Goal: Task Accomplishment & Management: Complete application form

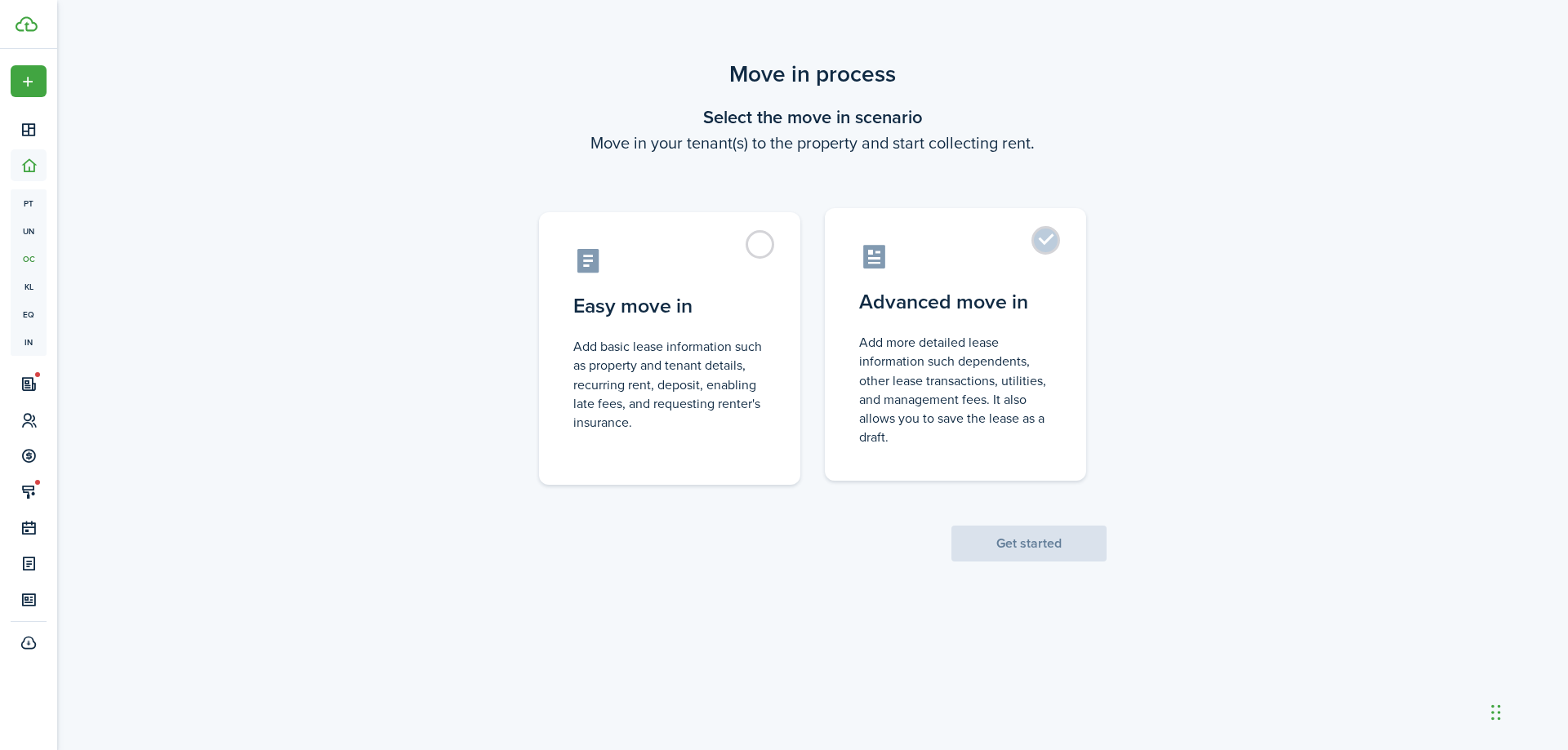
click at [928, 367] on control-radio-card-description "Add more detailed lease information such dependents, other lease transactions, …" at bounding box center [956, 390] width 193 height 113
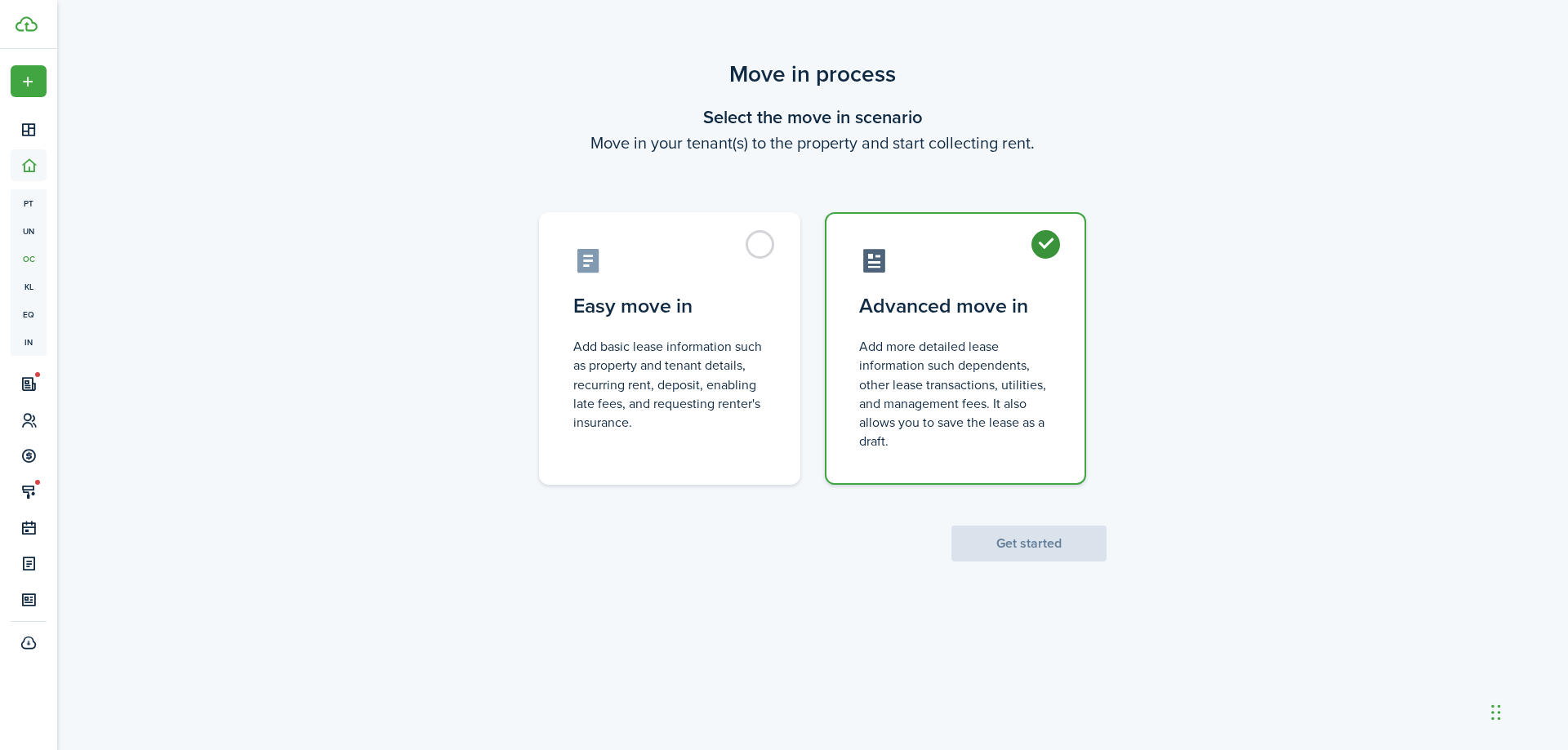
radio input "true"
click at [1043, 538] on button "Get started" at bounding box center [1028, 544] width 155 height 36
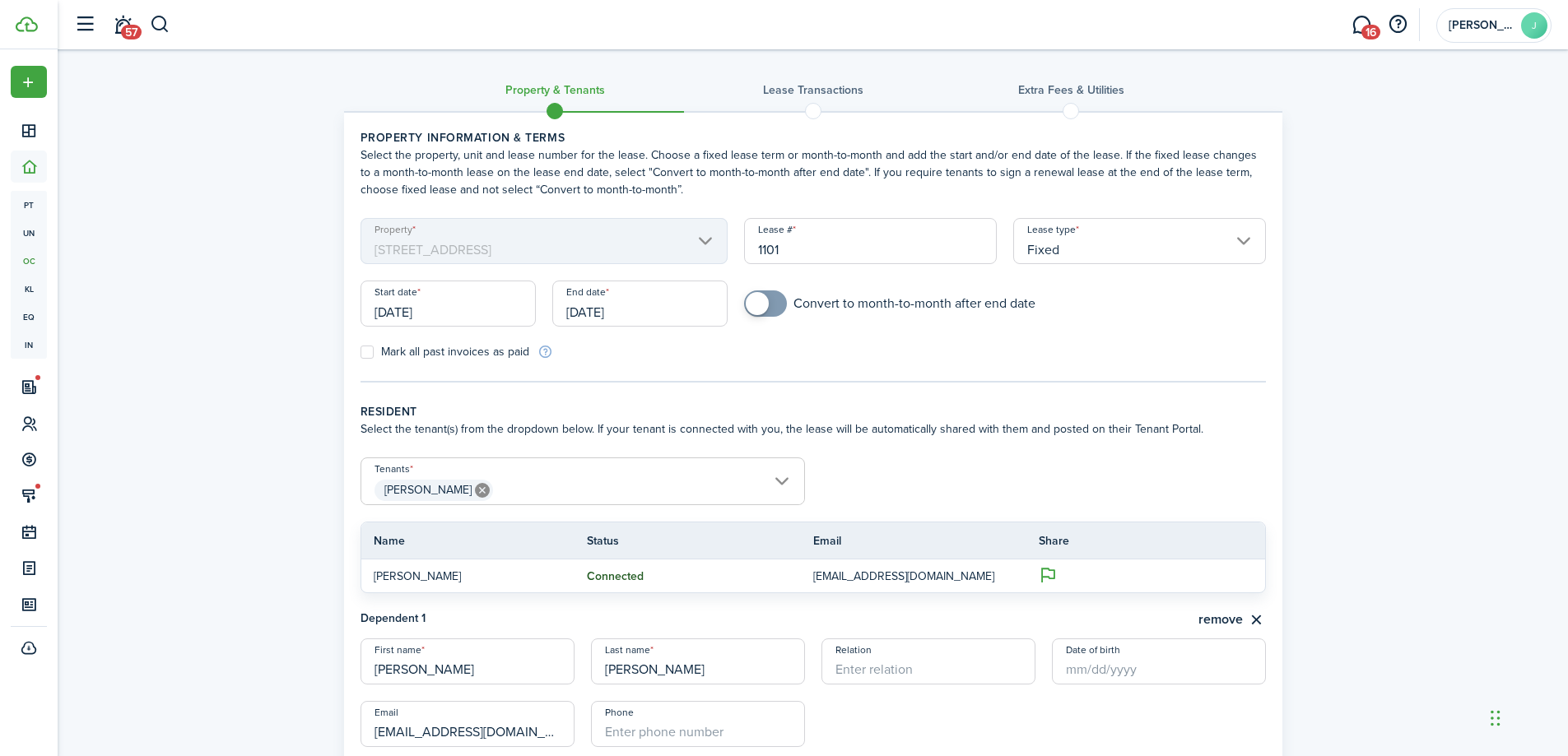
click at [586, 485] on span "[PERSON_NAME]" at bounding box center [583, 491] width 443 height 28
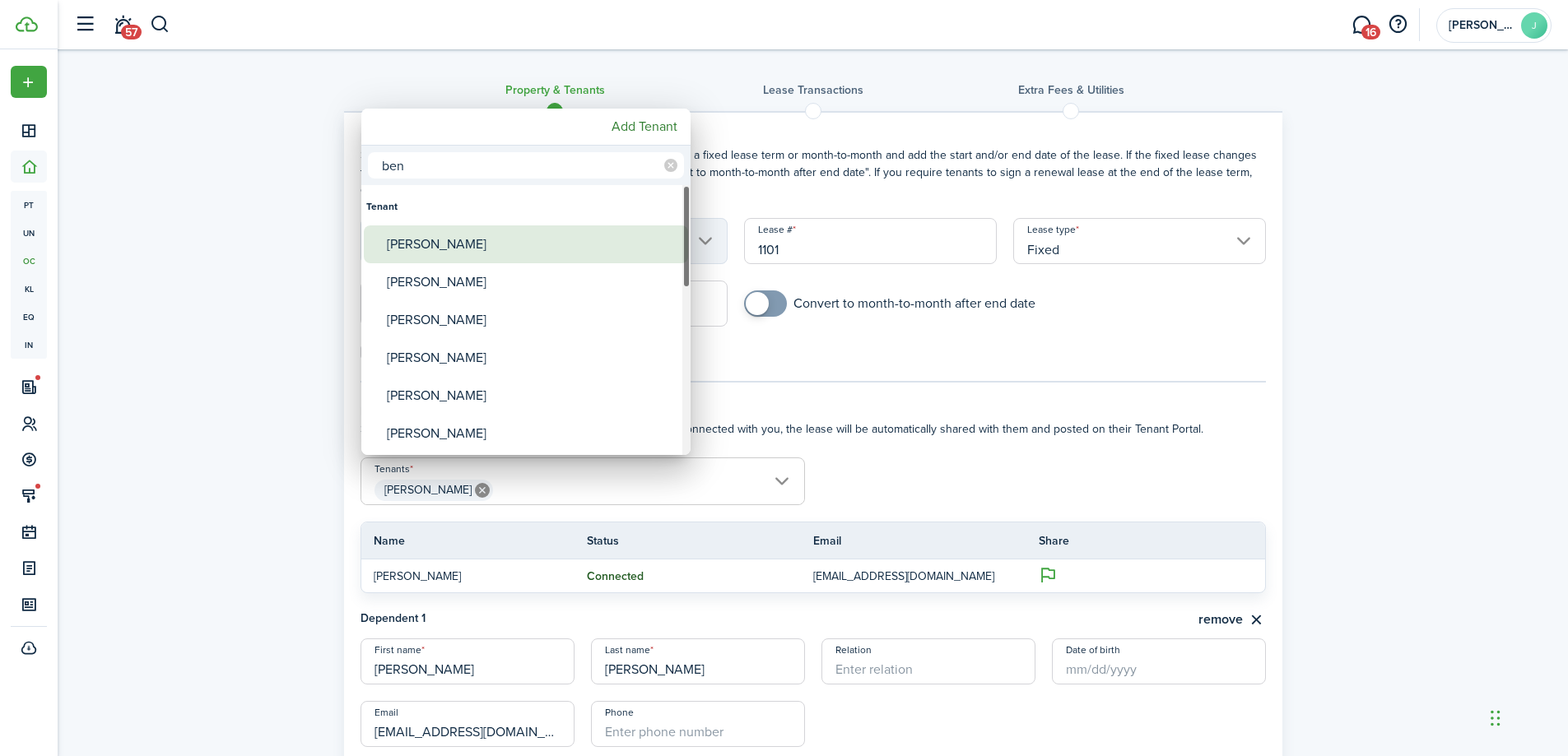
type input "ben"
click at [510, 254] on div "[PERSON_NAME]" at bounding box center [533, 243] width 291 height 38
type input "[PERSON_NAME], [PERSON_NAME]"
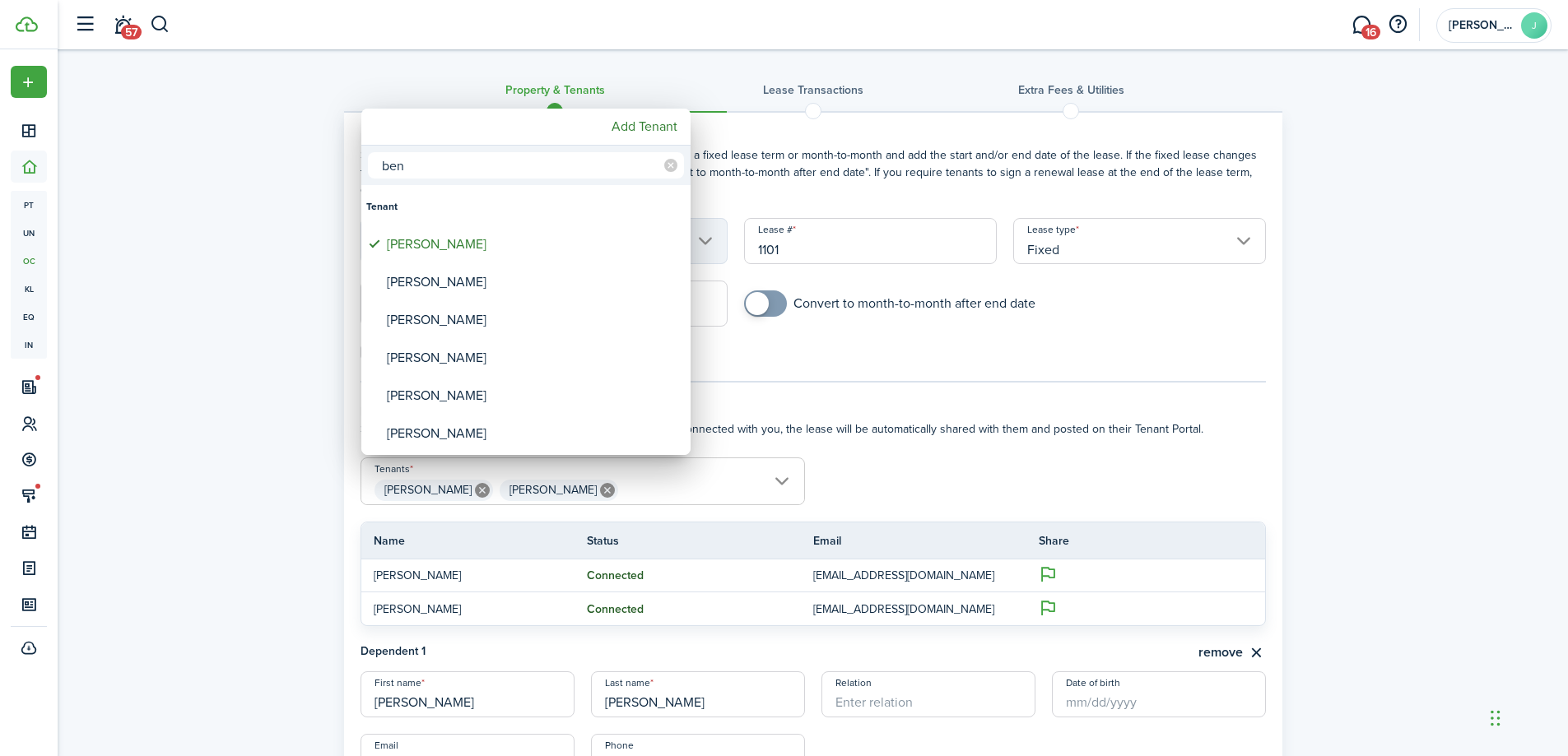
click at [839, 394] on div at bounding box center [784, 378] width 1831 height 1020
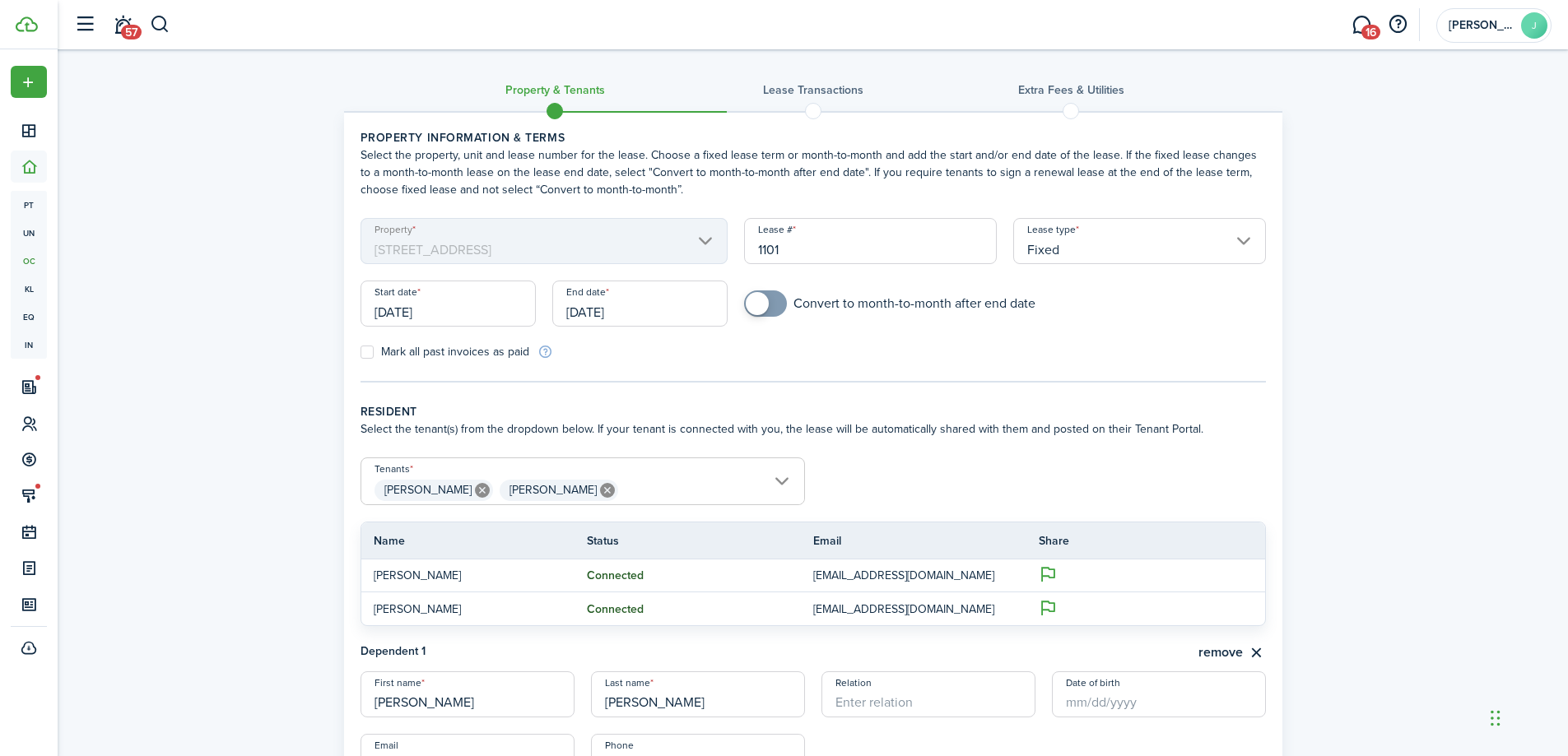
click at [790, 292] on input "checkbox" at bounding box center [890, 303] width 291 height 27
checkbox input "true"
click at [495, 319] on input "[DATE]" at bounding box center [449, 304] width 176 height 46
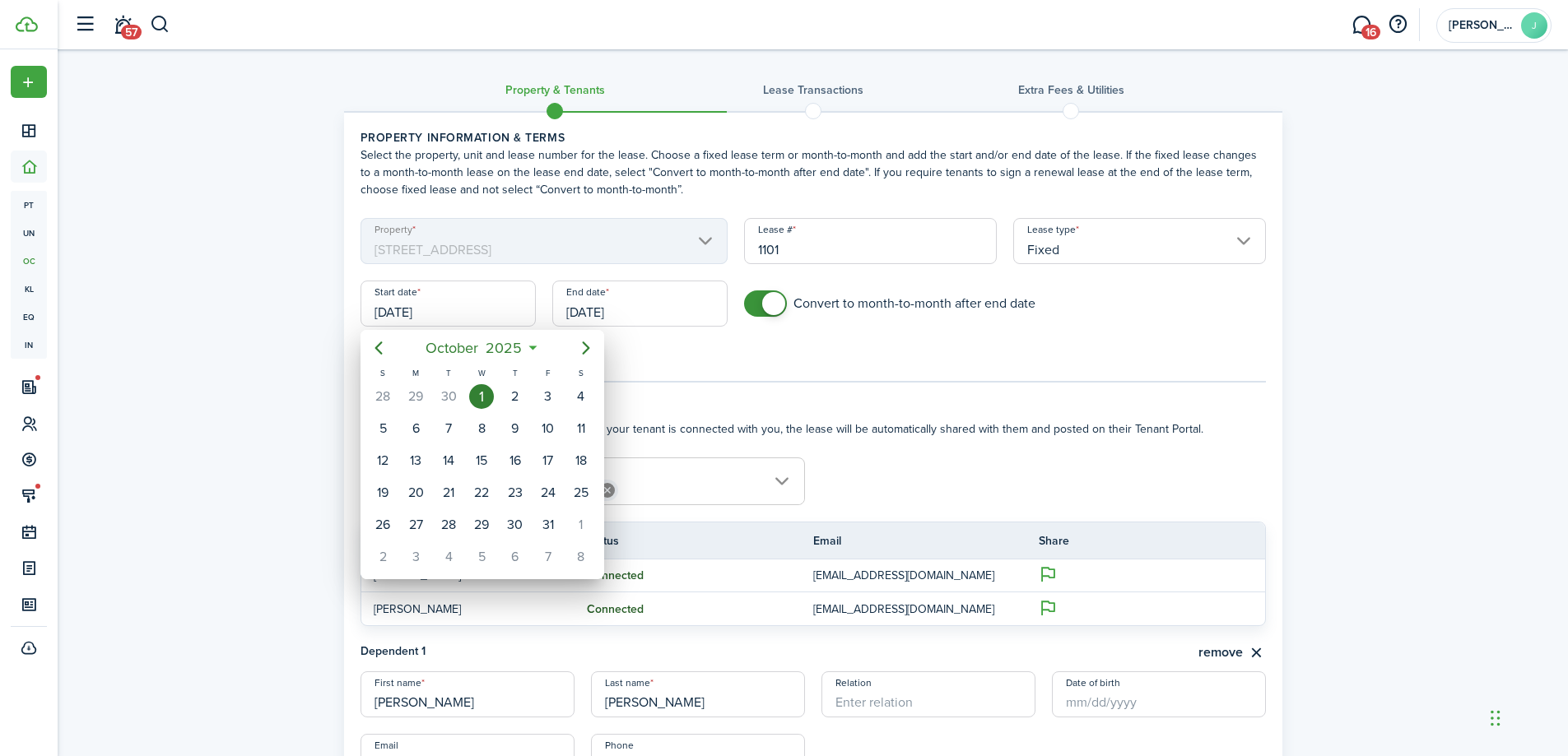
click at [380, 362] on mbsc-button "Previous page" at bounding box center [379, 348] width 33 height 33
click at [418, 462] on div "15" at bounding box center [416, 460] width 25 height 25
type input "[DATE]"
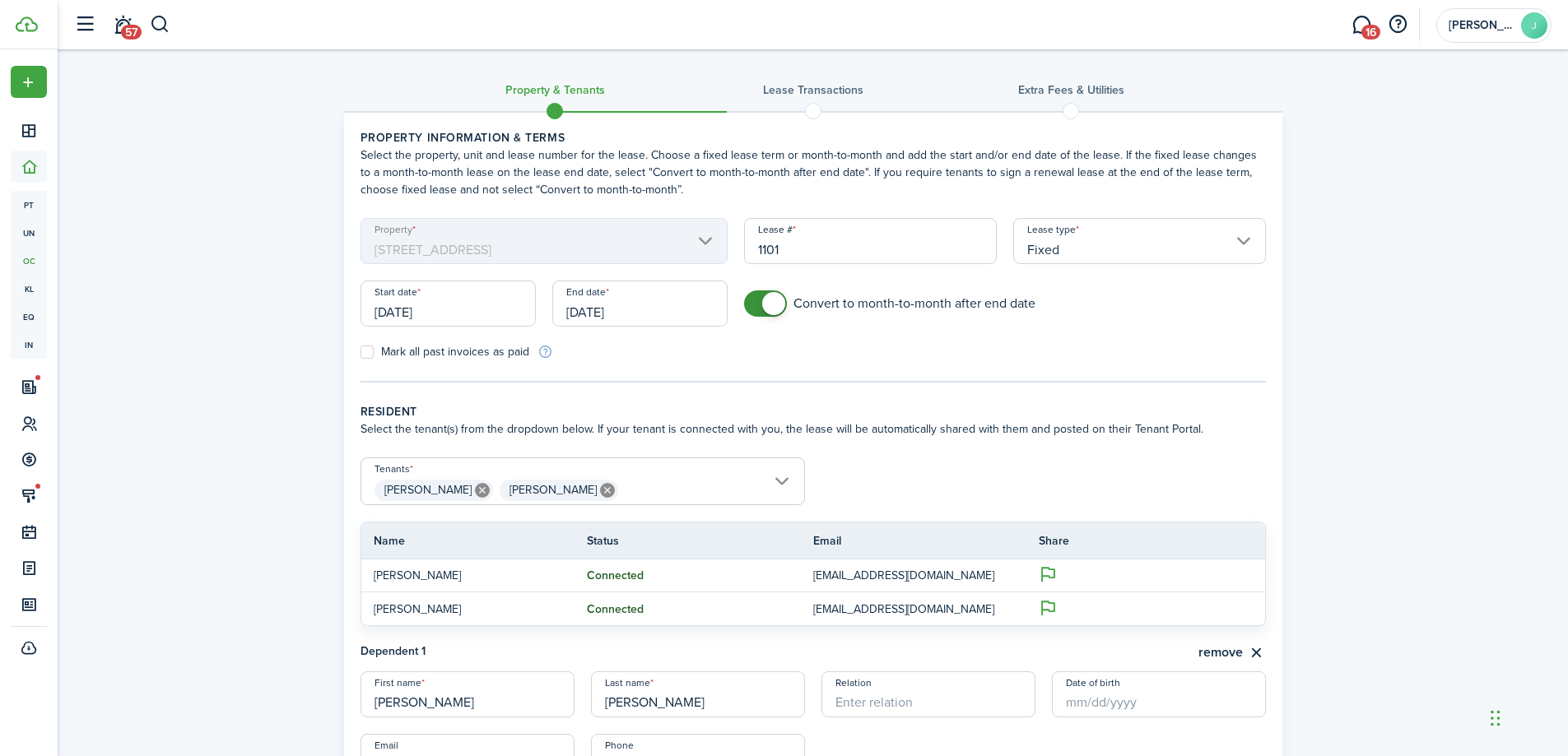
click at [738, 383] on panel-main-body "Property information & terms Select the property, unit and lease number for the…" at bounding box center [813, 579] width 938 height 934
click at [619, 310] on input "[DATE]" at bounding box center [640, 304] width 176 height 46
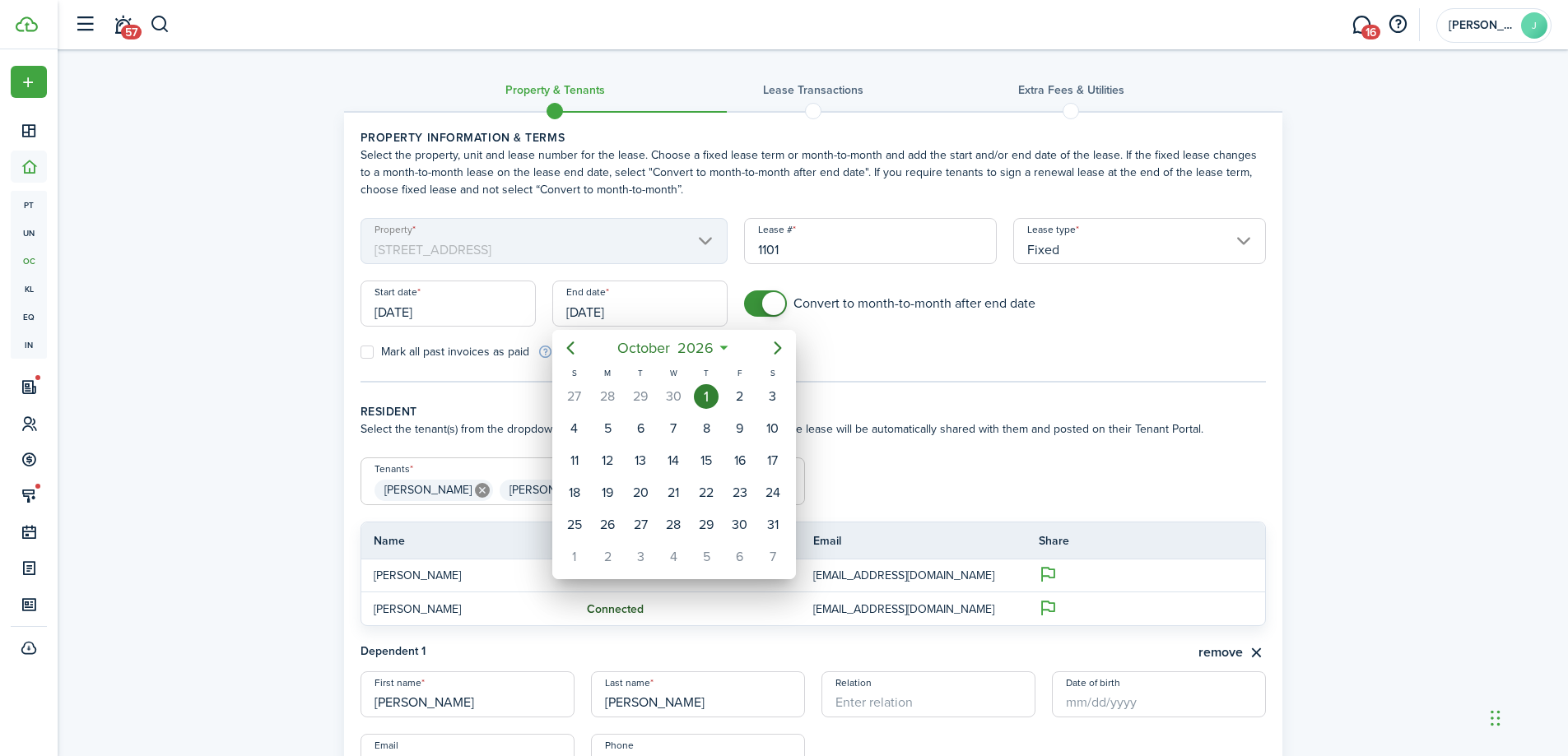
click at [550, 346] on div at bounding box center [784, 378] width 1831 height 1020
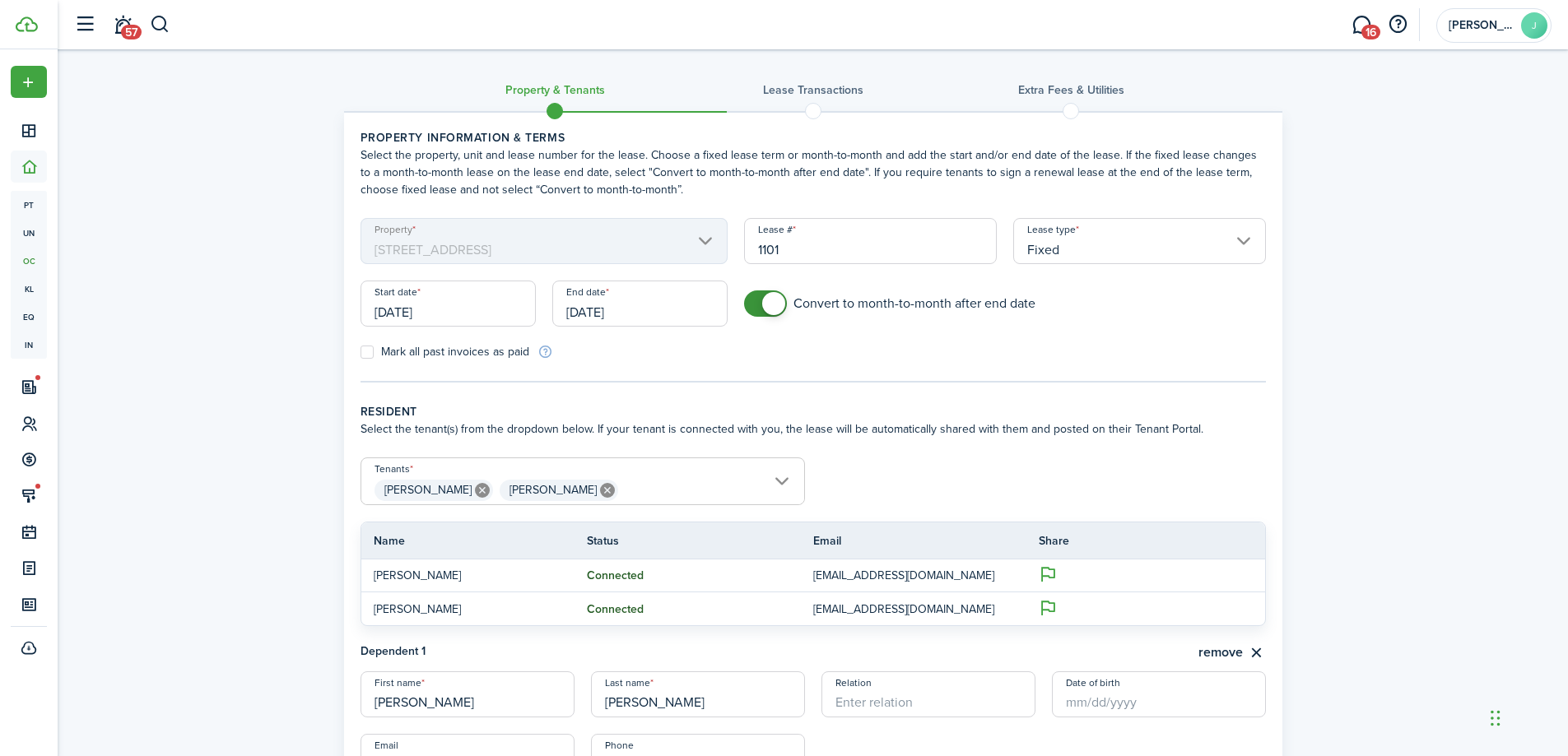
click at [617, 308] on input "[DATE]" at bounding box center [640, 304] width 176 height 46
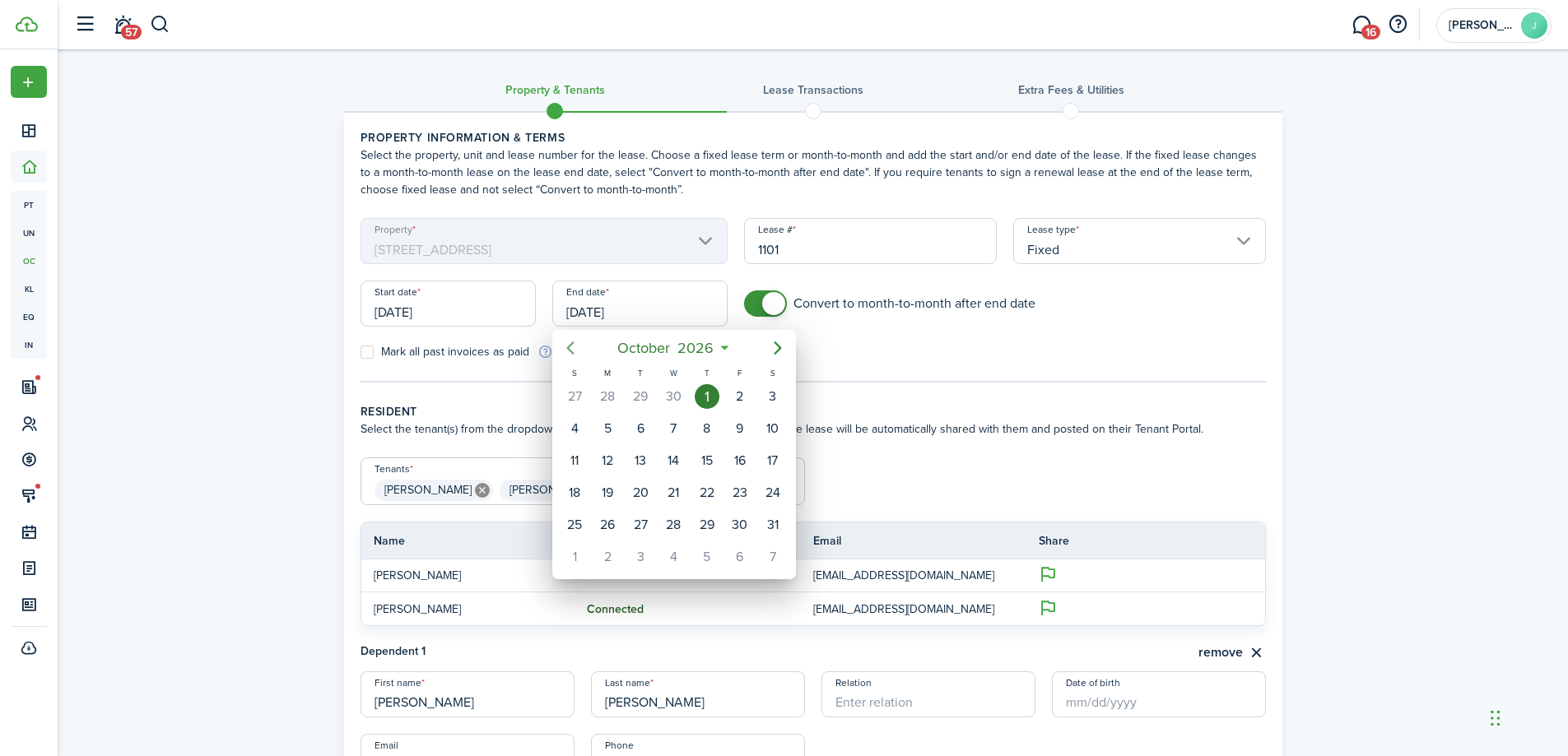
click at [572, 351] on icon "Previous page" at bounding box center [570, 349] width 20 height 20
drag, startPoint x: 681, startPoint y: 511, endPoint x: 708, endPoint y: 492, distance: 33.0
click at [681, 512] on div "30" at bounding box center [673, 525] width 33 height 31
type input "[DATE]"
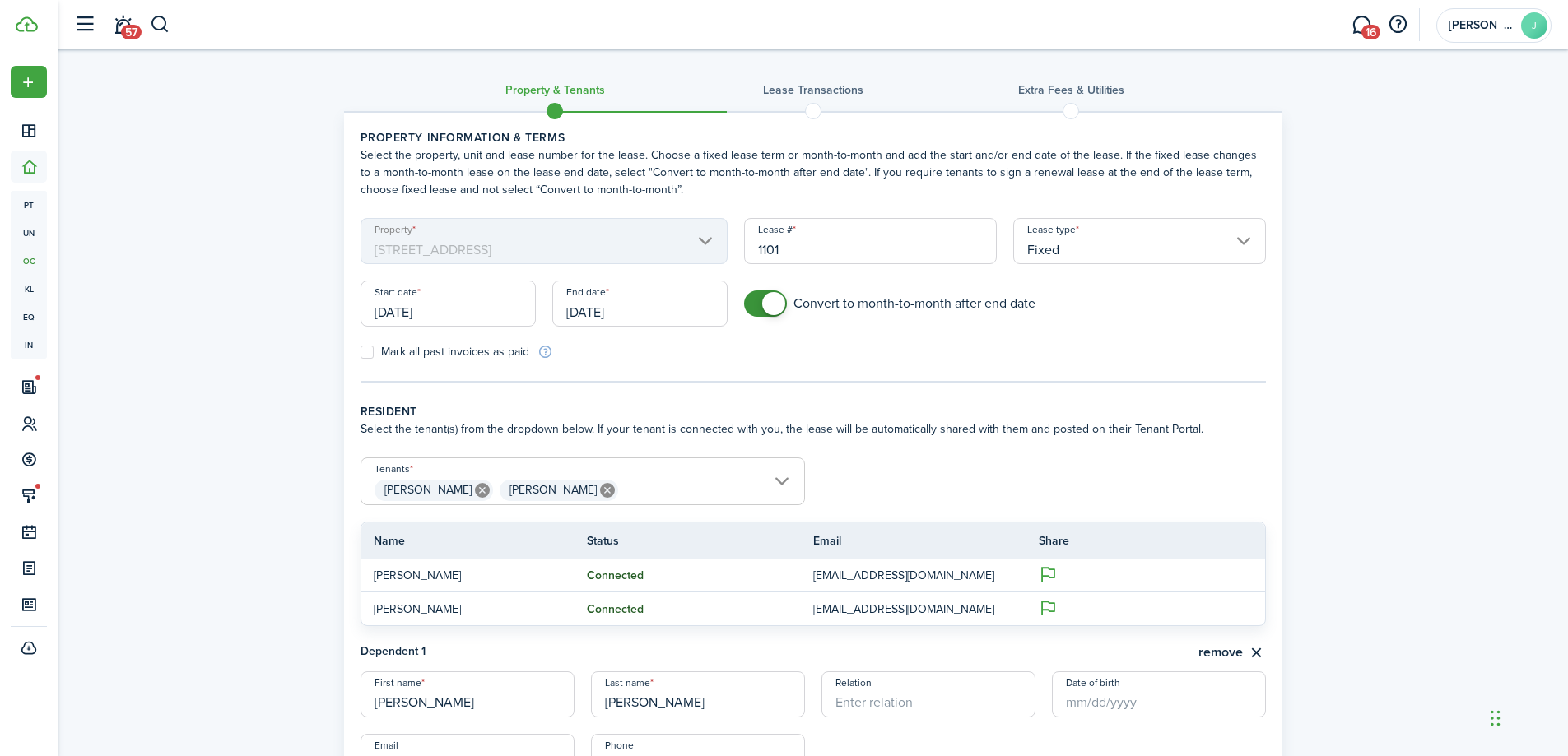
click at [804, 424] on wizard-step-header-description "Select the tenant(s) from the dropdown below. If your tenant is connected with …" at bounding box center [813, 428] width 905 height 17
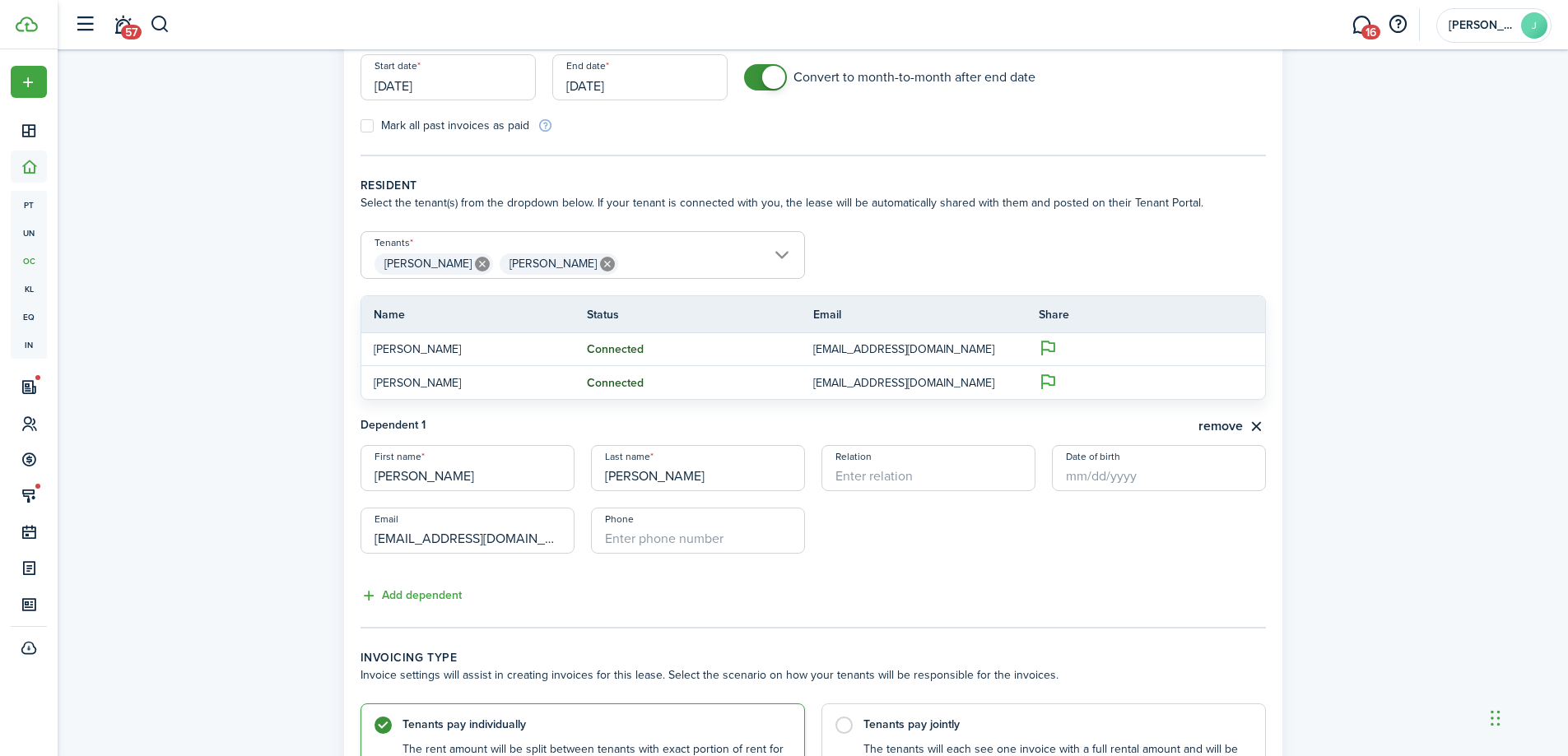
scroll to position [329, 0]
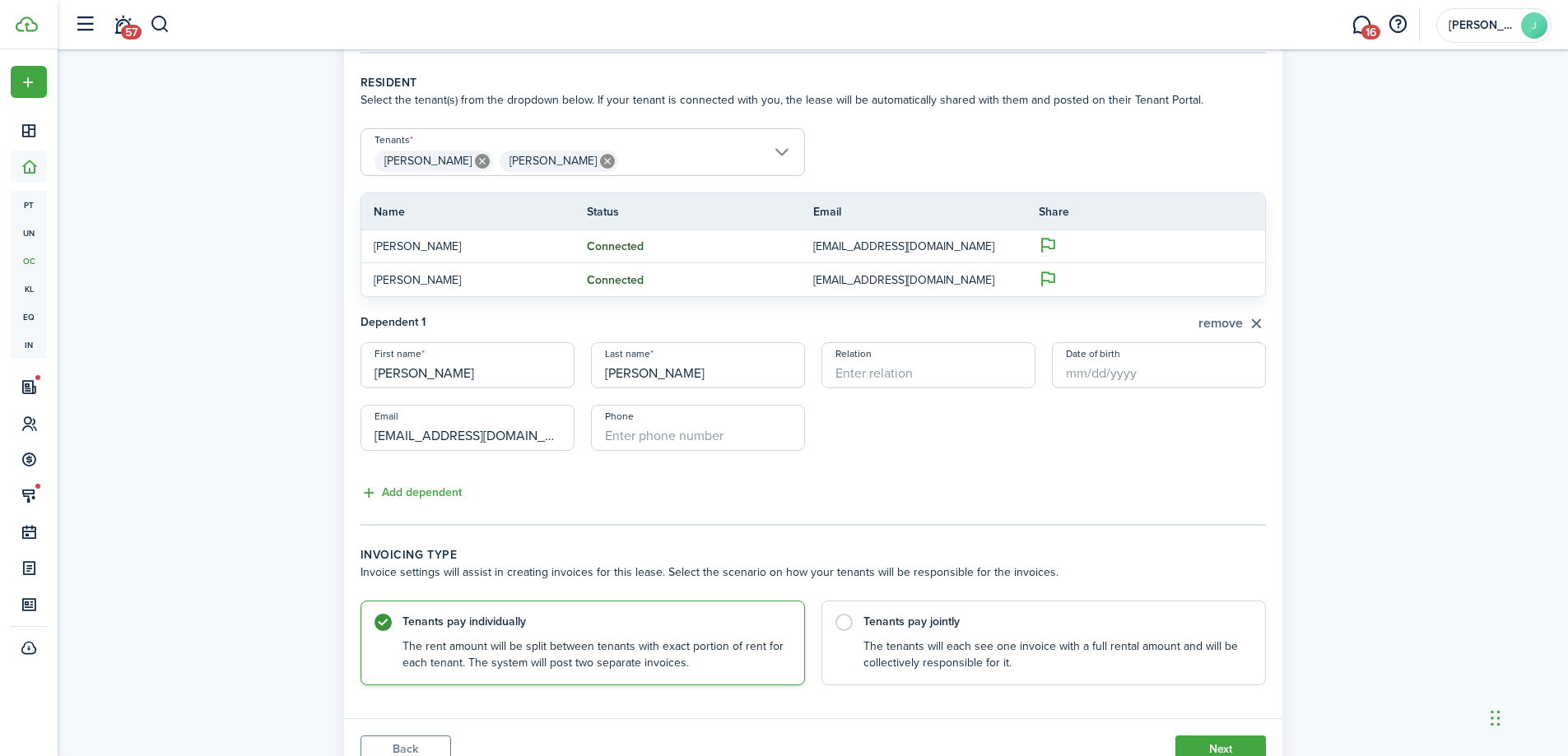
click at [1251, 321] on button "remove" at bounding box center [1232, 324] width 68 height 20
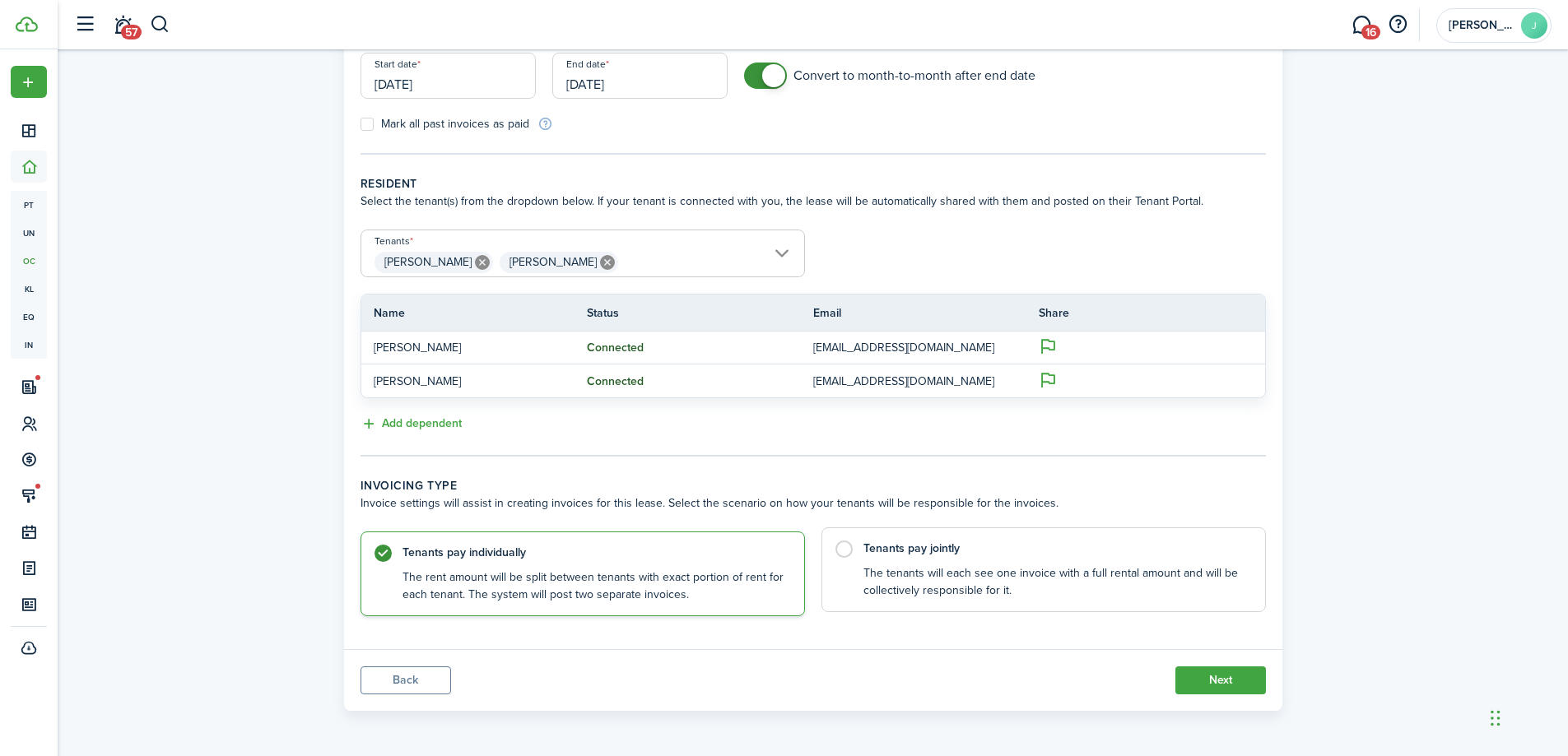
click at [954, 556] on control-radio-card-title "Tenants pay jointly" at bounding box center [1055, 549] width 385 height 16
radio input "false"
radio input "true"
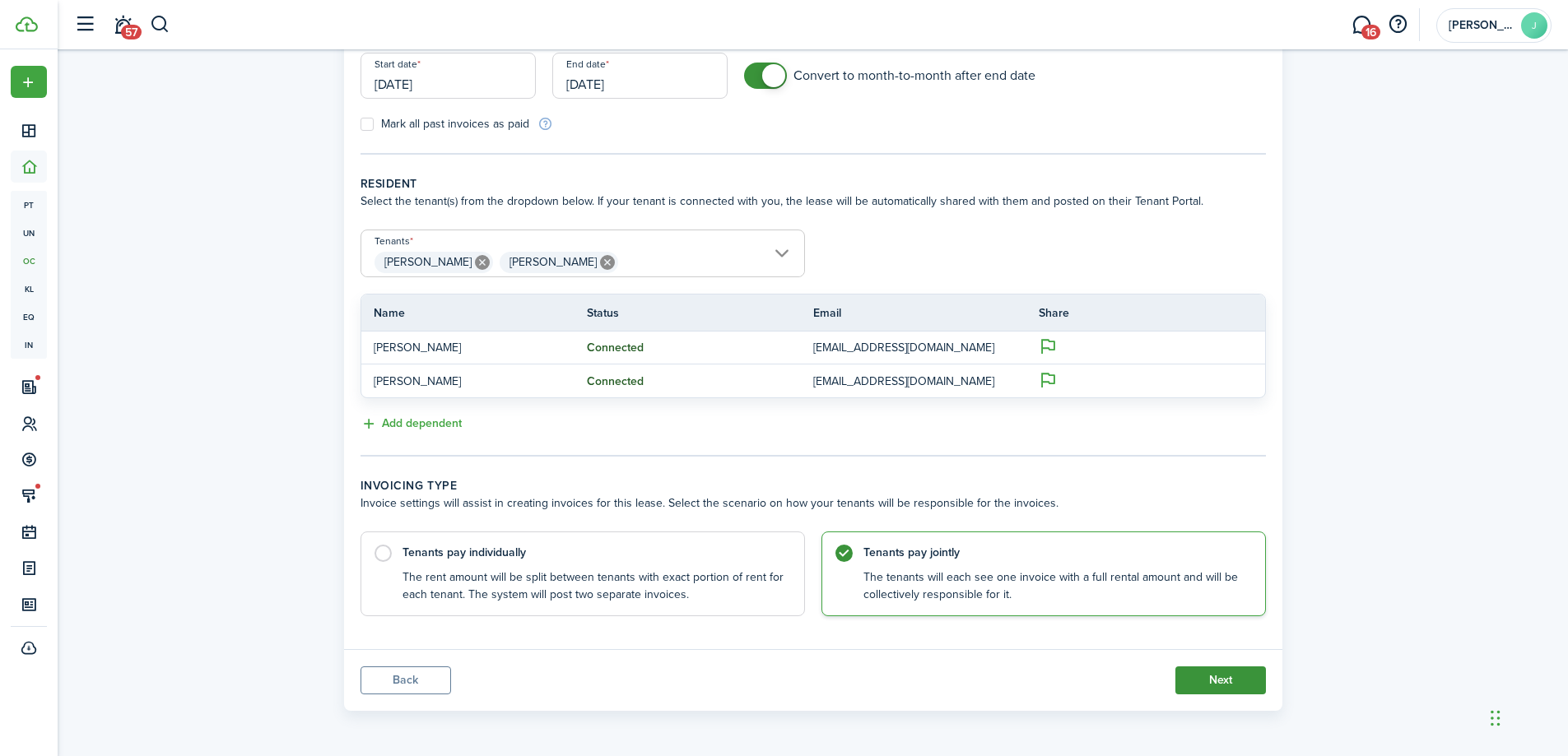
click at [1226, 688] on button "Next" at bounding box center [1220, 680] width 91 height 28
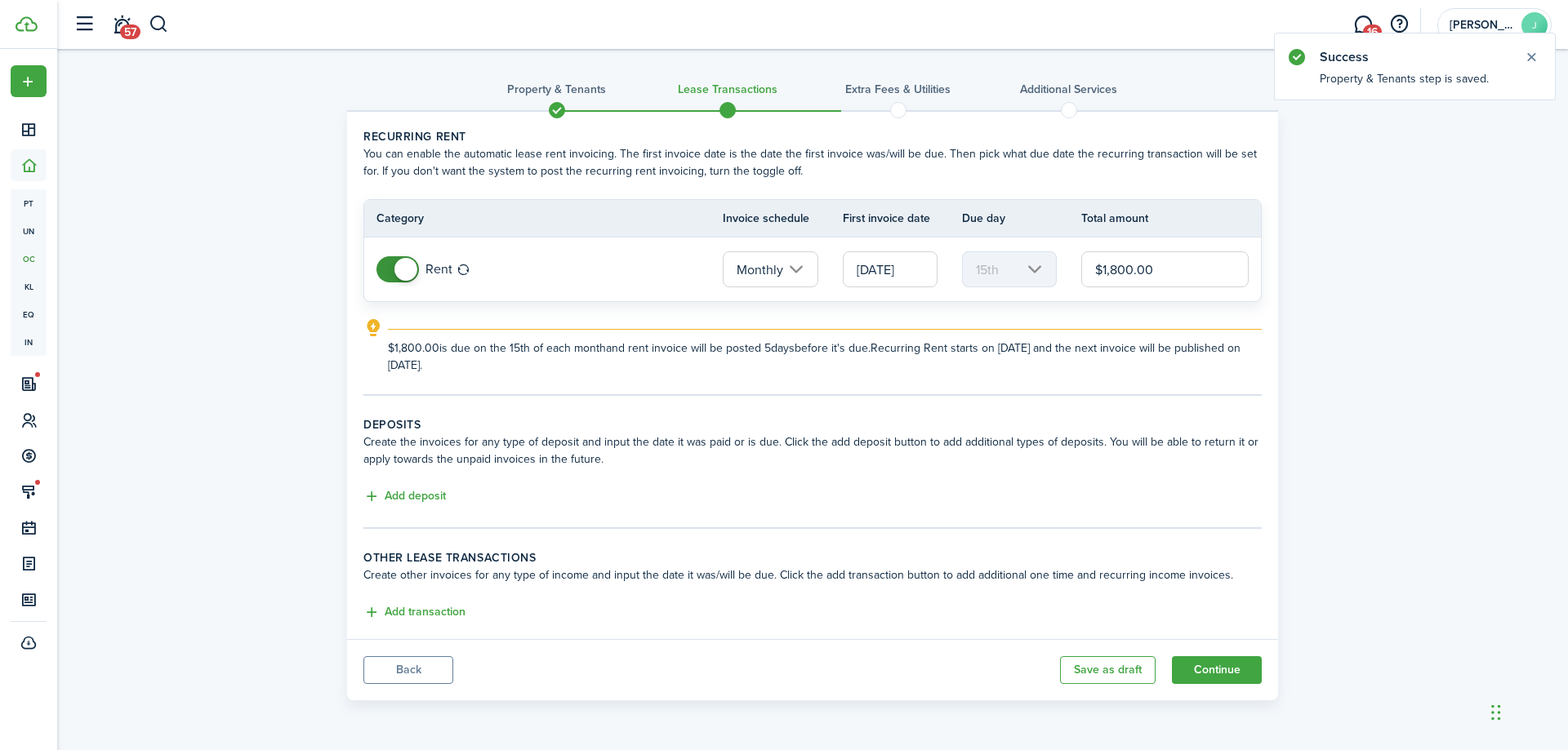
click at [919, 266] on input "[DATE]" at bounding box center [890, 270] width 94 height 36
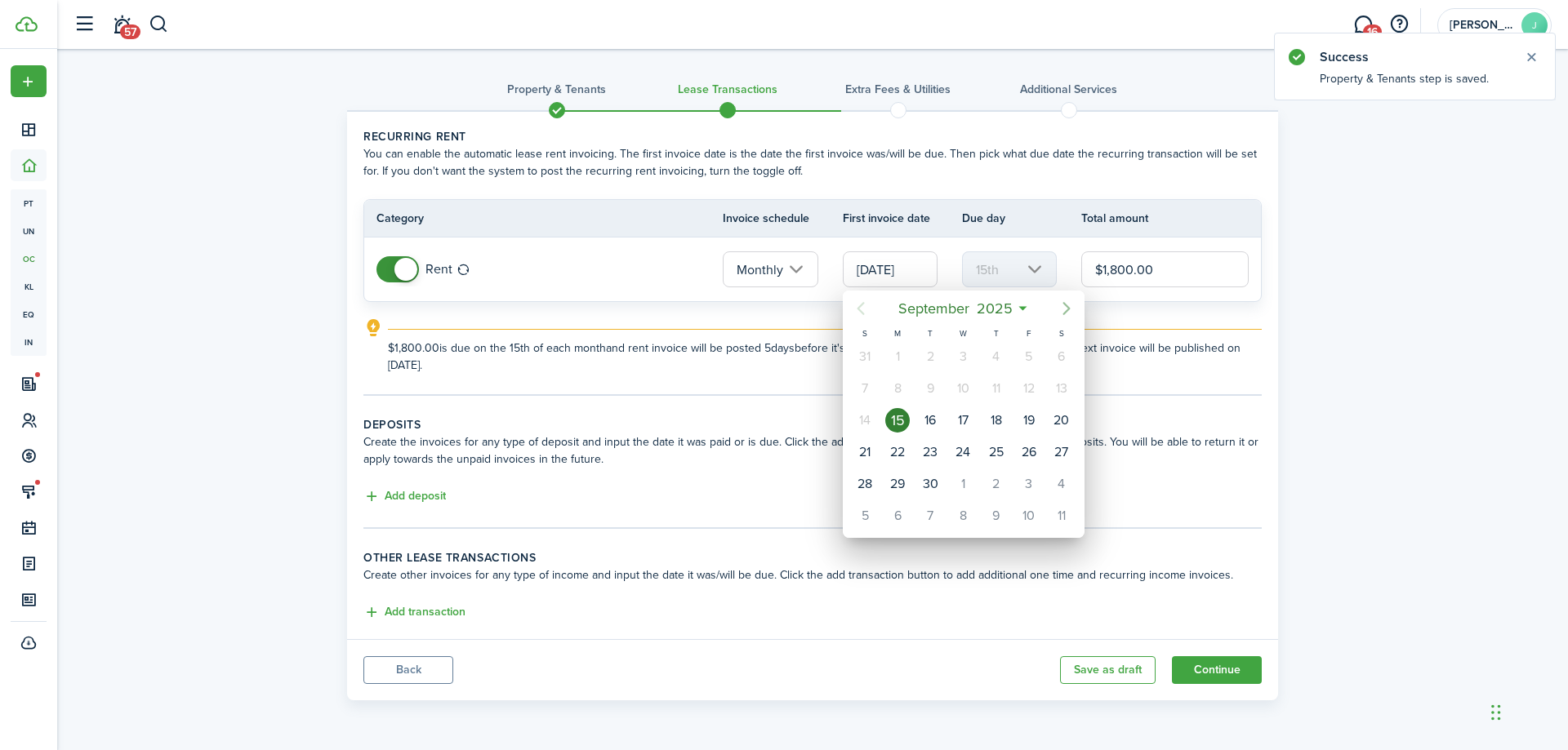
click at [1067, 314] on icon "Next page" at bounding box center [1067, 309] width 20 height 20
click at [959, 356] on div "1" at bounding box center [963, 356] width 25 height 25
type input "[DATE]"
type input "1st"
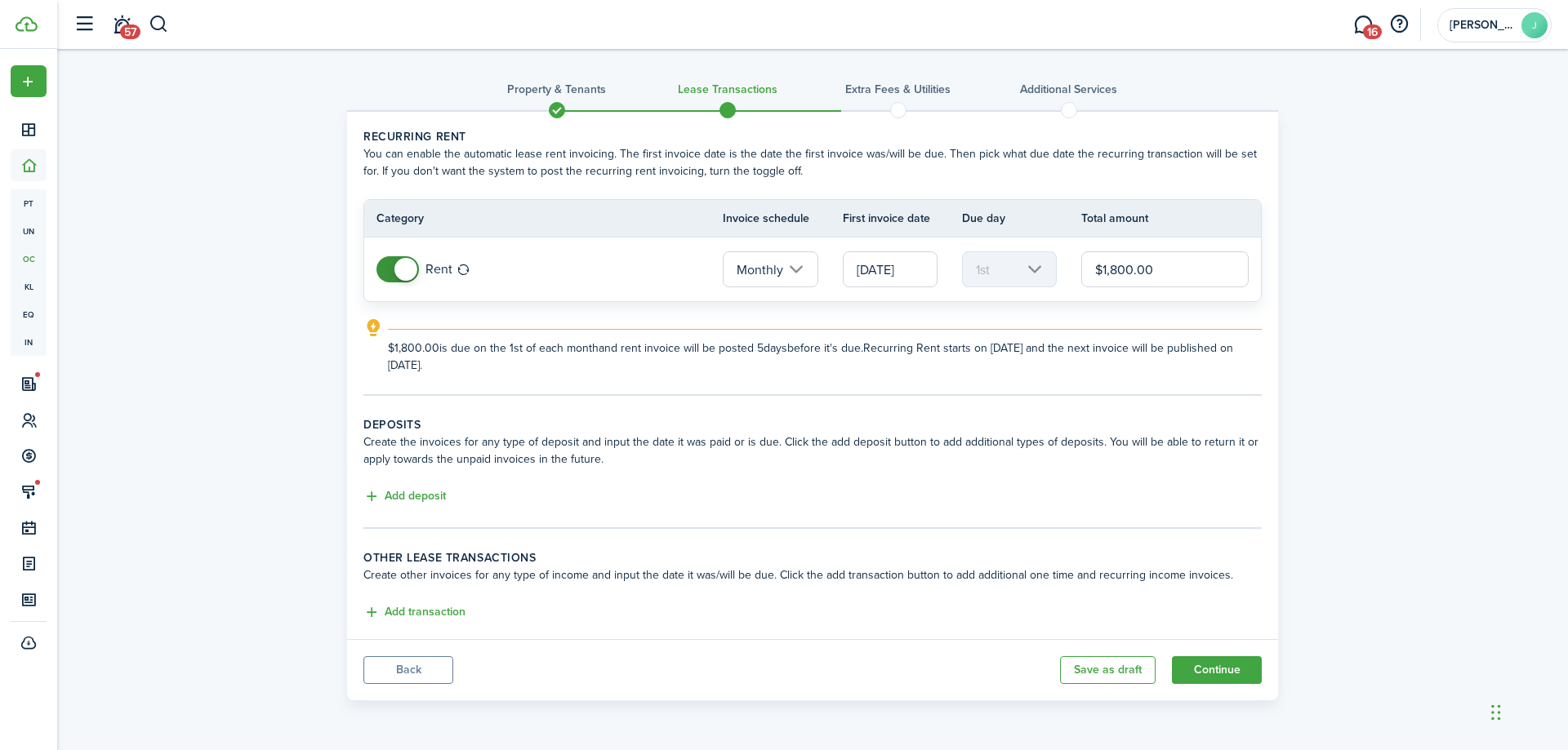
click at [1191, 287] on input "$1,800.00" at bounding box center [1165, 270] width 167 height 36
click at [427, 496] on button "Add deposit" at bounding box center [404, 497] width 83 height 19
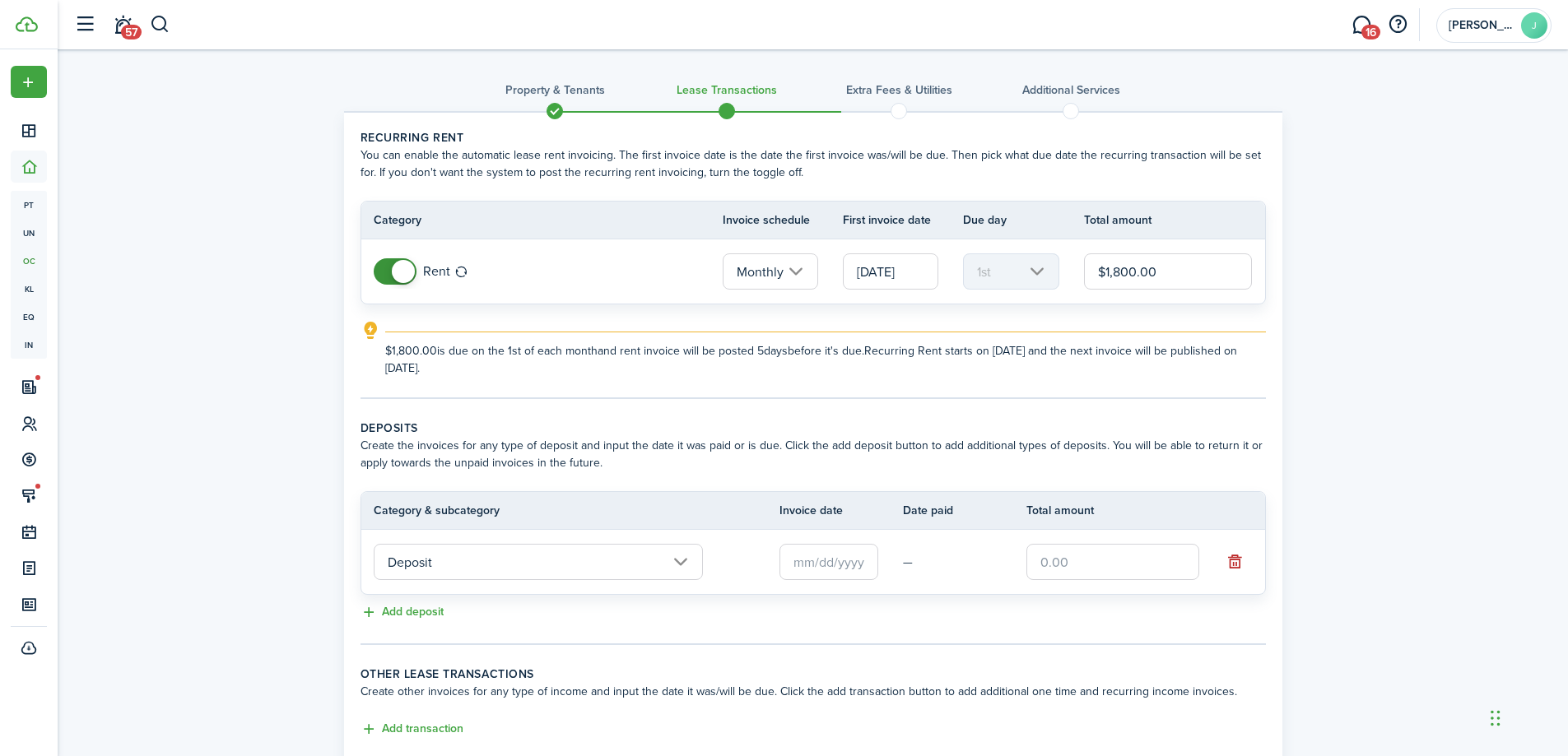
drag, startPoint x: 810, startPoint y: 531, endPoint x: 814, endPoint y: 540, distance: 9.8
click at [812, 537] on tr "Deposit —" at bounding box center [813, 562] width 903 height 64
click at [817, 552] on input "text" at bounding box center [828, 562] width 99 height 37
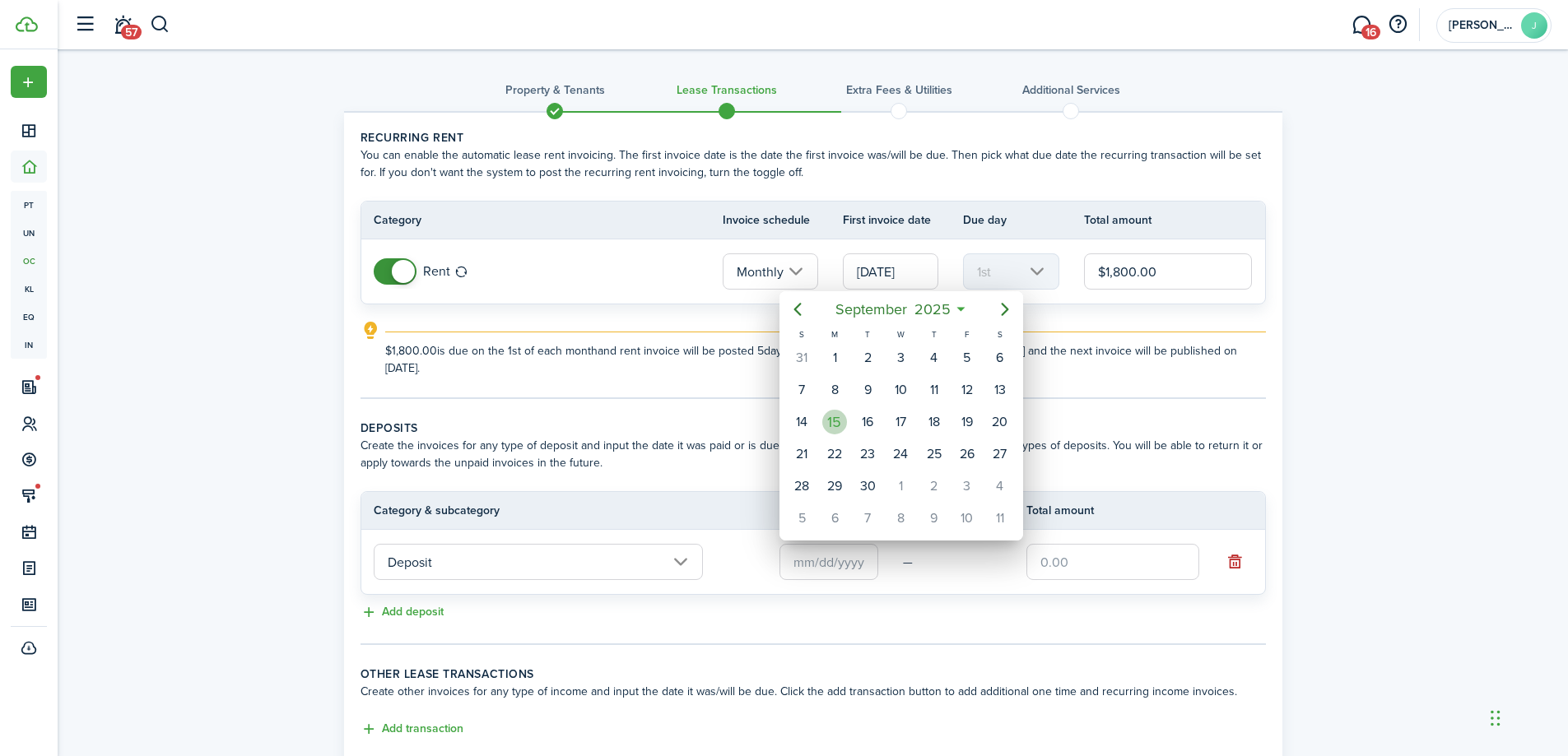
click at [829, 422] on div "15" at bounding box center [834, 422] width 25 height 25
type input "[DATE]"
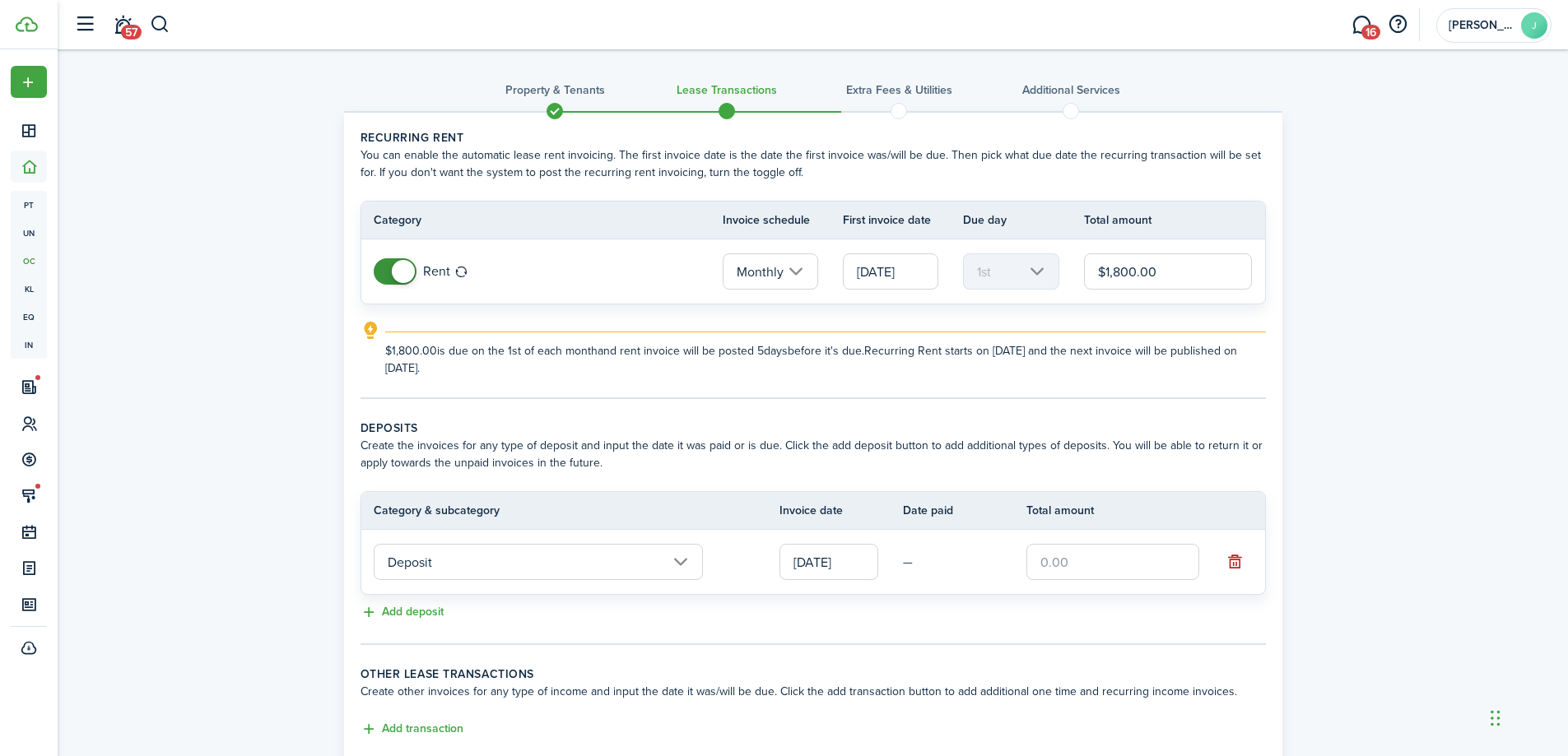
click at [1113, 574] on input "text" at bounding box center [1112, 562] width 173 height 37
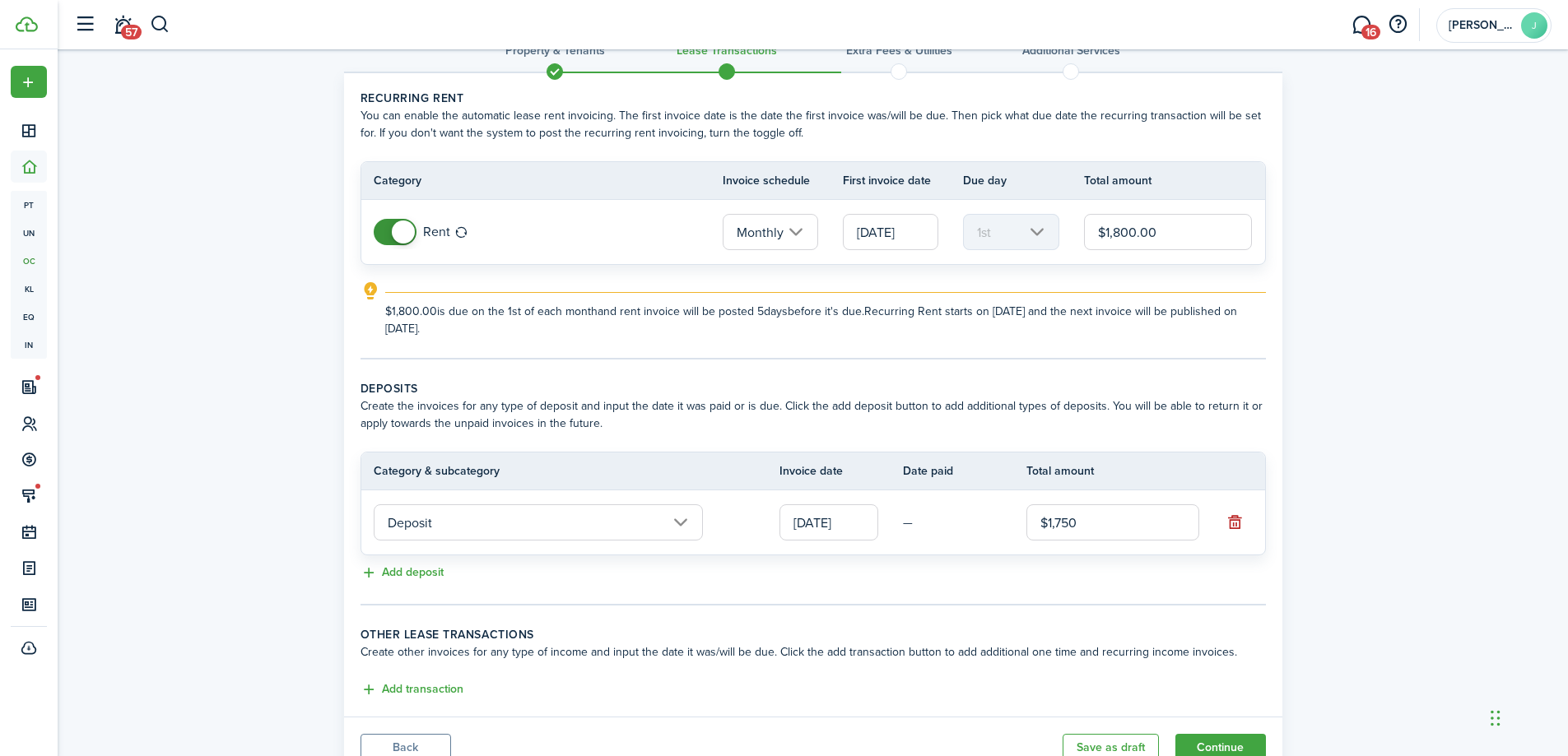
scroll to position [107, 0]
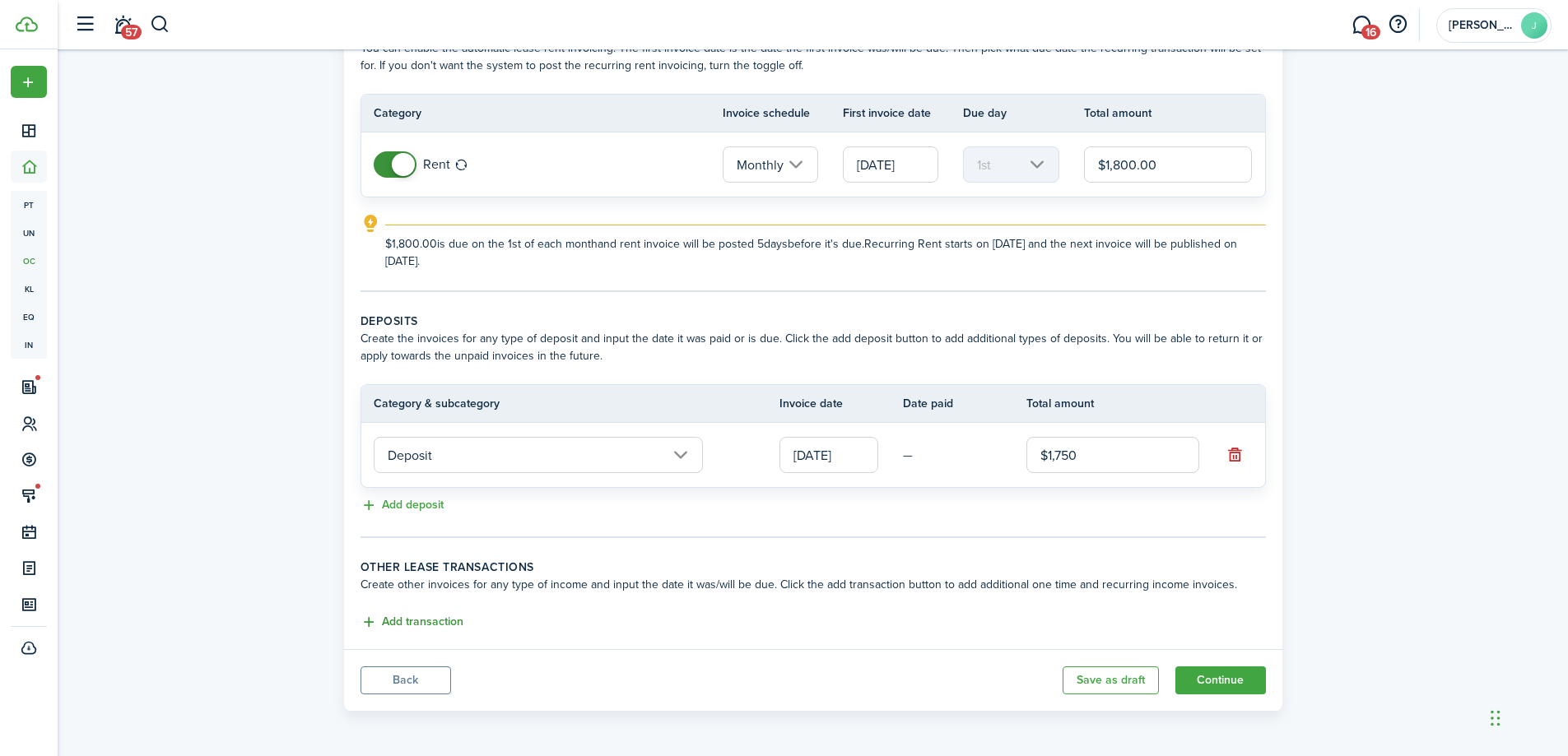
type input "$1,750.00"
click at [452, 624] on button "Add transaction" at bounding box center [412, 622] width 103 height 19
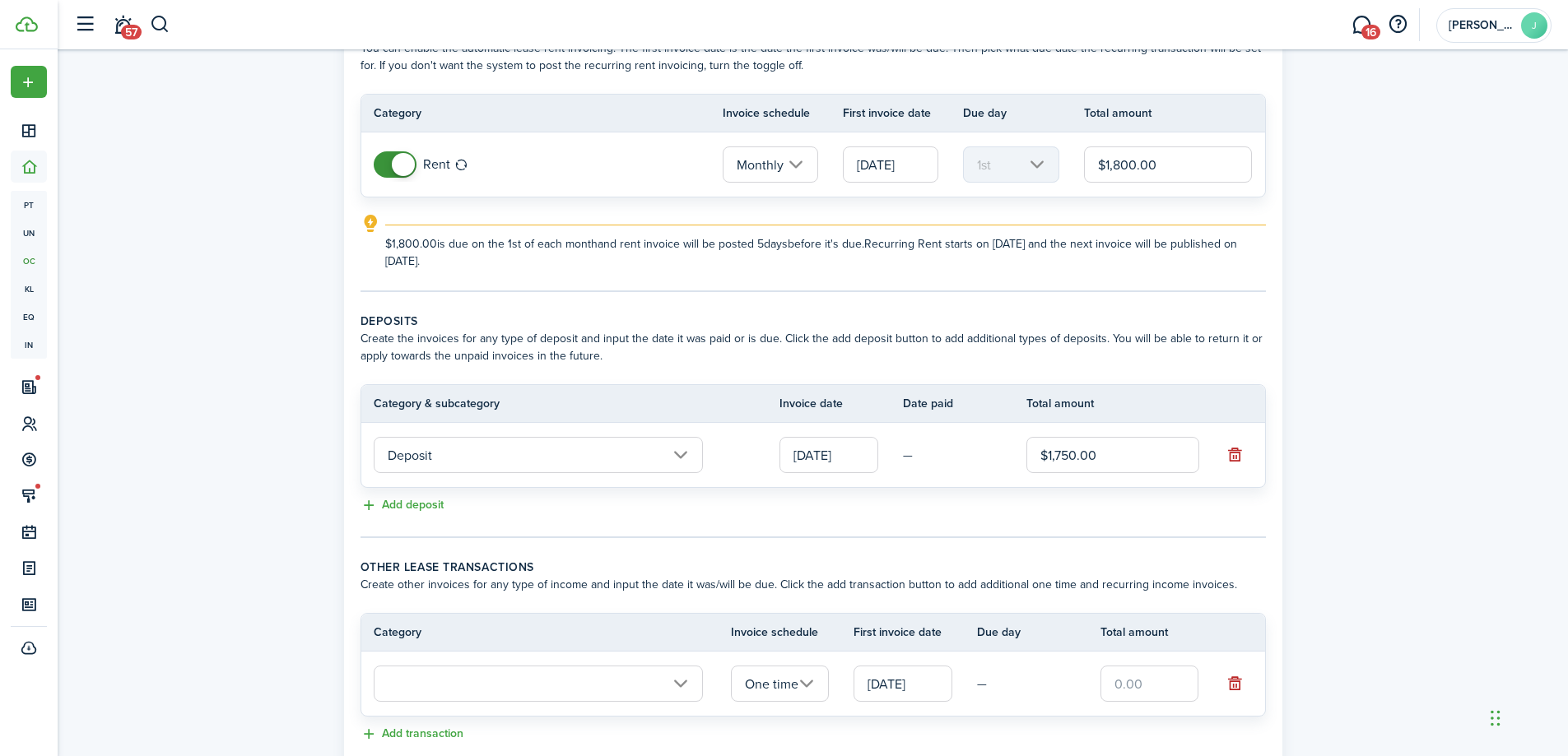
scroll to position [219, 0]
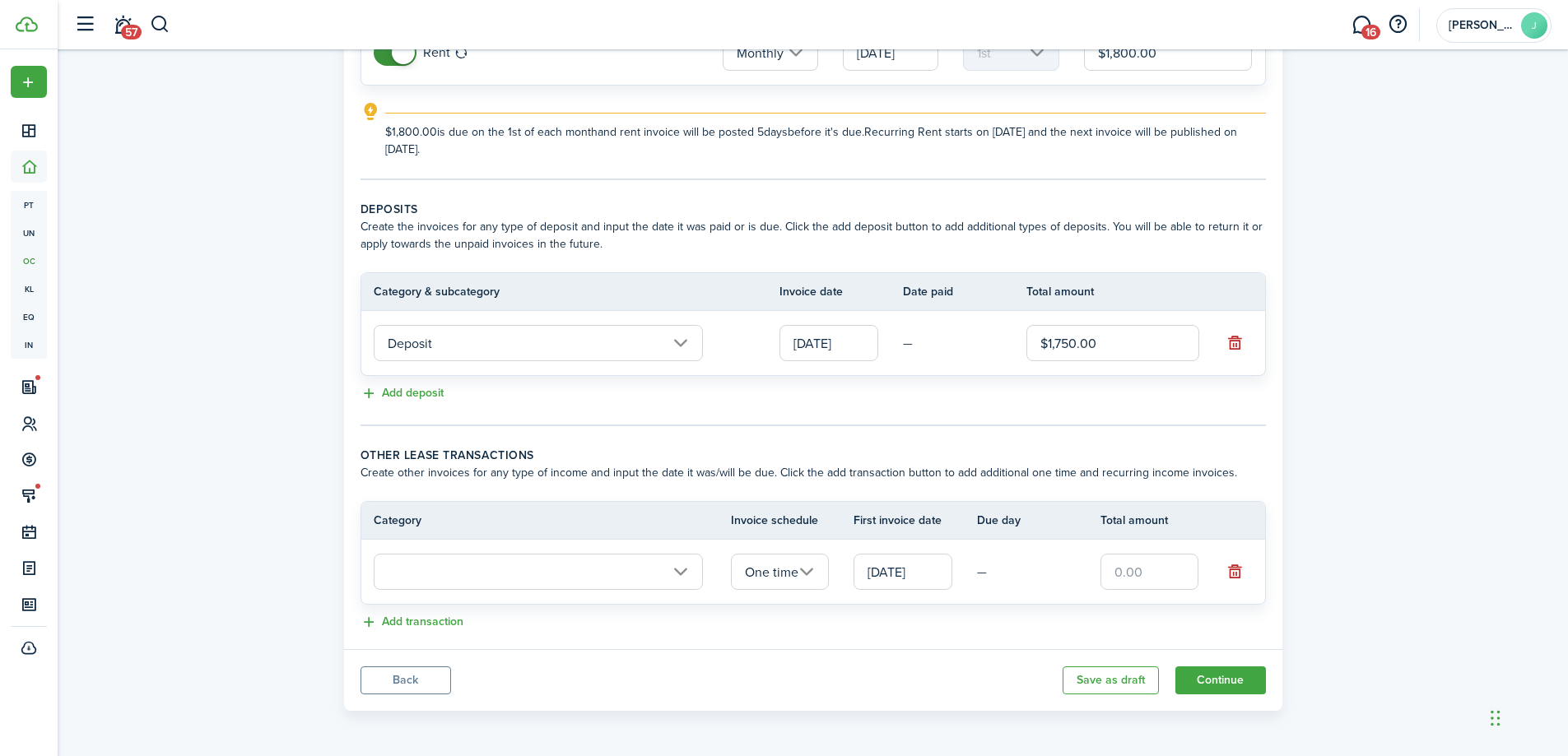
click at [539, 560] on input "text" at bounding box center [538, 572] width 330 height 37
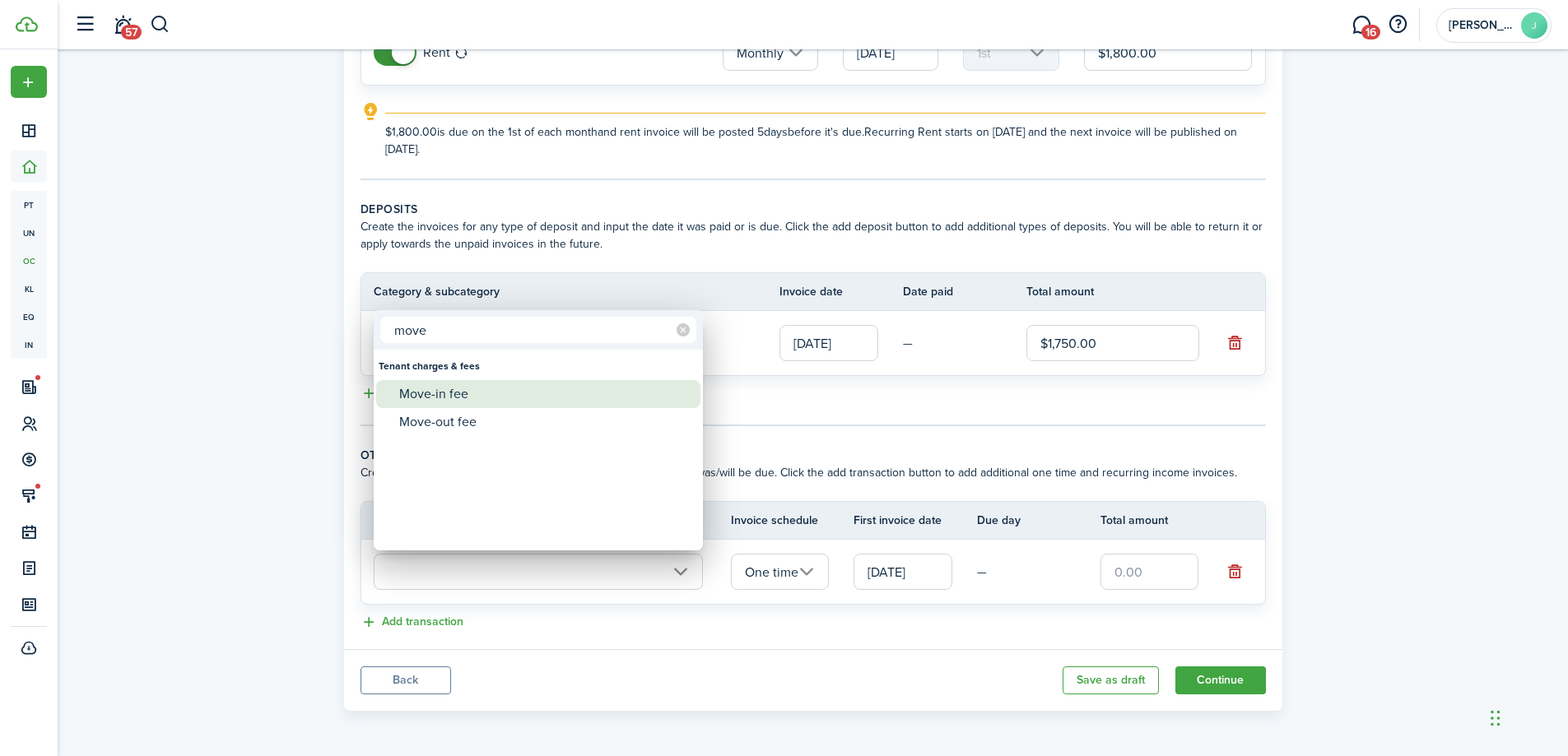
type input "move"
click at [582, 393] on div "Move-in fee" at bounding box center [545, 394] width 291 height 28
type input "Tenant charges & fees / Move-in fee"
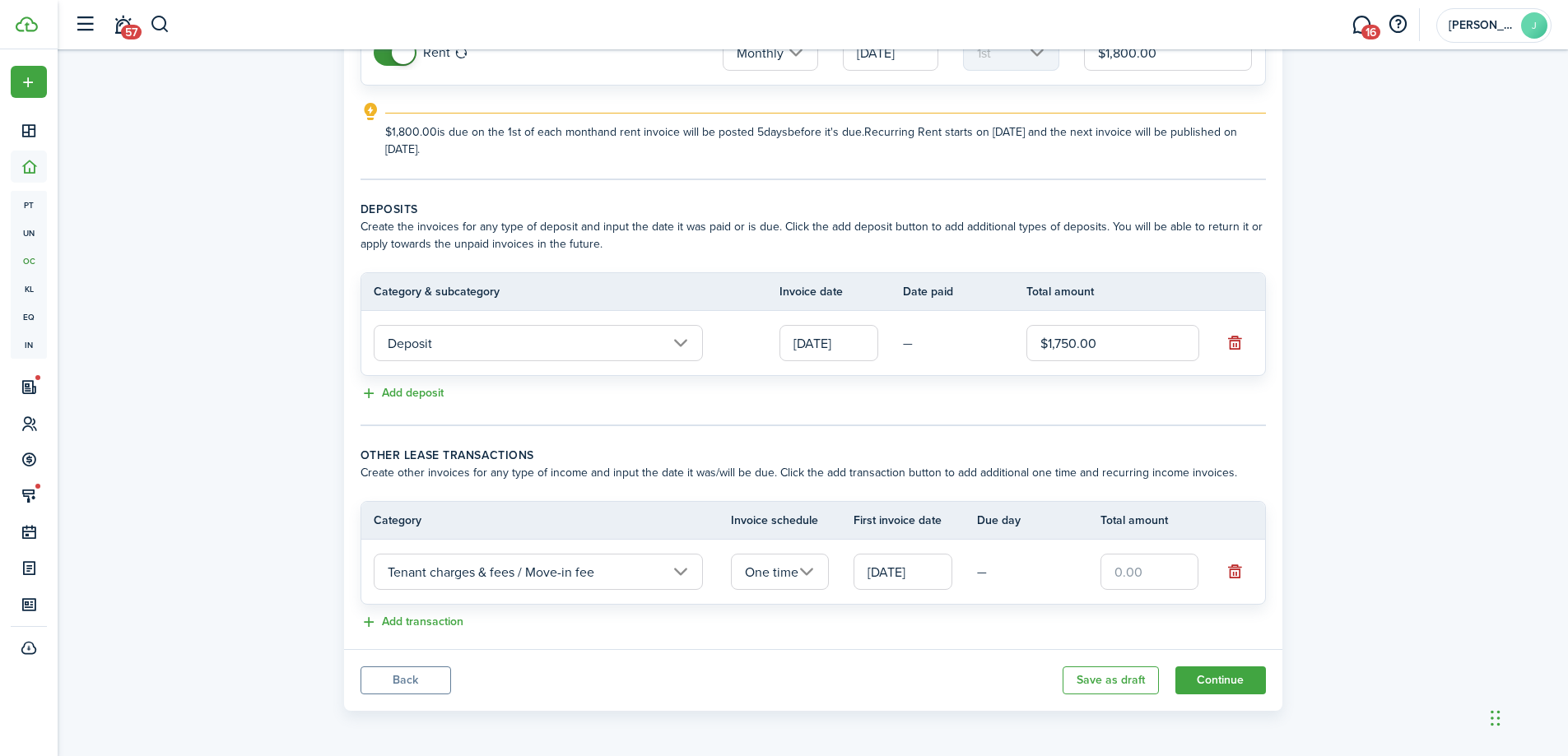
click at [1134, 577] on input "text" at bounding box center [1150, 572] width 99 height 37
type input "$175.00"
click at [982, 619] on div "Add transaction" at bounding box center [813, 623] width 905 height 20
click at [1219, 692] on button "Continue" at bounding box center [1220, 680] width 91 height 28
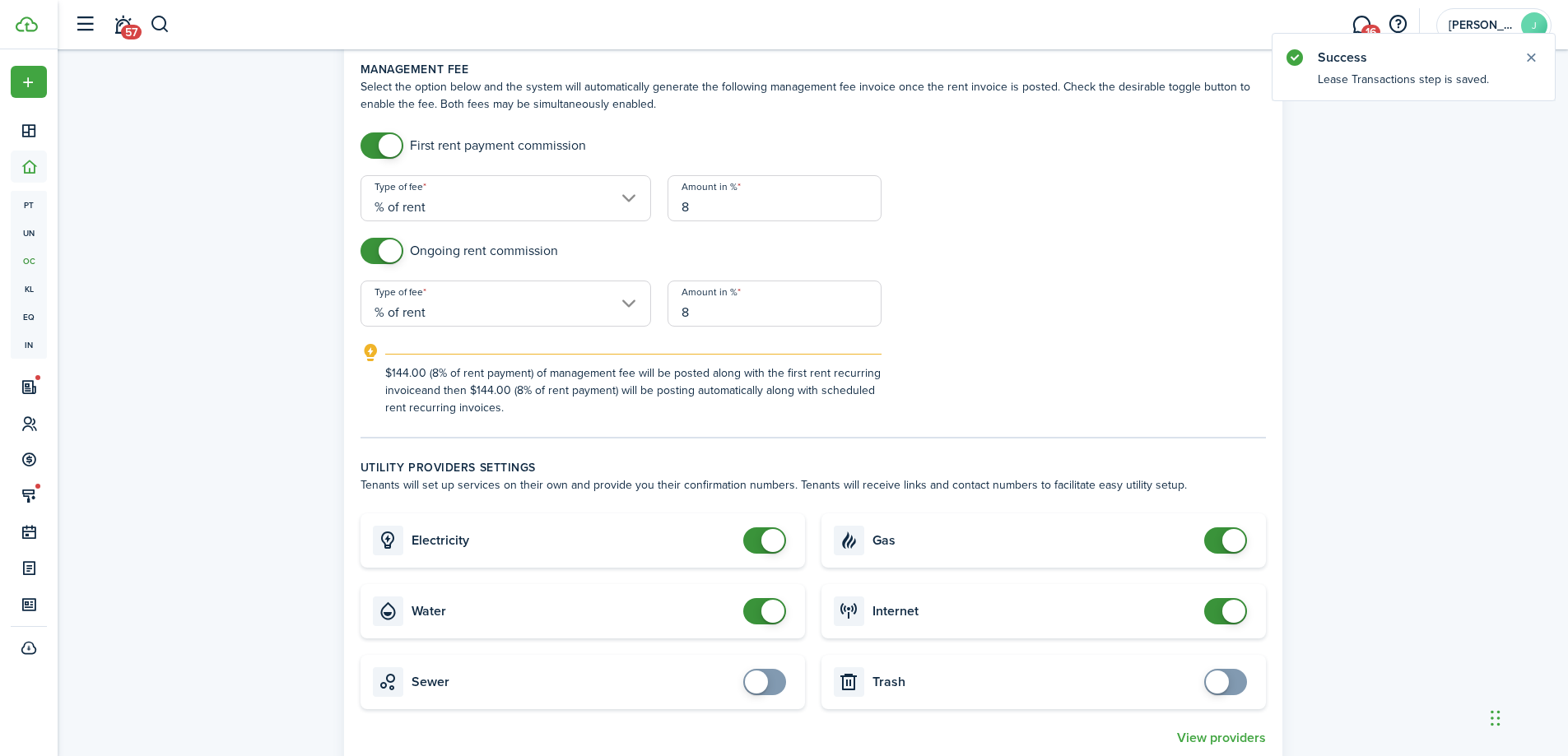
scroll to position [740, 0]
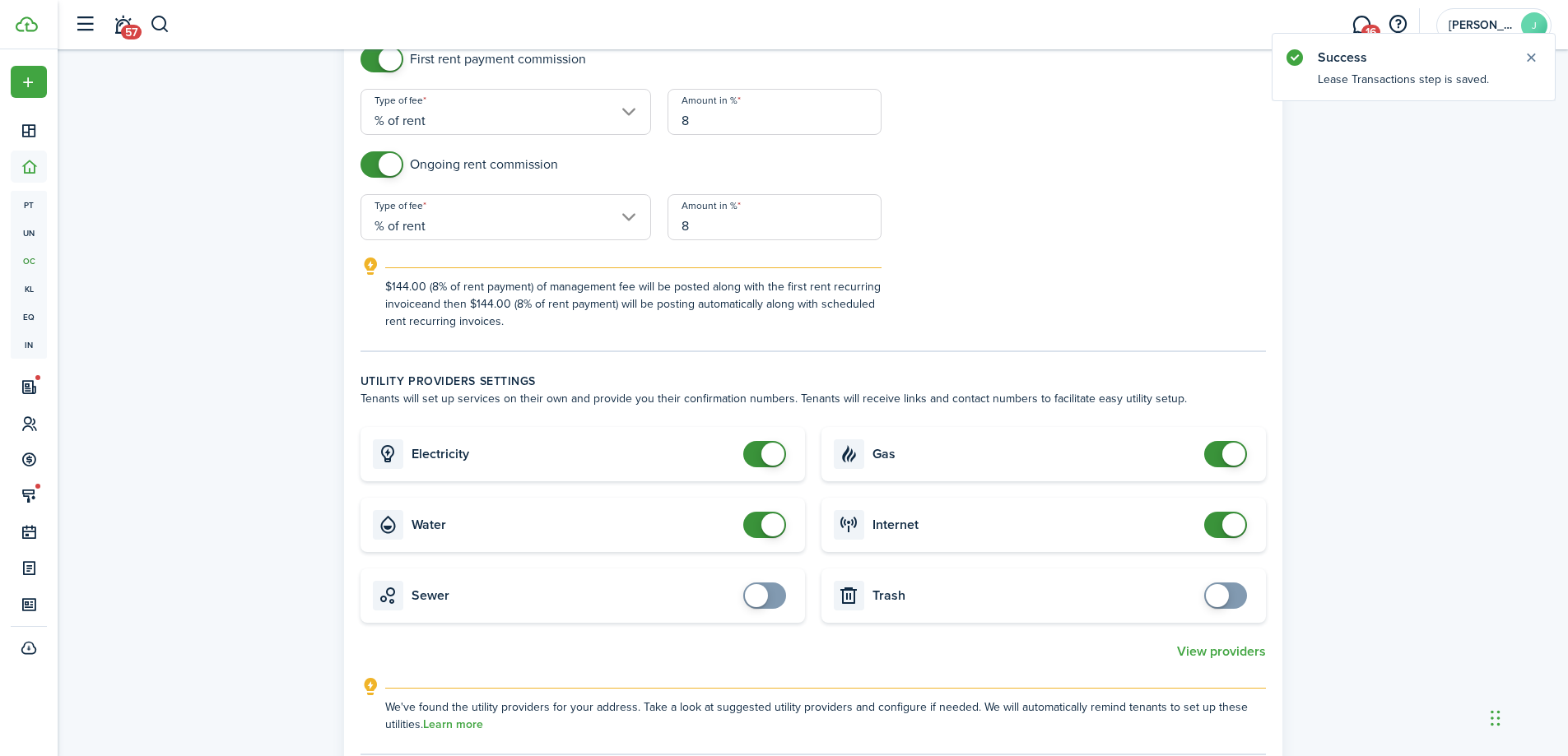
checkbox input "false"
click at [1227, 517] on span at bounding box center [1233, 524] width 23 height 23
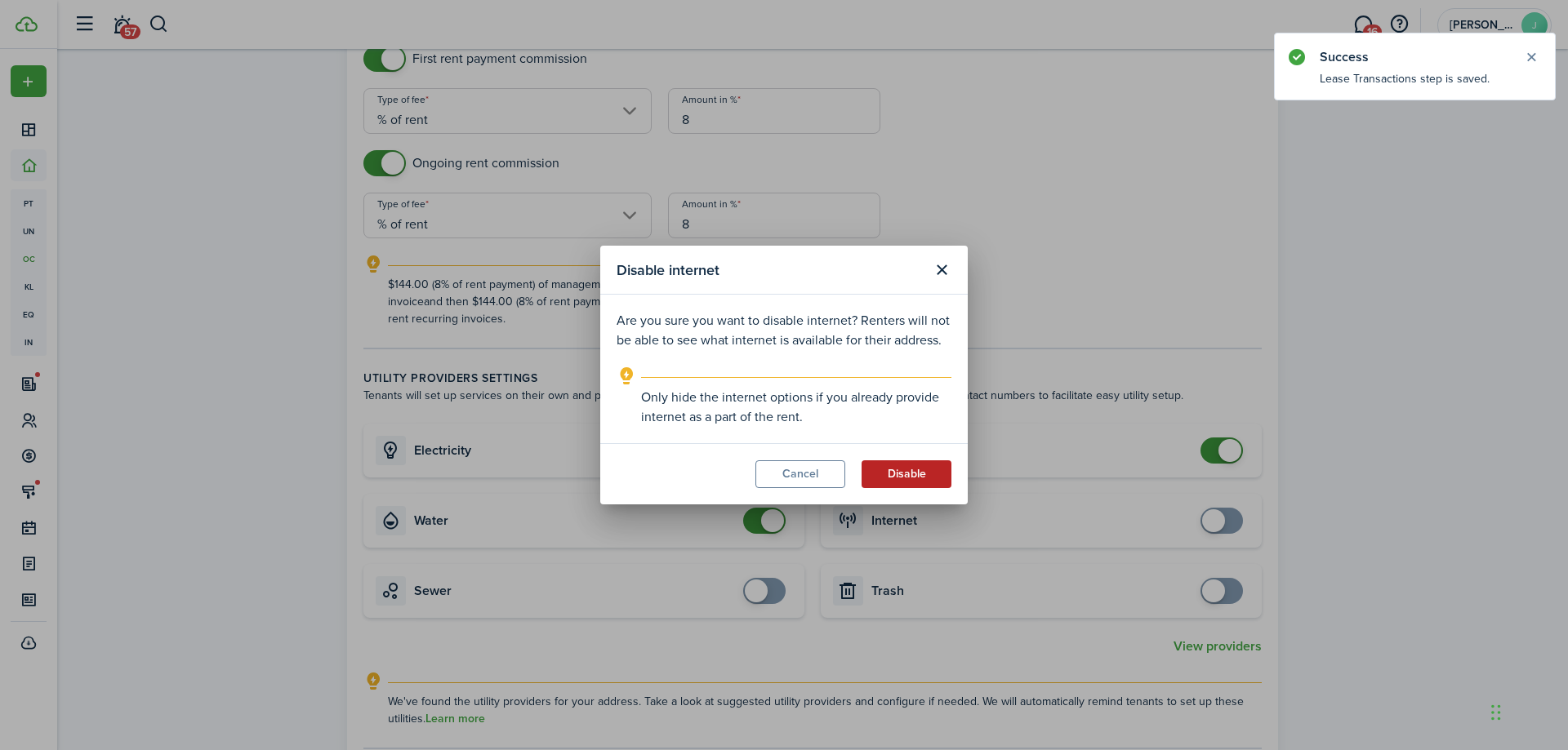
click at [883, 481] on button "Disable" at bounding box center [907, 474] width 90 height 28
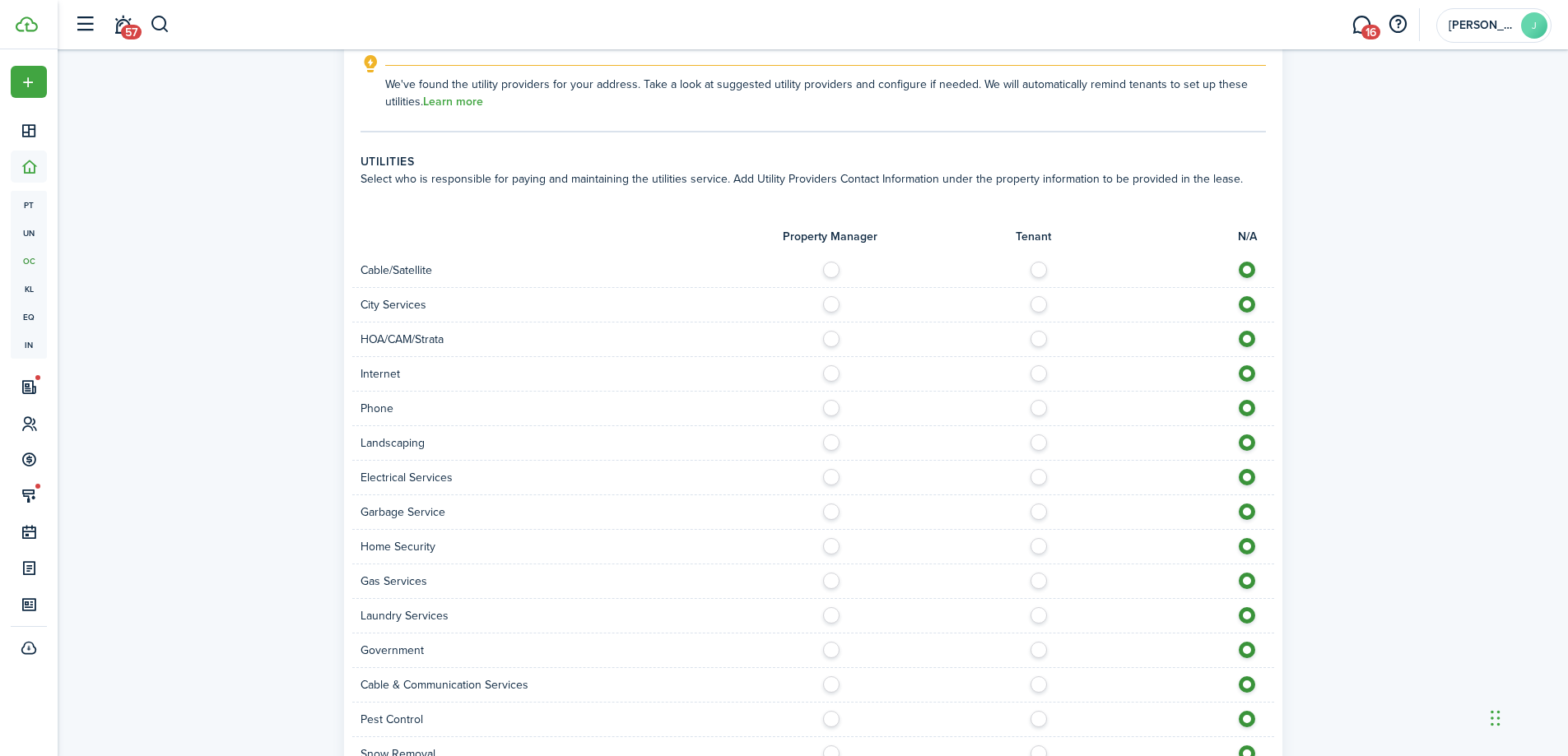
scroll to position [1399, 0]
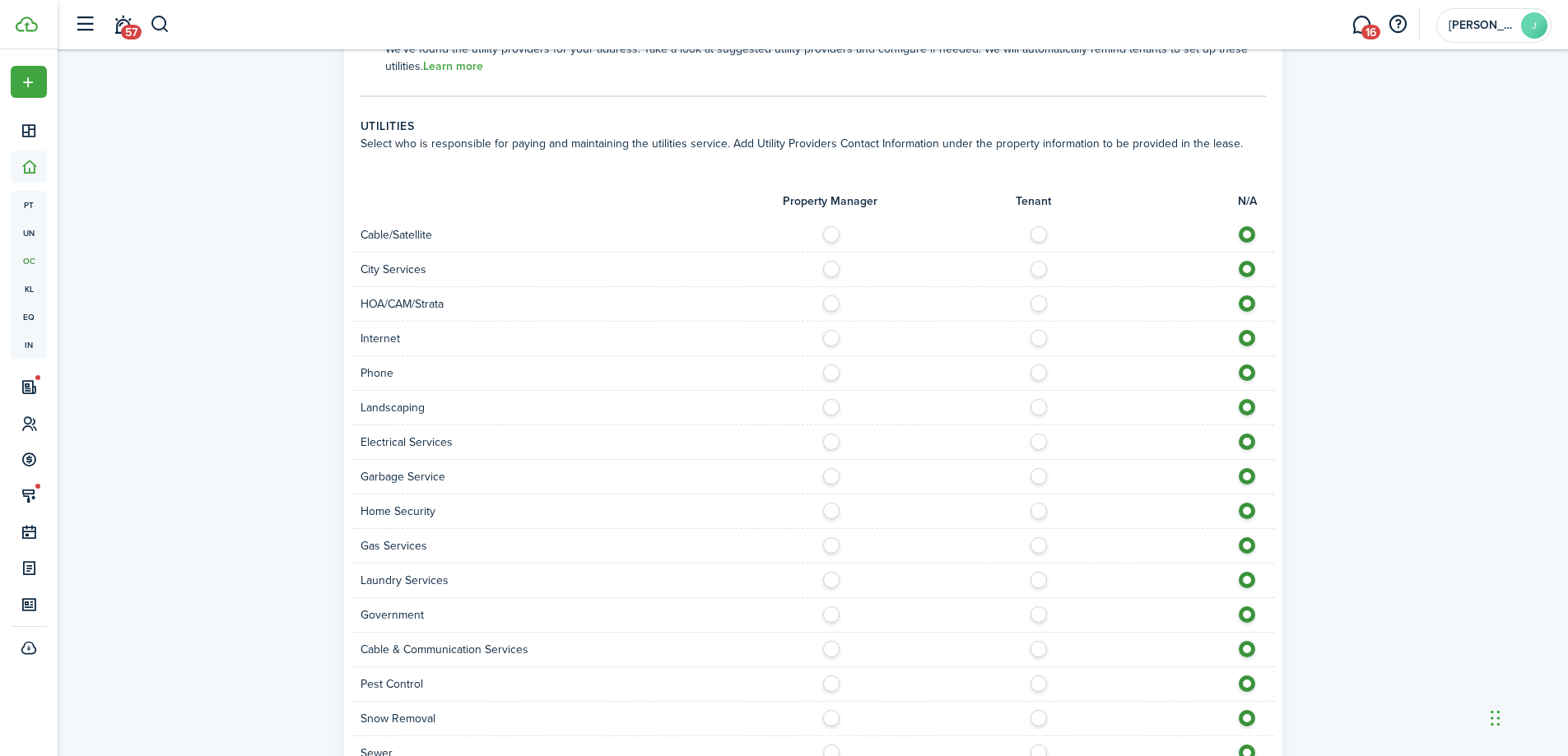
click at [1040, 261] on label at bounding box center [1043, 265] width 28 height 8
radio input "true"
click at [1036, 331] on div "Internet" at bounding box center [813, 340] width 922 height 35
click at [1036, 330] on label at bounding box center [1043, 334] width 28 height 8
radio input "true"
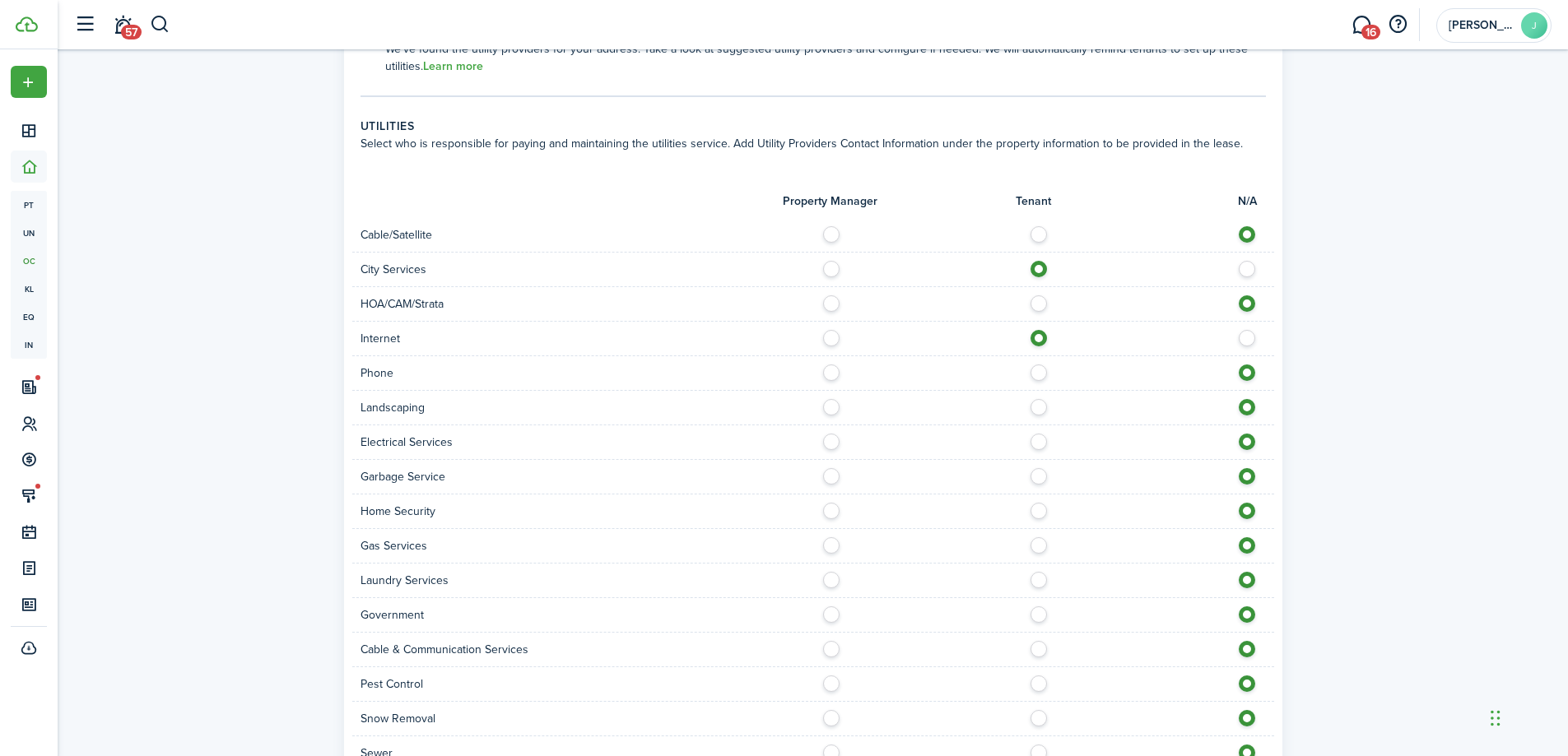
click at [1033, 369] on div "Phone" at bounding box center [813, 373] width 922 height 35
click at [1038, 364] on label at bounding box center [1043, 368] width 28 height 8
radio input "true"
click at [1035, 399] on label at bounding box center [1043, 403] width 28 height 8
click at [1232, 399] on div at bounding box center [1043, 407] width 460 height 17
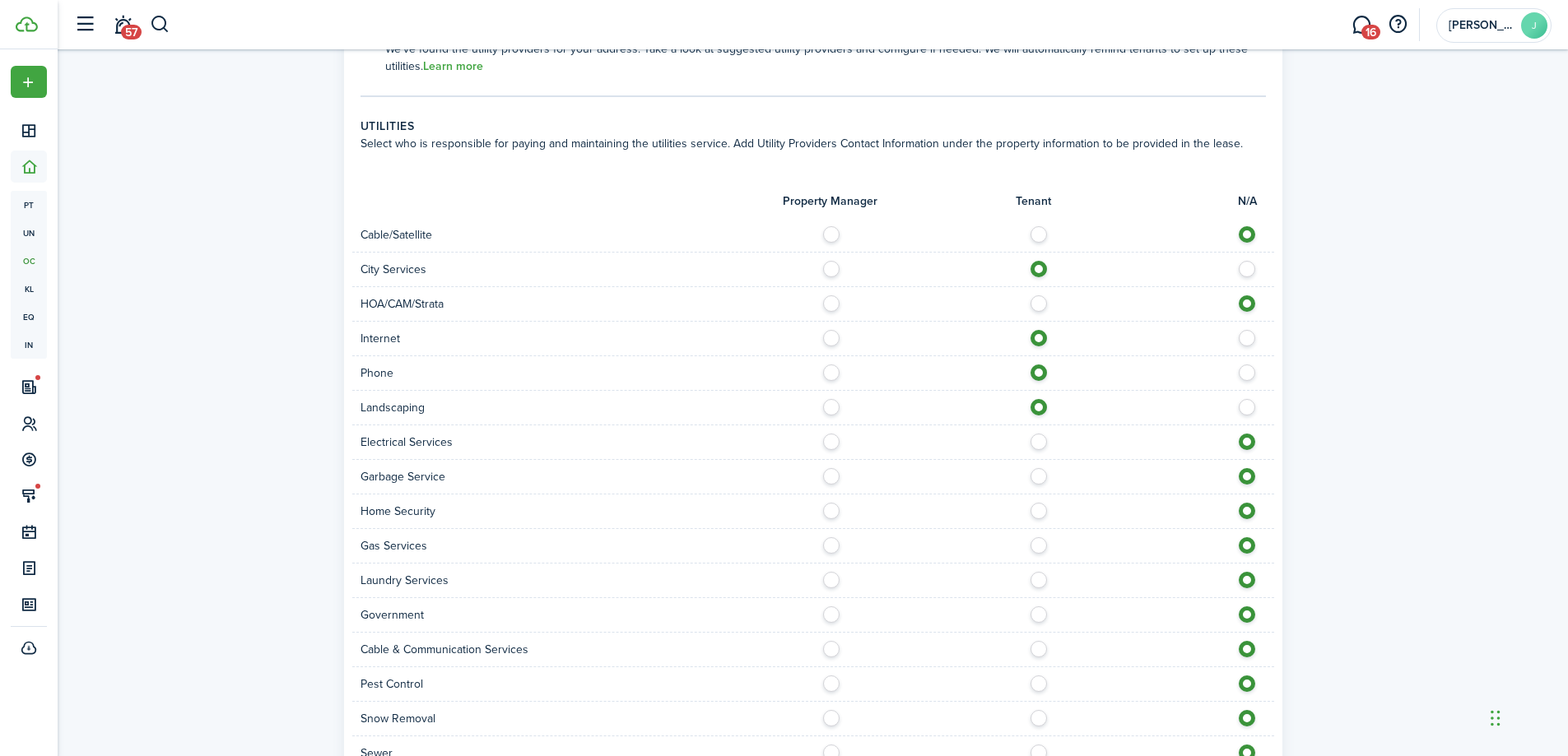
click at [1243, 399] on label at bounding box center [1250, 403] width 28 height 8
radio input "false"
radio input "true"
click at [1033, 399] on label at bounding box center [1043, 403] width 28 height 8
radio input "true"
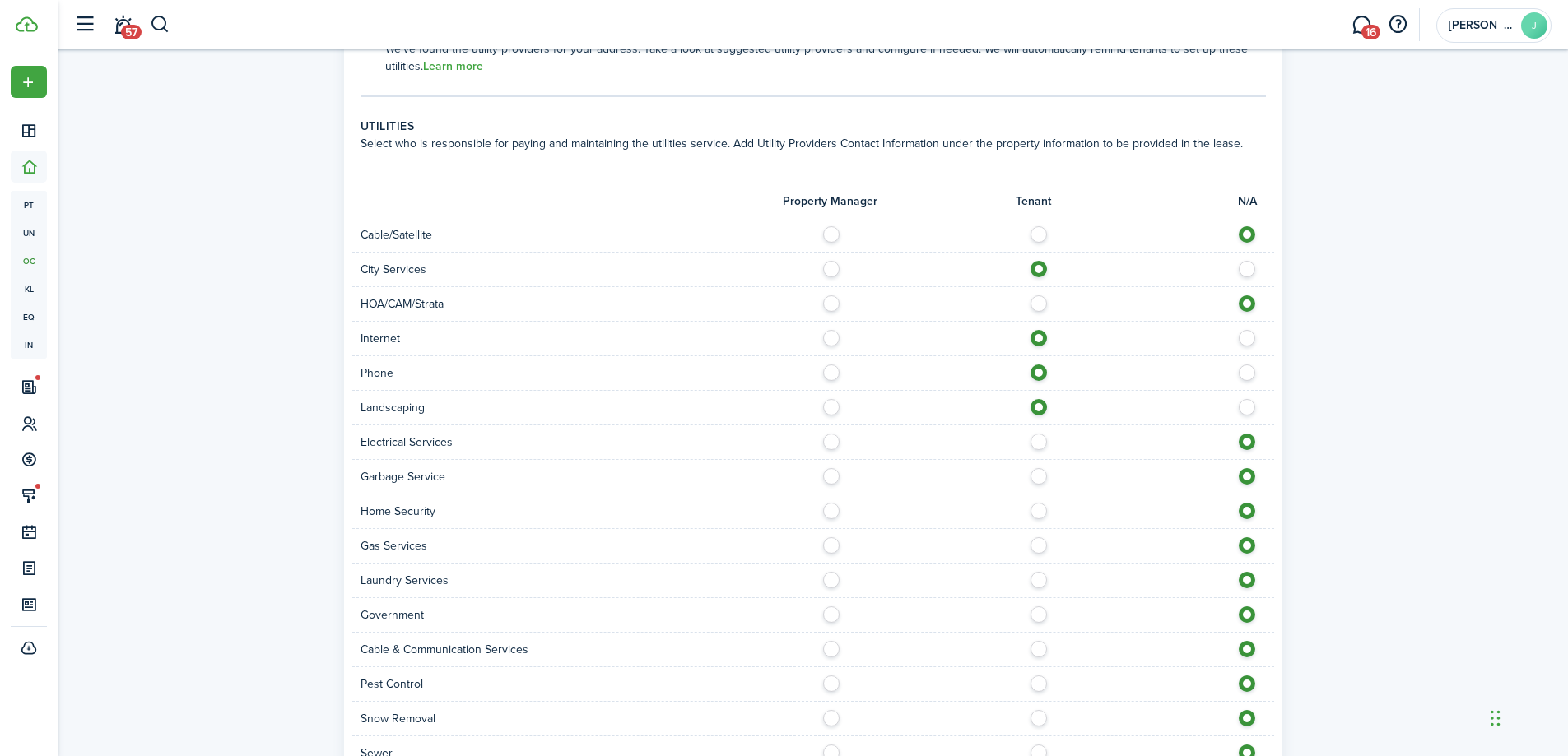
click at [1034, 434] on label at bounding box center [1043, 437] width 28 height 8
radio input "true"
click at [1041, 469] on label at bounding box center [1043, 472] width 28 height 8
radio input "true"
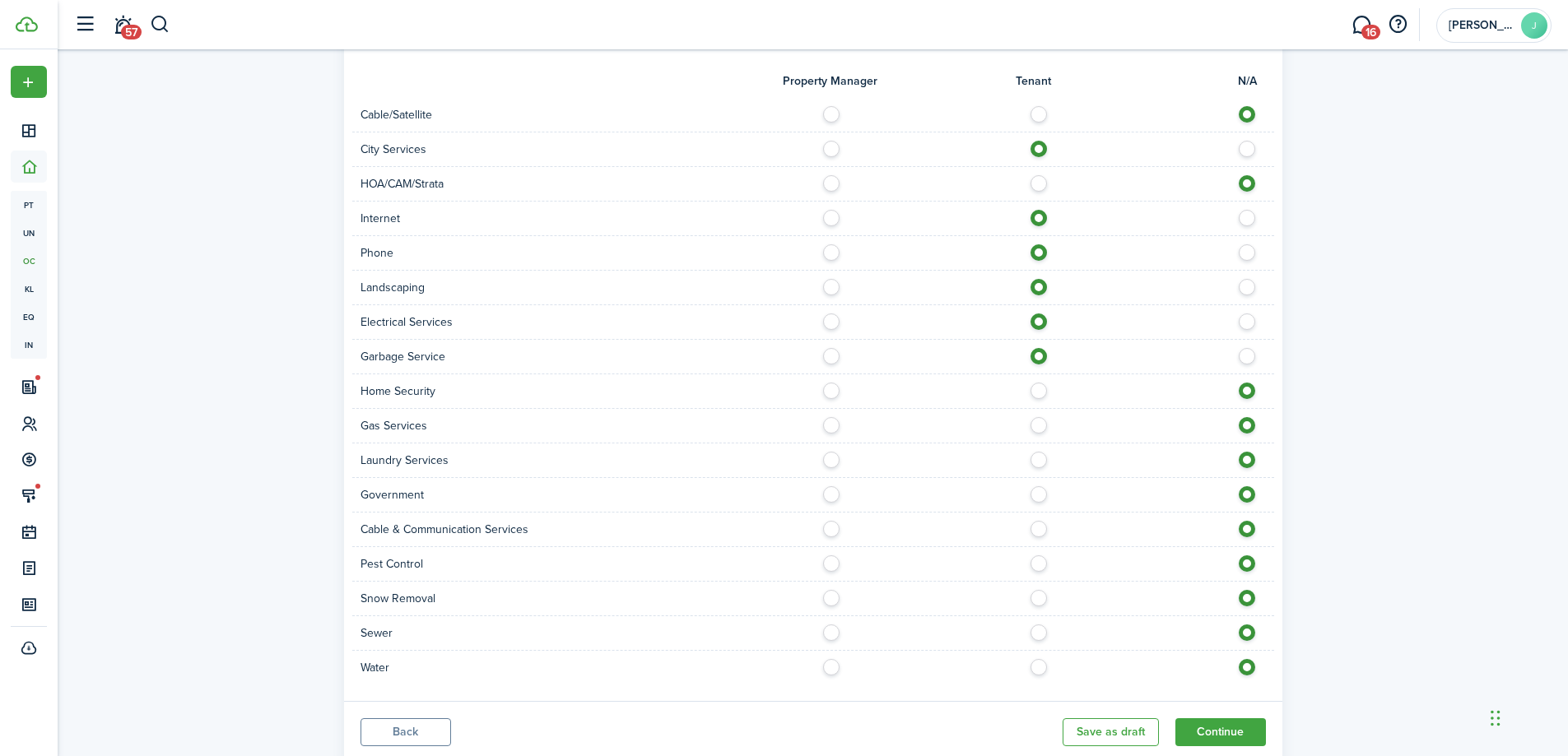
scroll to position [1553, 0]
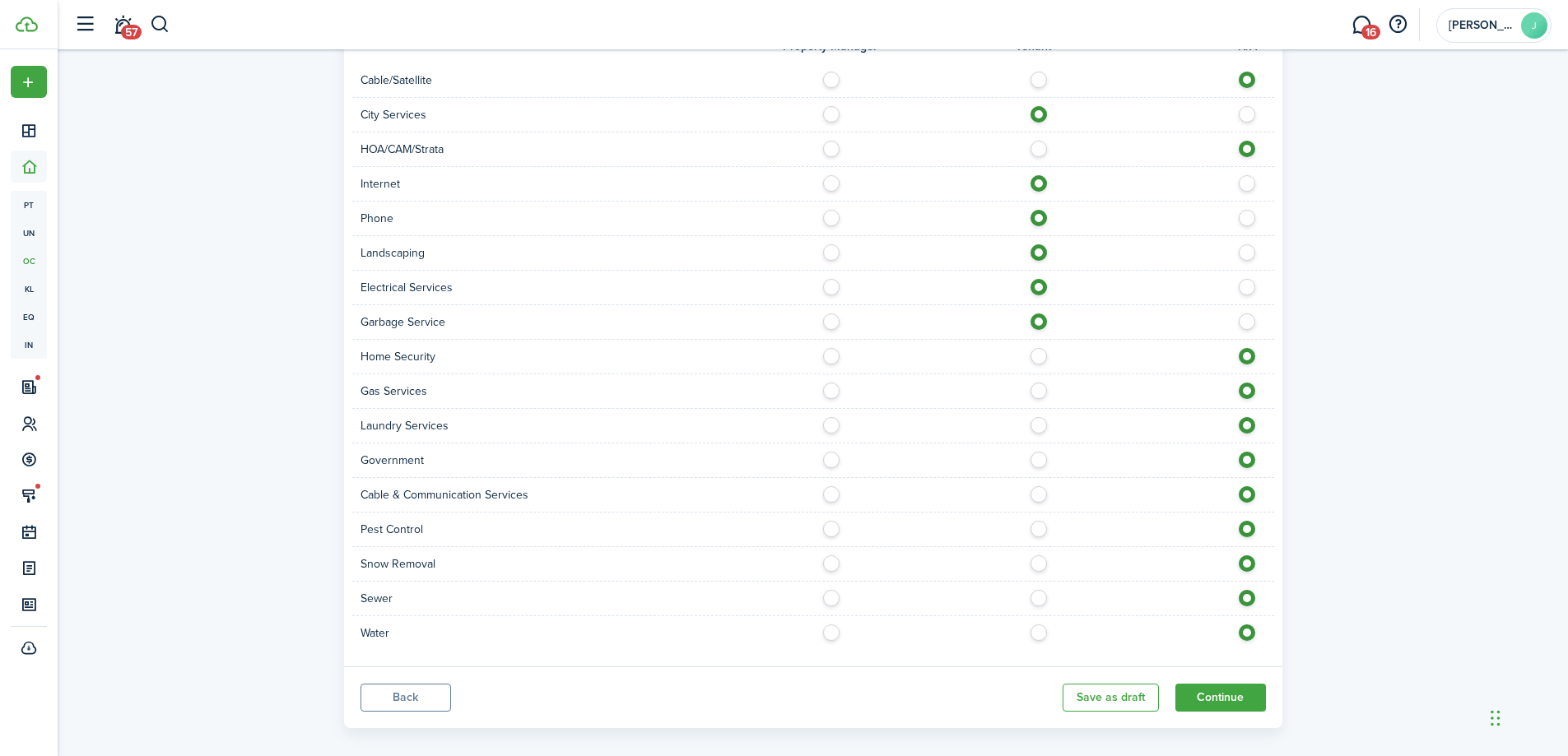
click at [1037, 383] on div "Gas Services" at bounding box center [813, 392] width 922 height 35
click at [1037, 383] on label at bounding box center [1043, 386] width 28 height 8
radio input "true"
drag, startPoint x: 1035, startPoint y: 399, endPoint x: 1034, endPoint y: 415, distance: 16.0
click at [1035, 409] on div "Laundry Services" at bounding box center [813, 427] width 922 height 35
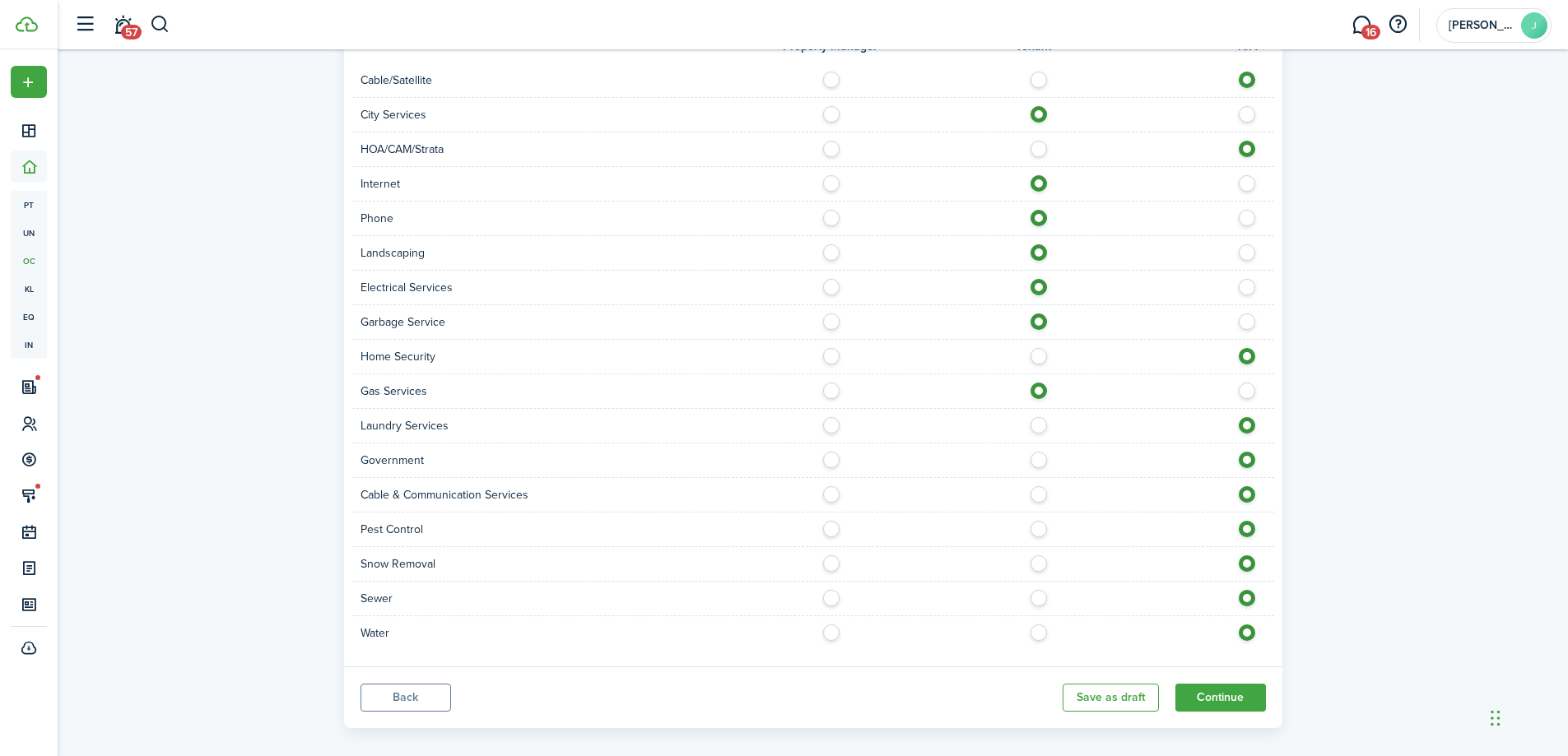
click at [1033, 419] on div "Laundry Services" at bounding box center [813, 427] width 922 height 35
drag, startPoint x: 1033, startPoint y: 396, endPoint x: 1038, endPoint y: 405, distance: 10.3
click at [1034, 409] on div "Laundry Services" at bounding box center [813, 427] width 922 height 35
click at [1038, 417] on label at bounding box center [1043, 421] width 28 height 8
radio input "true"
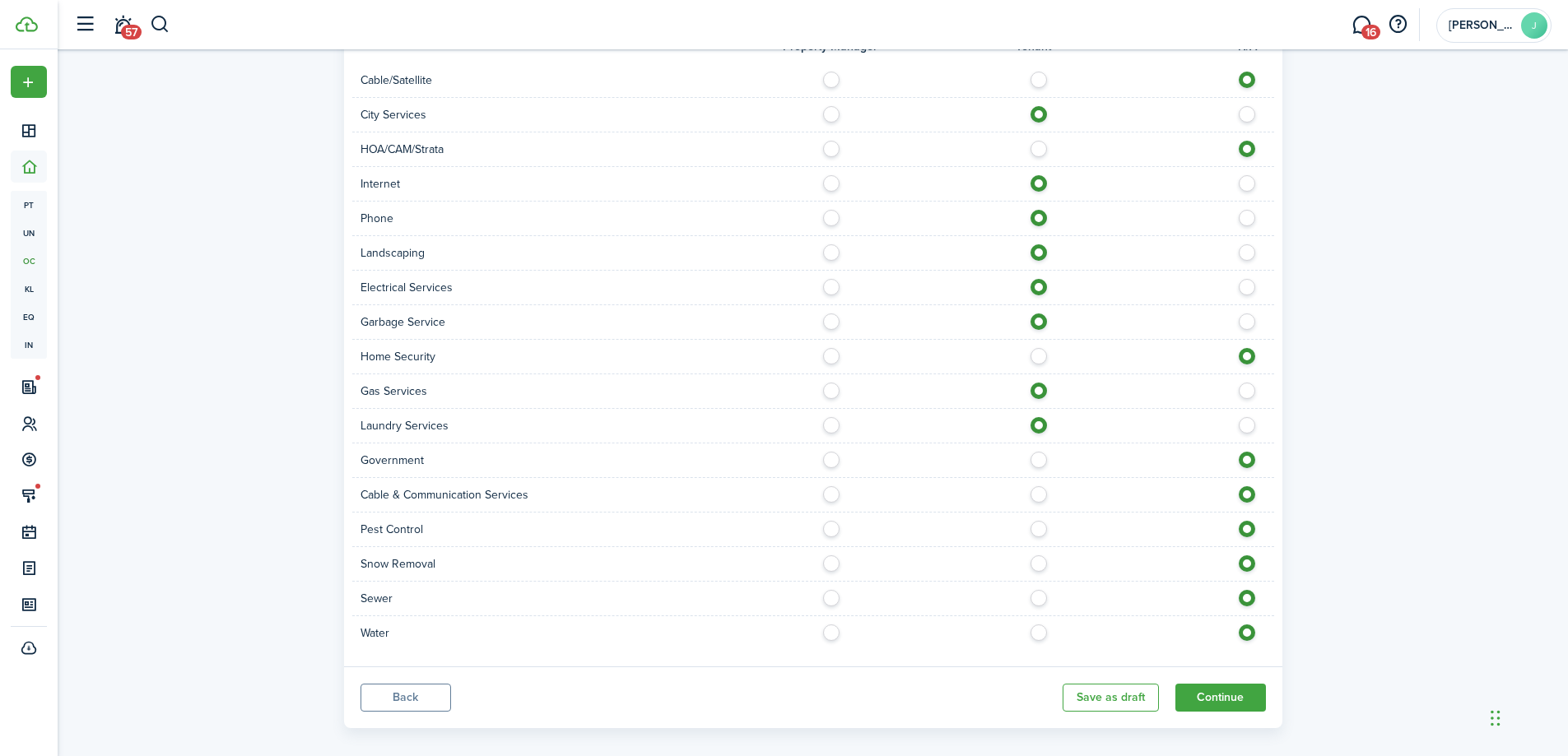
click at [1040, 521] on label at bounding box center [1043, 524] width 28 height 8
radio input "true"
click at [1042, 556] on label at bounding box center [1043, 559] width 28 height 8
radio input "true"
click at [1037, 591] on div "Sewer" at bounding box center [813, 599] width 922 height 35
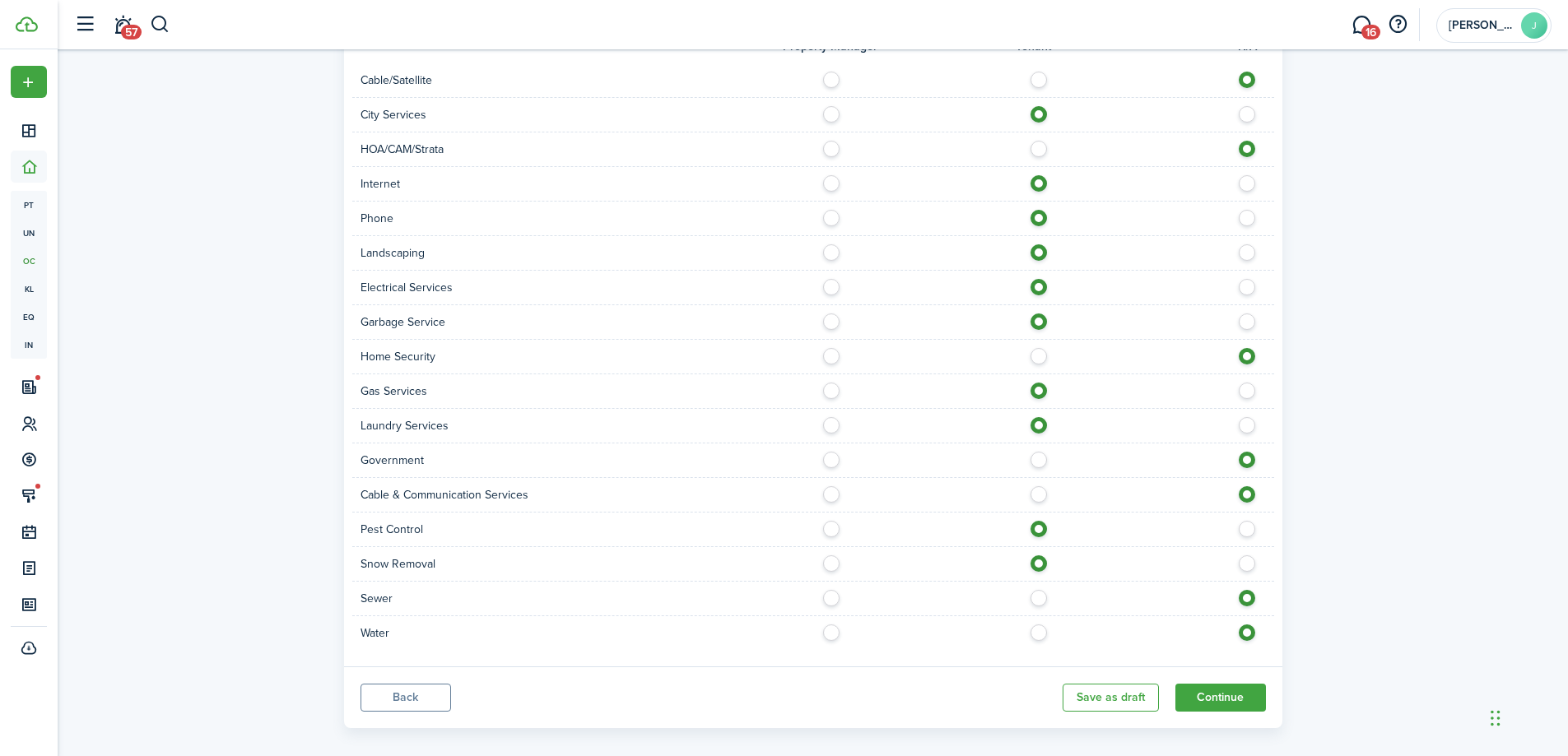
click at [1039, 590] on label at bounding box center [1043, 594] width 28 height 8
radio input "true"
click at [1043, 624] on label at bounding box center [1043, 628] width 28 height 8
radio input "true"
drag, startPoint x: 1222, startPoint y: 691, endPoint x: 1195, endPoint y: 697, distance: 27.7
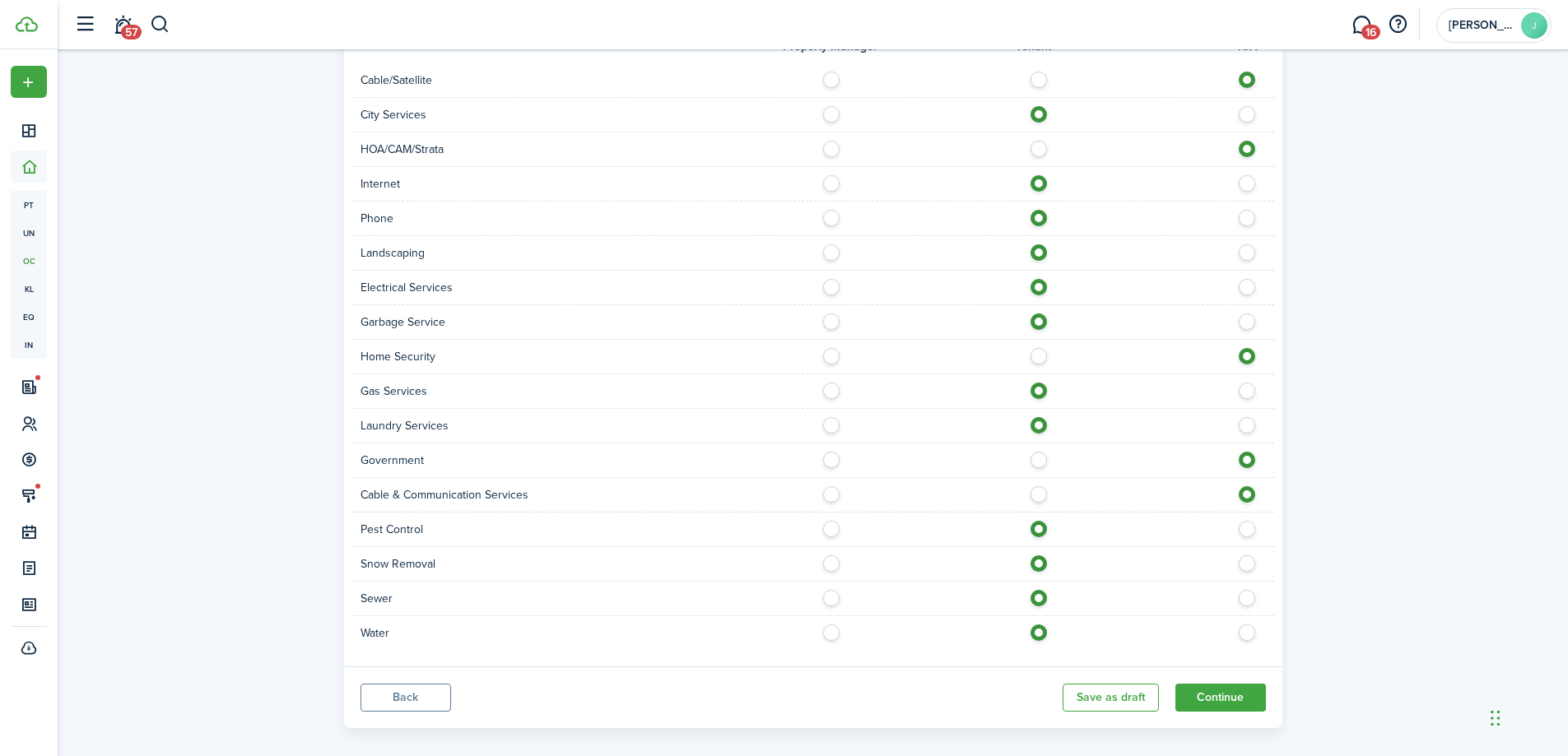
click at [1220, 691] on button "Continue" at bounding box center [1220, 697] width 91 height 28
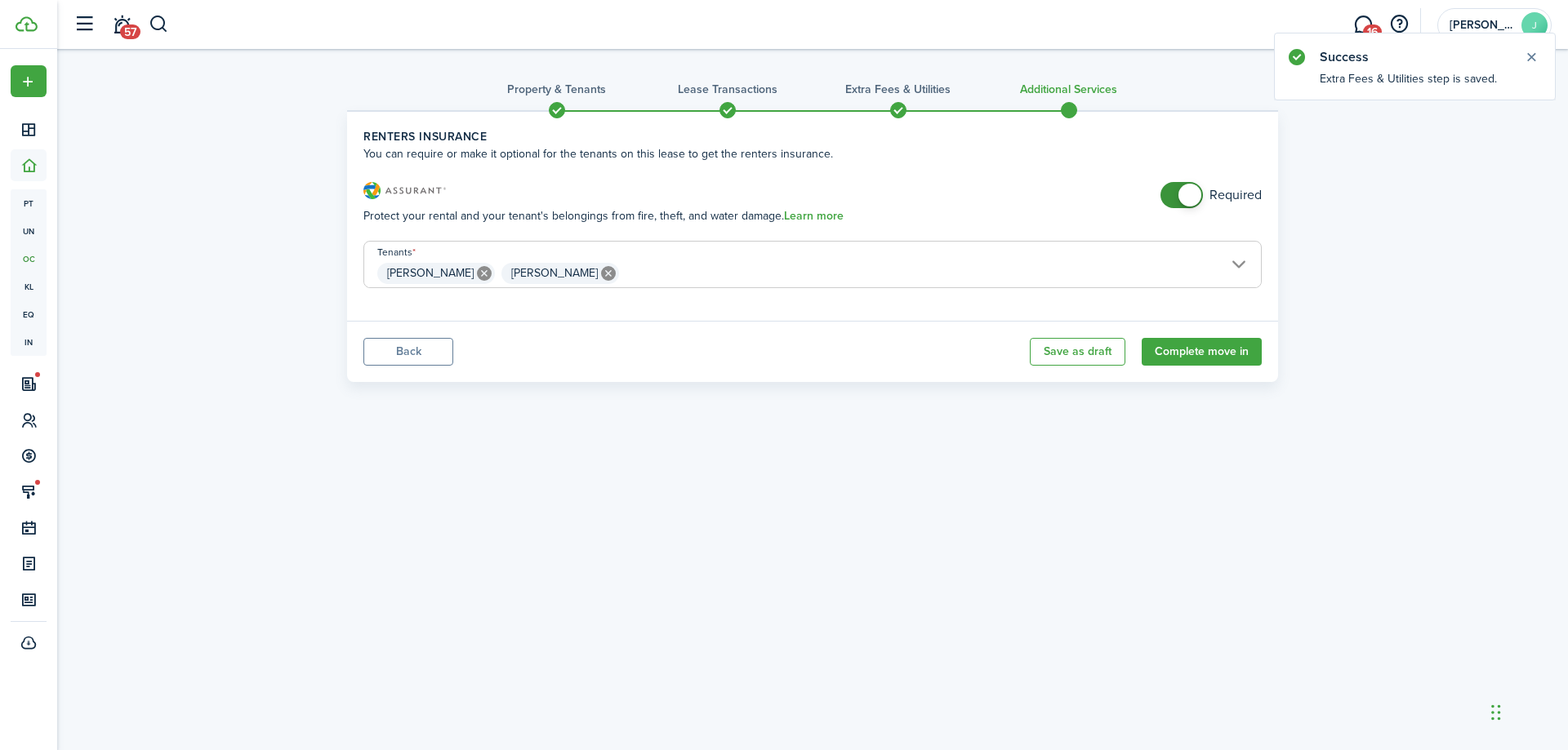
drag, startPoint x: 1170, startPoint y: 202, endPoint x: 1165, endPoint y: 210, distance: 9.4
checkbox input "false"
click at [1174, 203] on span at bounding box center [1182, 194] width 16 height 26
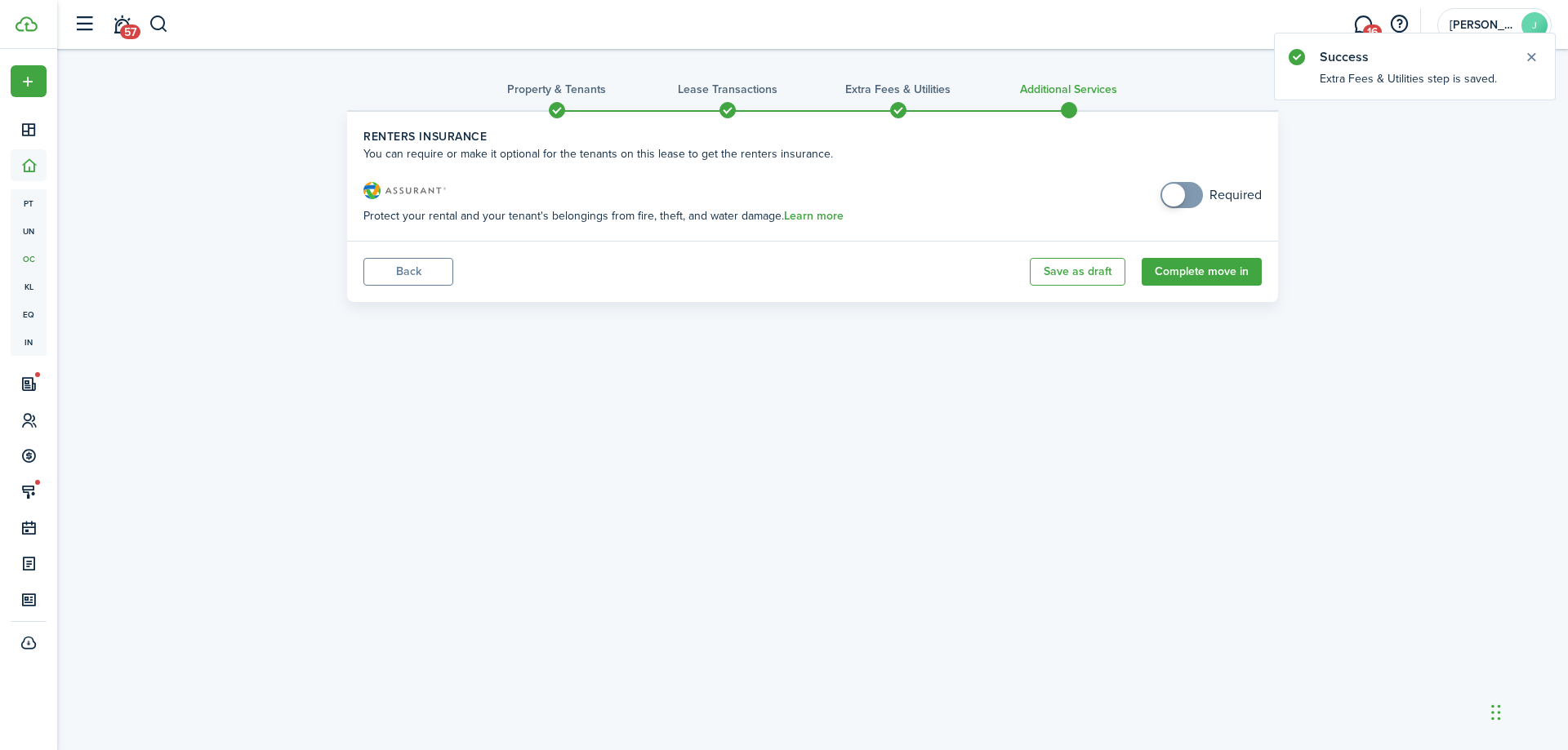
click at [1211, 287] on panel-main-footer "Back Save as draft Complete move in" at bounding box center [812, 271] width 931 height 61
click at [1224, 278] on button "Complete move in" at bounding box center [1202, 271] width 120 height 28
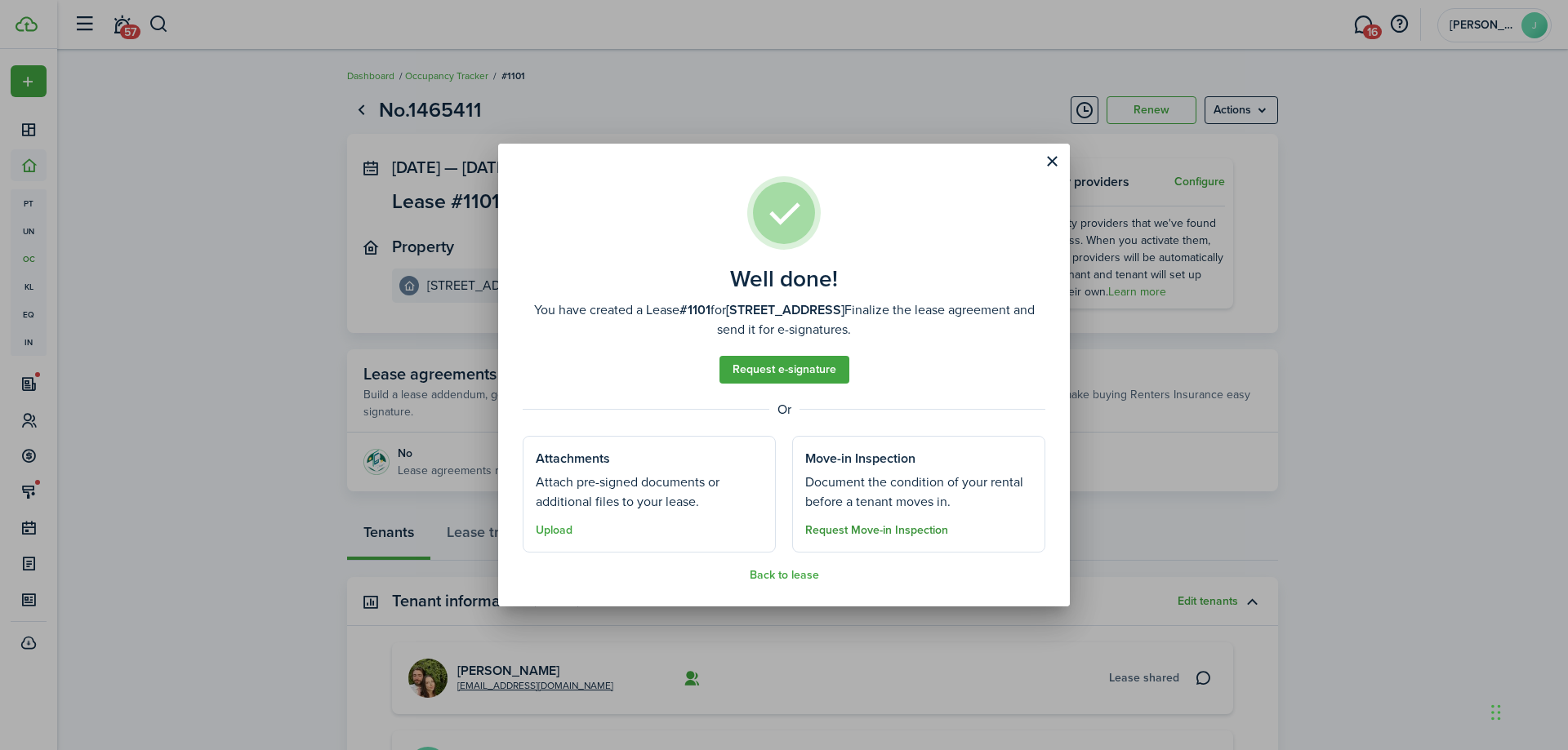
click at [894, 526] on button "Request Move-in Inspection" at bounding box center [876, 530] width 143 height 13
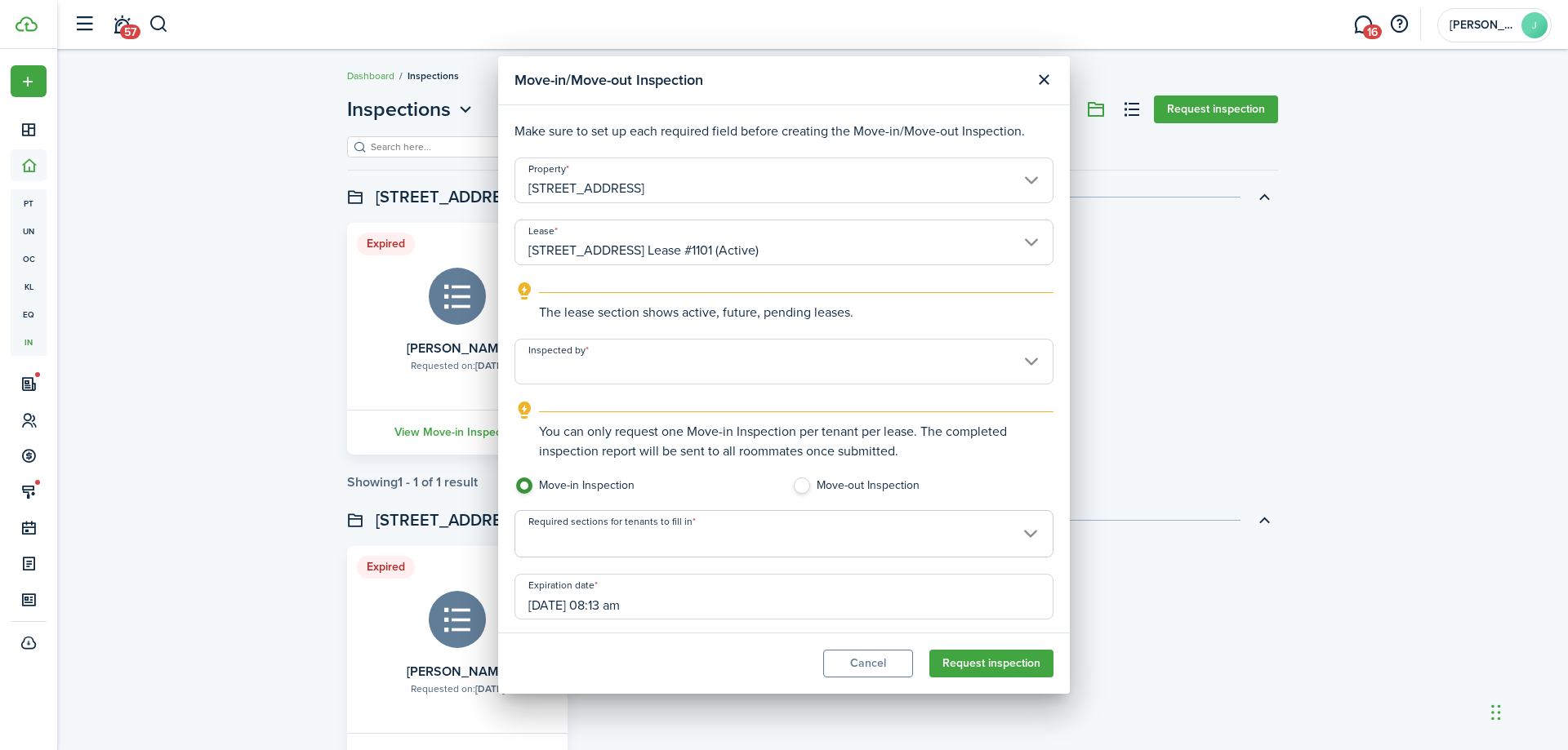
click at [898, 534] on div "Move-in/Move-out Inspection Make sure to set up each required field before crea…" at bounding box center [784, 375] width 1568 height 750
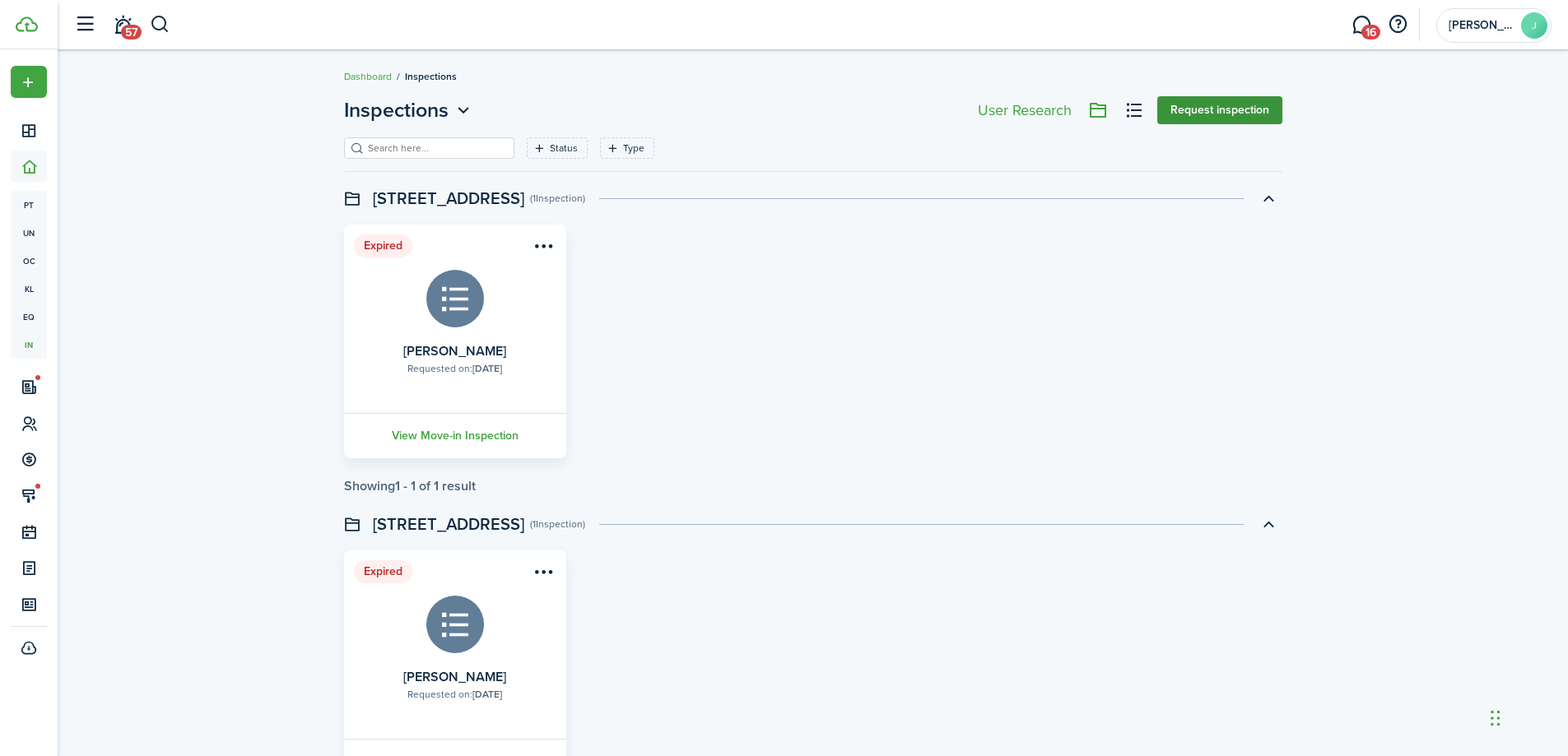
click at [1245, 105] on button "Request inspection" at bounding box center [1219, 110] width 125 height 28
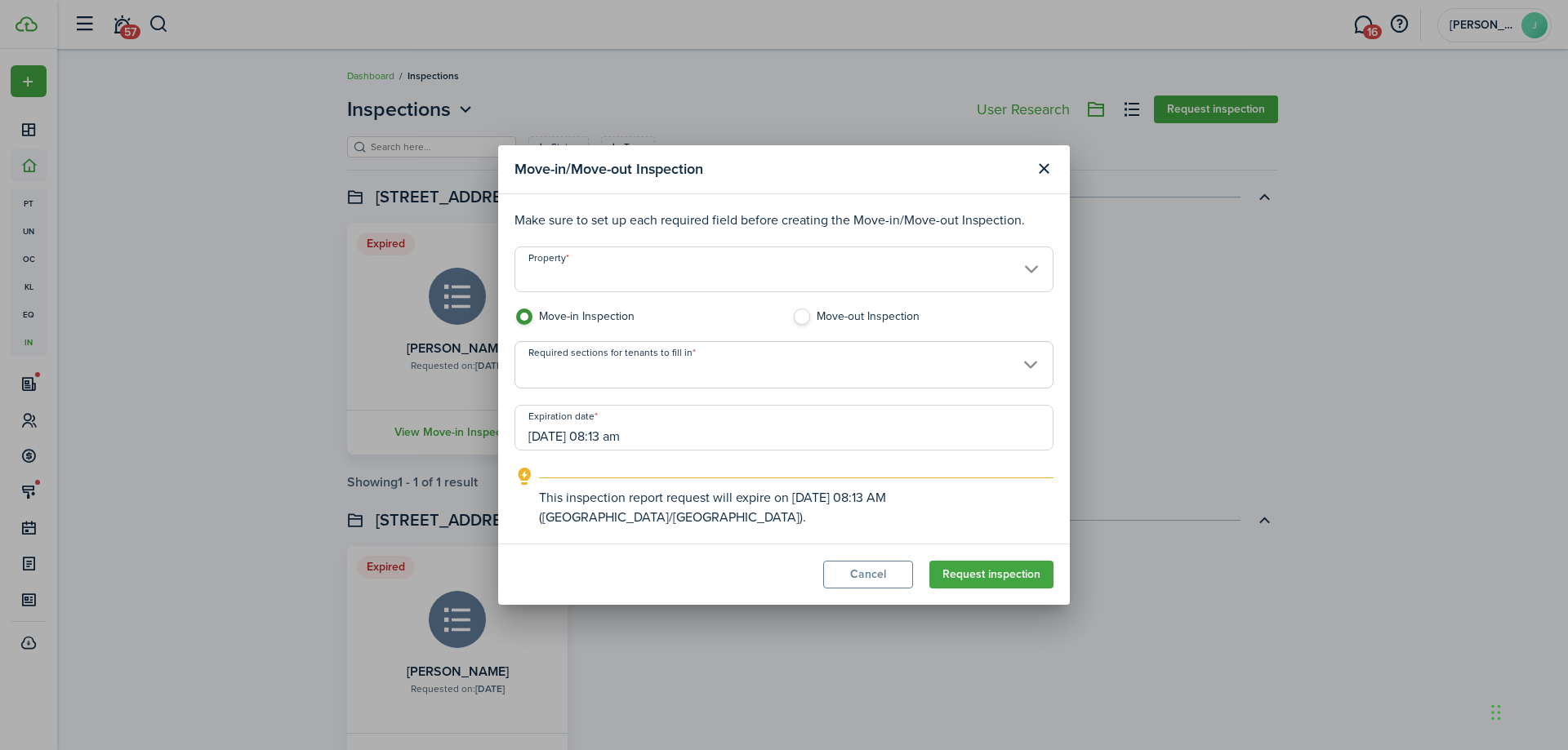
click at [681, 271] on input "Property" at bounding box center [783, 270] width 539 height 45
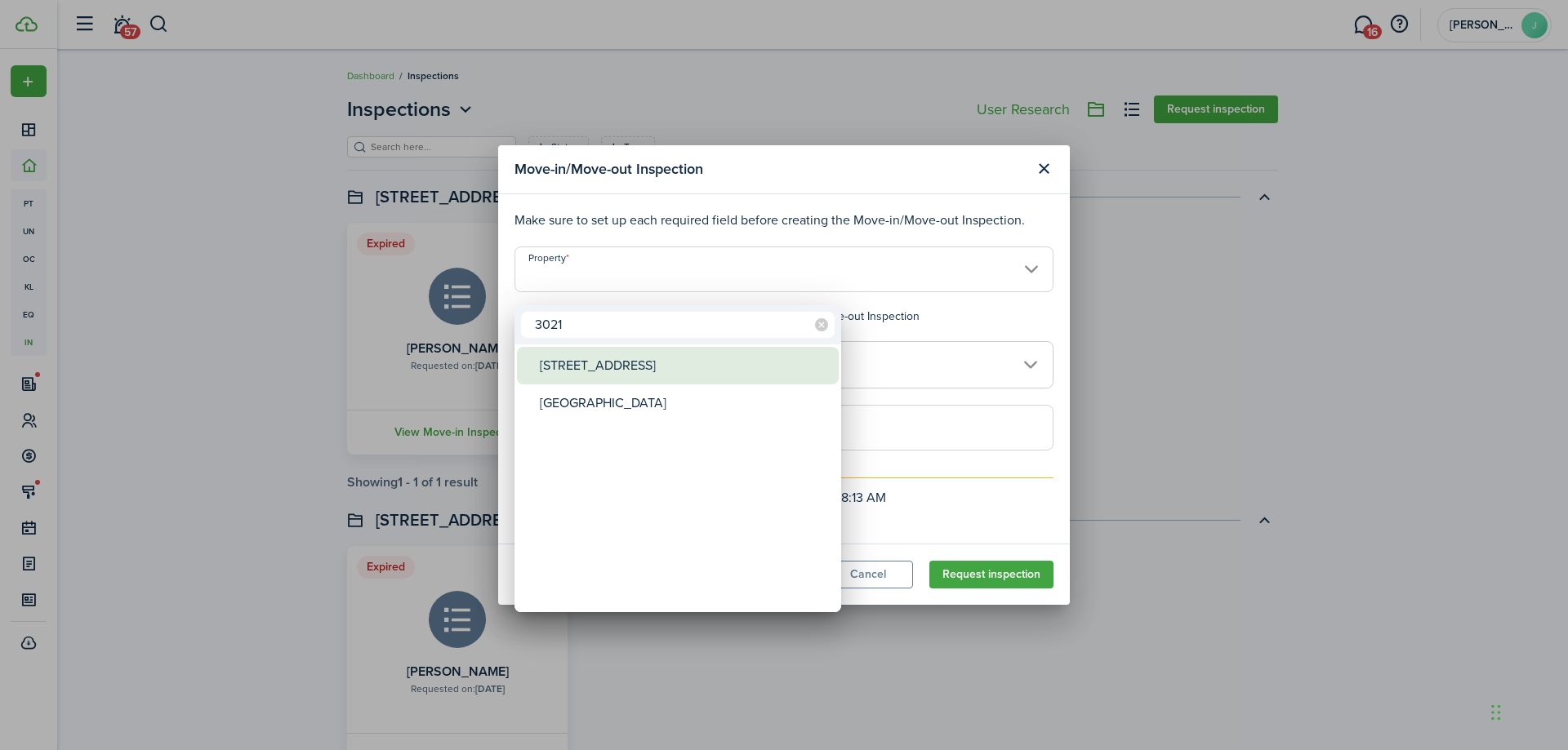
type input "3021"
click at [587, 348] on div "[STREET_ADDRESS]" at bounding box center [684, 365] width 289 height 37
type input "[STREET_ADDRESS]"
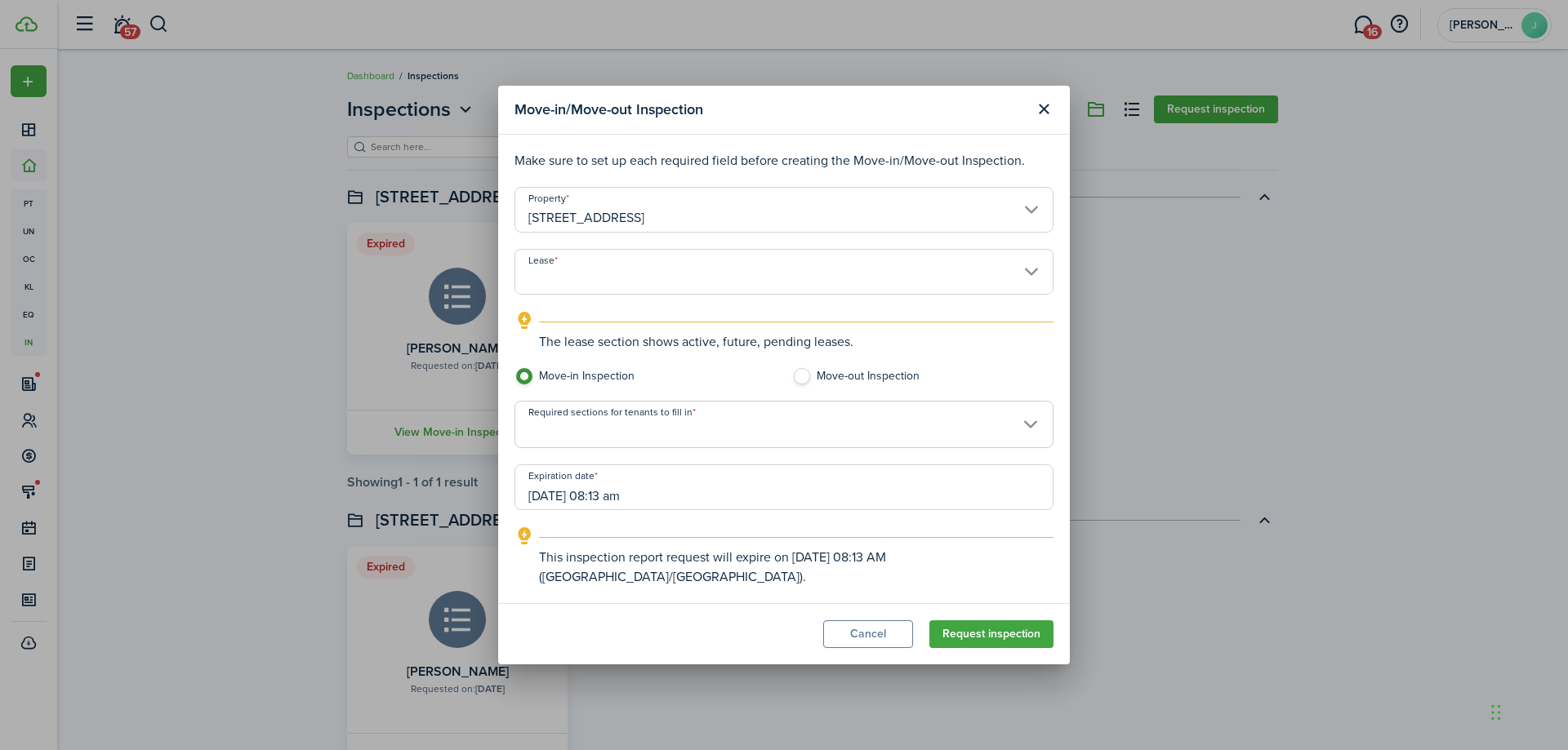
click at [691, 440] on span at bounding box center [784, 433] width 538 height 28
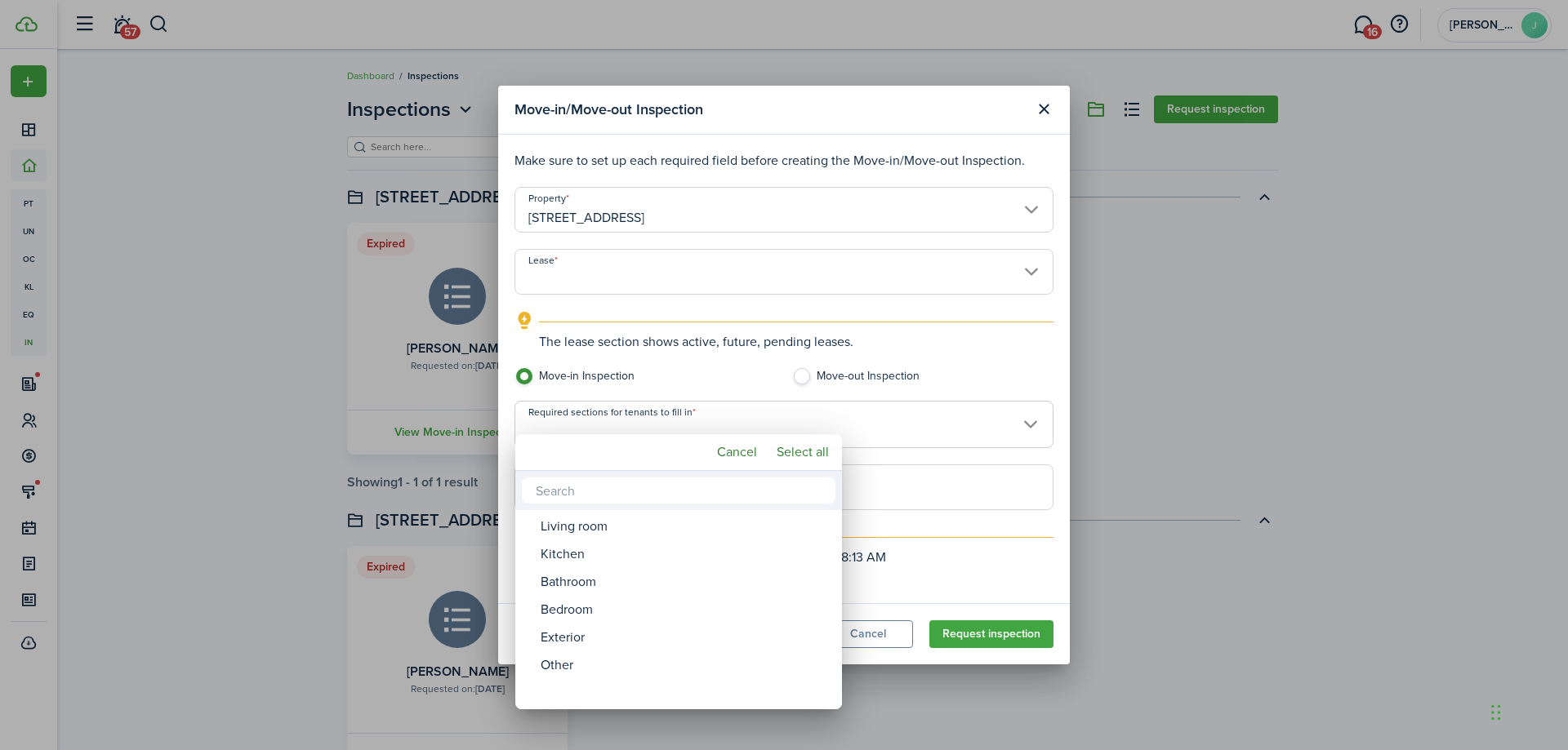
drag, startPoint x: 838, startPoint y: 439, endPoint x: 802, endPoint y: 439, distance: 36.0
click at [837, 440] on div "Cancel Select all" at bounding box center [679, 452] width 327 height 36
click at [802, 439] on mbsc-button "Select all" at bounding box center [803, 452] width 65 height 29
type input "Living room, Kitchen, Bathroom, Bedroom, Exterior, Other"
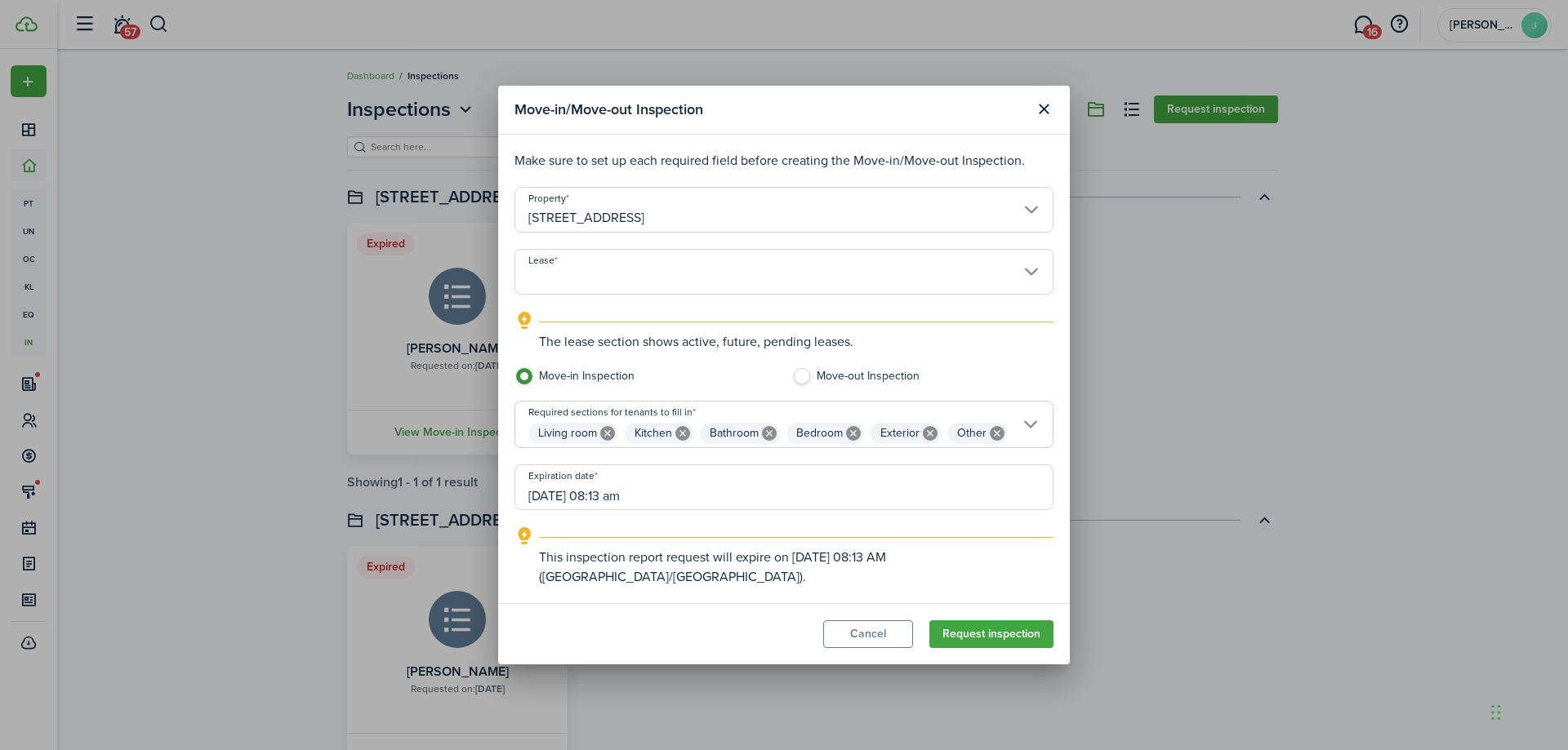
click at [789, 271] on input "Lease" at bounding box center [783, 271] width 539 height 45
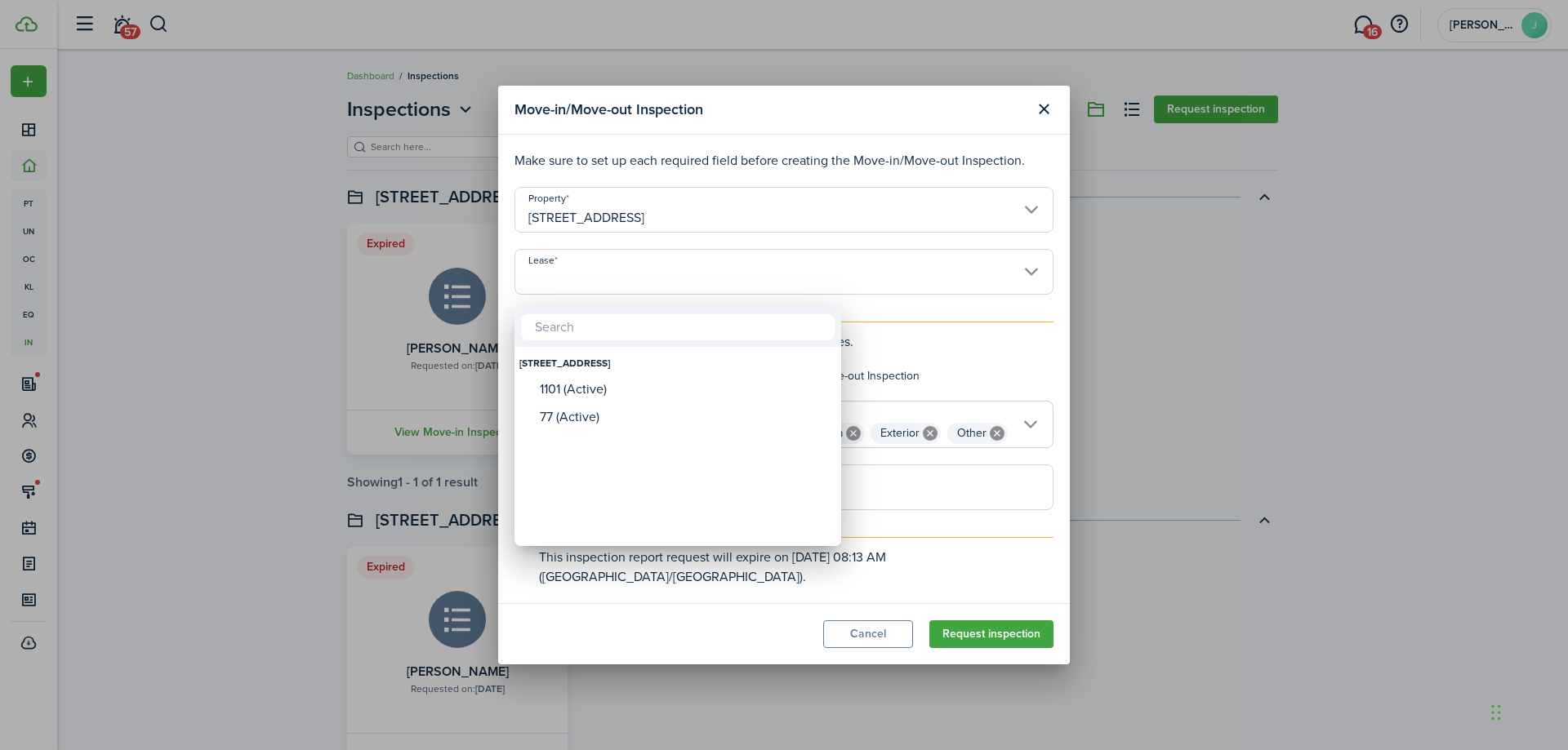
click at [781, 295] on div at bounding box center [784, 375] width 1830 height 1012
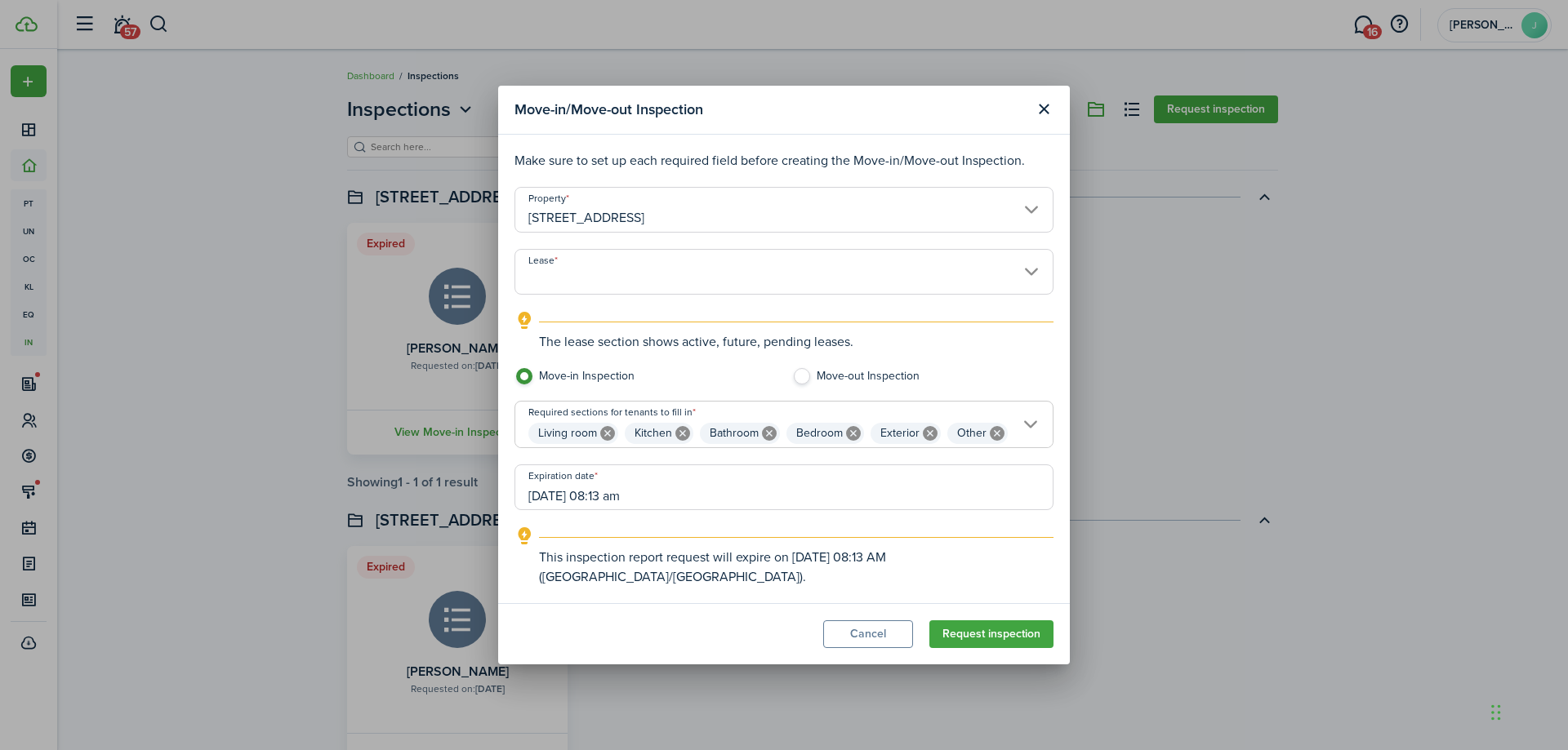
click at [733, 304] on lease-select "Lease" at bounding box center [783, 280] width 539 height 62
click at [742, 295] on input "Lease" at bounding box center [783, 271] width 539 height 45
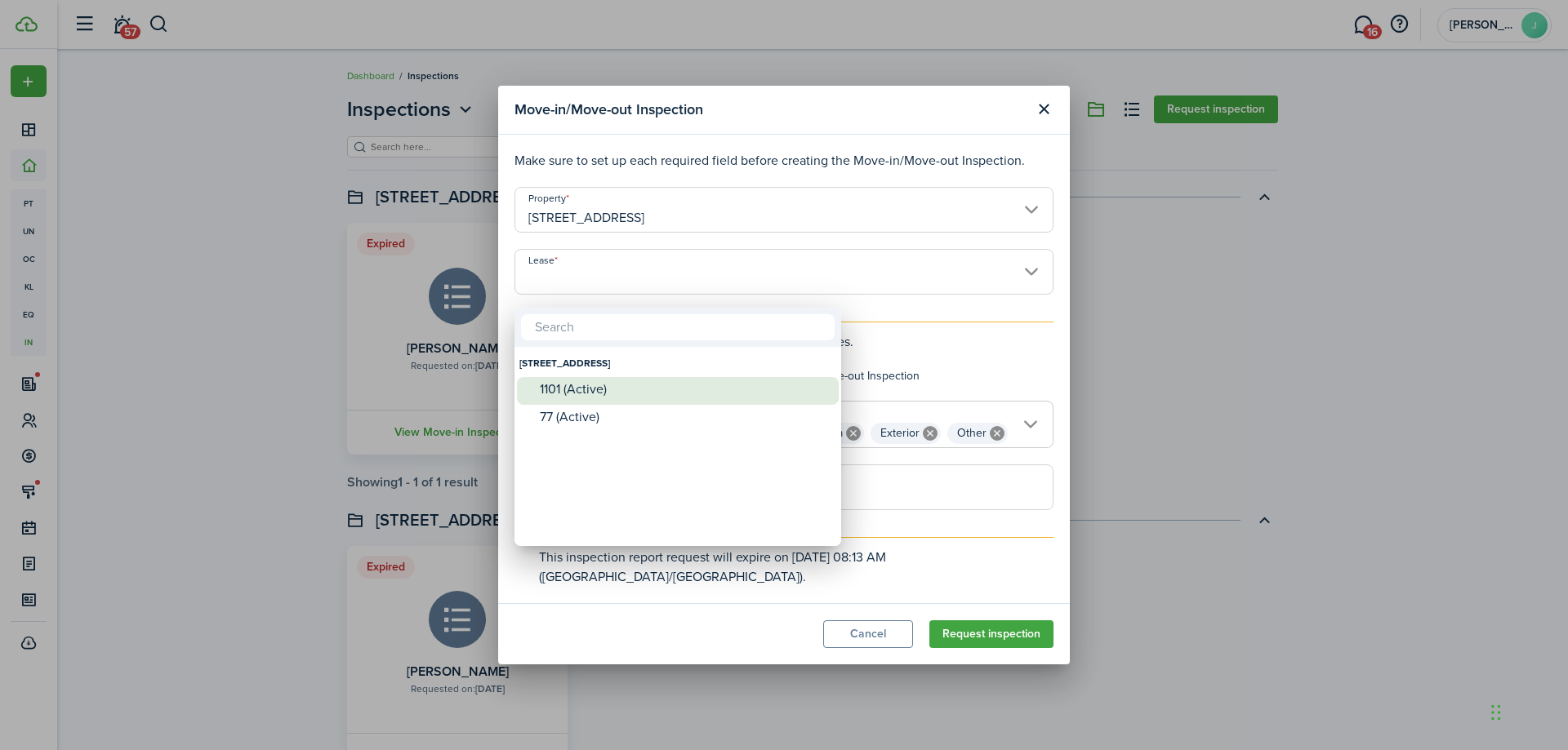
click at [704, 378] on div "1101 (Active)" at bounding box center [684, 389] width 289 height 25
type input "[STREET_ADDRESS] Lease #1101 (Active)"
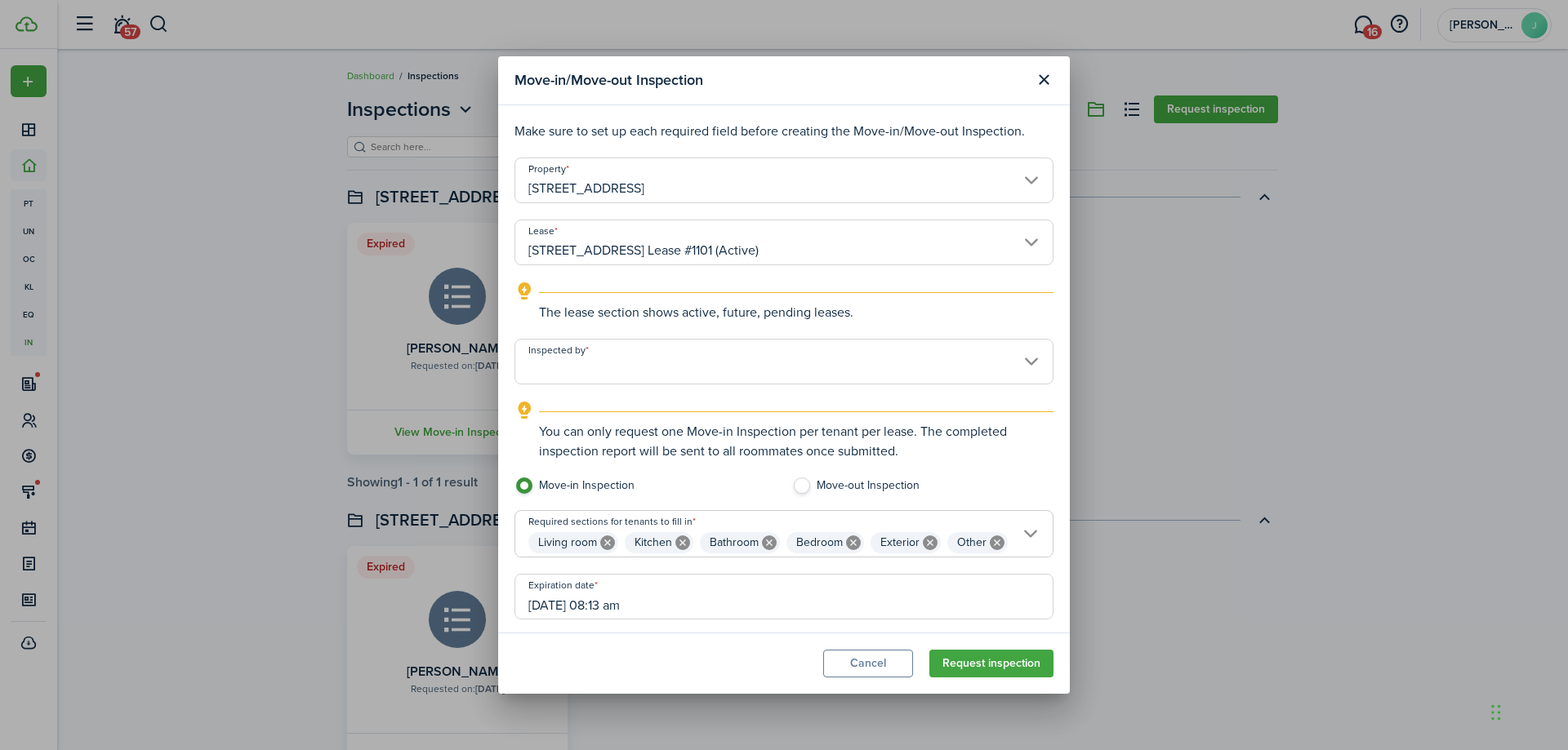
click at [708, 345] on input "Inspected by" at bounding box center [783, 361] width 539 height 45
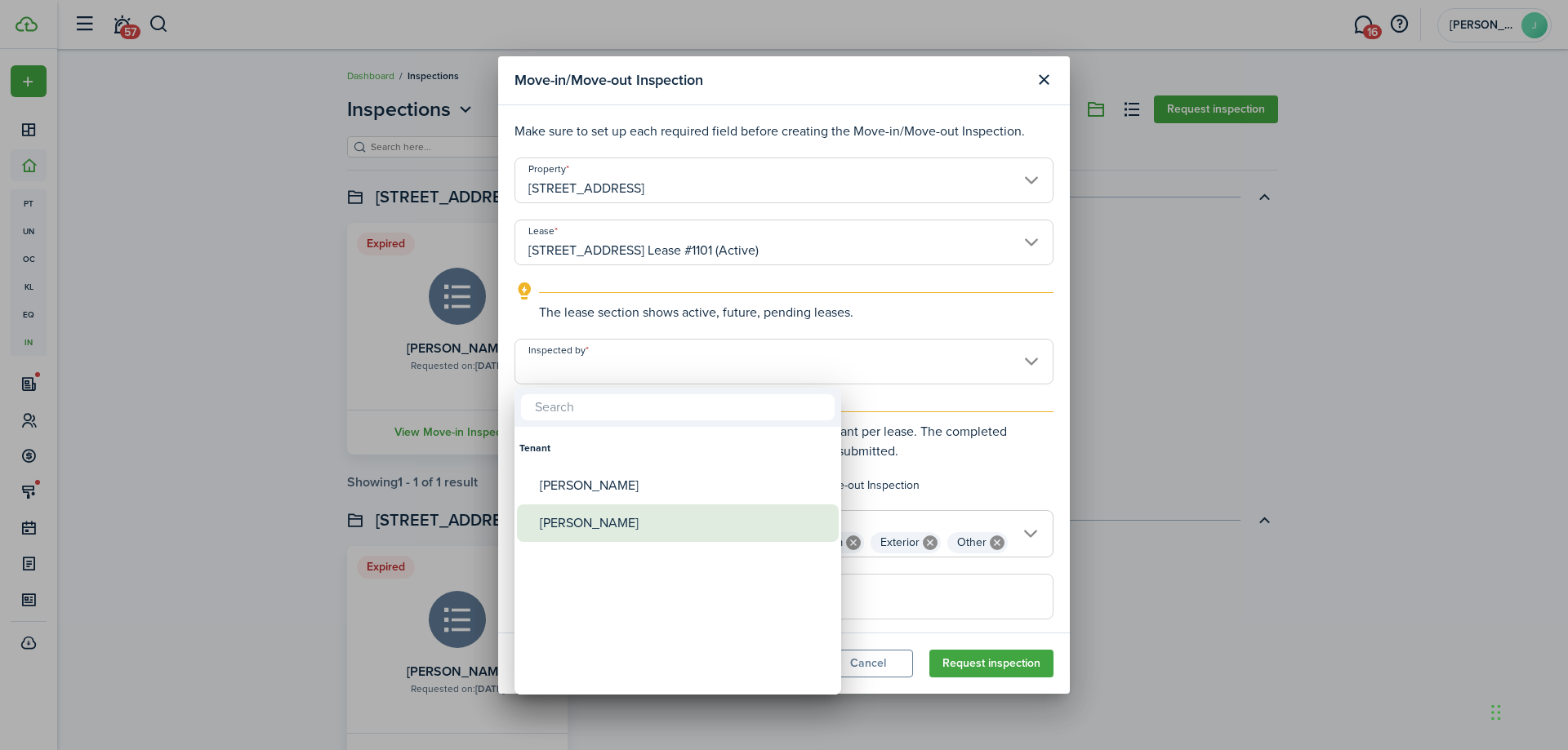
click at [673, 513] on div "[PERSON_NAME]" at bounding box center [684, 523] width 289 height 37
type input "[PERSON_NAME]"
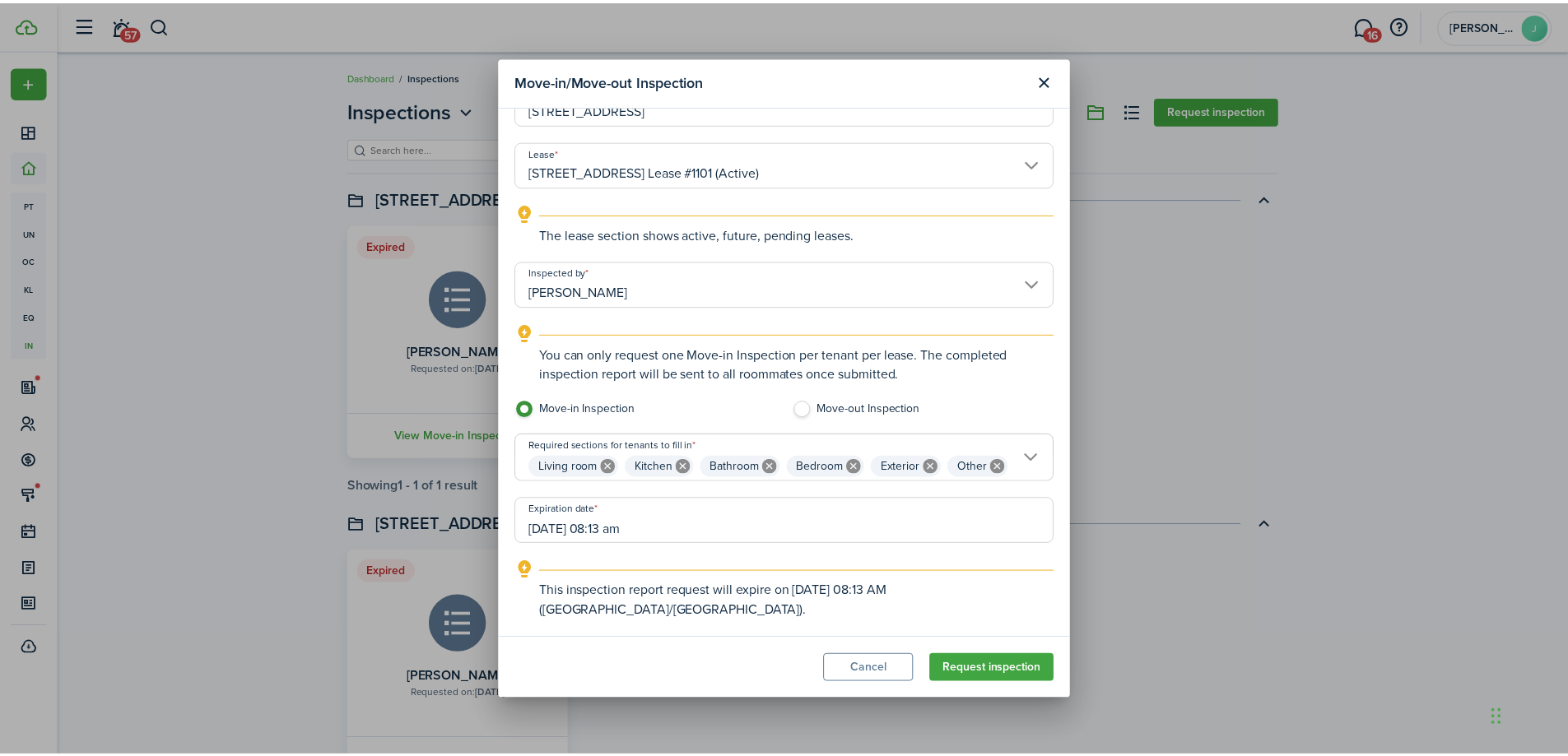
scroll to position [89, 0]
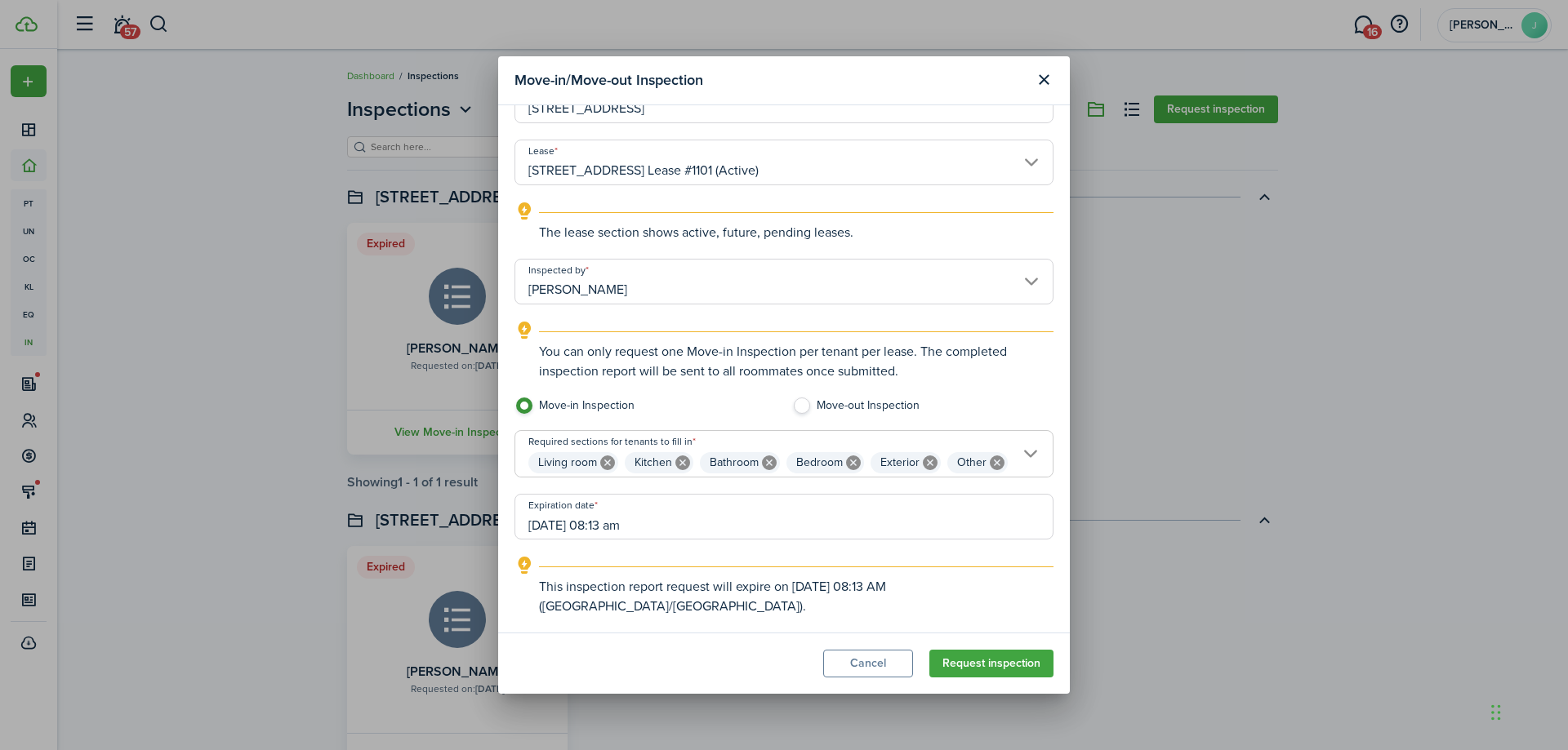
click at [693, 515] on input "[DATE] 08:13 am" at bounding box center [783, 517] width 539 height 45
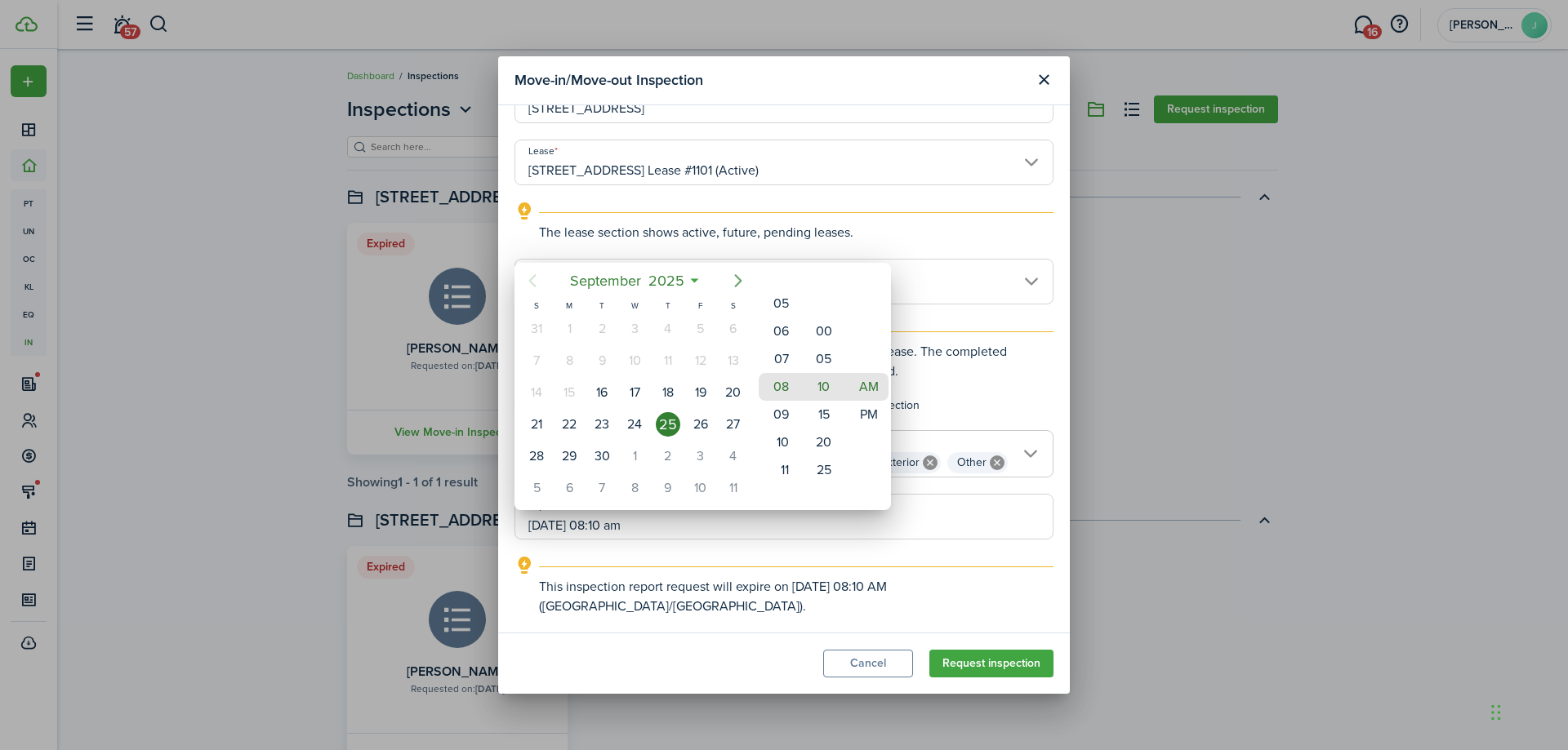
click at [735, 267] on mbsc-button "Next page" at bounding box center [739, 281] width 33 height 33
click at [650, 380] on div "15" at bounding box center [635, 392] width 33 height 31
drag, startPoint x: 784, startPoint y: 369, endPoint x: 782, endPoint y: 454, distance: 85.0
click at [782, 454] on mbsc-wheel-item "07" at bounding box center [779, 442] width 40 height 28
drag, startPoint x: 826, startPoint y: 398, endPoint x: 817, endPoint y: 480, distance: 82.5
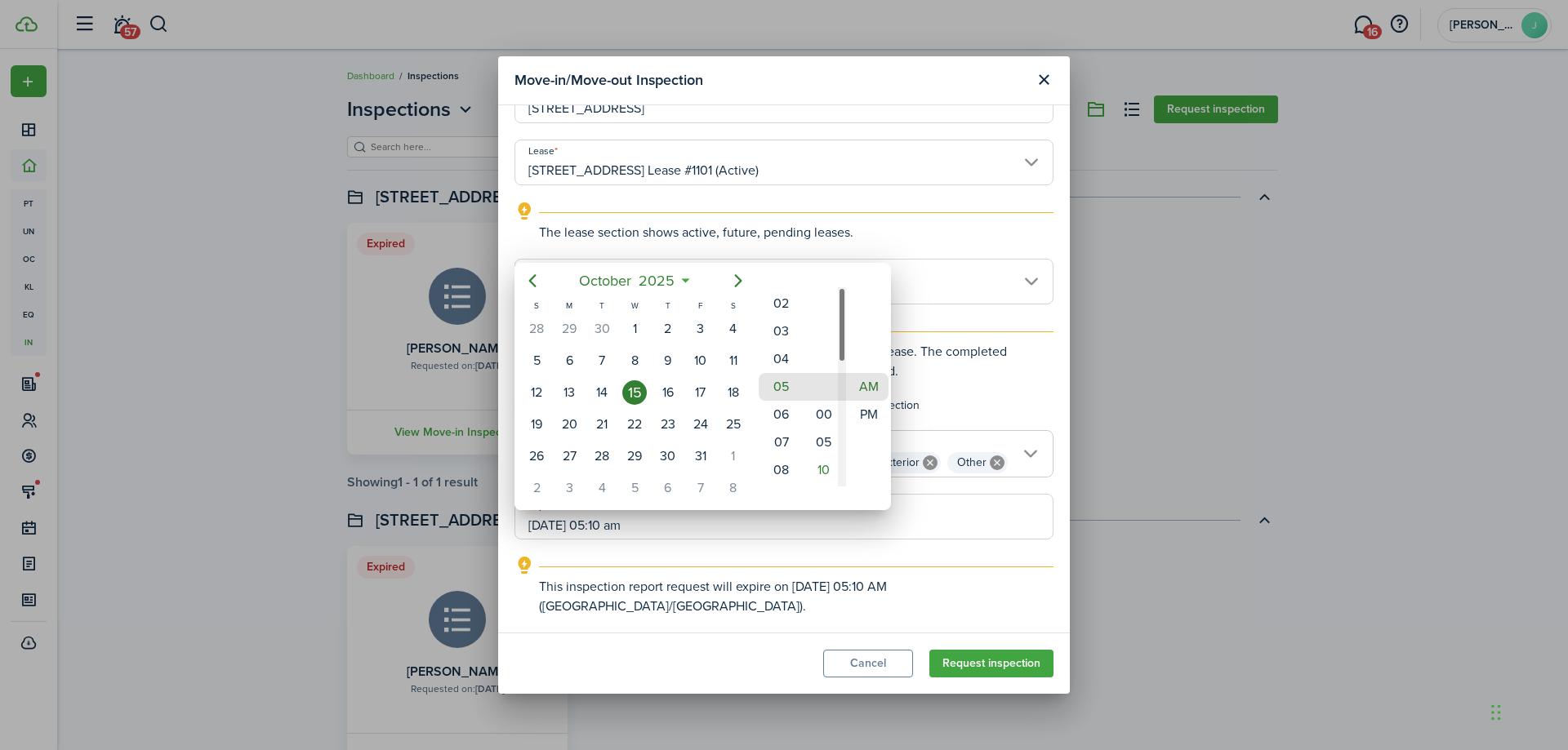
click at [813, 486] on mbsc-wheel "00 05 10 15 20 25 30 35 40 45 50 55" at bounding box center [823, 386] width 45 height 199
drag, startPoint x: 869, startPoint y: 419, endPoint x: 879, endPoint y: 343, distance: 76.7
click at [879, 343] on div "AM PM" at bounding box center [868, 387] width 45 height 2248
type input "[DATE] 05:00 pm"
click at [824, 567] on div at bounding box center [784, 375] width 1830 height 1012
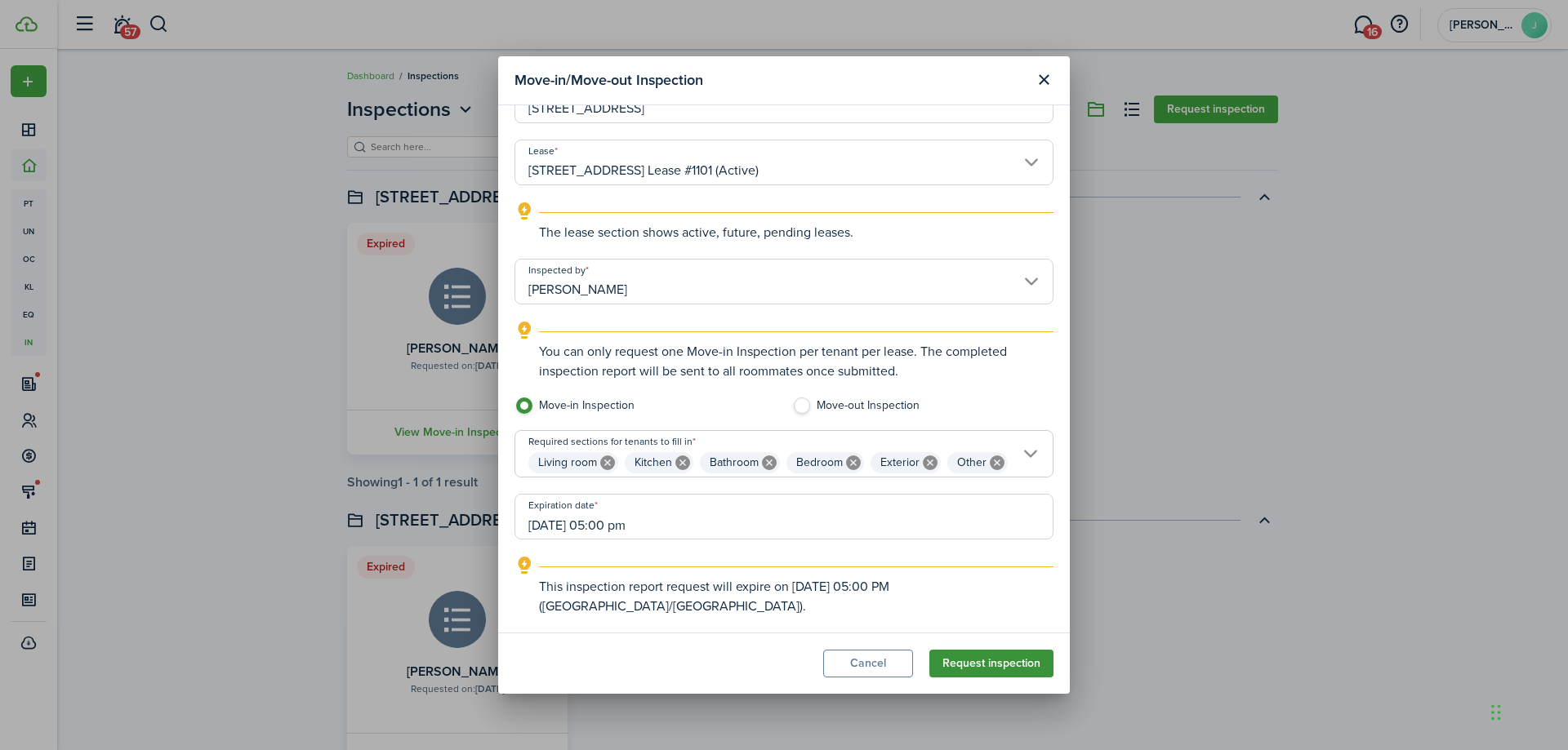
click at [1034, 663] on button "Request inspection" at bounding box center [991, 664] width 124 height 28
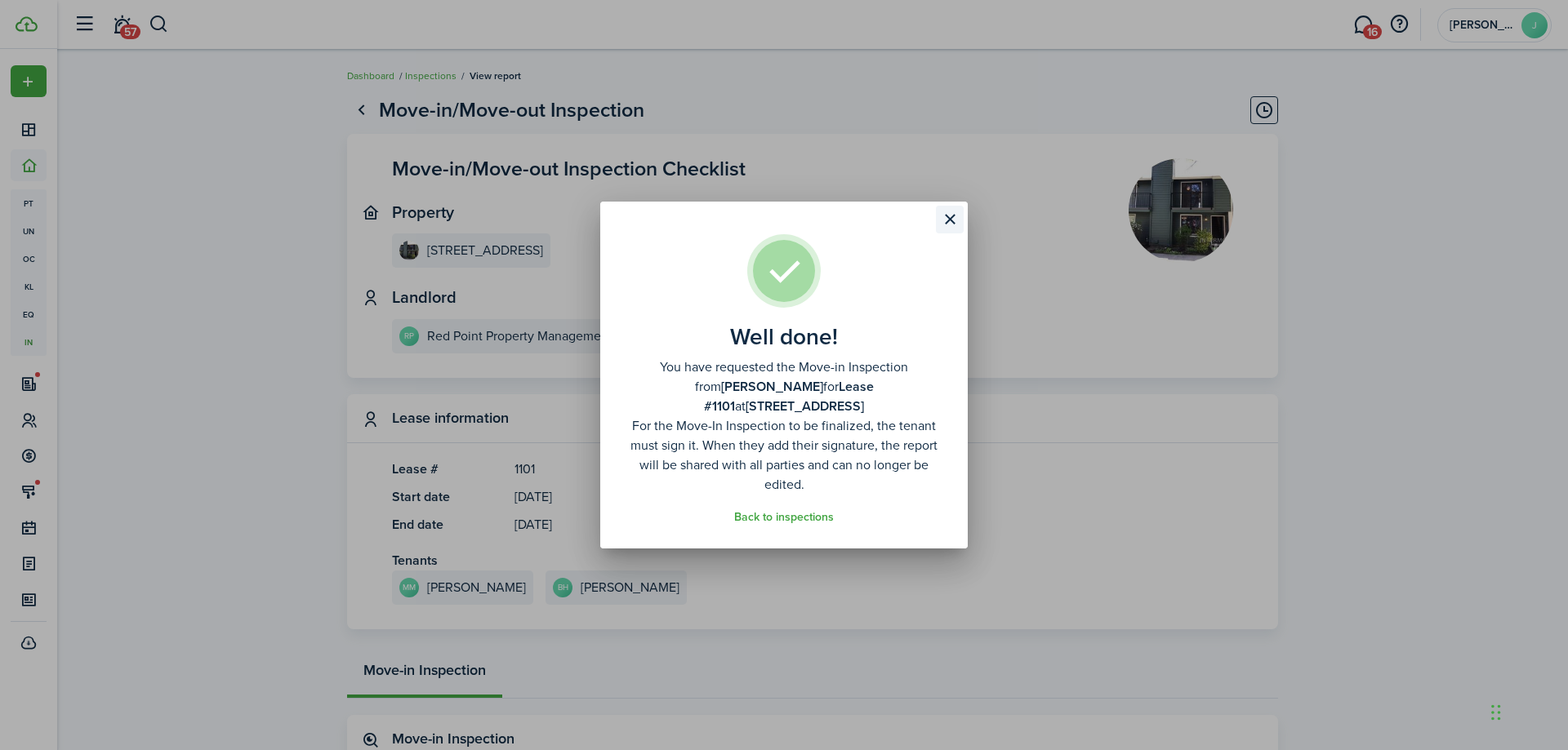
click at [957, 219] on button "Close modal" at bounding box center [949, 220] width 28 height 28
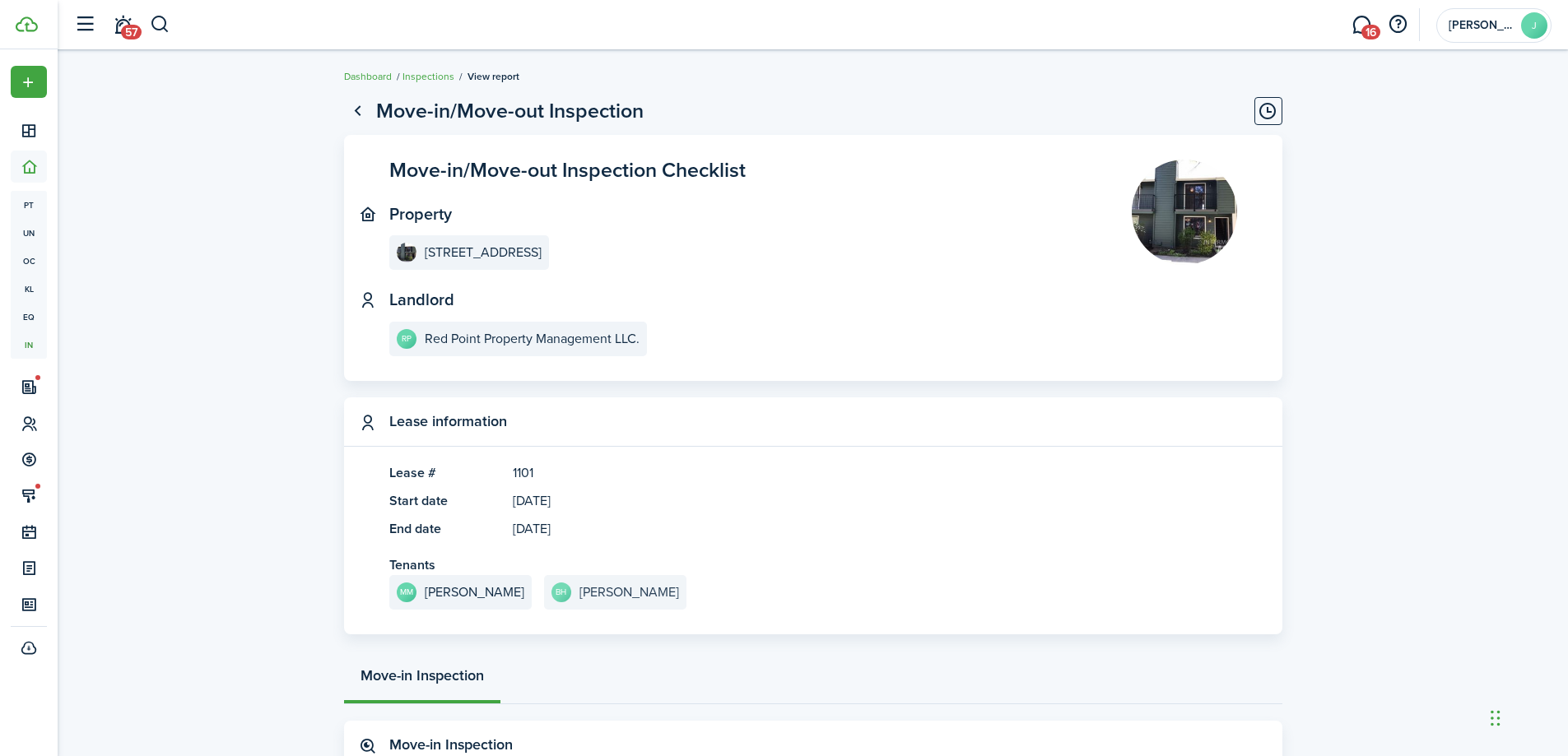
click at [635, 601] on link "BH [PERSON_NAME]" at bounding box center [615, 592] width 143 height 35
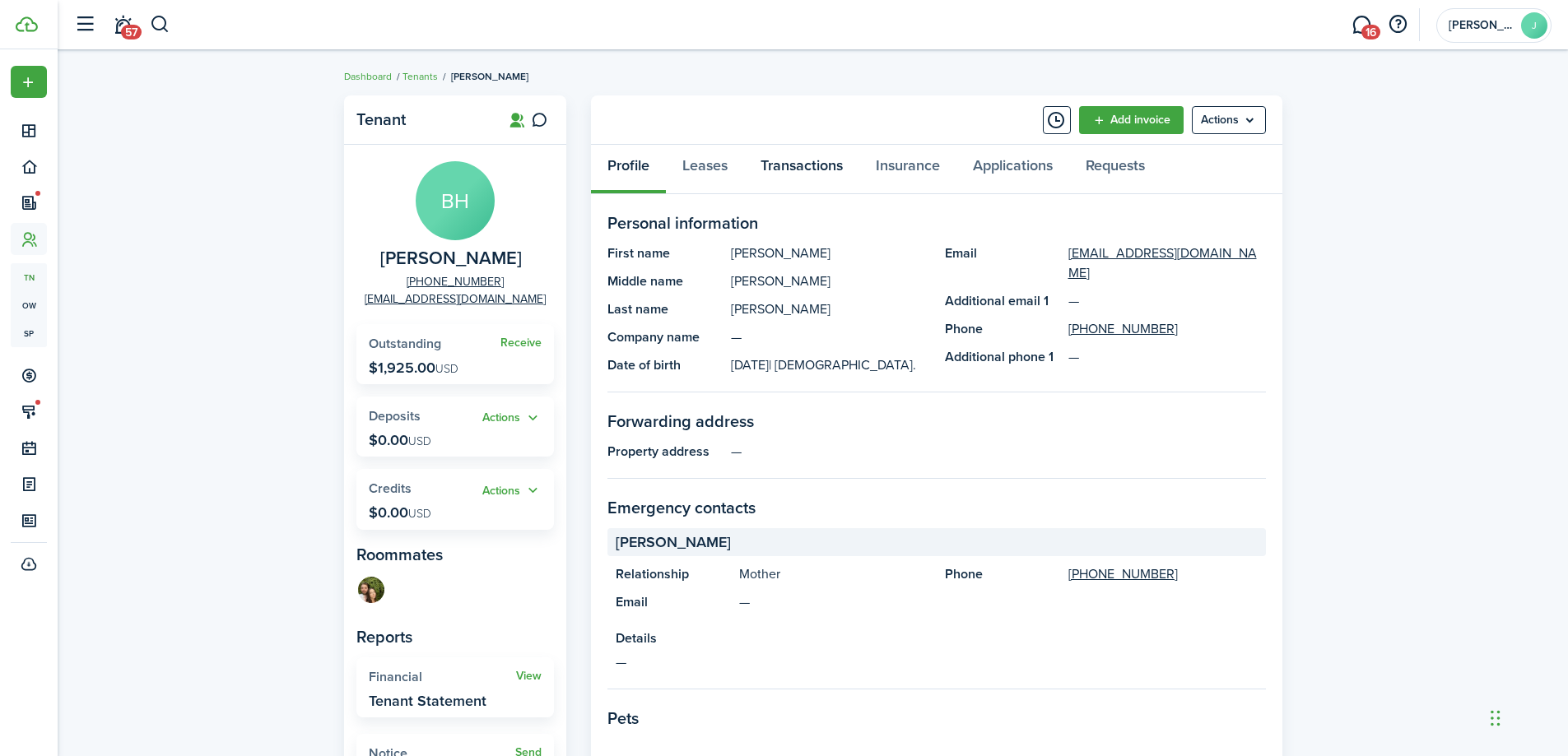
click at [789, 168] on link "Transactions" at bounding box center [802, 169] width 115 height 49
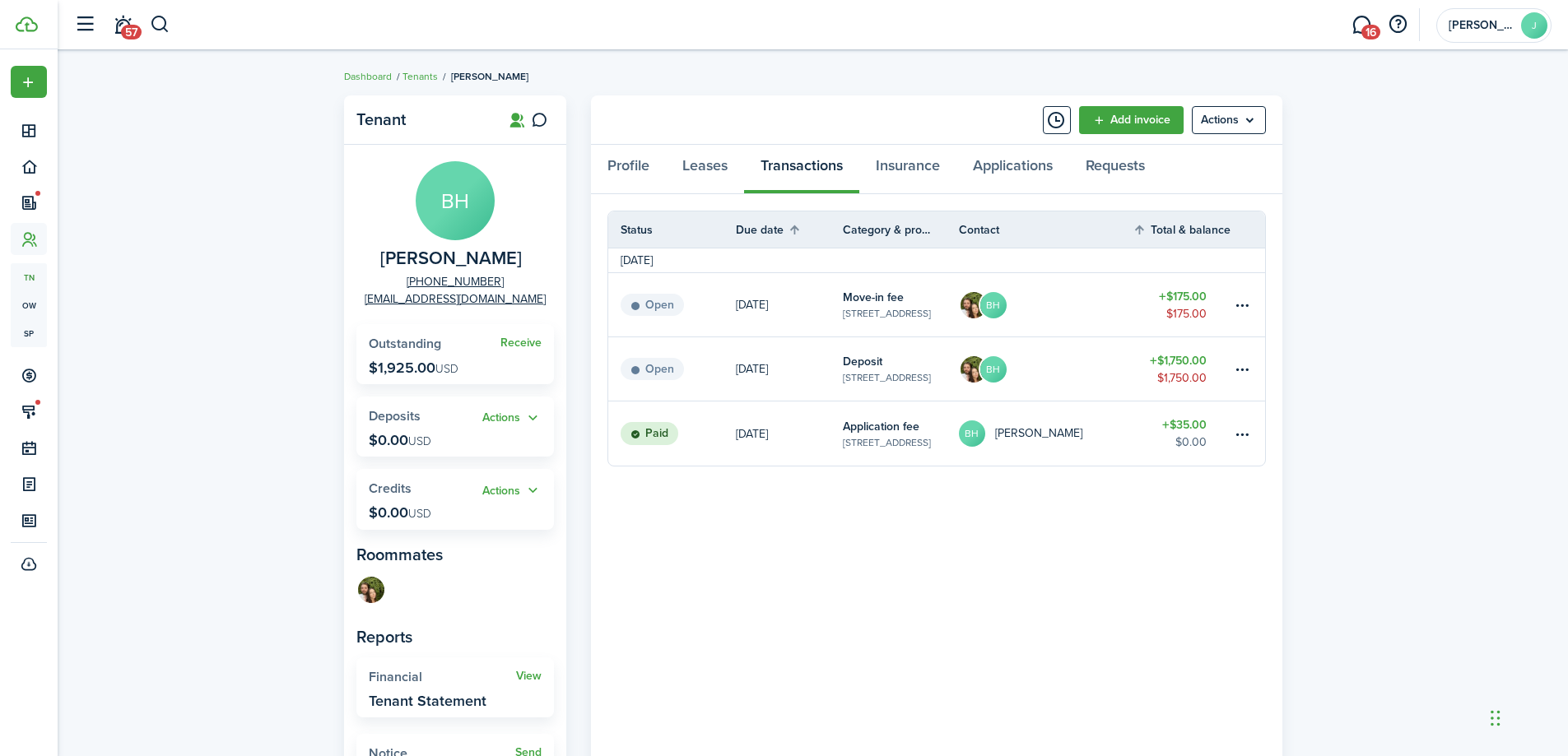
click at [866, 294] on table-info-title "Move-in fee" at bounding box center [873, 297] width 61 height 17
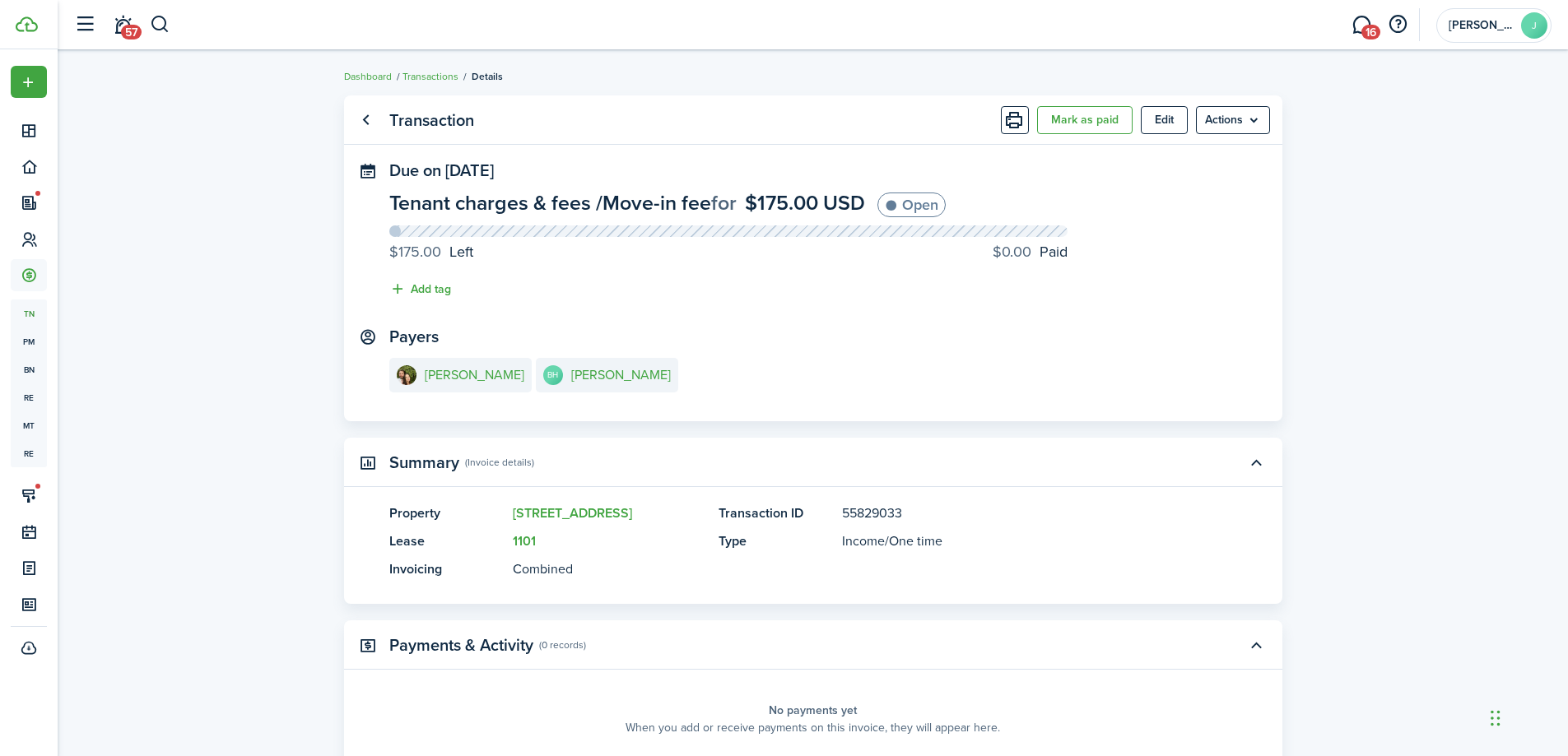
click at [1257, 126] on menu-btn "Actions" at bounding box center [1232, 120] width 74 height 28
click at [893, 351] on panel-main-section "Payers [PERSON_NAME] BH [PERSON_NAME]" at bounding box center [813, 362] width 848 height 70
click at [1154, 113] on button "Edit" at bounding box center [1163, 120] width 47 height 28
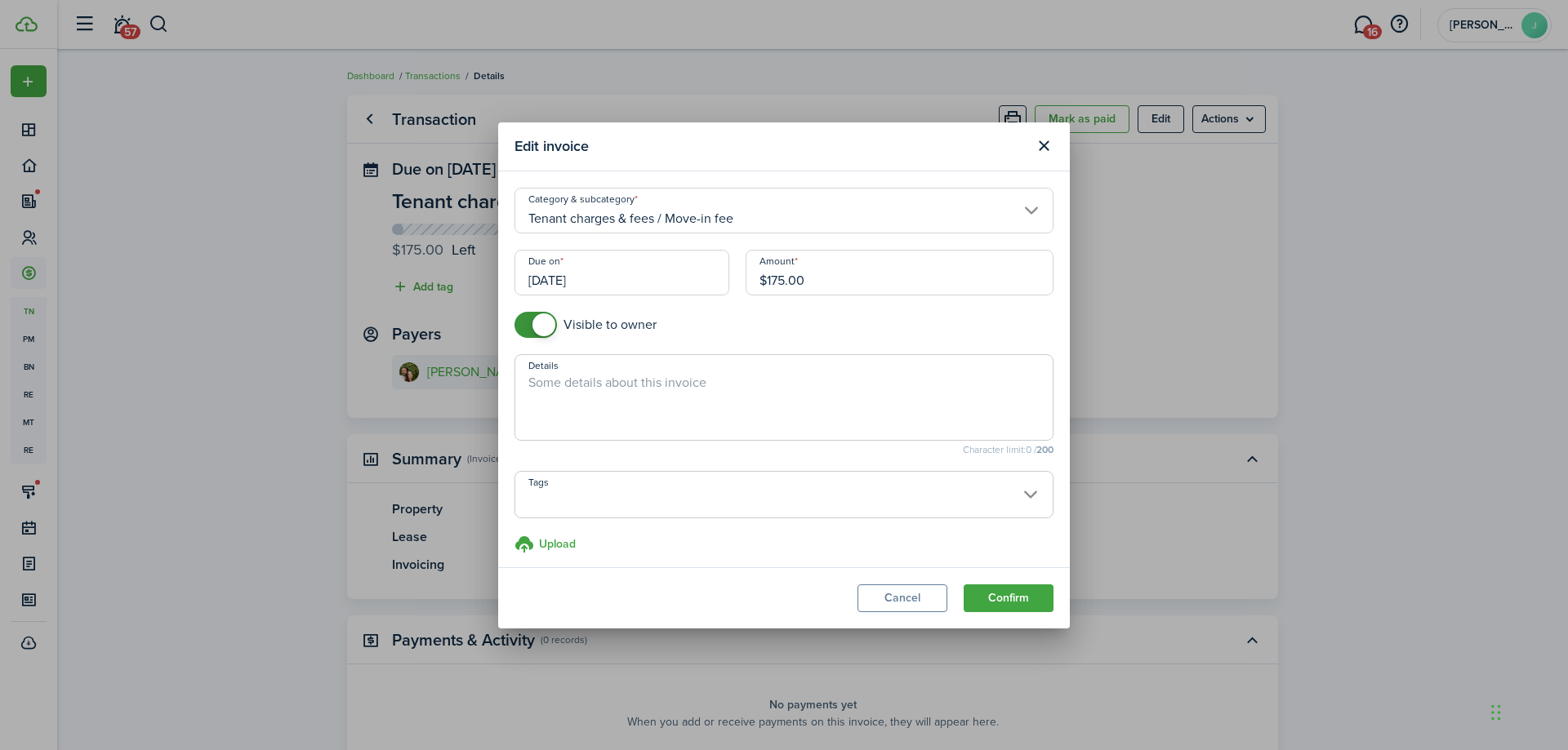
checkbox input "false"
click at [553, 321] on span at bounding box center [543, 324] width 23 height 23
click at [987, 595] on button "Confirm" at bounding box center [1008, 598] width 90 height 28
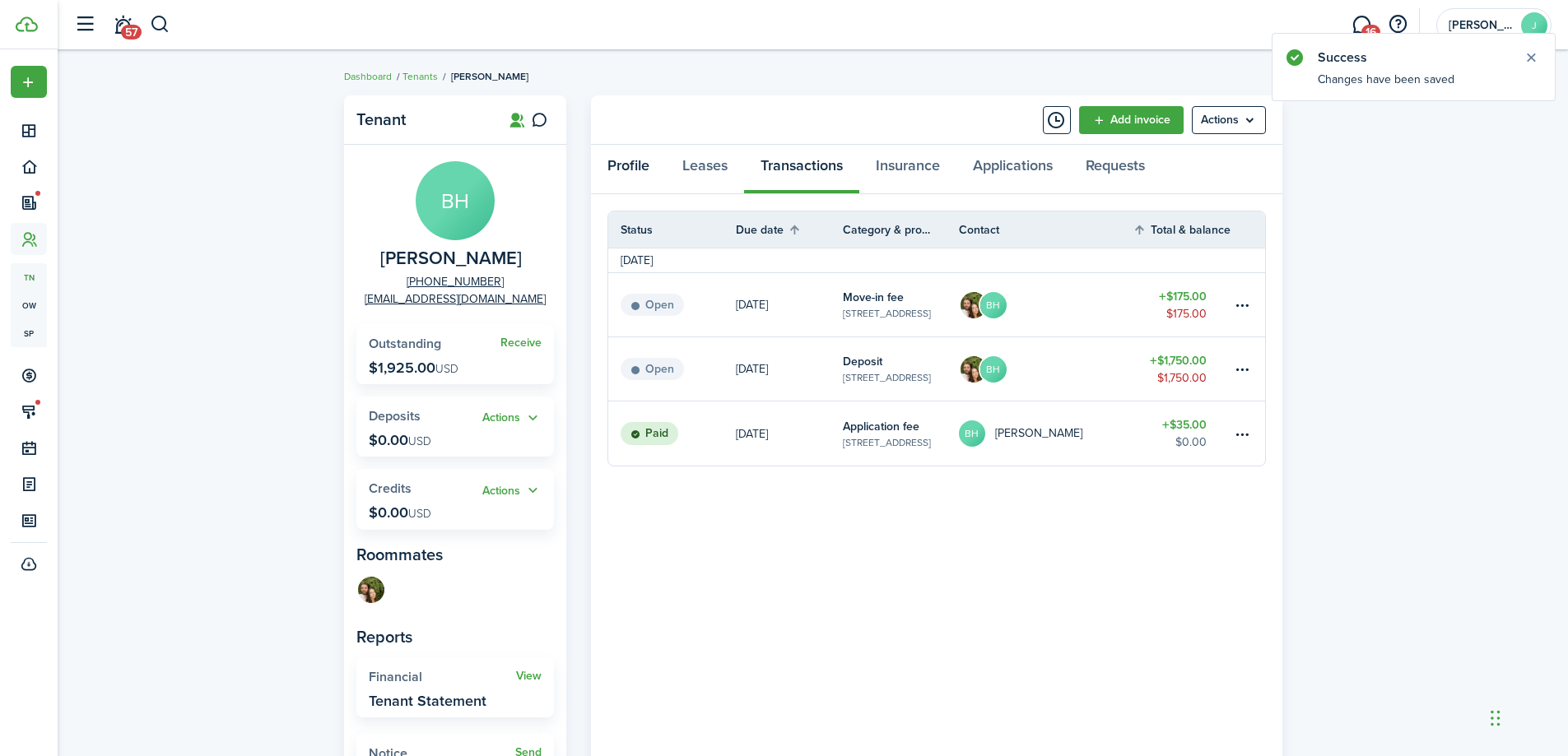
click at [622, 160] on link "Profile" at bounding box center [629, 169] width 75 height 49
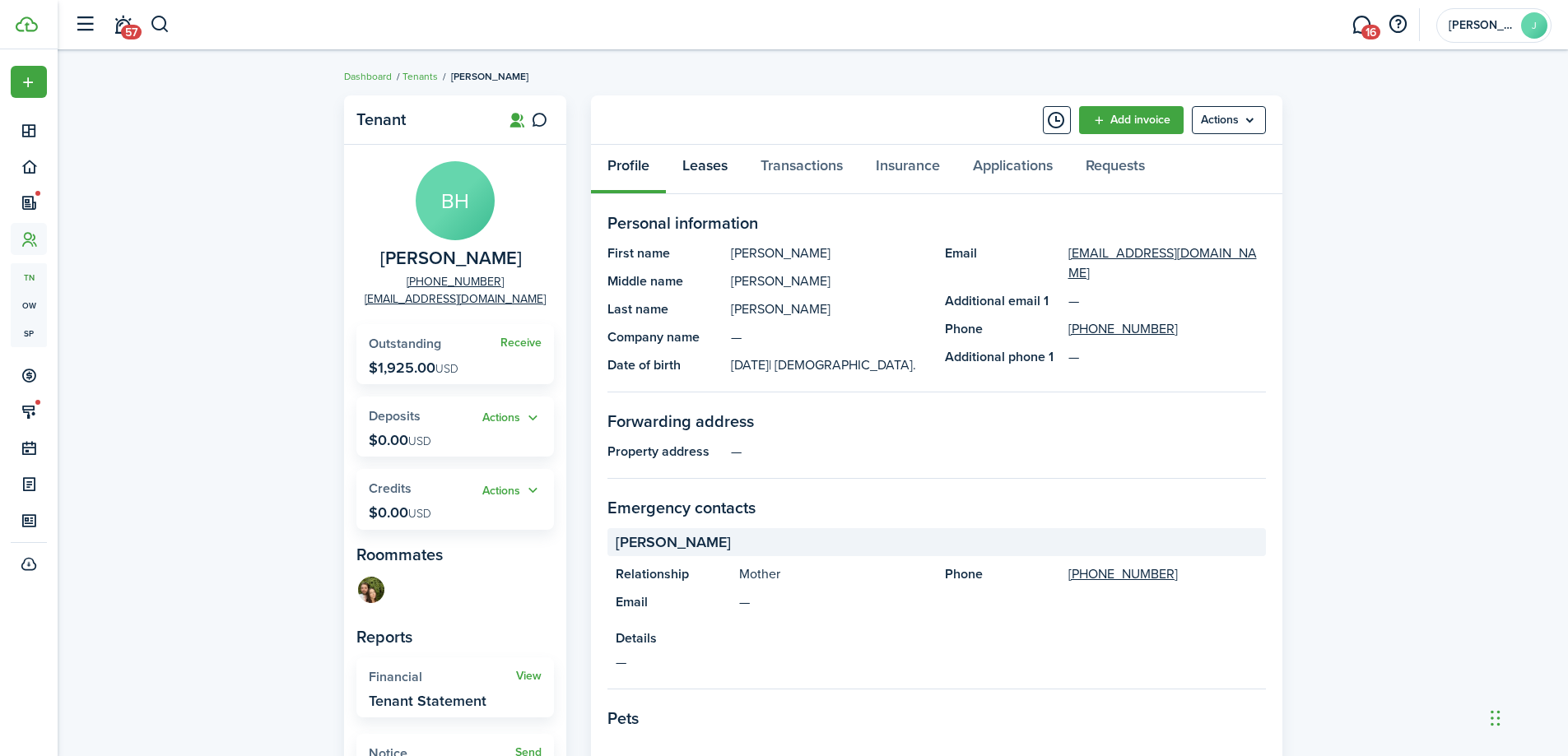
click at [680, 161] on link "Leases" at bounding box center [704, 169] width 78 height 49
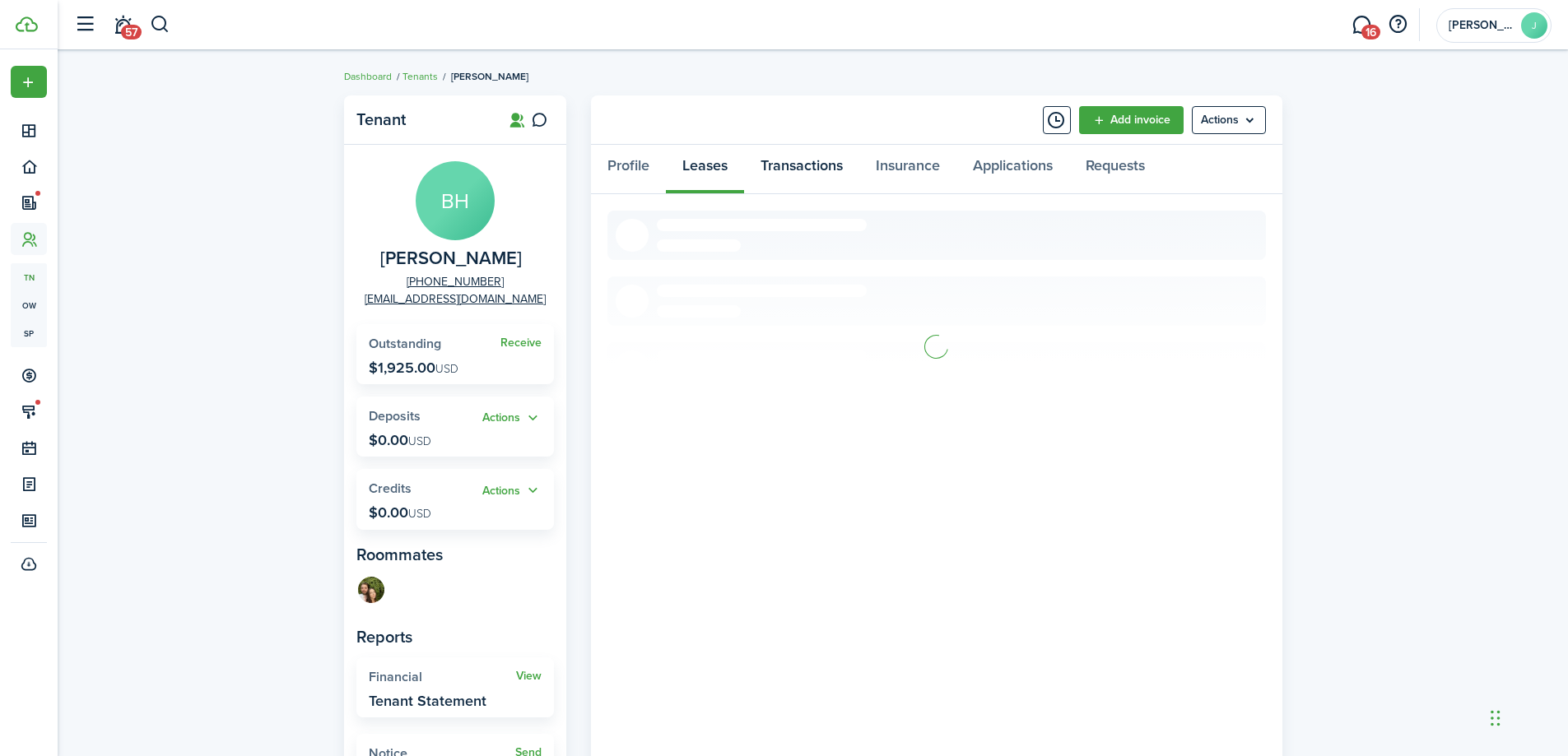
click at [783, 169] on link "Transactions" at bounding box center [802, 169] width 115 height 49
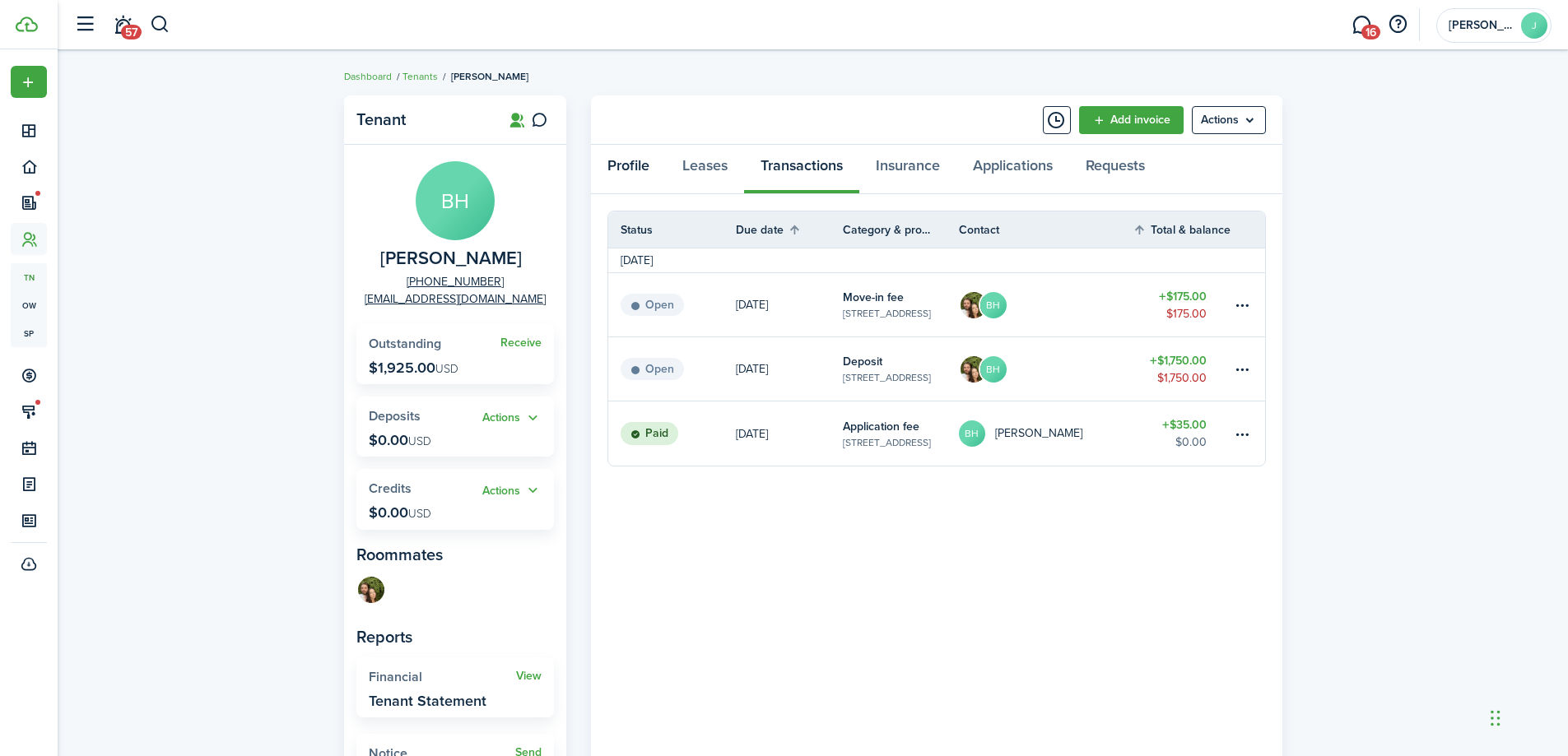
click at [622, 190] on link "Profile" at bounding box center [629, 169] width 75 height 49
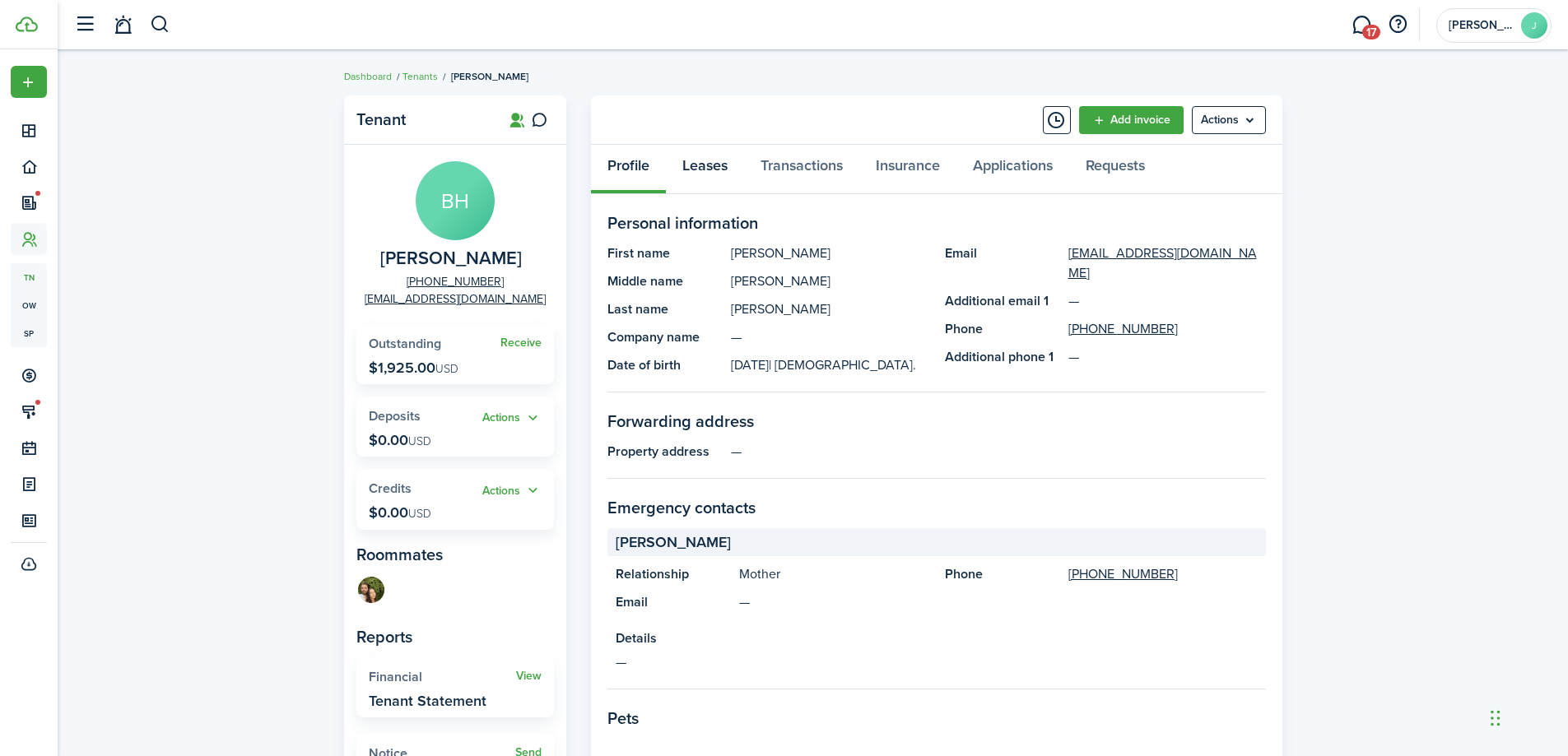
click at [706, 177] on link "Leases" at bounding box center [704, 169] width 78 height 49
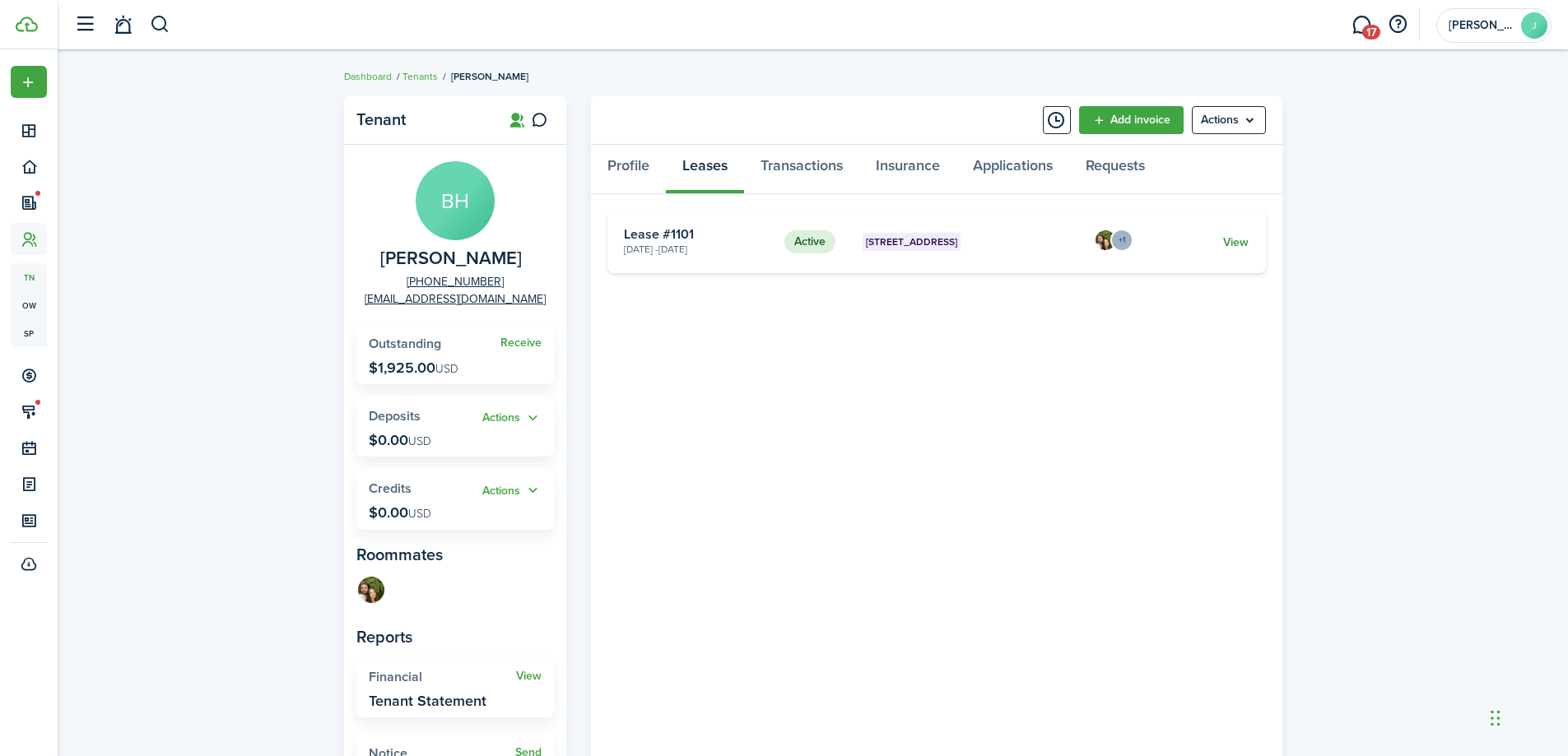
click at [1229, 249] on link "View" at bounding box center [1236, 242] width 26 height 17
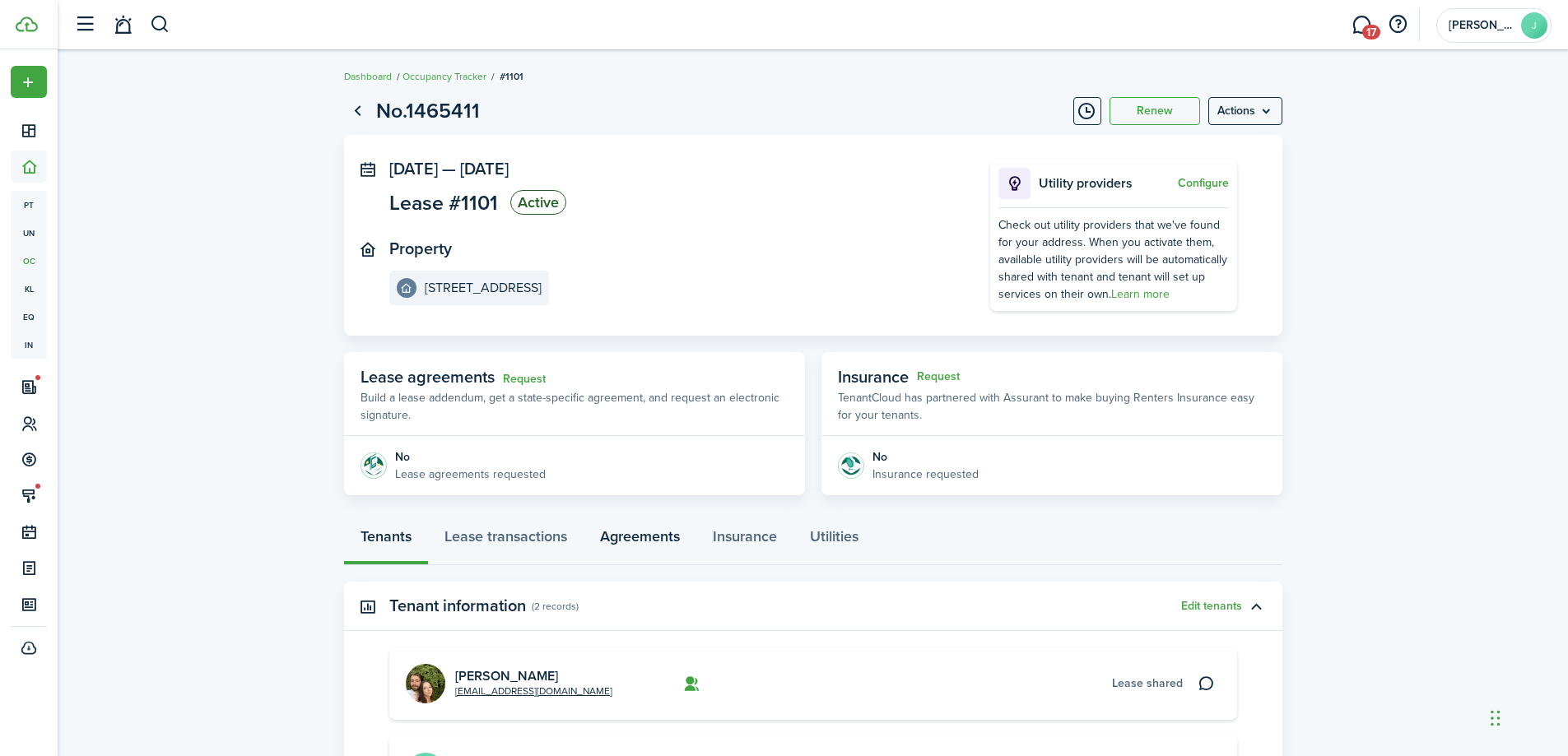
click at [626, 543] on link "Agreements" at bounding box center [639, 541] width 113 height 49
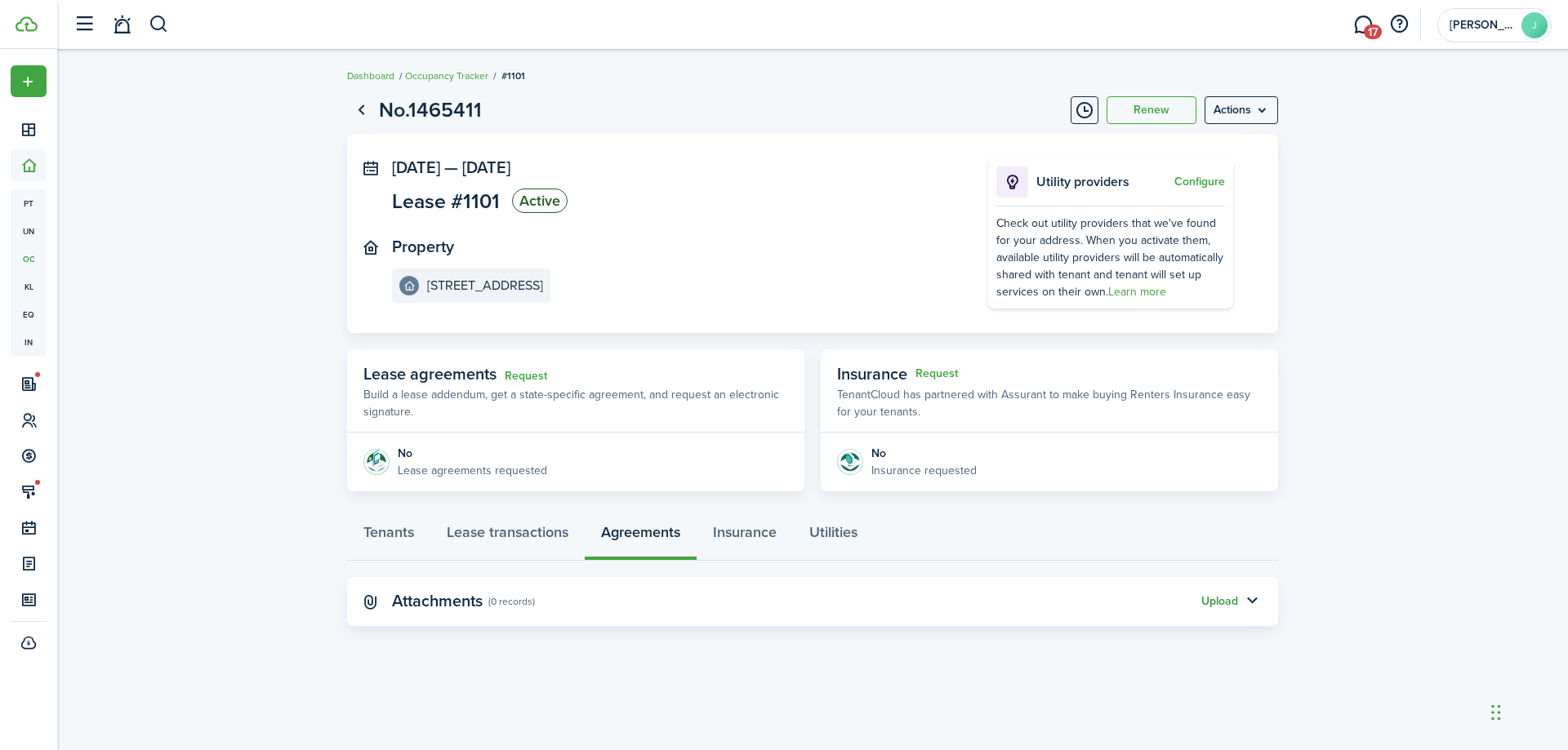
click at [1210, 597] on button "Upload" at bounding box center [1220, 601] width 36 height 13
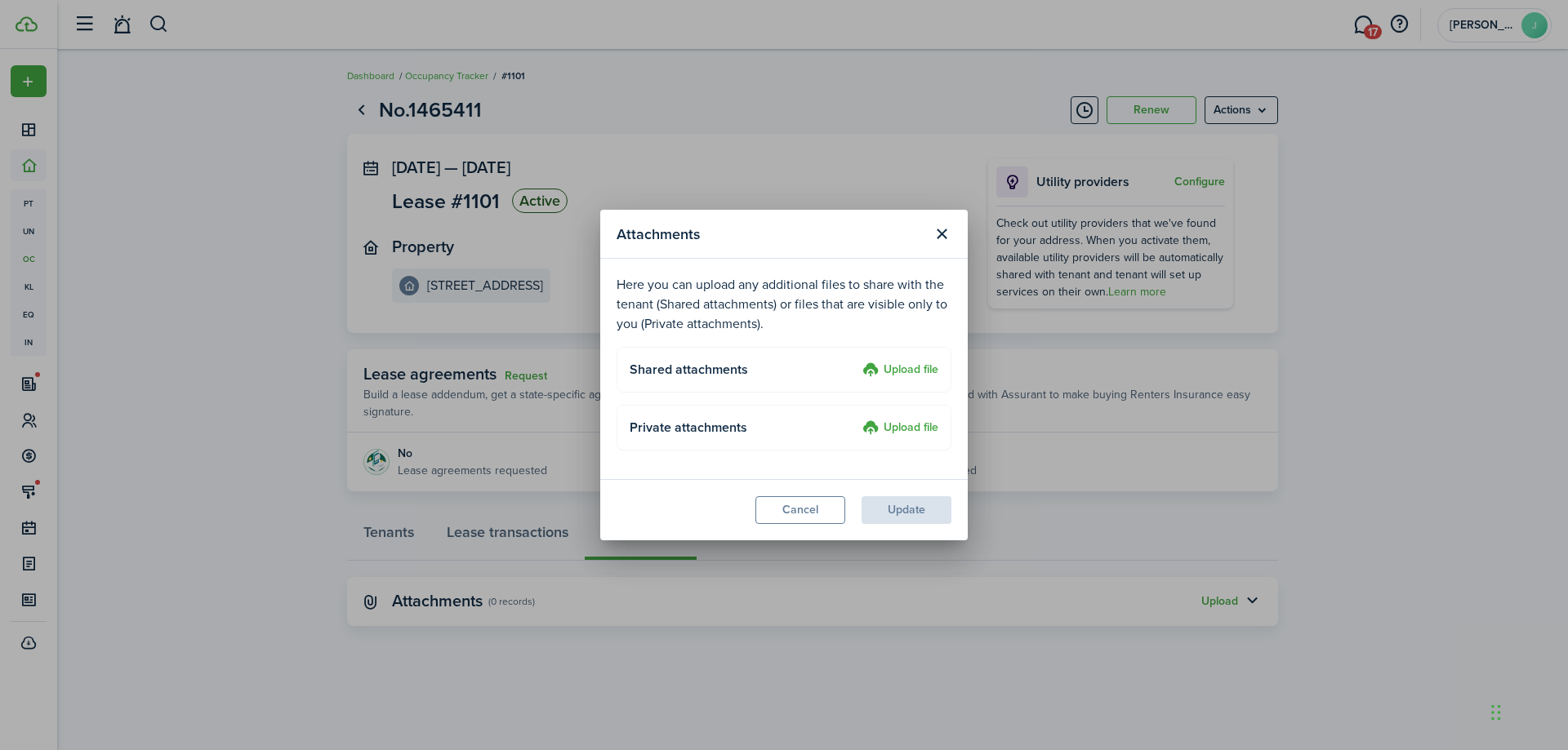
click at [907, 366] on label "Upload file" at bounding box center [900, 370] width 76 height 20
click at [857, 360] on input "Upload file" at bounding box center [857, 360] width 0 height 0
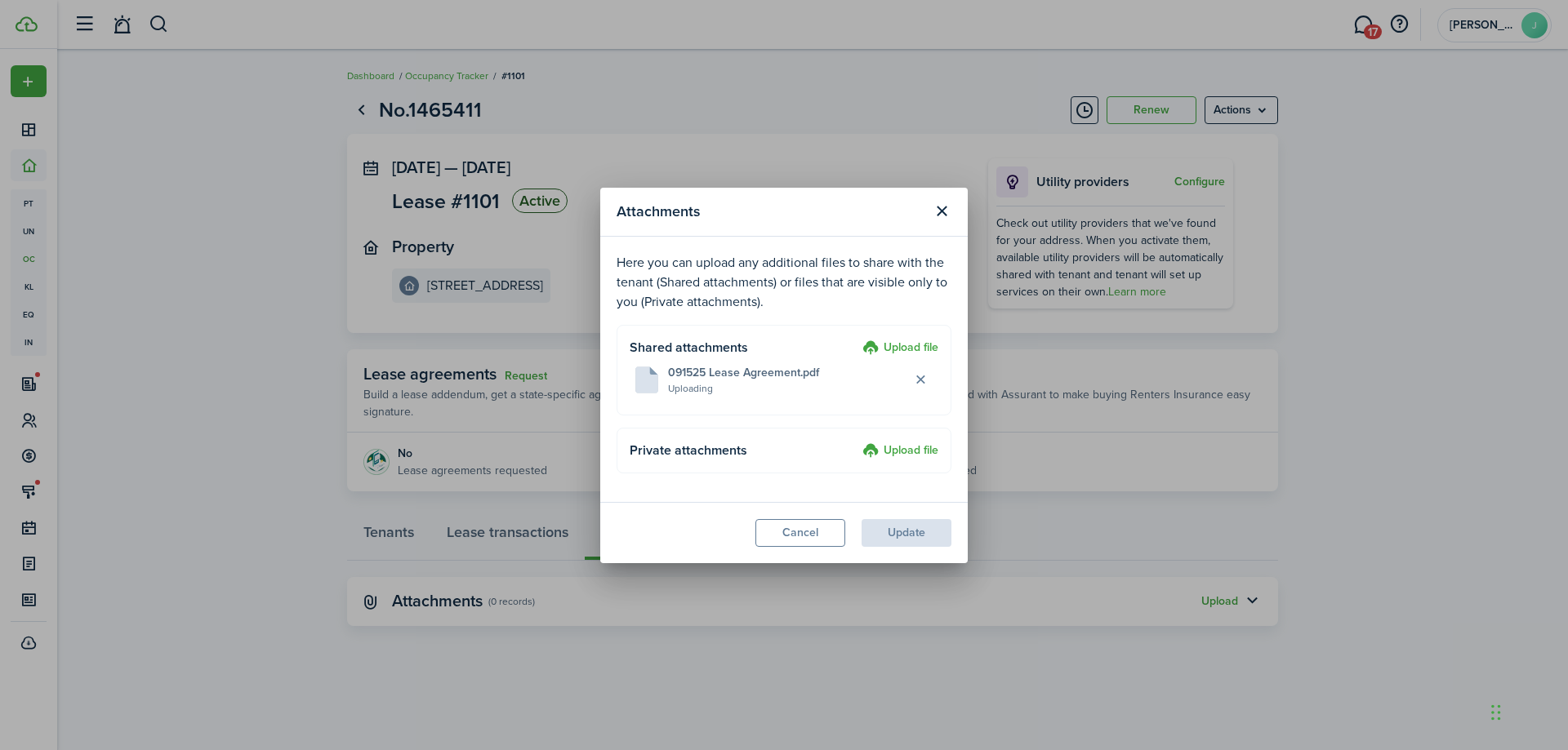
click at [918, 538] on modal-footer "Cancel Update" at bounding box center [784, 532] width 368 height 61
click at [913, 520] on button "Update" at bounding box center [907, 533] width 90 height 28
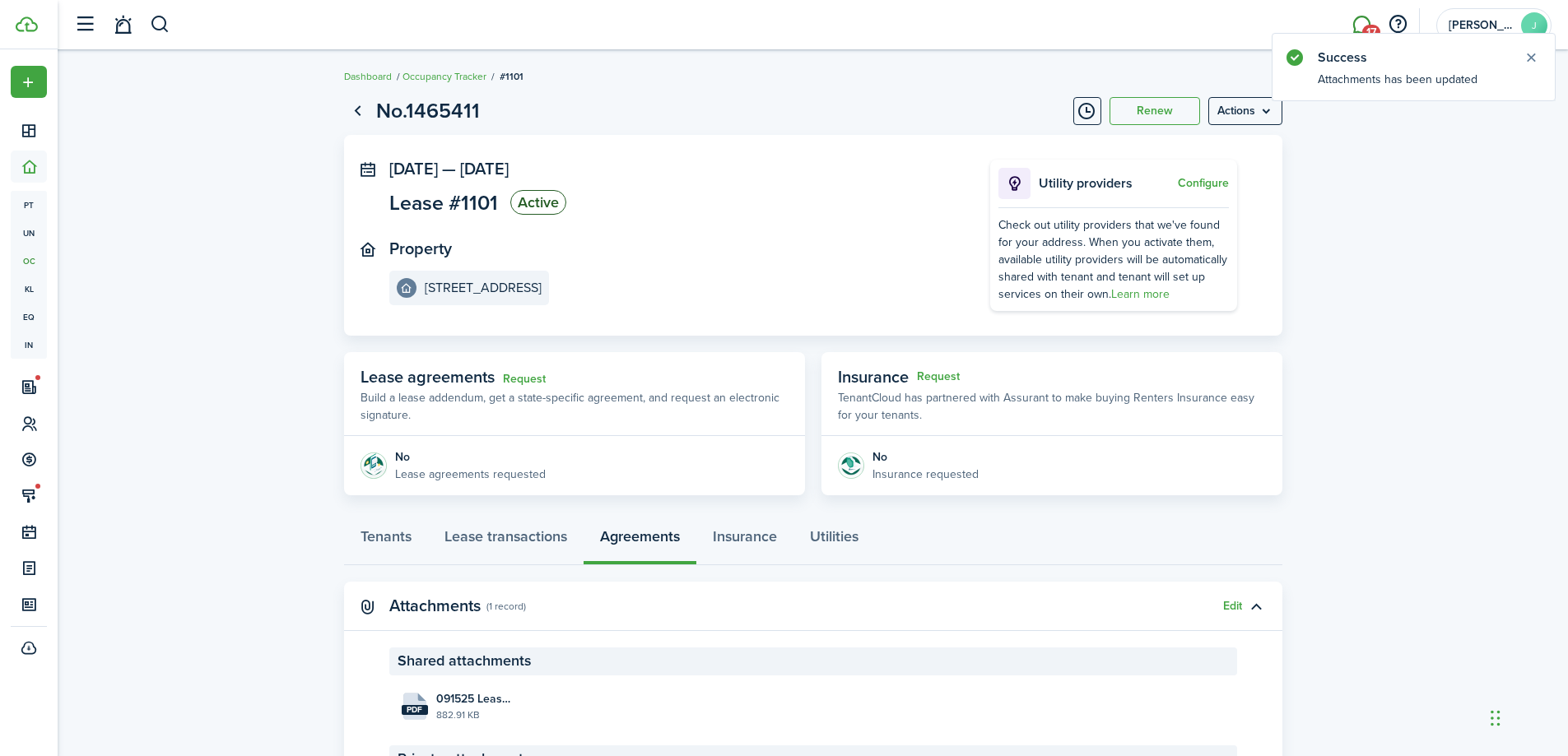
click at [1357, 25] on link "17" at bounding box center [1361, 25] width 31 height 42
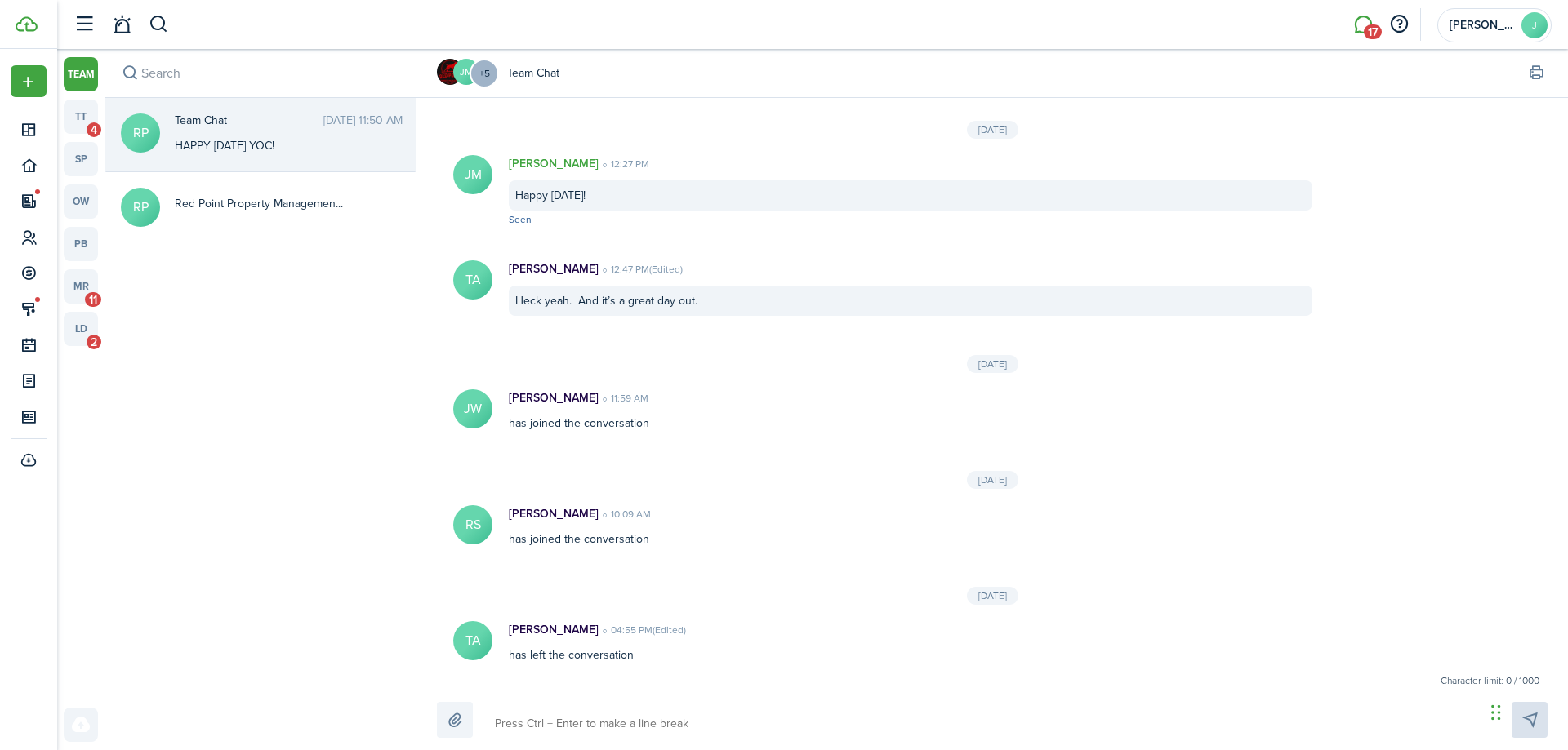
scroll to position [1626, 0]
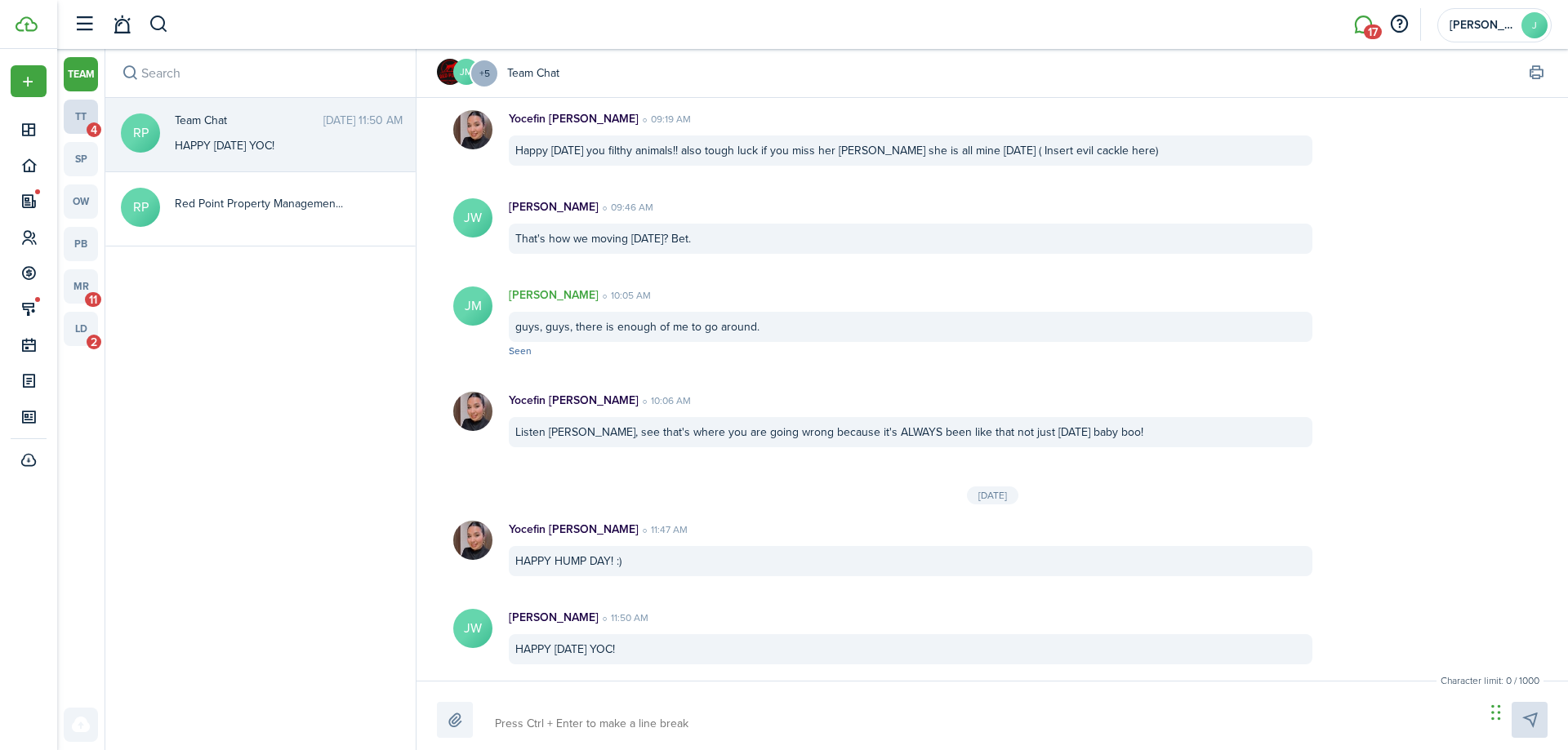
click at [79, 113] on link "tt 4" at bounding box center [81, 117] width 35 height 35
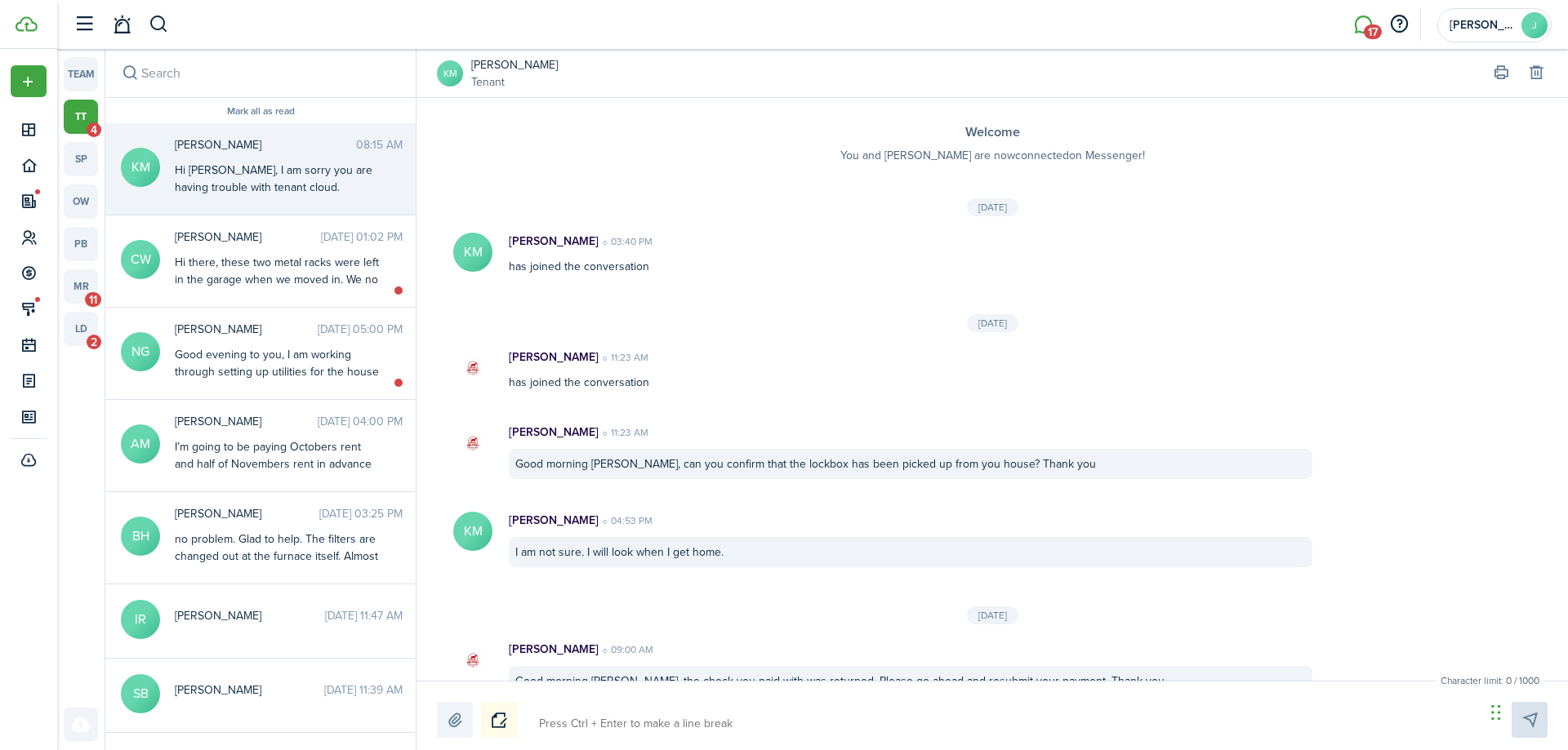
scroll to position [1227, 0]
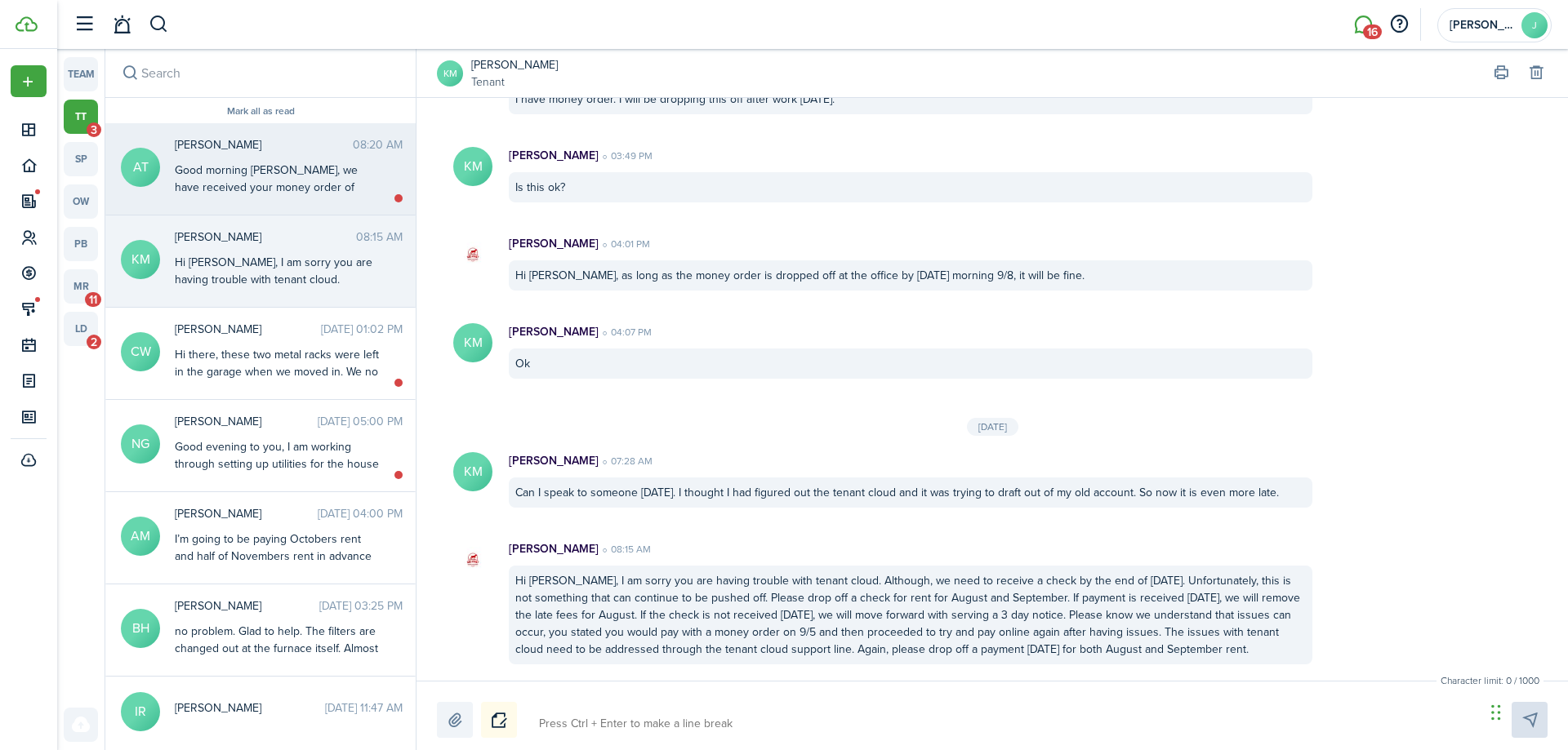
click at [231, 131] on messenger-thread-item "AT [PERSON_NAME] 08:20 AM Good morning [PERSON_NAME], we have received your mon…" at bounding box center [261, 170] width 311 height 93
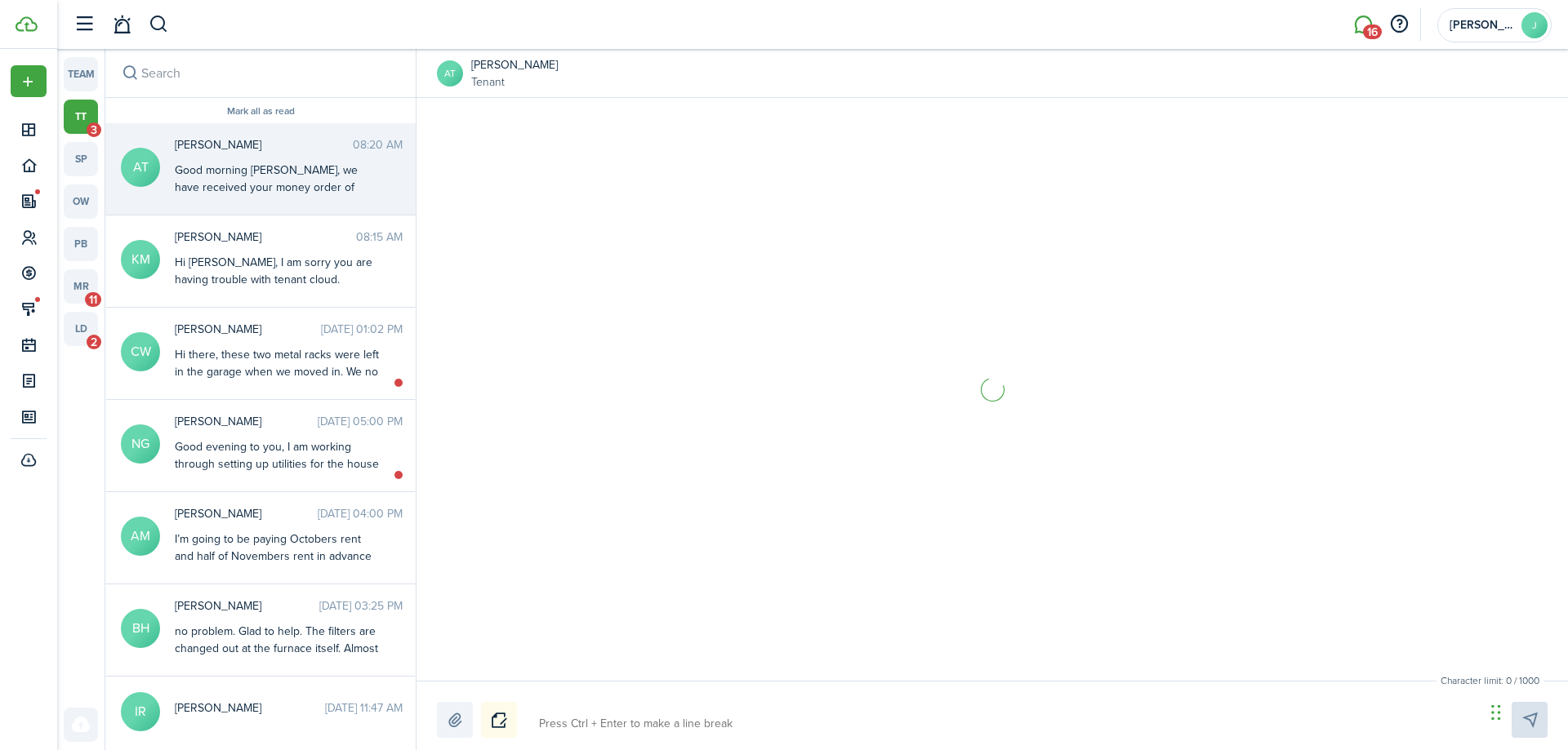
drag, startPoint x: 250, startPoint y: 178, endPoint x: 252, endPoint y: 190, distance: 12.2
click at [250, 187] on div "Good morning [PERSON_NAME], we have received your money order of $400. Please k…" at bounding box center [276, 230] width 204 height 137
click at [313, 202] on messenger-thread-item "AT [PERSON_NAME] 08:20 AM Good morning [PERSON_NAME], we have received your mon…" at bounding box center [261, 170] width 311 height 93
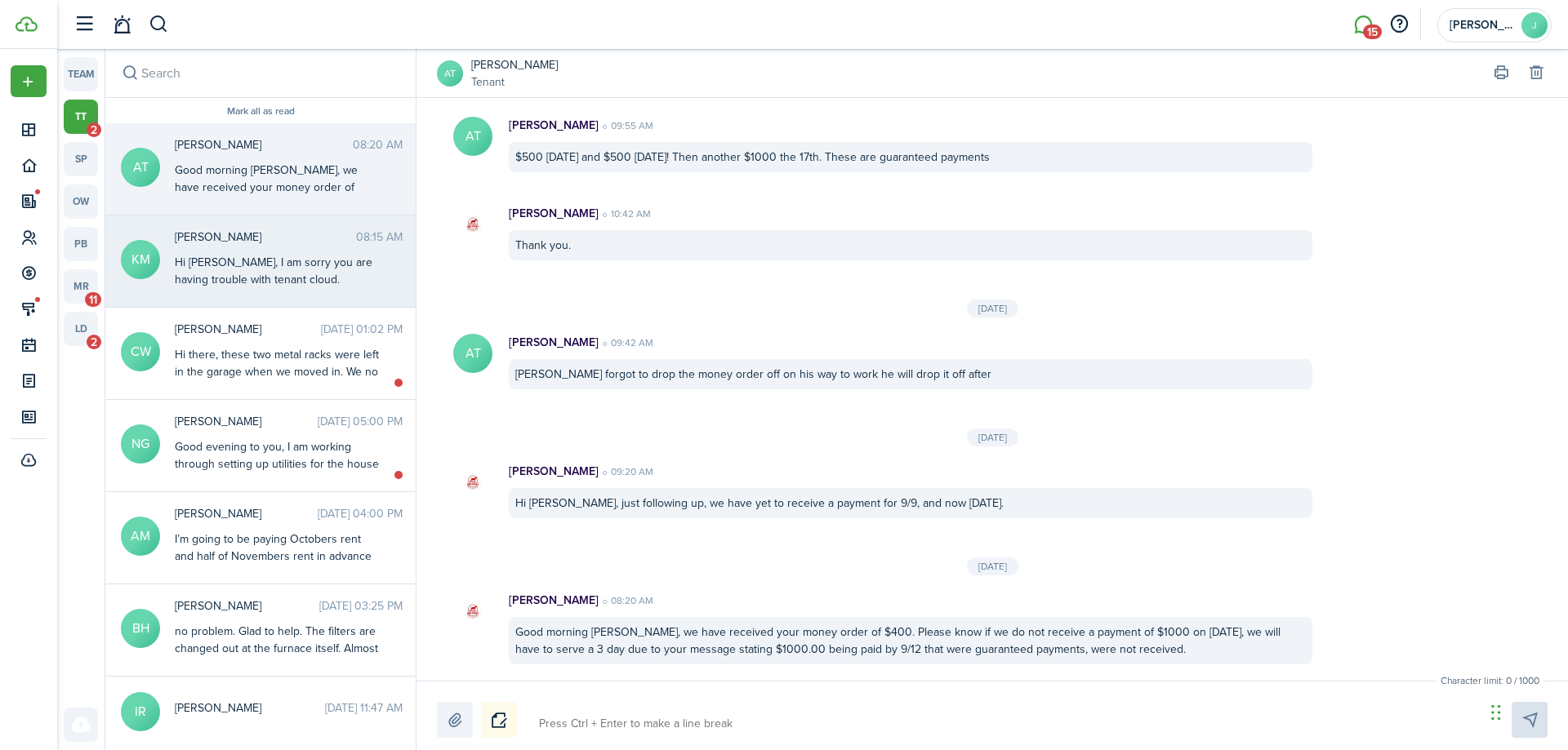
click at [273, 231] on span "[PERSON_NAME]" at bounding box center [265, 237] width 182 height 17
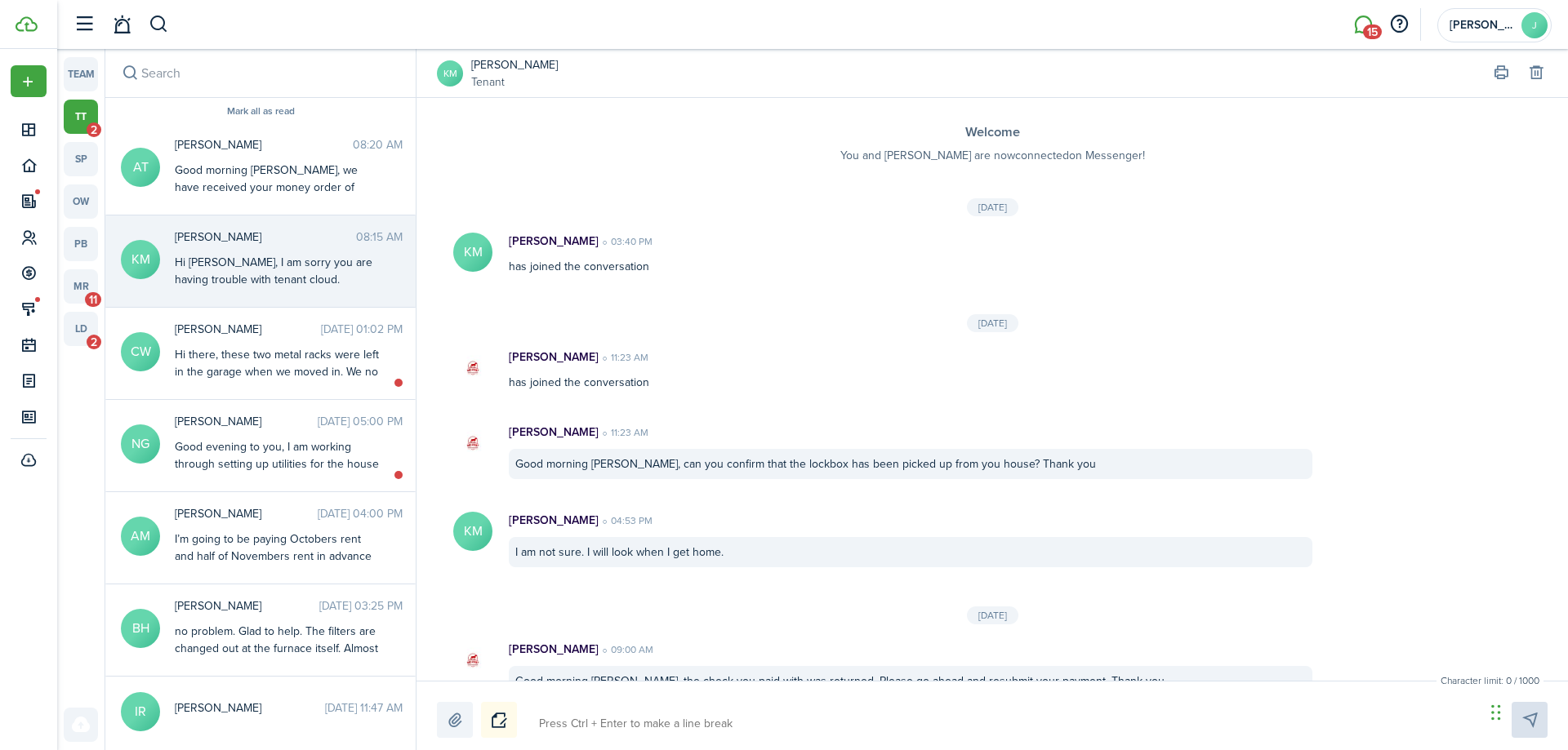
scroll to position [1227, 0]
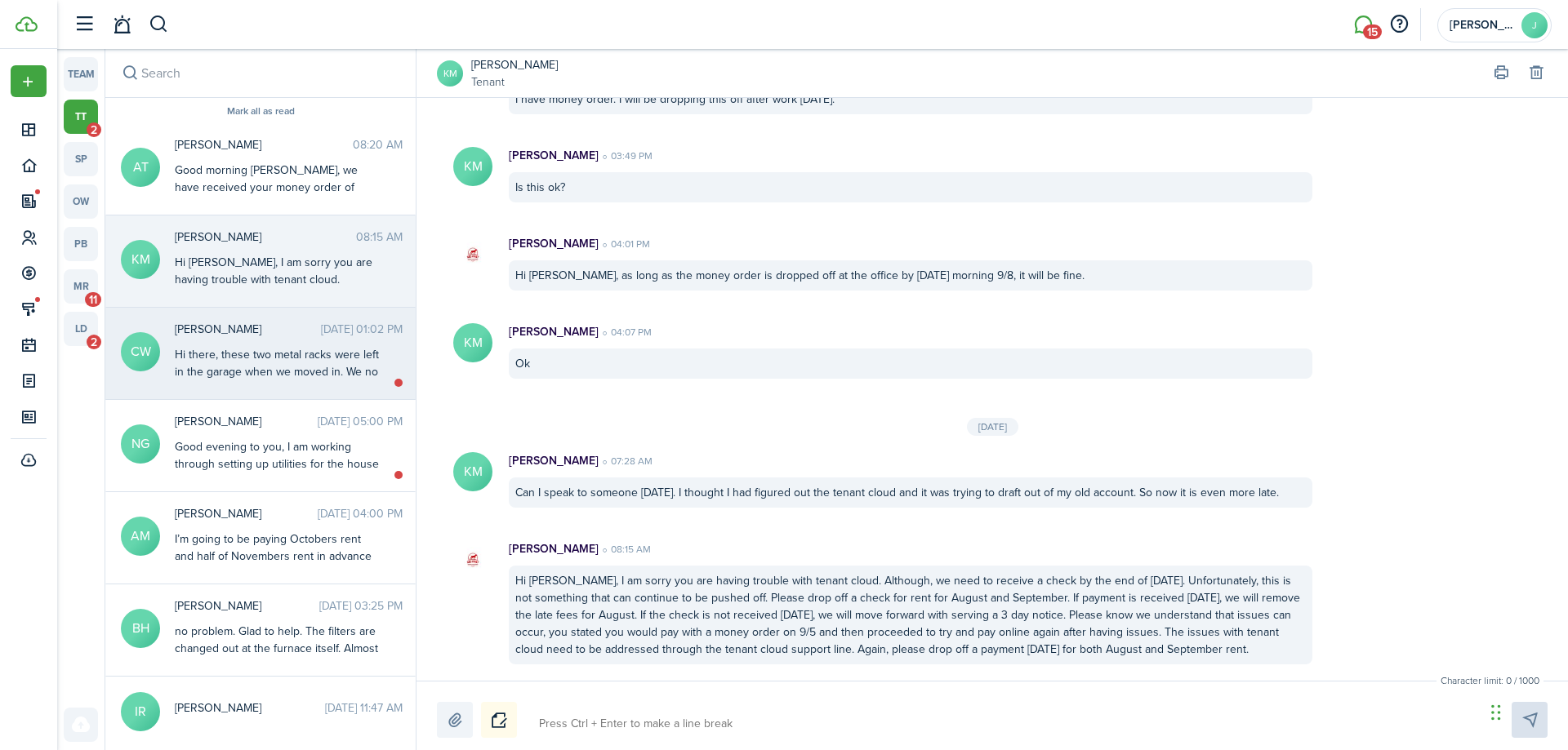
click at [287, 366] on div "Hi there, these two metal racks were left in the garage when we moved in. We no…" at bounding box center [276, 397] width 204 height 103
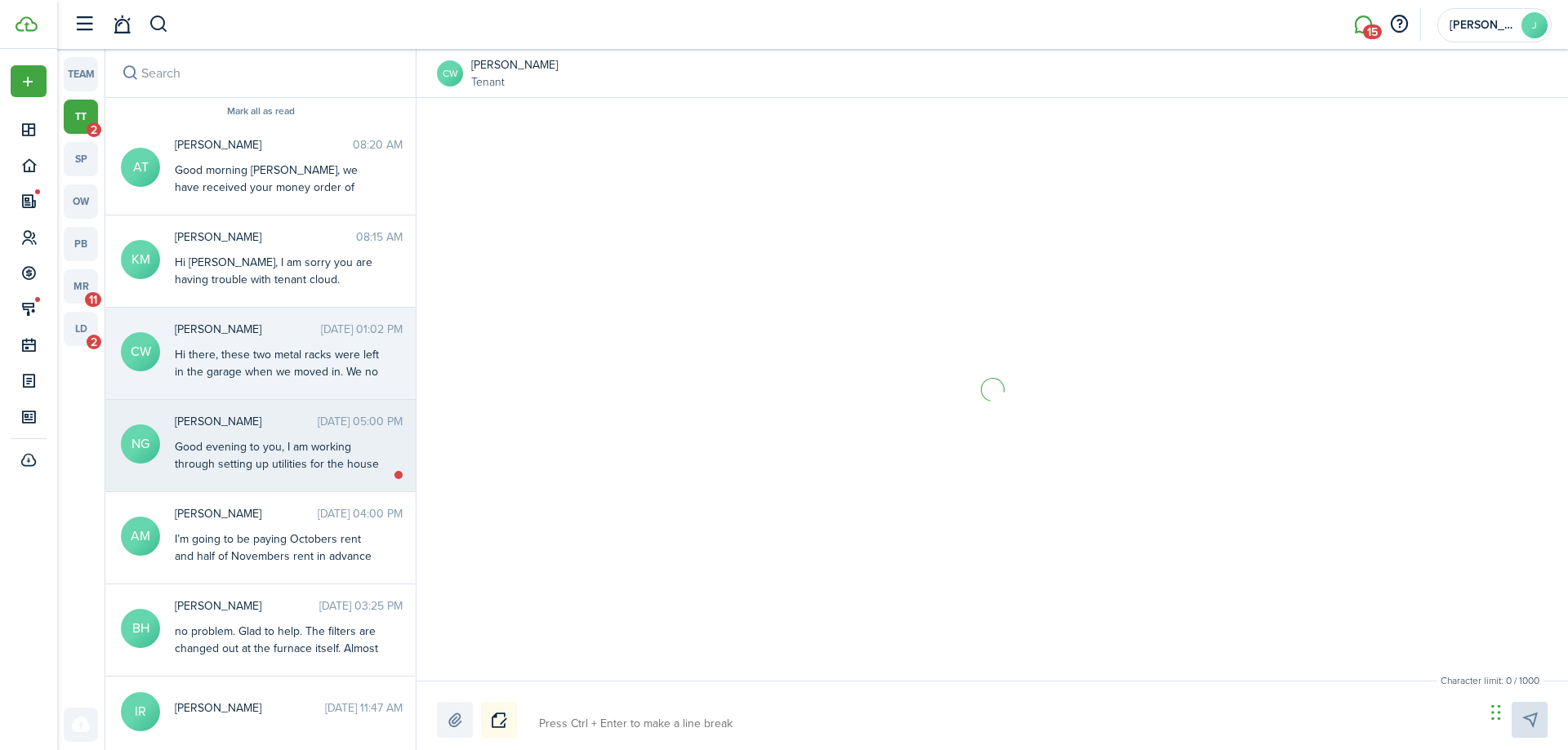
scroll to position [128, 0]
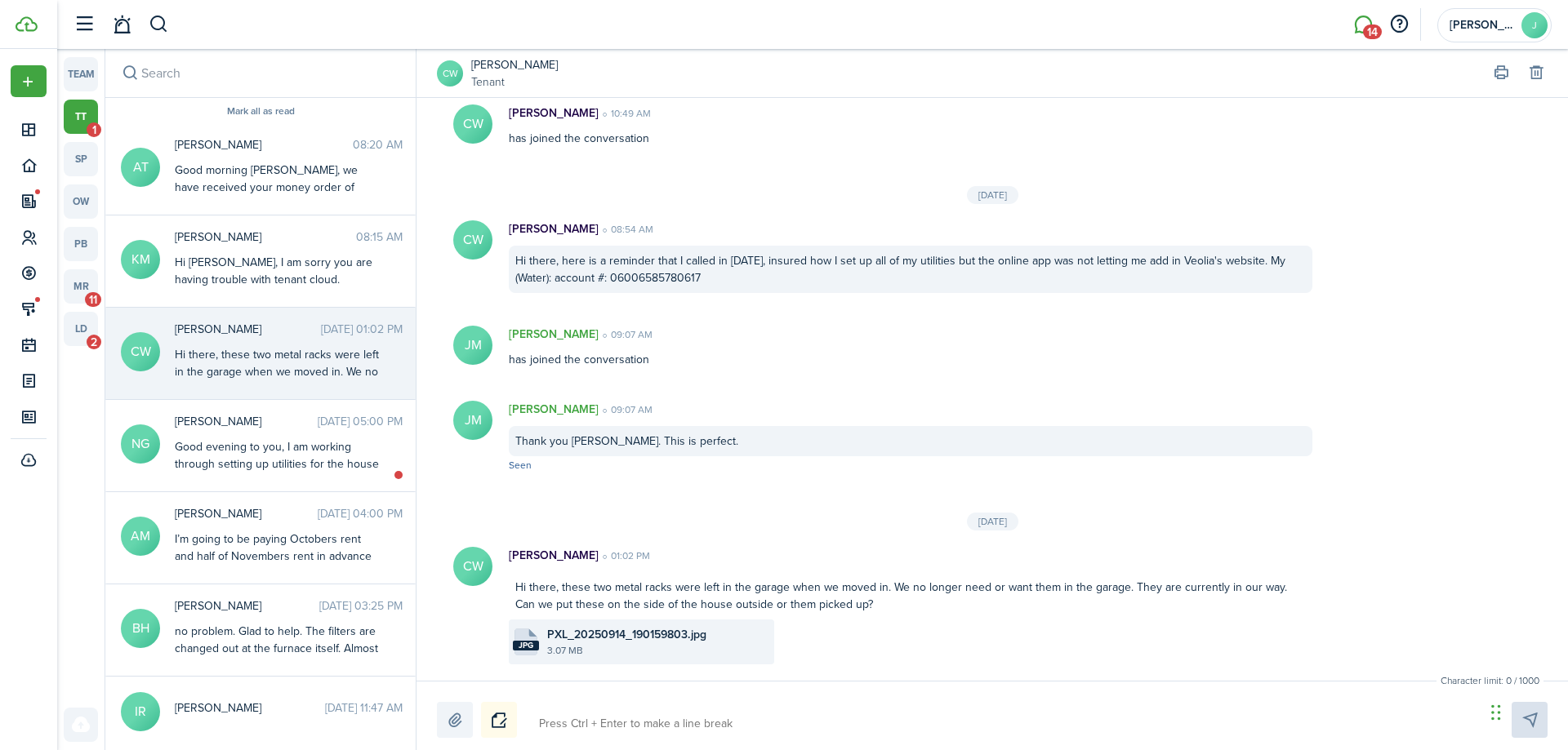
click at [718, 654] on file-size "3.07 MB" at bounding box center [658, 650] width 223 height 15
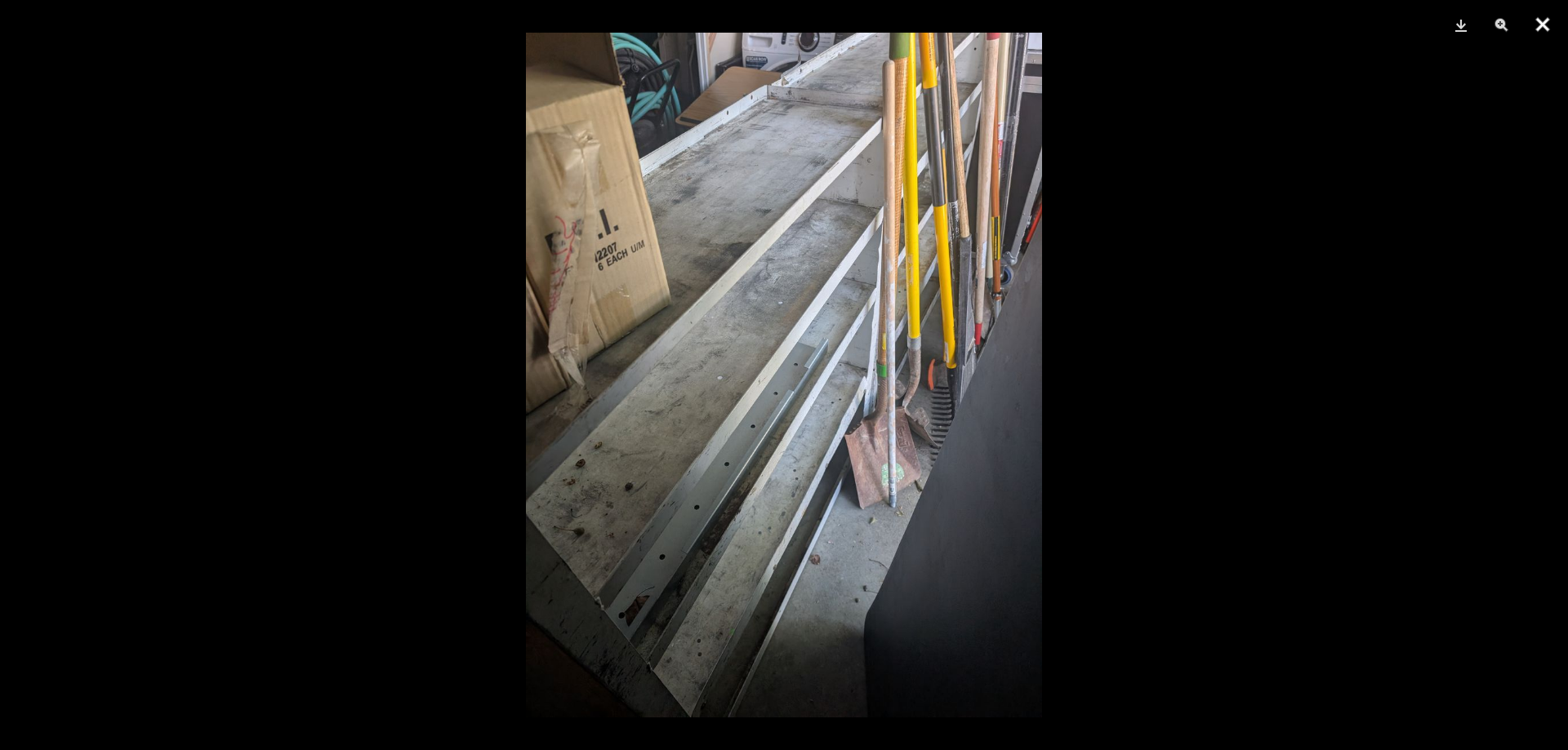
click at [1543, 28] on button "Close" at bounding box center [1543, 25] width 41 height 49
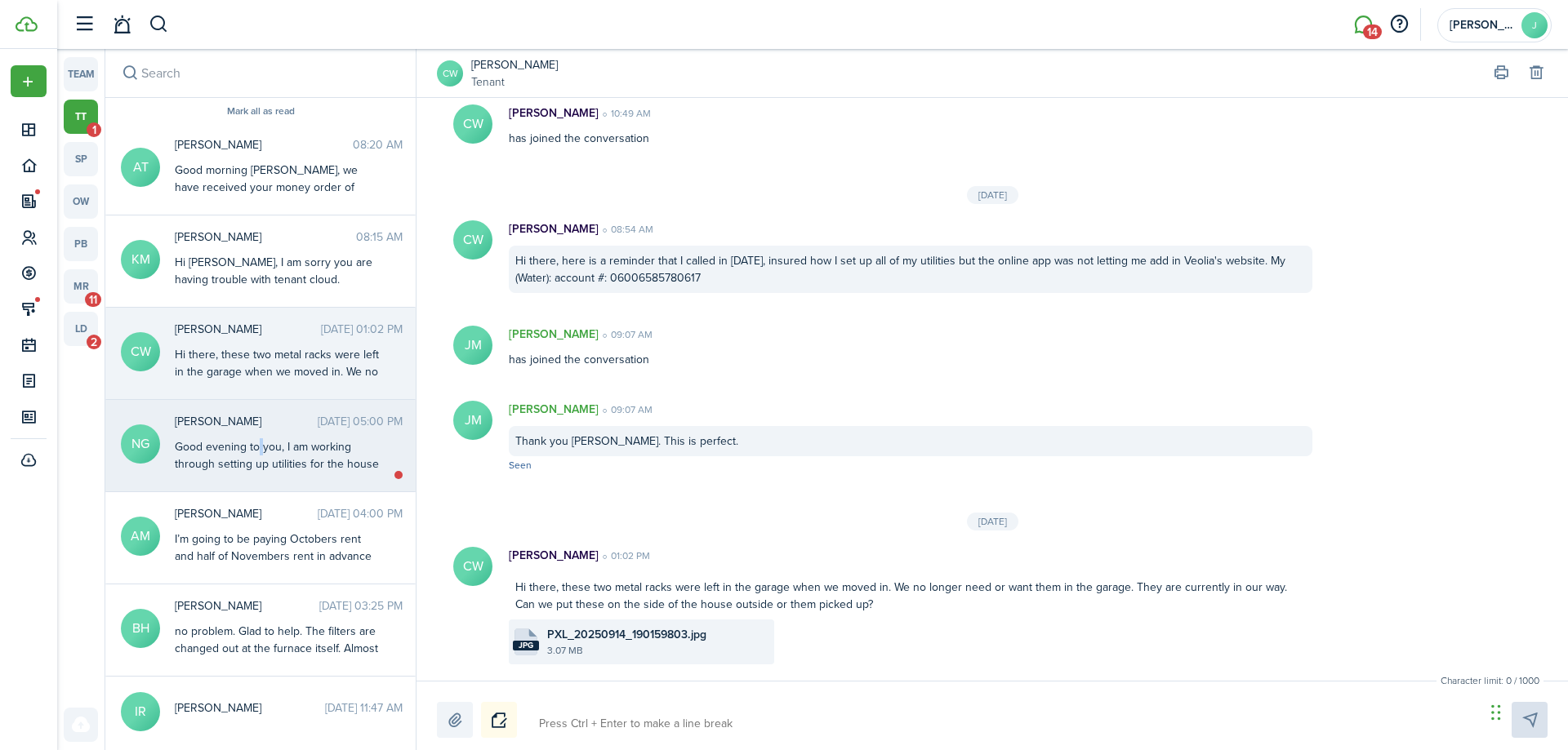
click at [260, 434] on div "[PERSON_NAME] [DATE] 05:00 PM Good evening to you, I am working through setting…" at bounding box center [289, 444] width 253 height 62
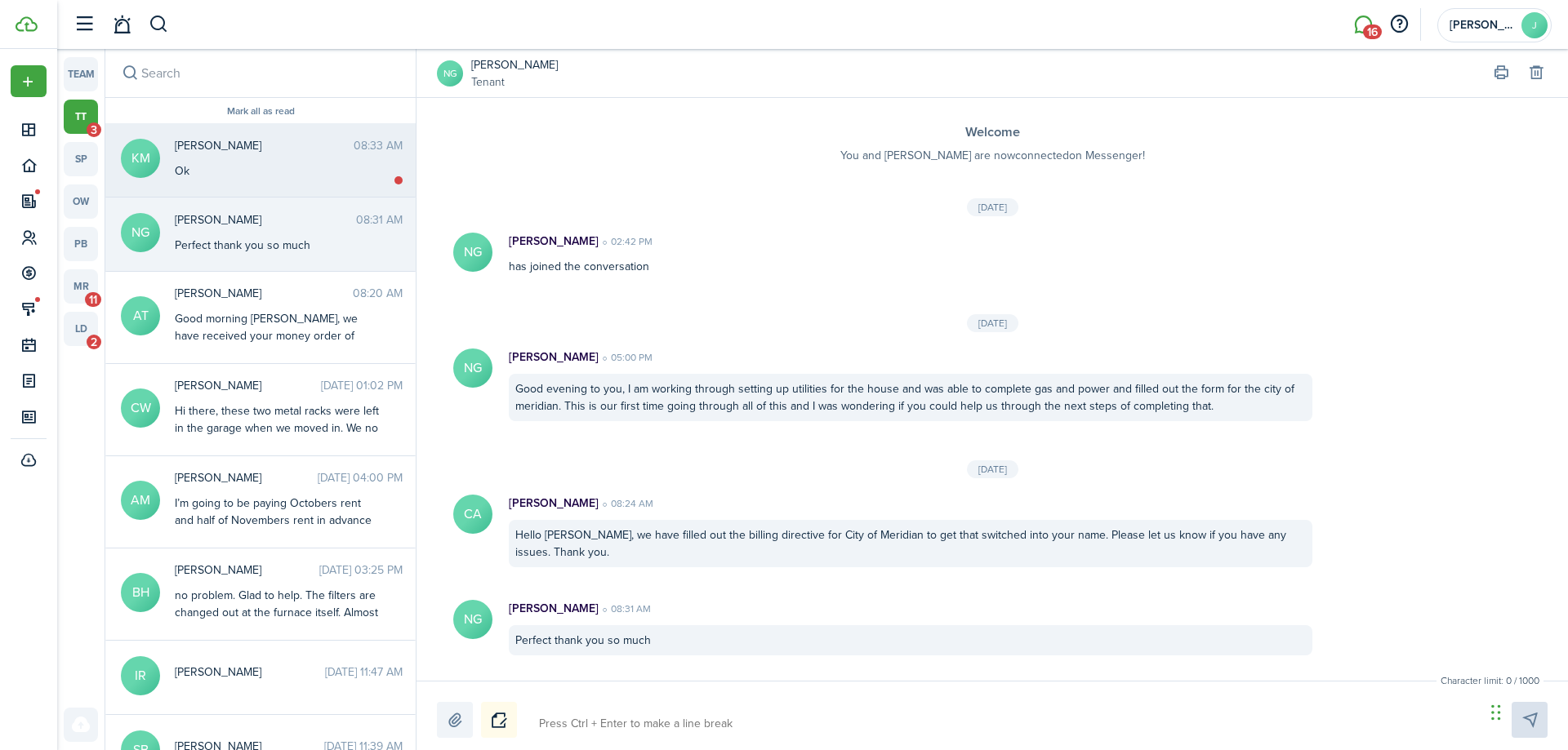
click at [276, 169] on div "Ok" at bounding box center [276, 171] width 204 height 17
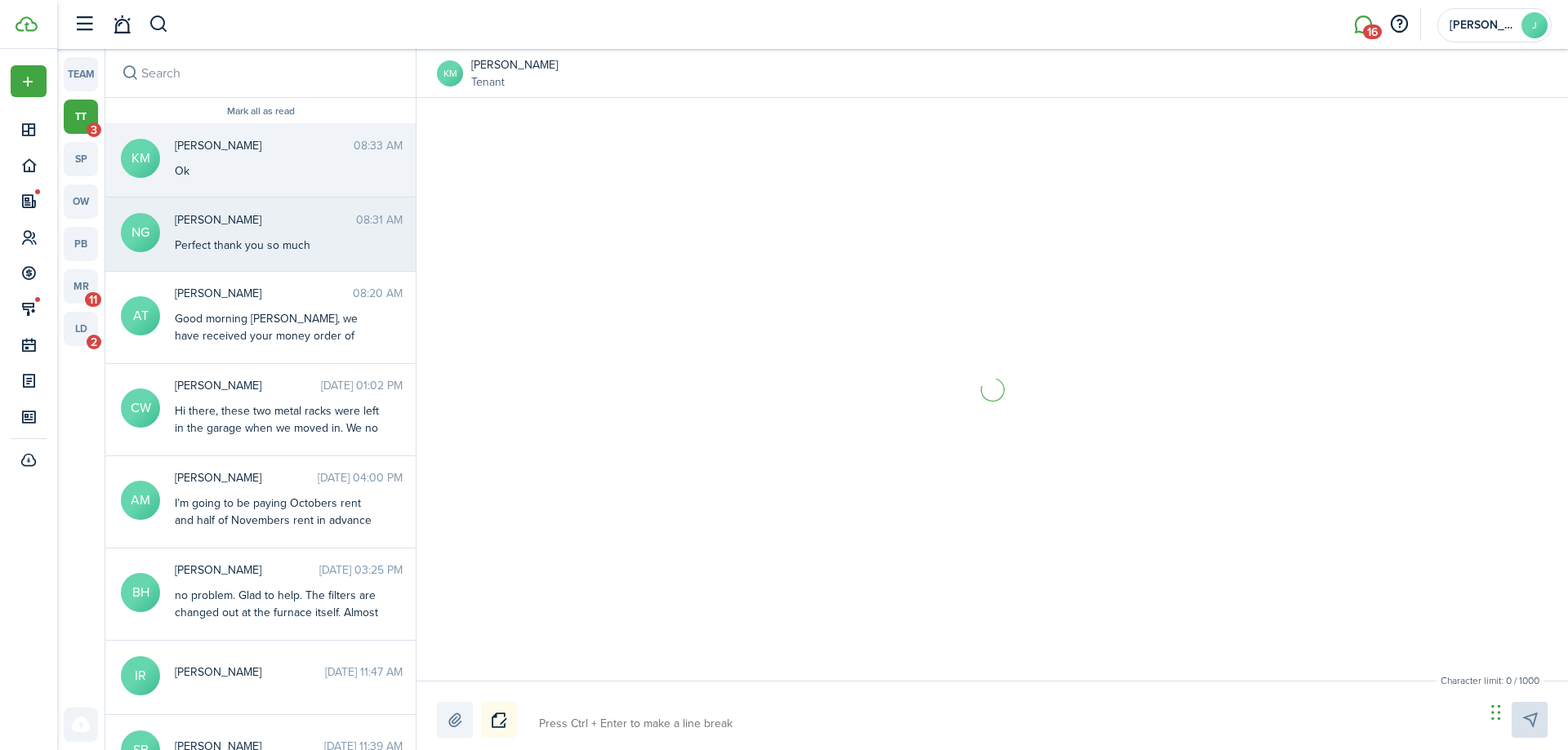
click at [279, 223] on span "[PERSON_NAME]" at bounding box center [265, 220] width 182 height 17
click at [283, 165] on div "Ok" at bounding box center [276, 171] width 204 height 17
click at [293, 239] on div "Perfect thank you so much" at bounding box center [276, 245] width 204 height 17
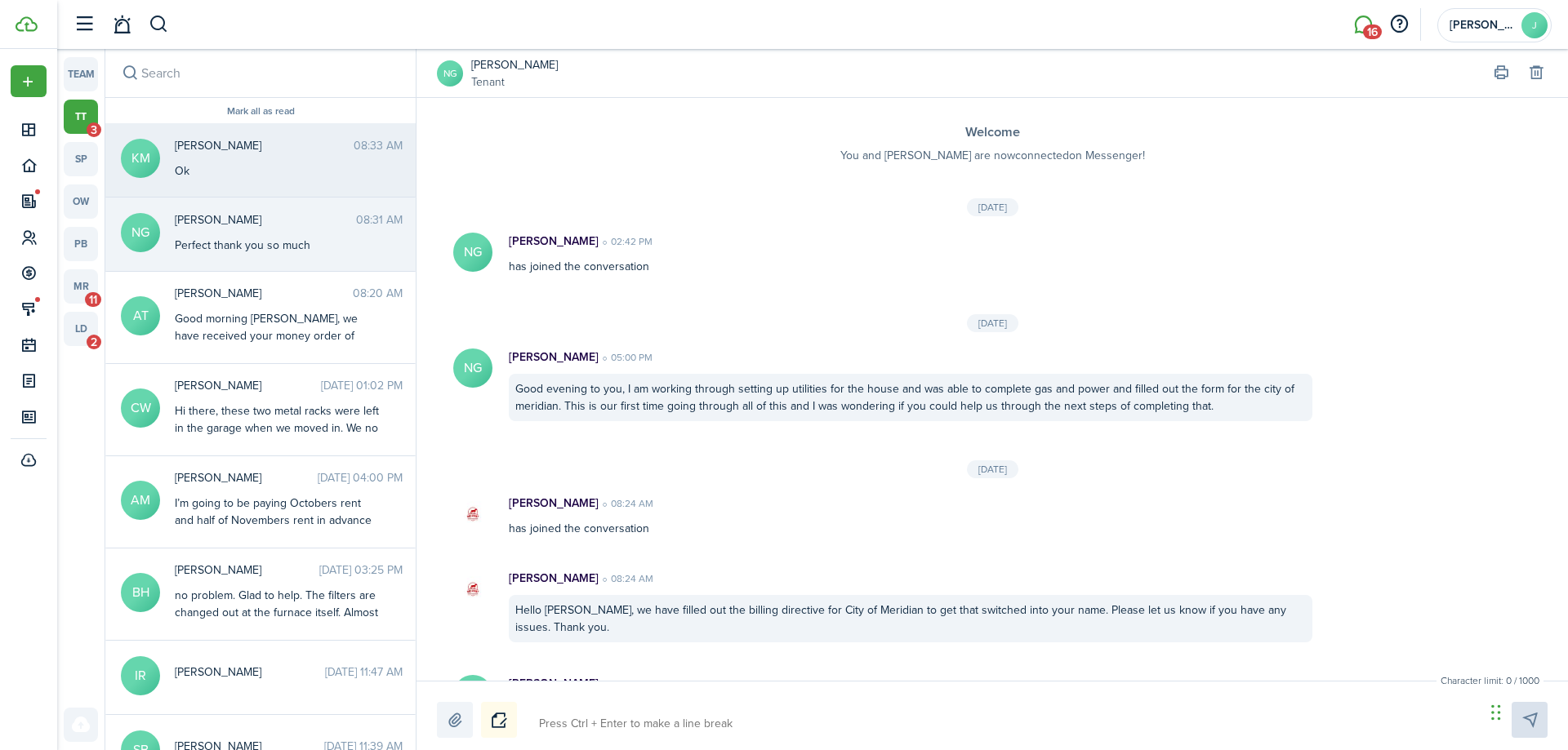
scroll to position [66, 0]
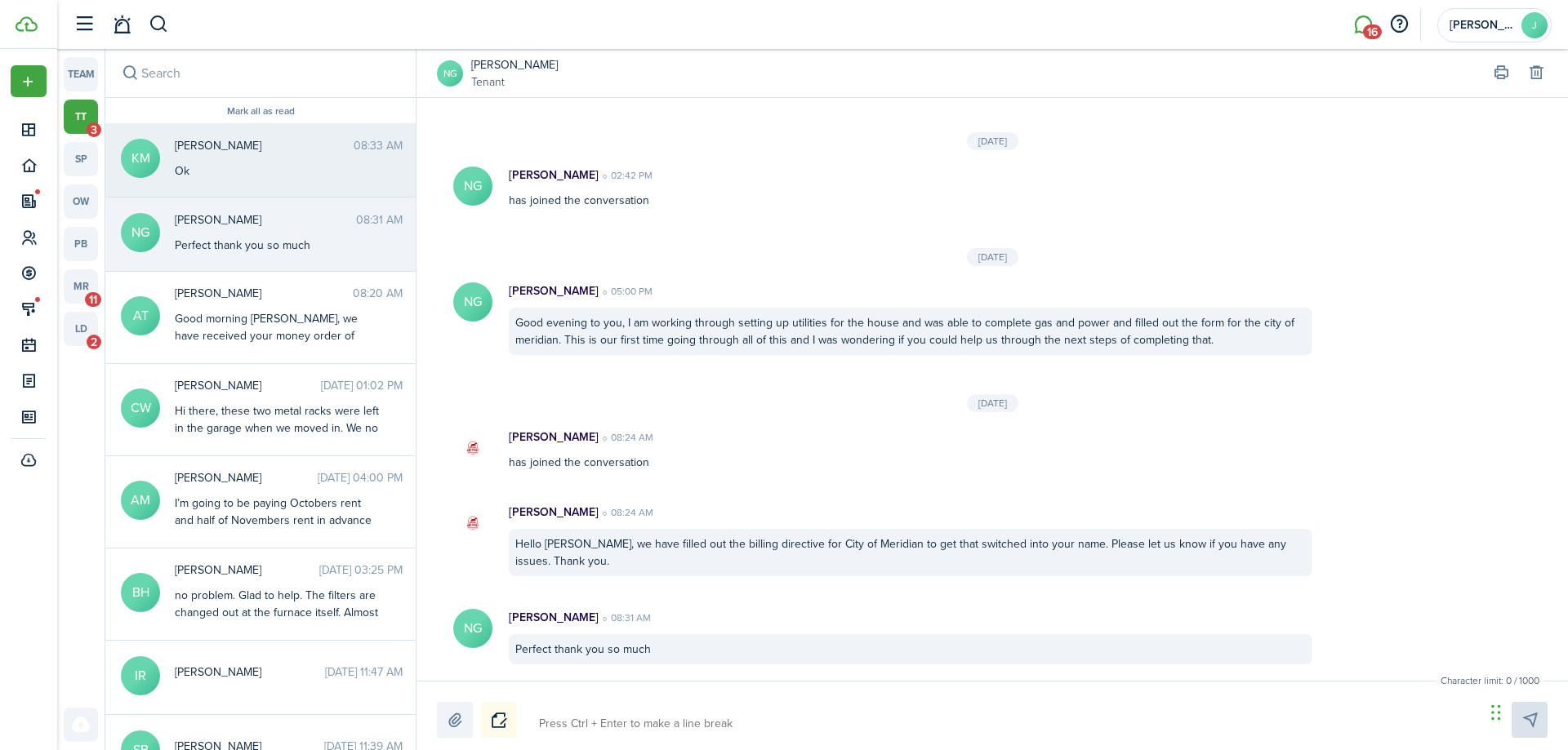
click at [296, 175] on div "Ok" at bounding box center [276, 171] width 204 height 17
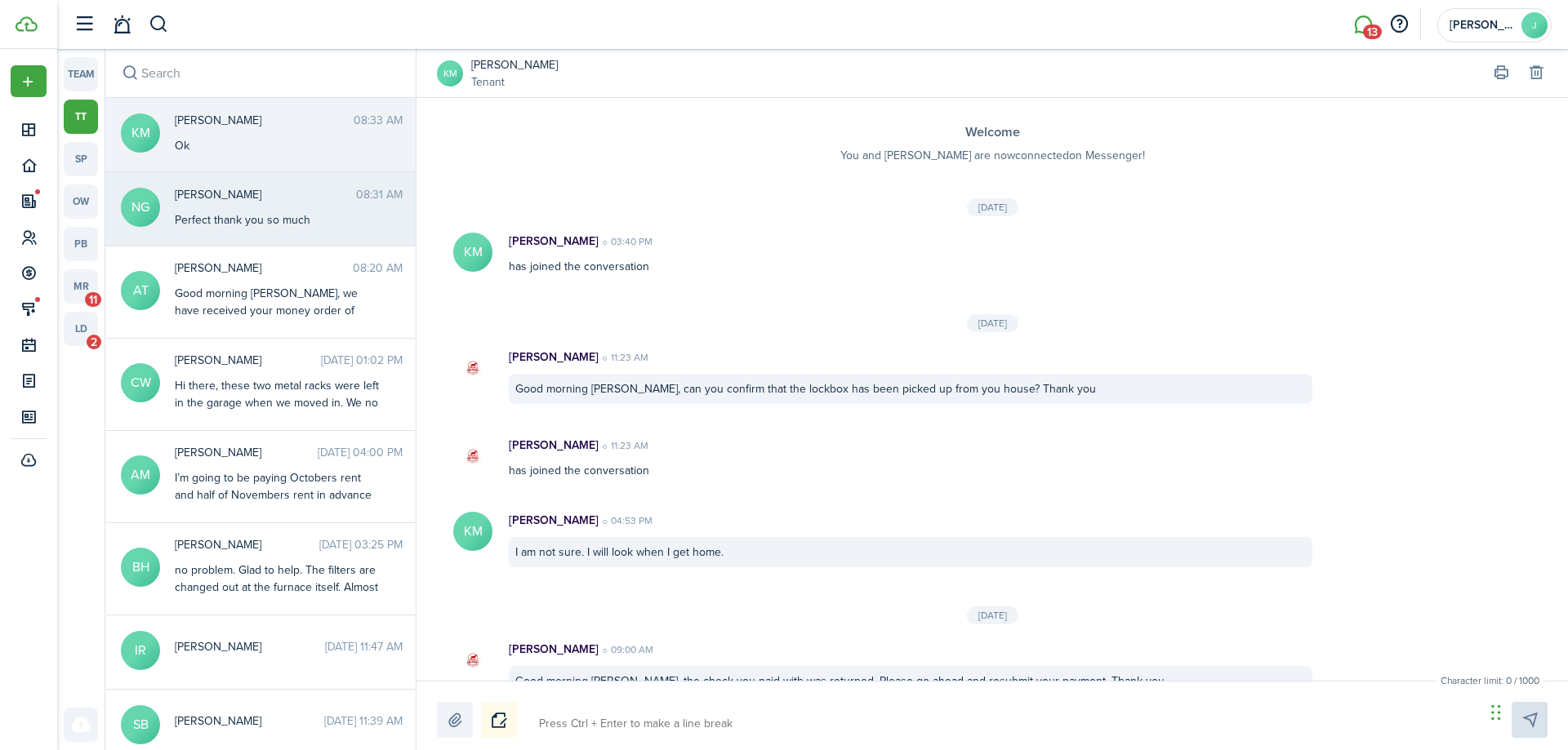
scroll to position [1492, 0]
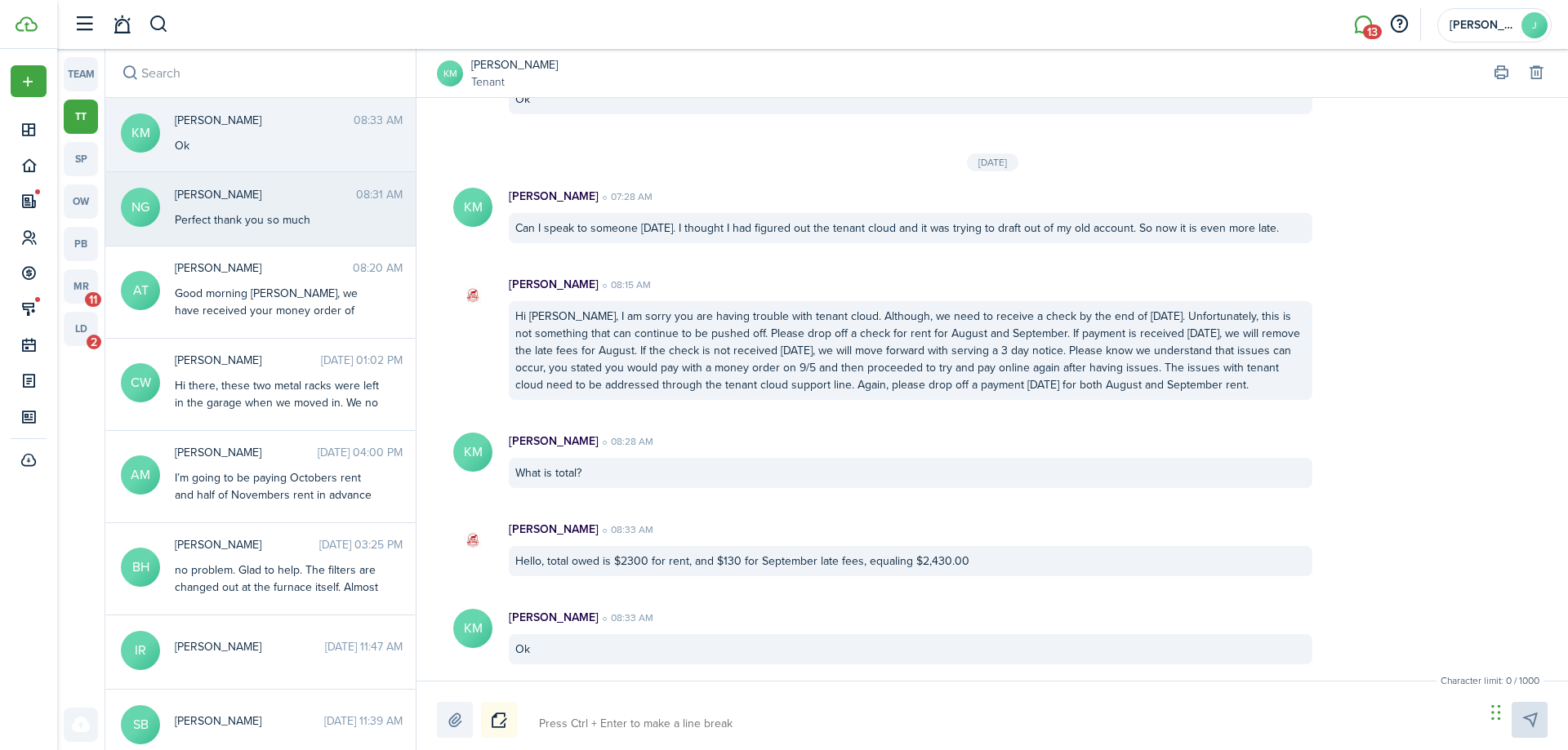
click at [260, 175] on messenger-thread-item "NG [PERSON_NAME] 08:31 AM Perfect thank you so much" at bounding box center [261, 210] width 311 height 74
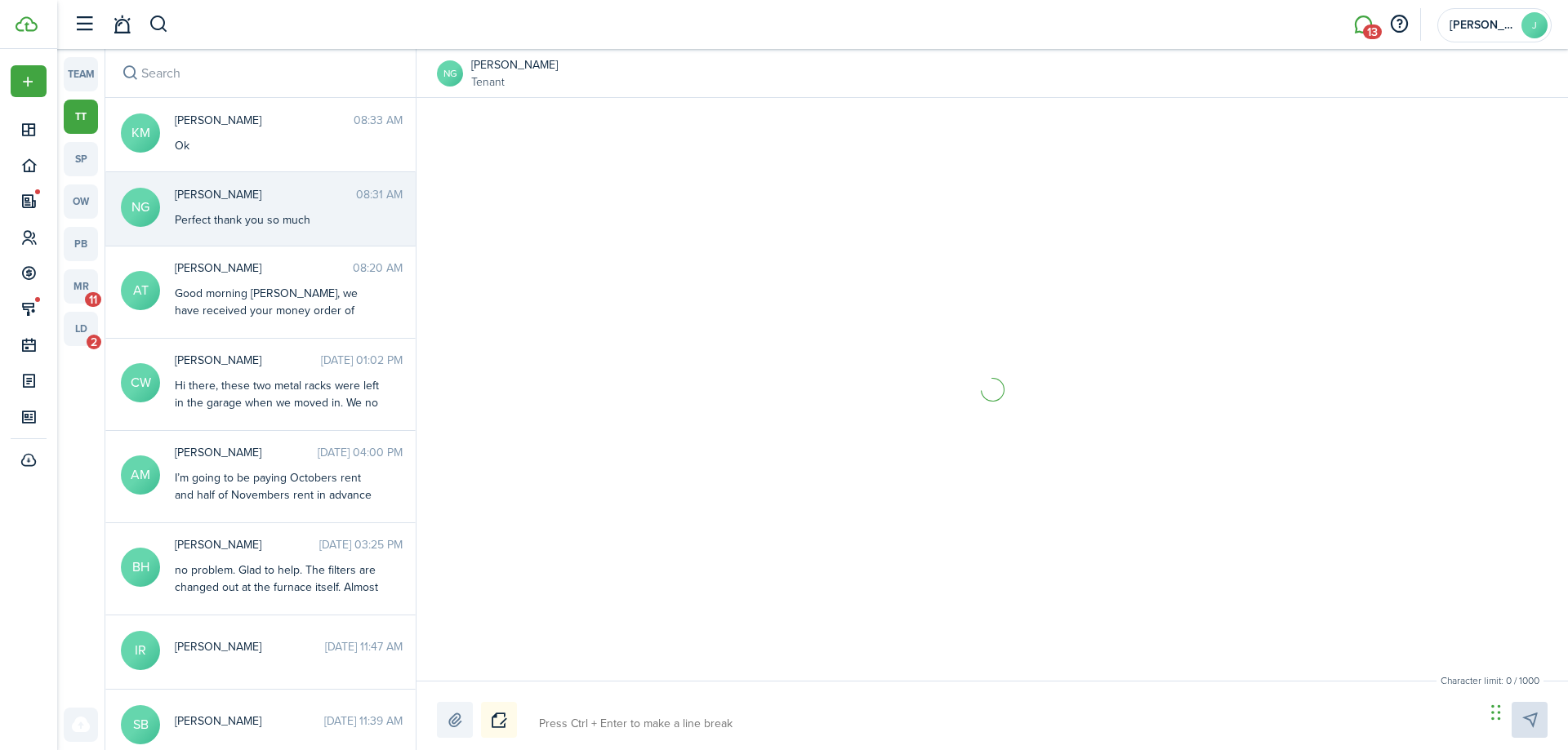
scroll to position [66, 0]
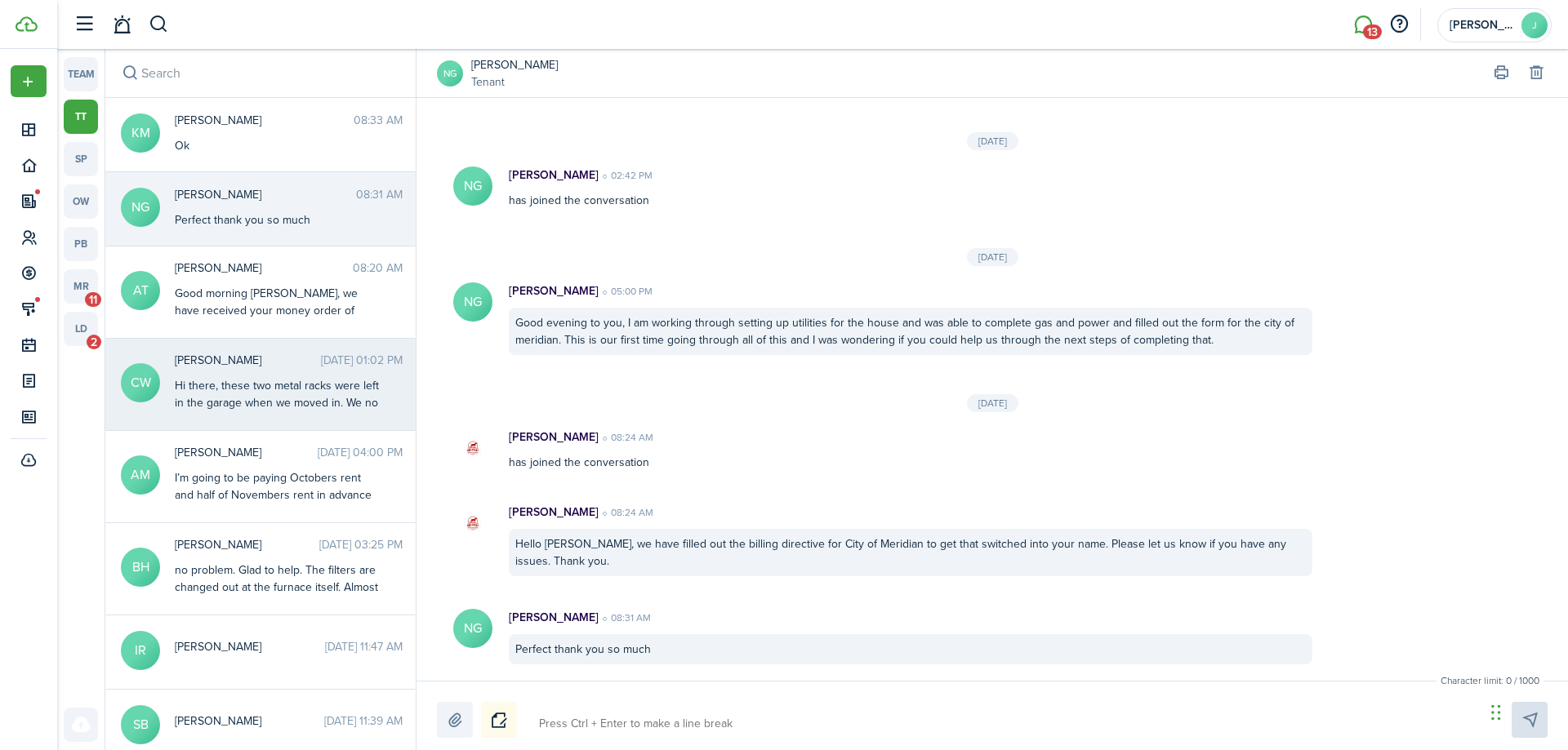
click at [283, 408] on div "Hi there, these two metal racks were left in the garage when we moved in. We no…" at bounding box center [276, 428] width 204 height 103
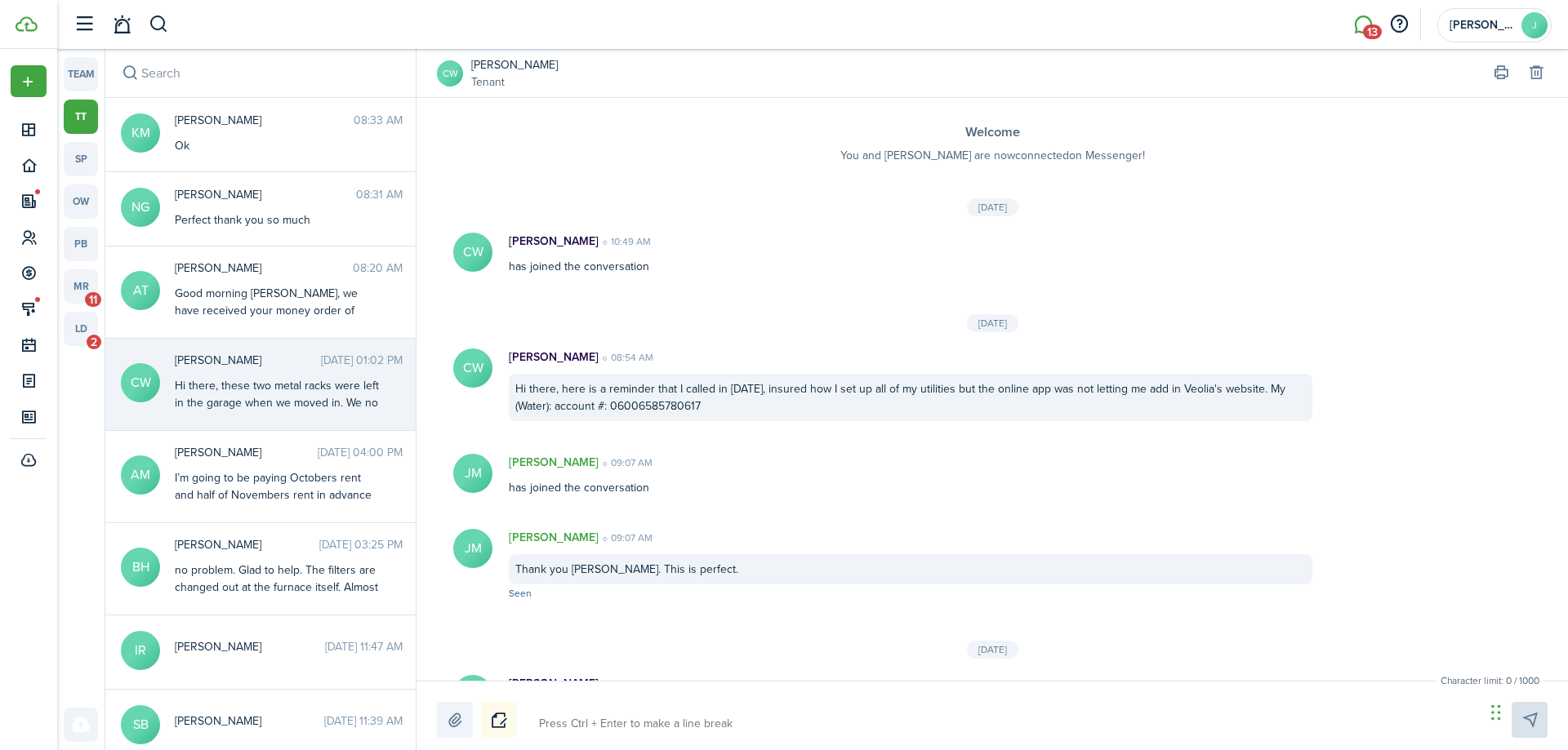
scroll to position [128, 0]
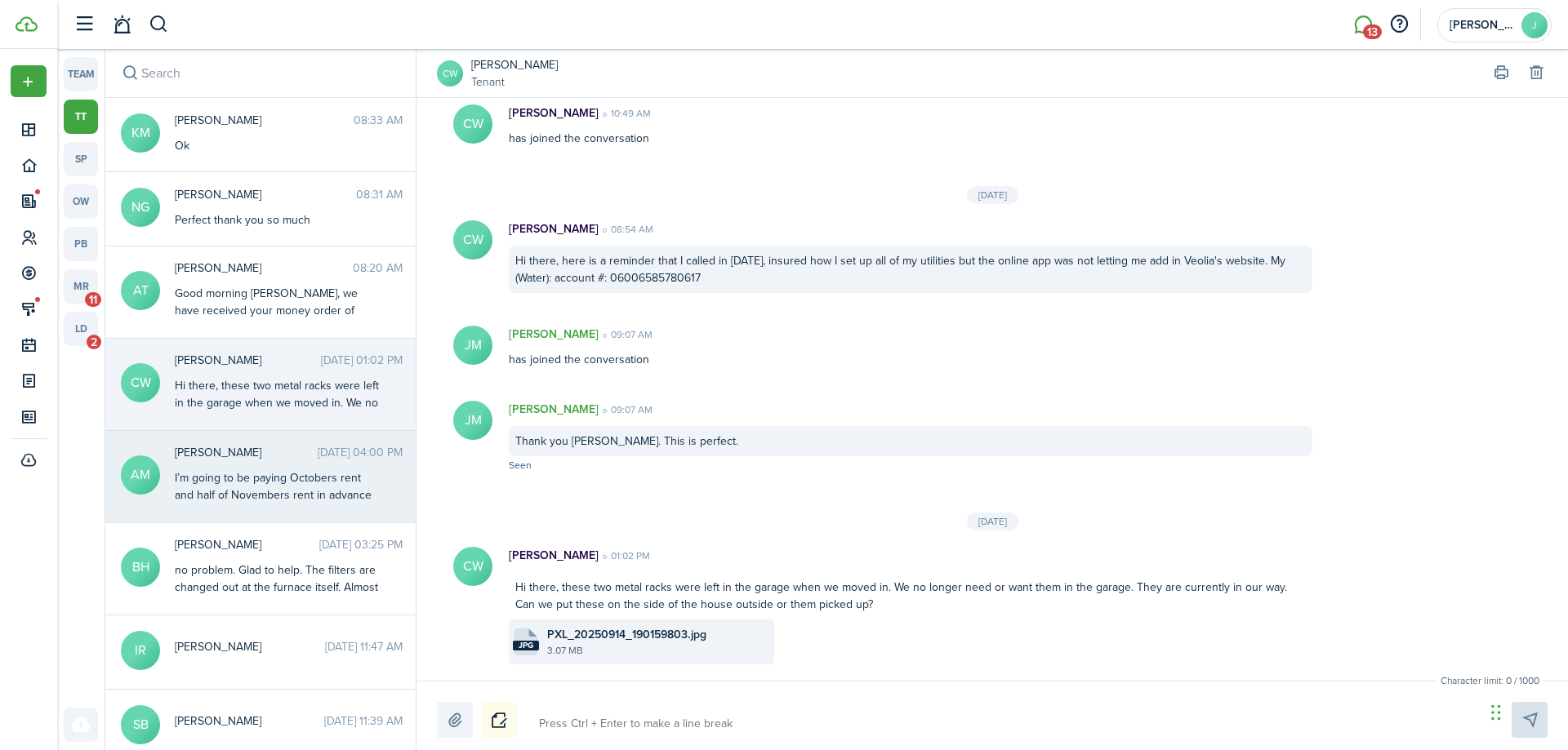
click at [276, 469] on div "[PERSON_NAME] [DATE] 04:00 PM I’m going to be paying Octobers rent and half of …" at bounding box center [289, 475] width 253 height 62
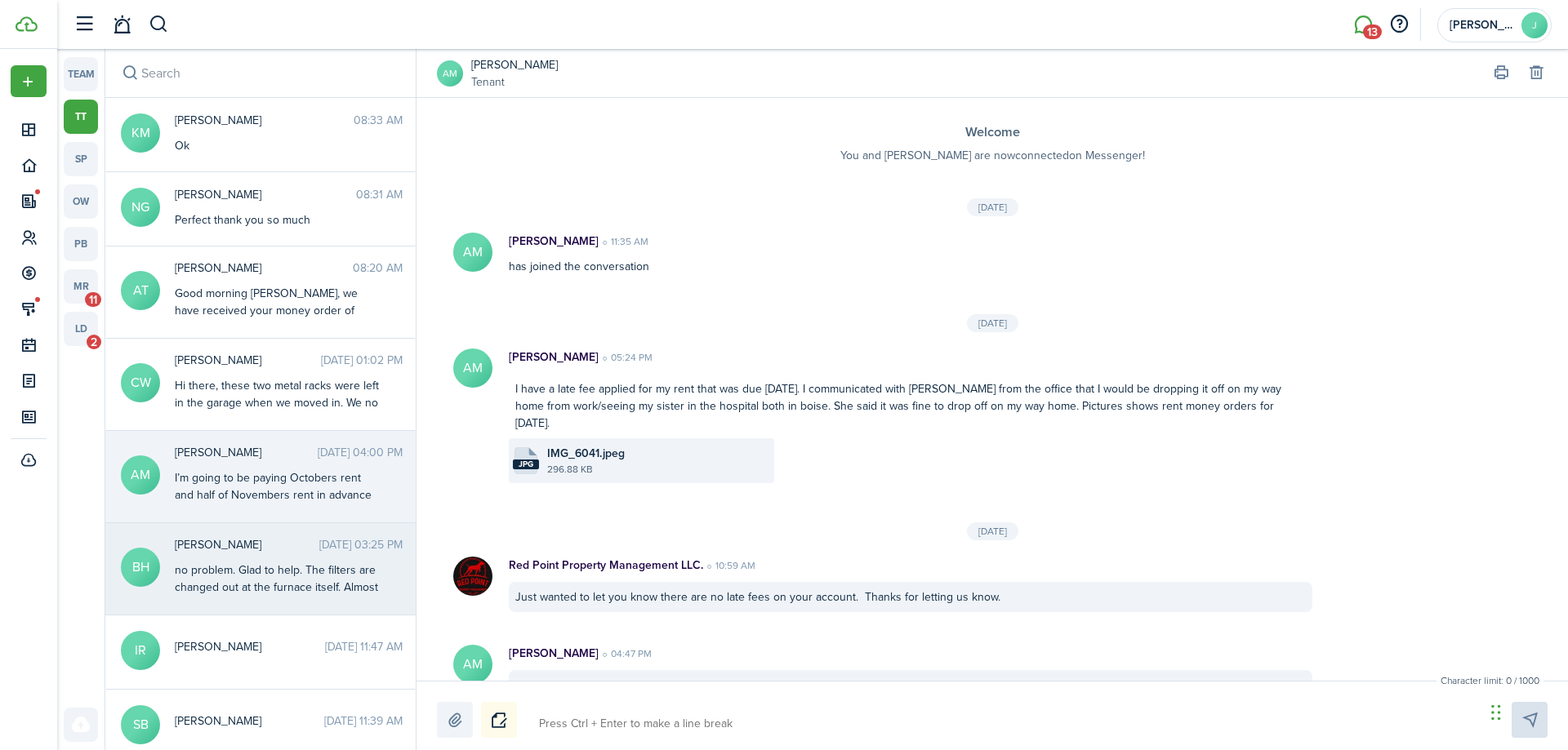
scroll to position [182, 0]
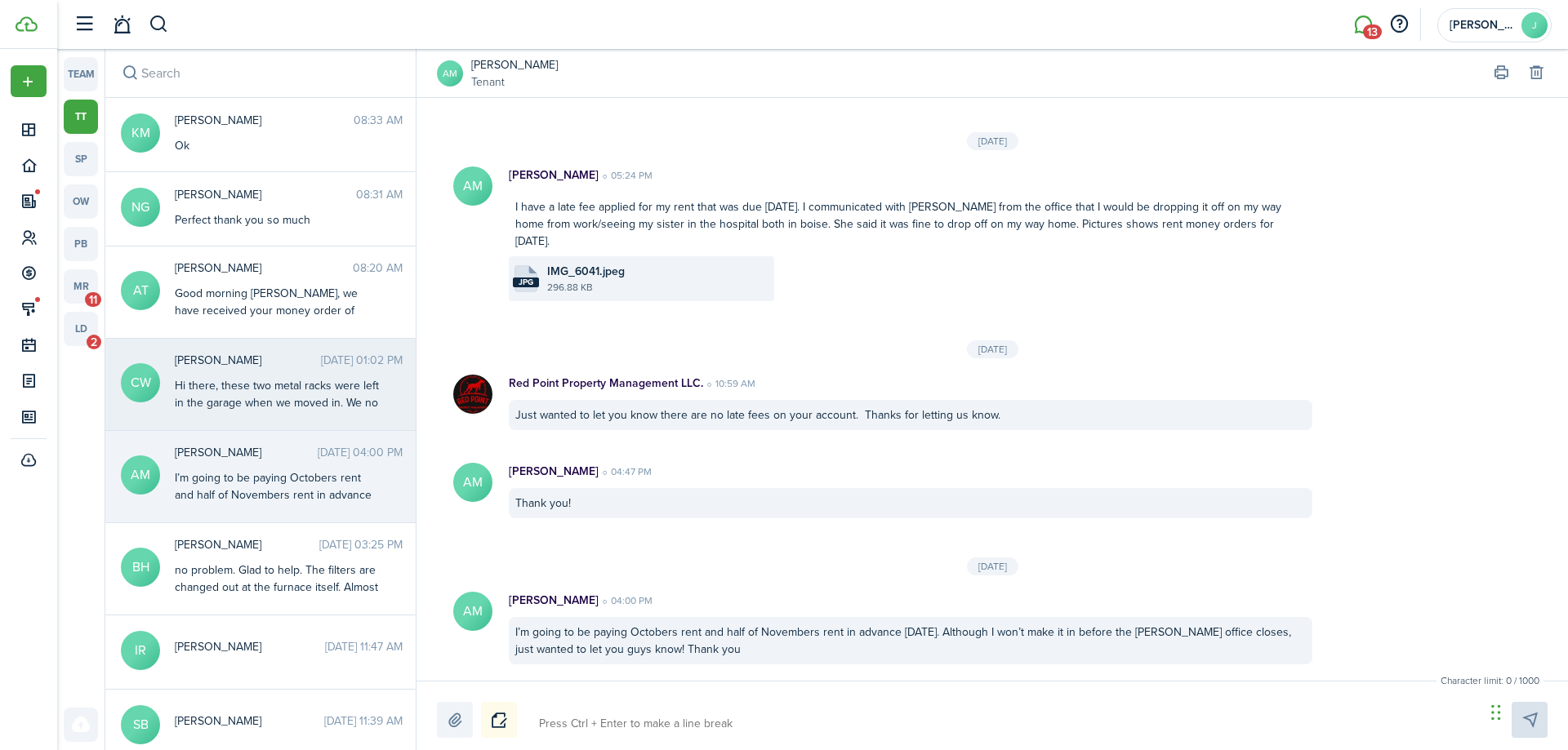
click at [289, 425] on messenger-thread-item "[PERSON_NAME] [DATE] 01:02 PM Hi there, these two metal racks were left in the …" at bounding box center [261, 385] width 311 height 93
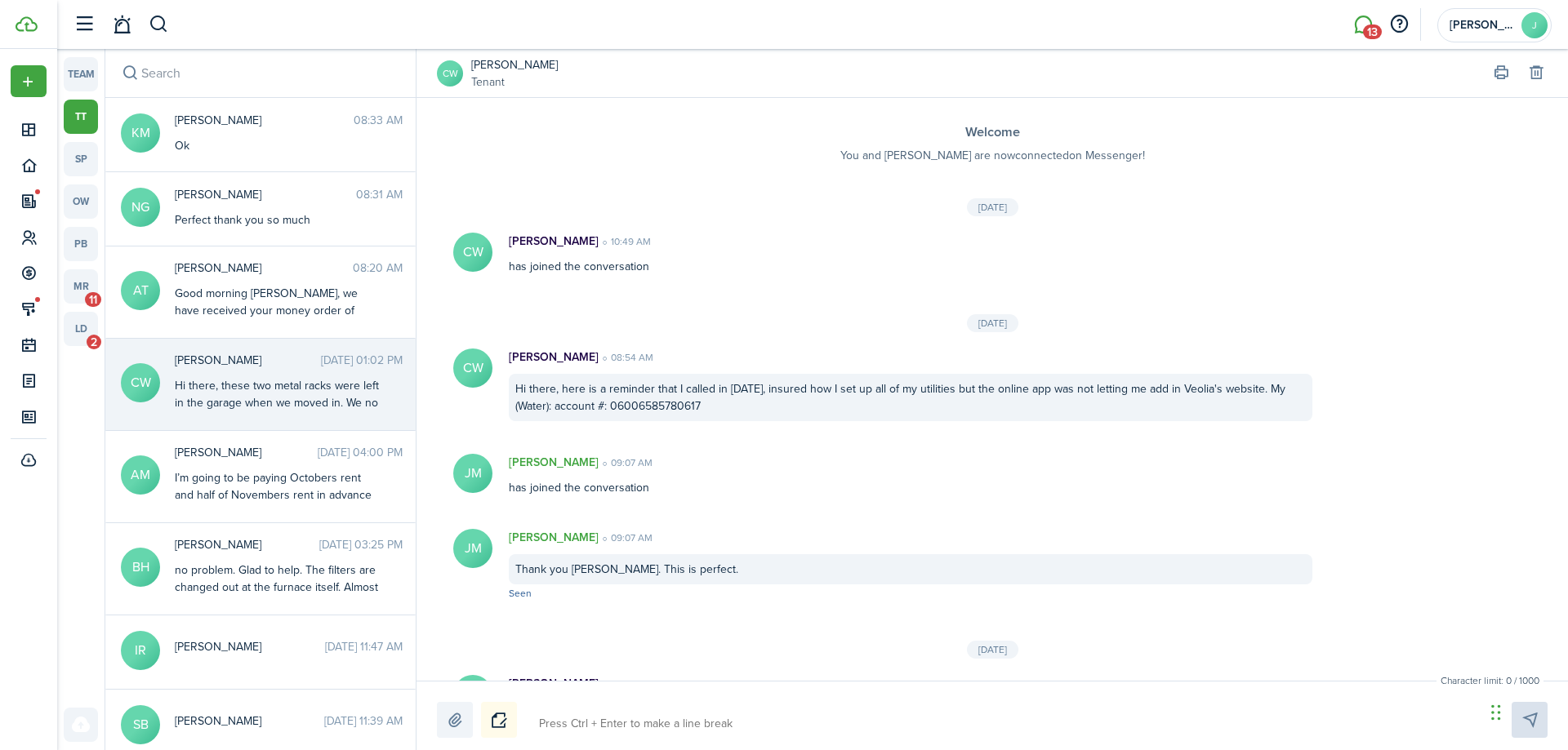
scroll to position [128, 0]
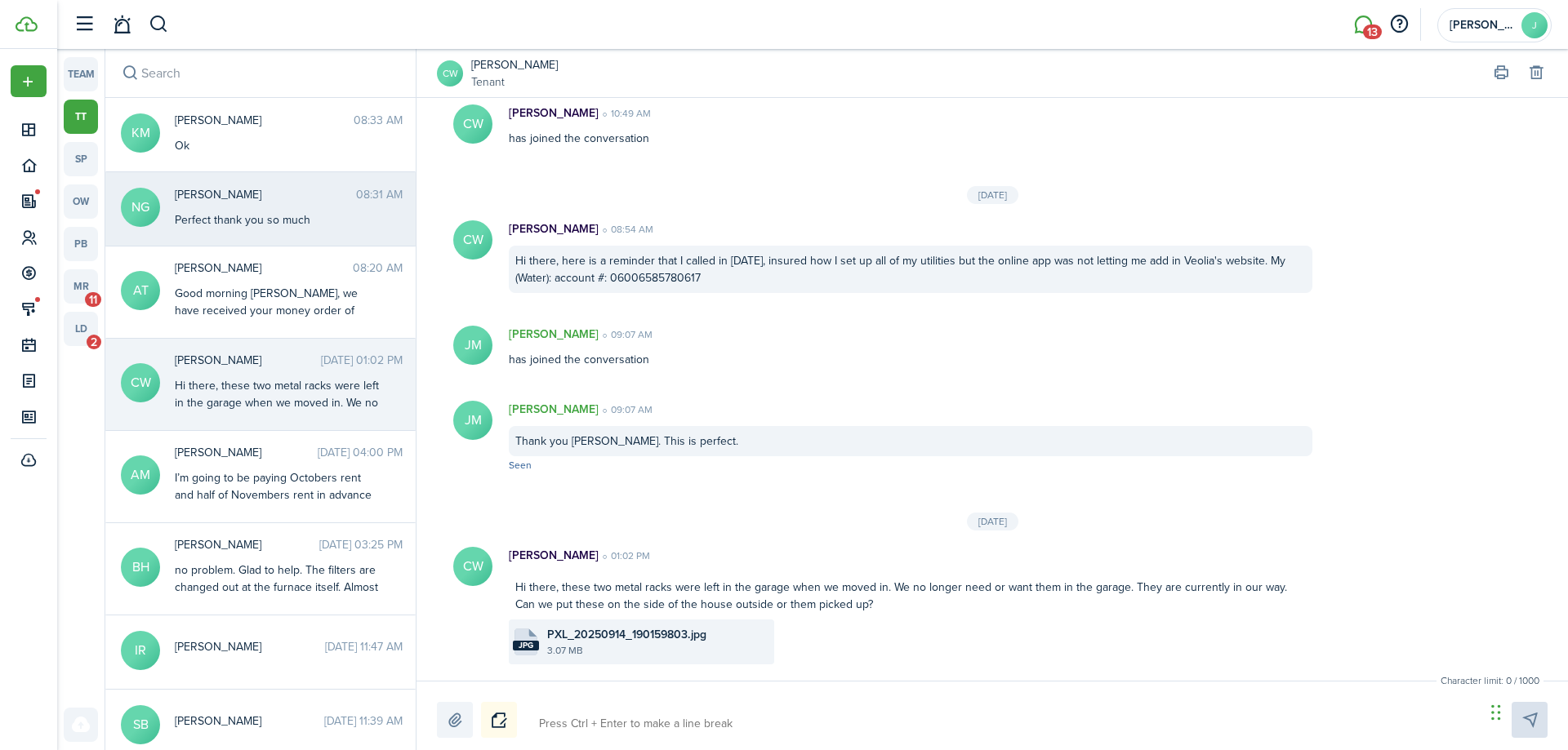
click at [283, 218] on div "Perfect thank you so much" at bounding box center [276, 220] width 204 height 17
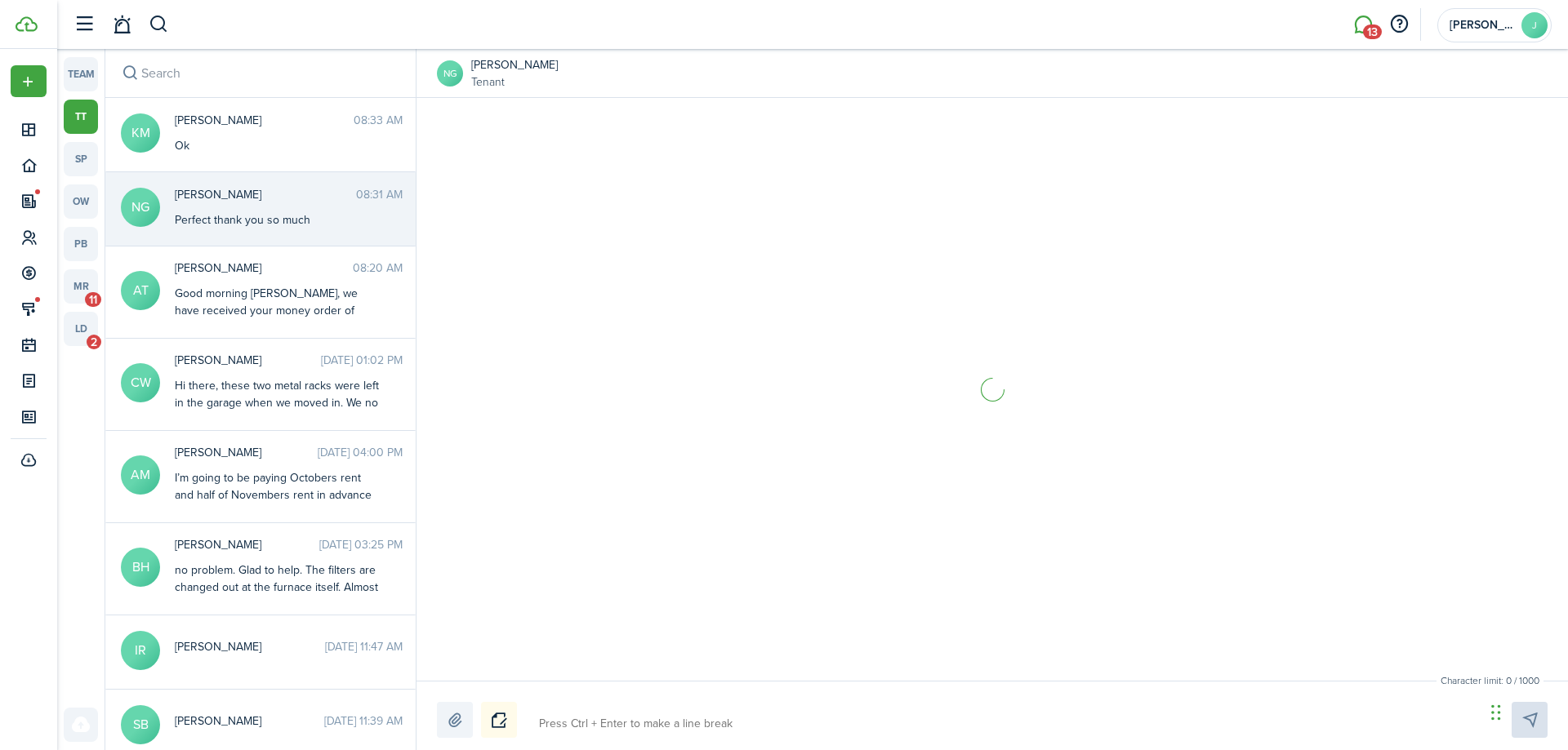
scroll to position [66, 0]
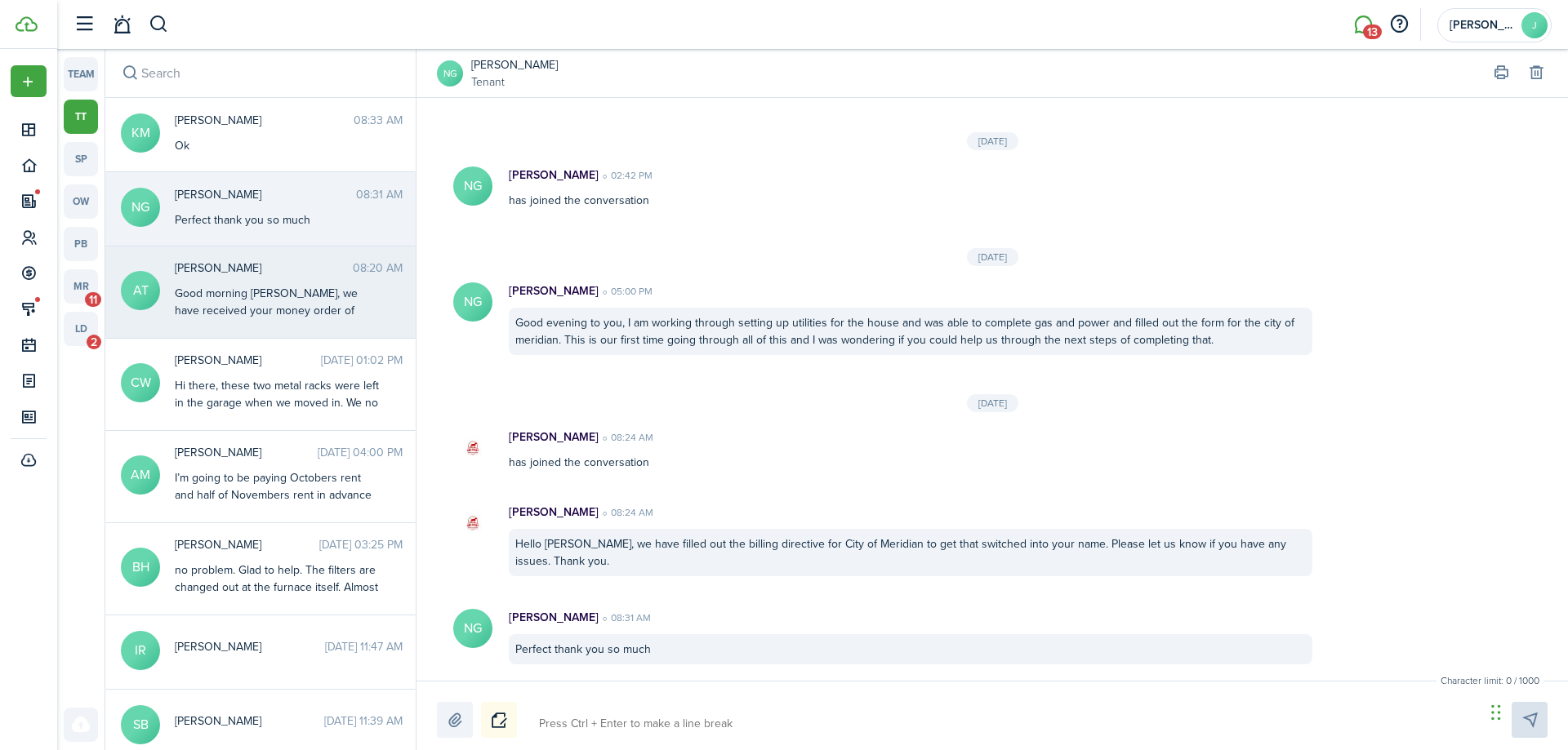
click at [303, 309] on div "Good morning [PERSON_NAME], we have received your money order of $400. Please k…" at bounding box center [276, 353] width 204 height 137
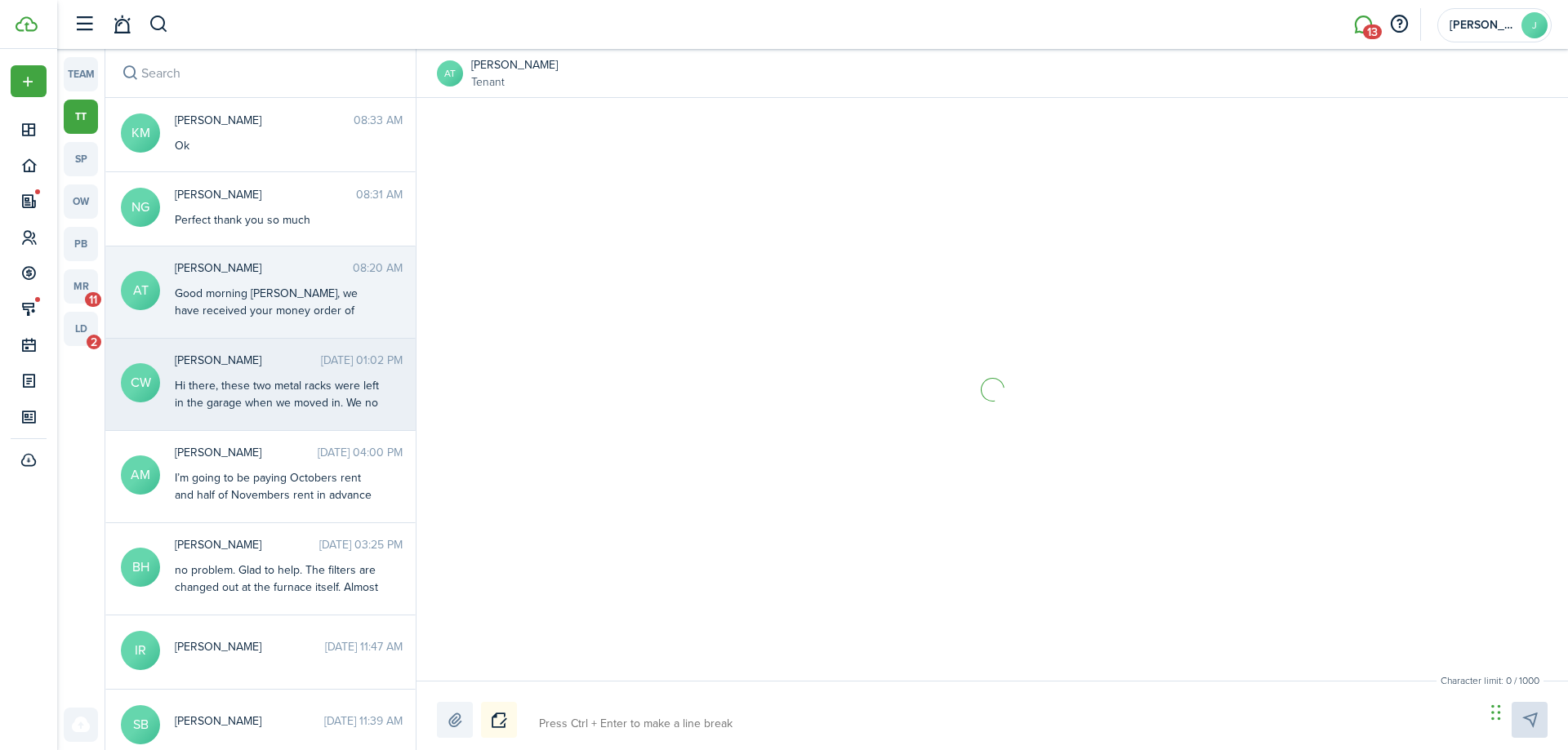
click at [321, 357] on time "[DATE] 01:02 PM" at bounding box center [362, 360] width 82 height 17
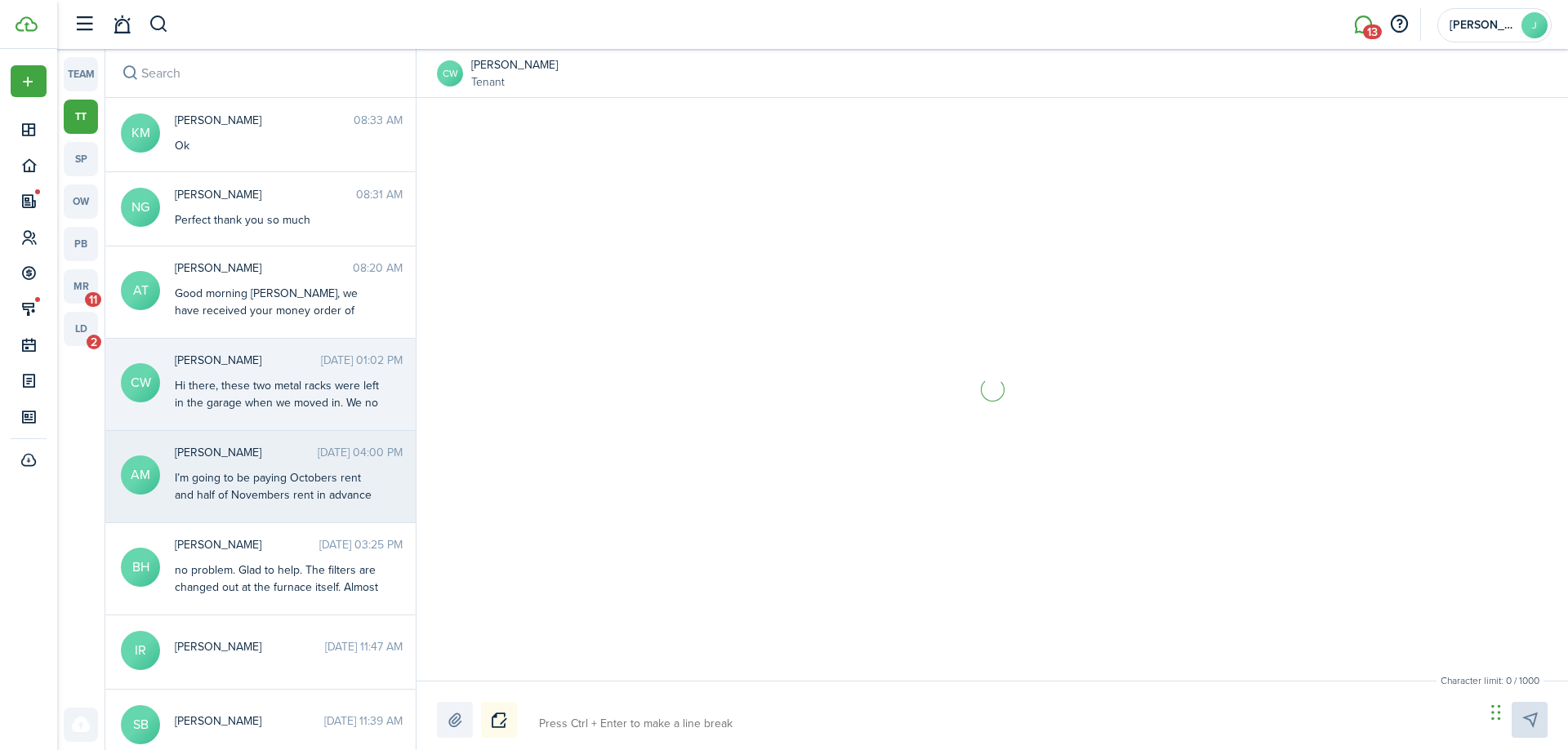
scroll to position [128, 0]
click at [267, 459] on span "[PERSON_NAME]" at bounding box center [245, 452] width 143 height 17
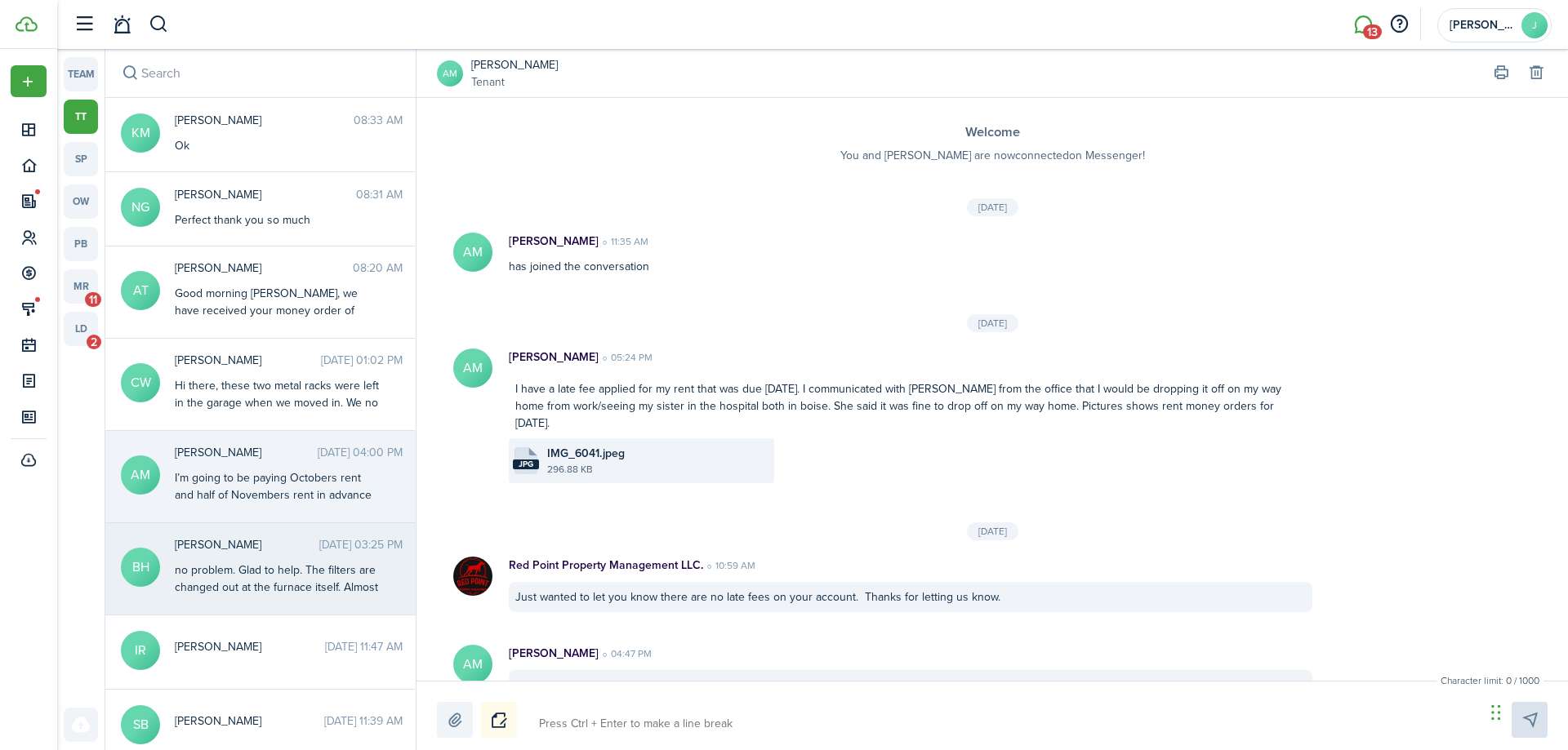
click at [249, 562] on div "no problem. Glad to help. The filters are changed out at the furnace itself. Al…" at bounding box center [276, 622] width 204 height 120
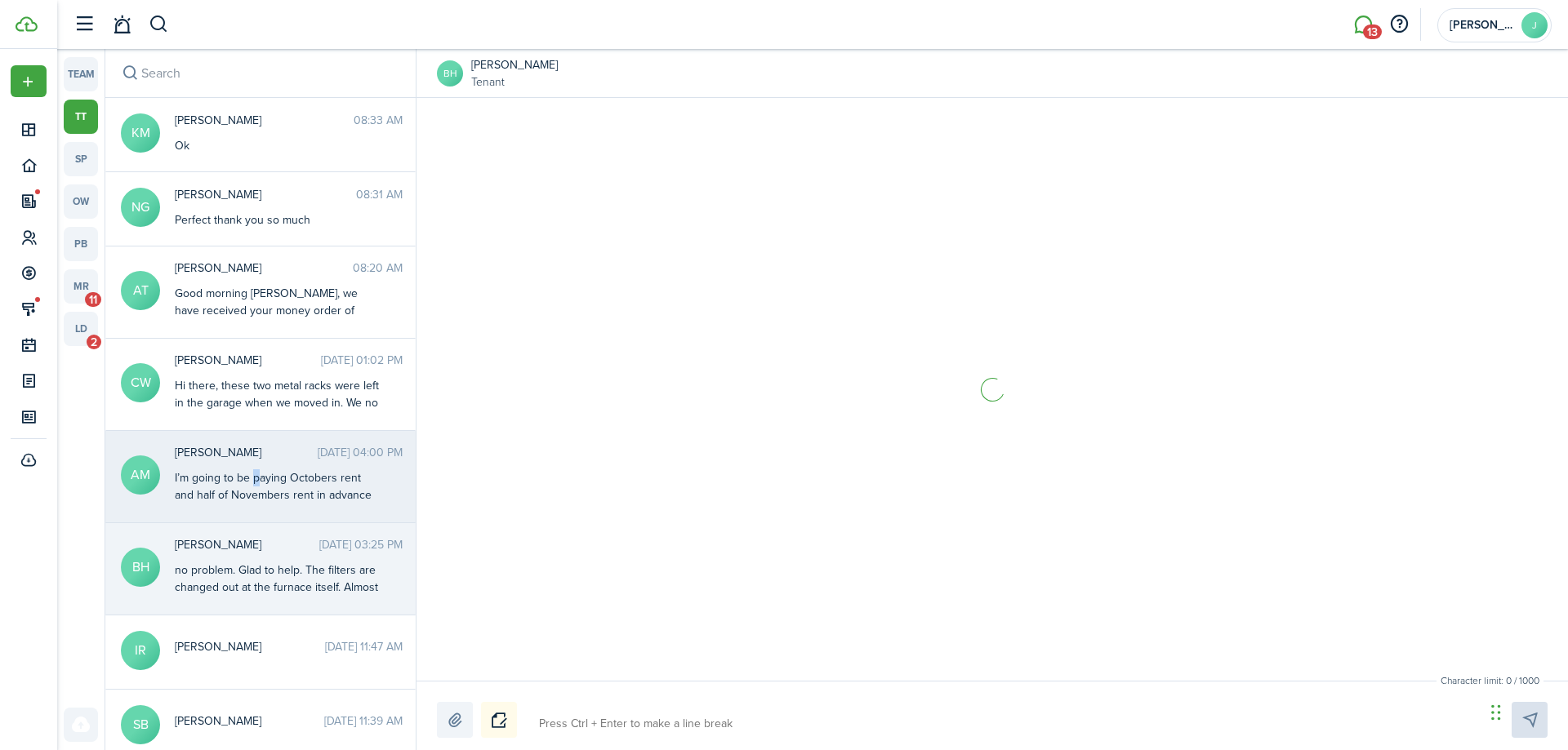
click at [254, 487] on div "I’m going to be paying Octobers rent and half of Novembers rent in advance [DAT…" at bounding box center [276, 520] width 204 height 103
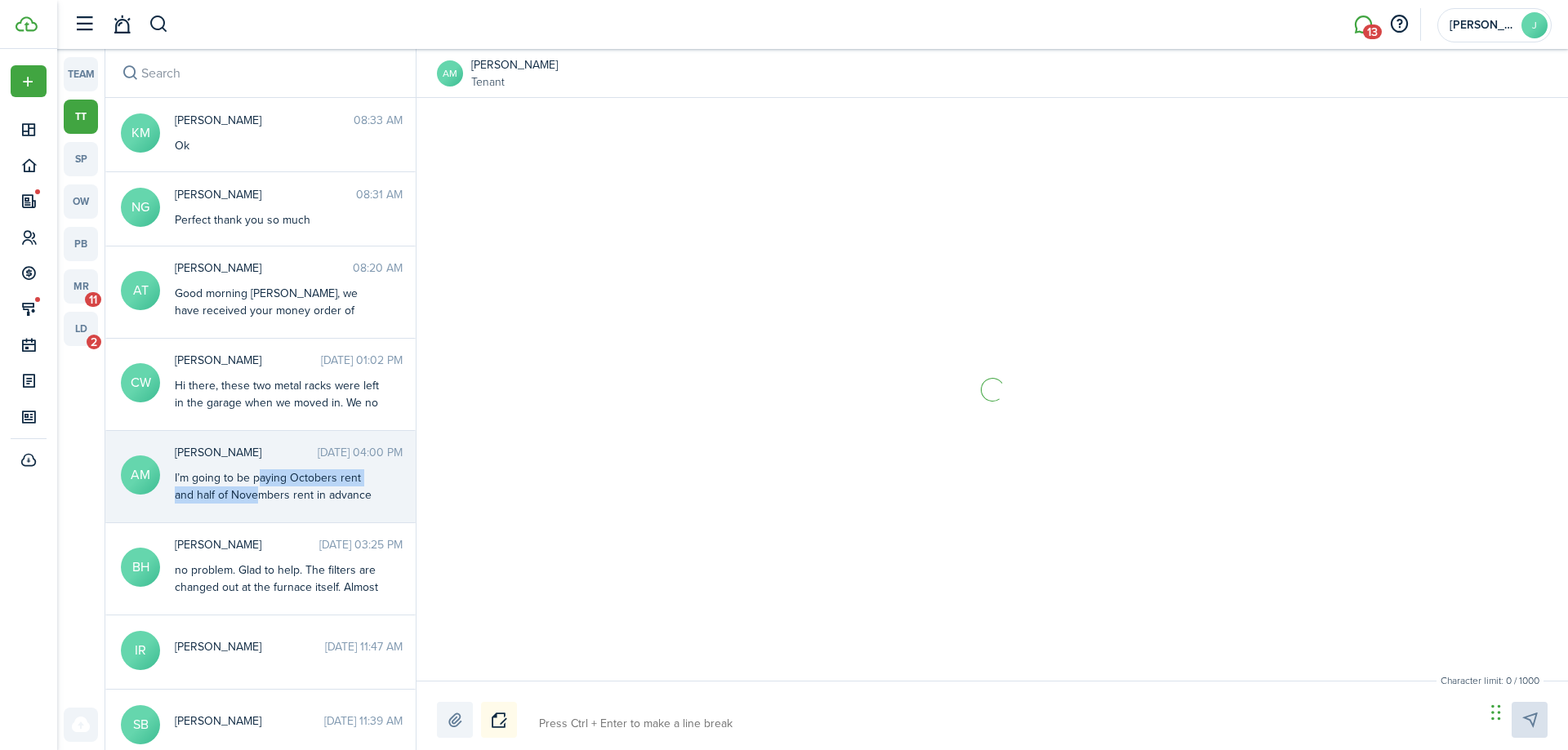
scroll to position [182, 0]
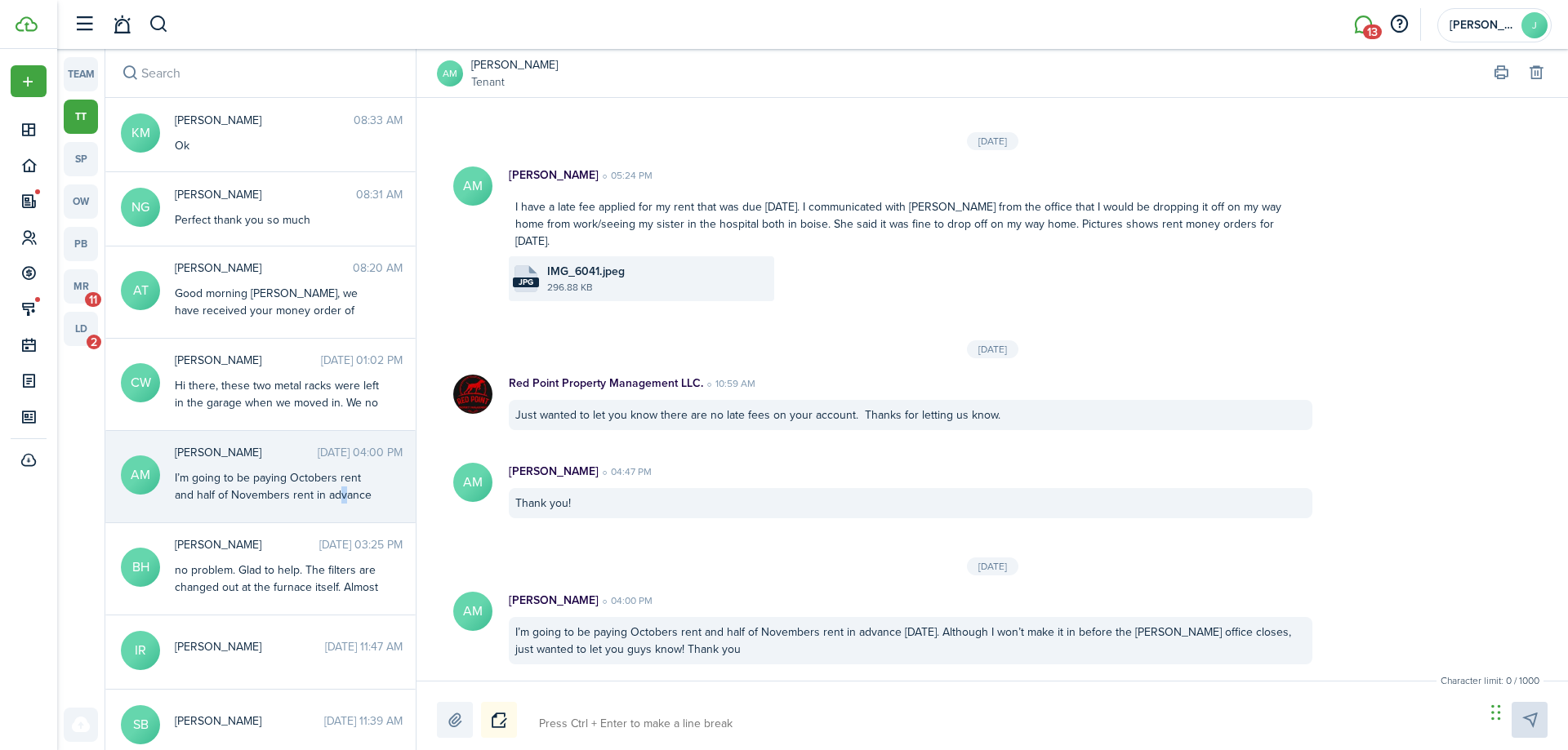
click at [341, 498] on div "I’m going to be paying Octobers rent and half of Novembers rent in advance [DAT…" at bounding box center [276, 520] width 204 height 103
click at [100, 295] on span "11" at bounding box center [94, 300] width 16 height 15
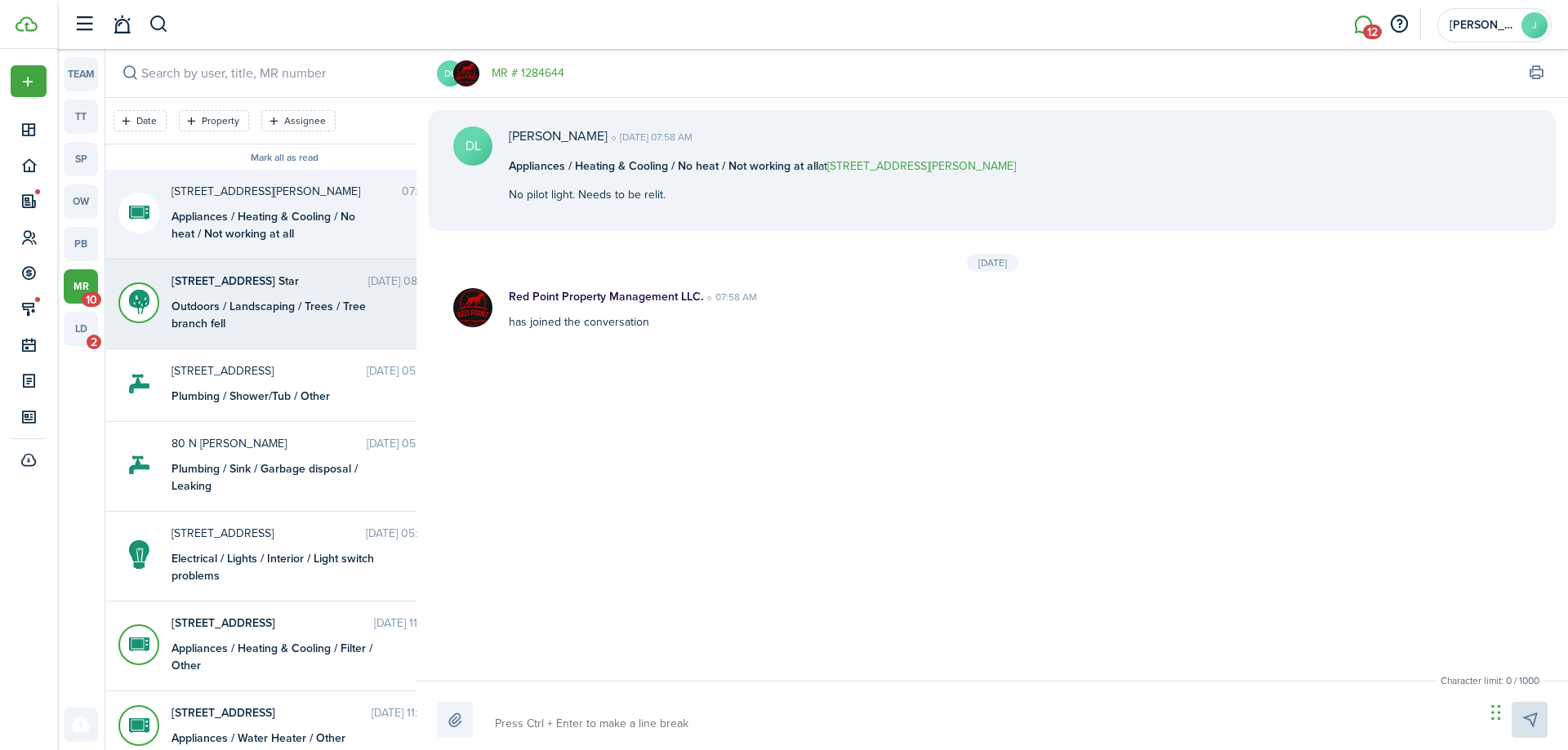
click at [256, 329] on div "Outdoors / Landscaping / Trees / Tree branch fell" at bounding box center [273, 315] width 204 height 35
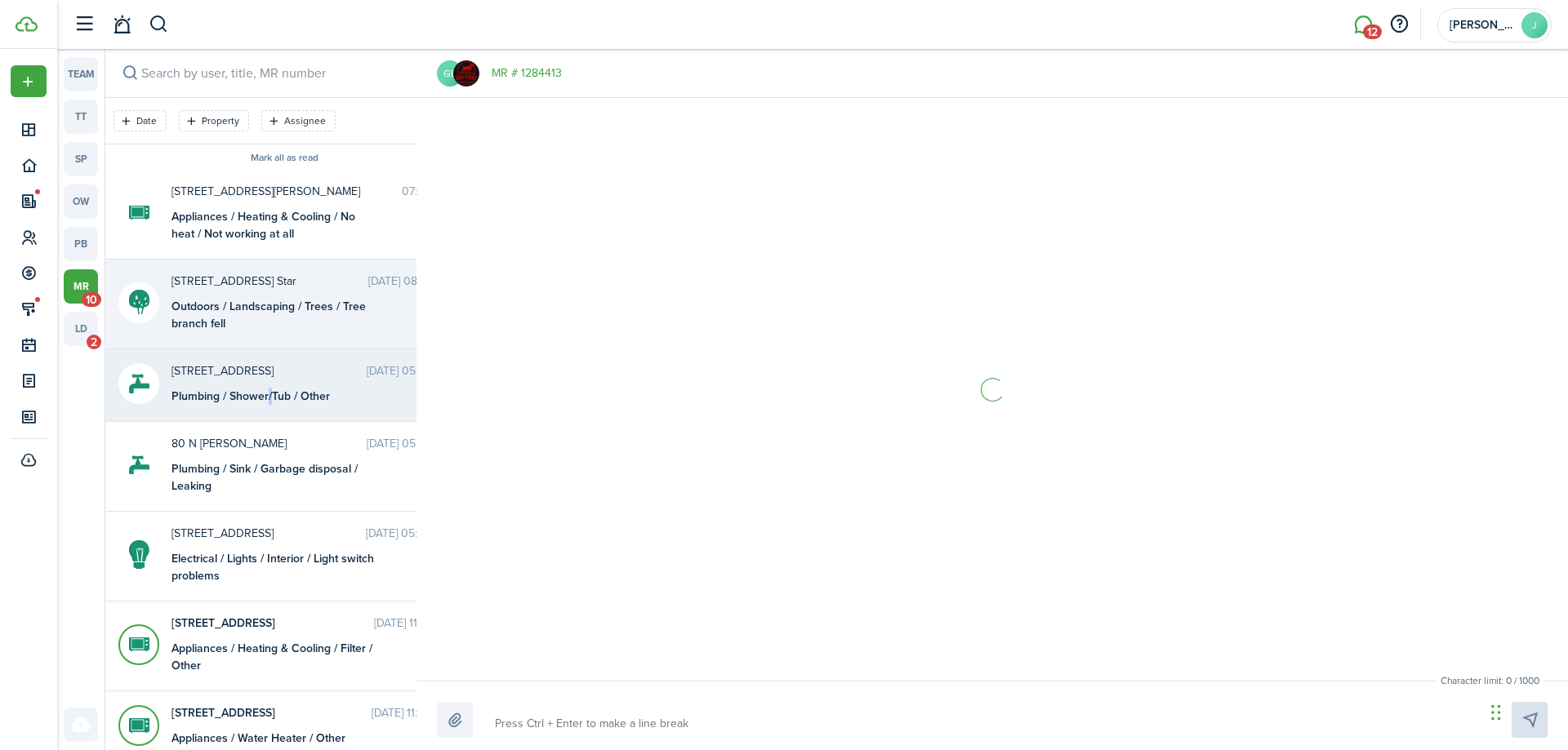
click at [265, 417] on messenger-maintenance-thread-item "[STREET_ADDRESS] [DATE] 05:59 PM Plumbing / Shower/Tub / Other" at bounding box center [284, 386] width 358 height 73
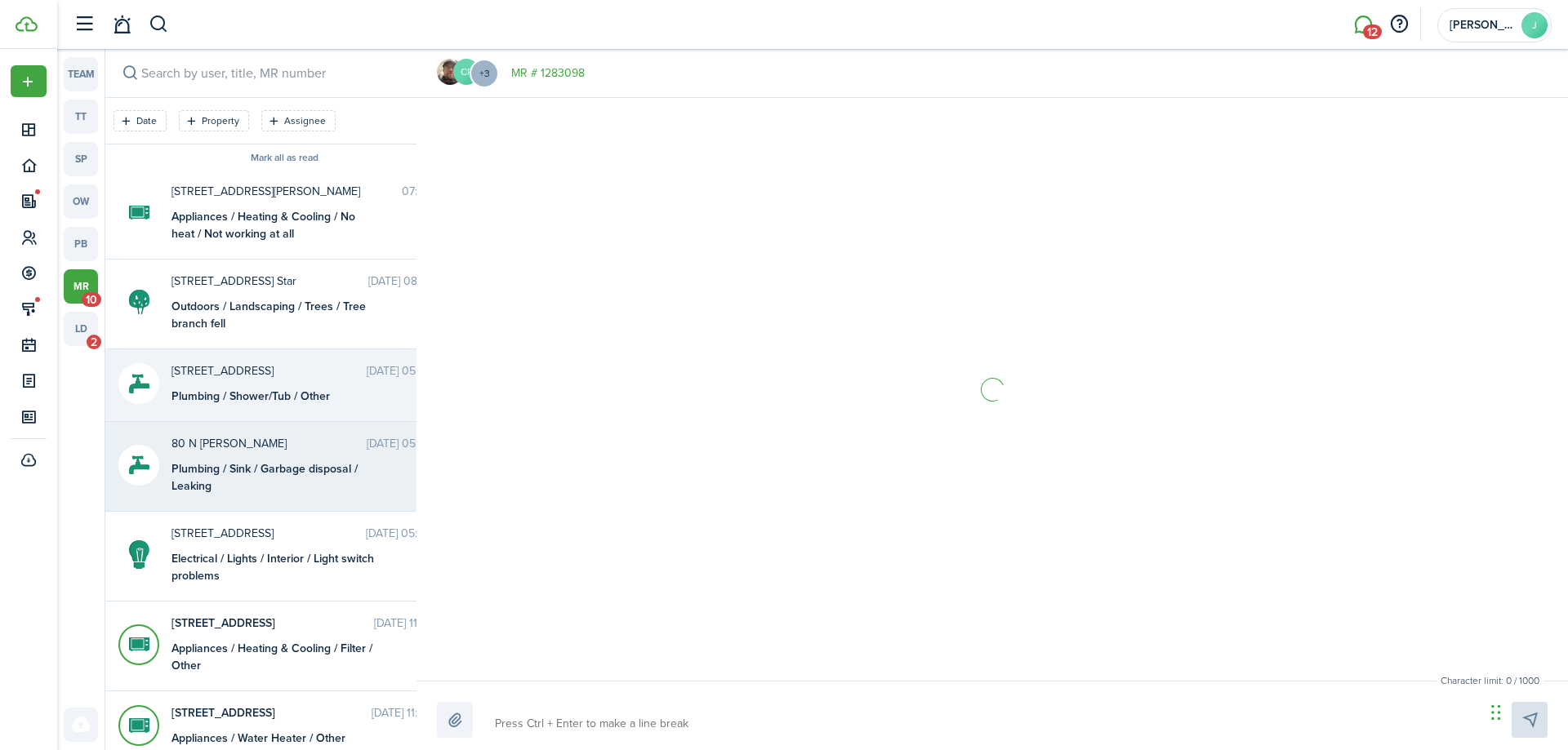
click at [243, 483] on div "Plumbing / Sink / Garbage disposal / Leaking" at bounding box center [273, 478] width 204 height 35
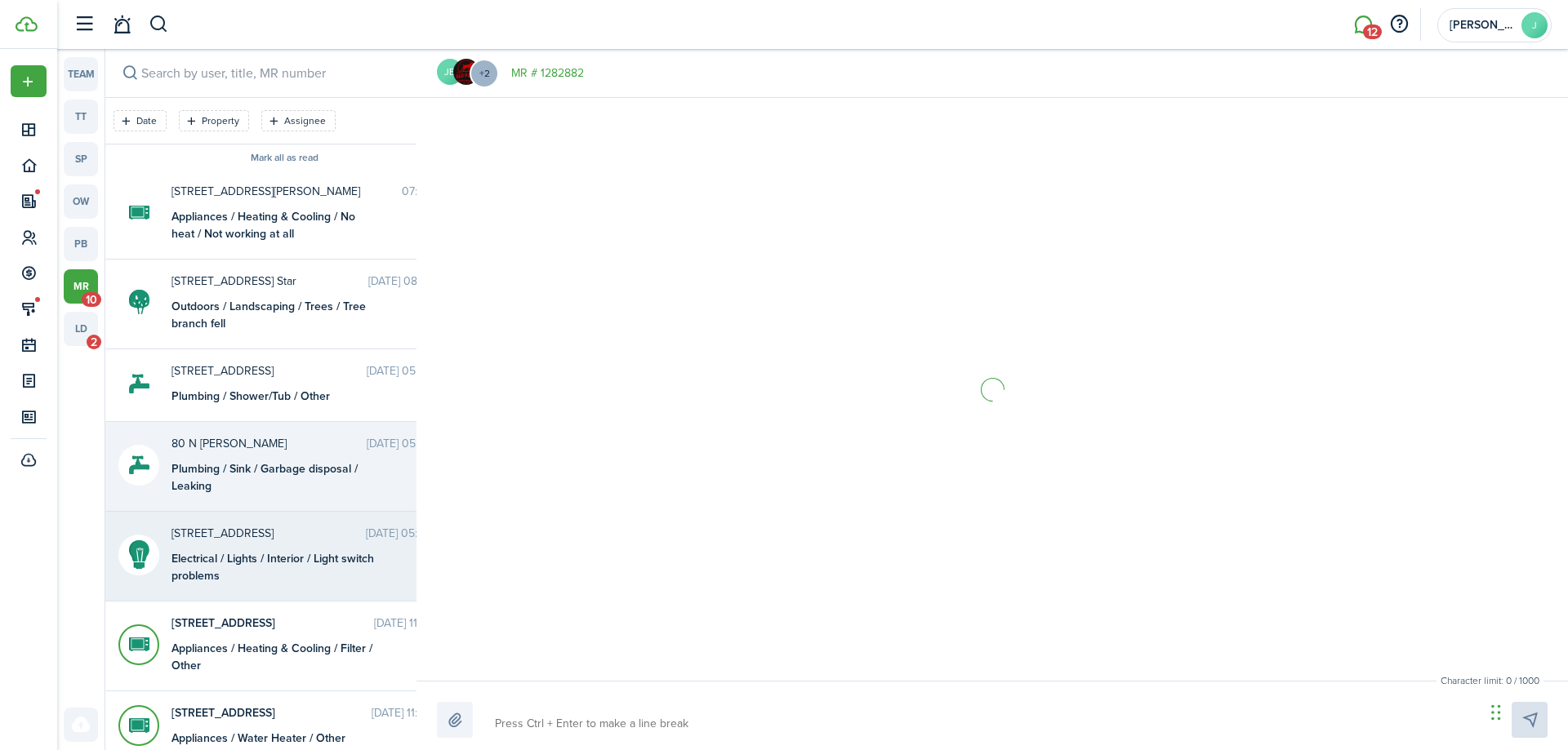
click at [240, 539] on span "[STREET_ADDRESS]" at bounding box center [269, 533] width 194 height 17
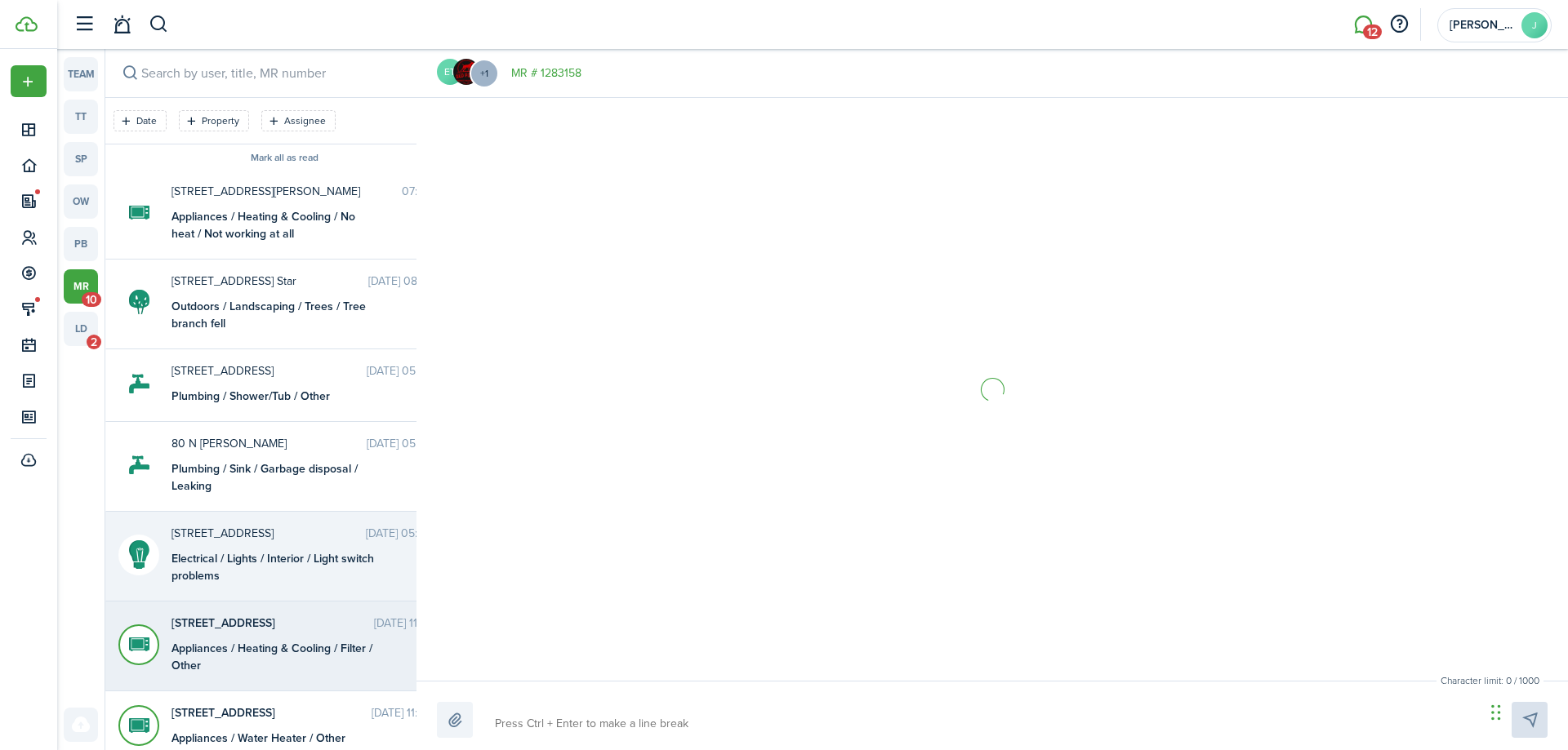
click at [230, 642] on div "Appliances / Heating & Cooling / Filter / Other" at bounding box center [273, 657] width 204 height 35
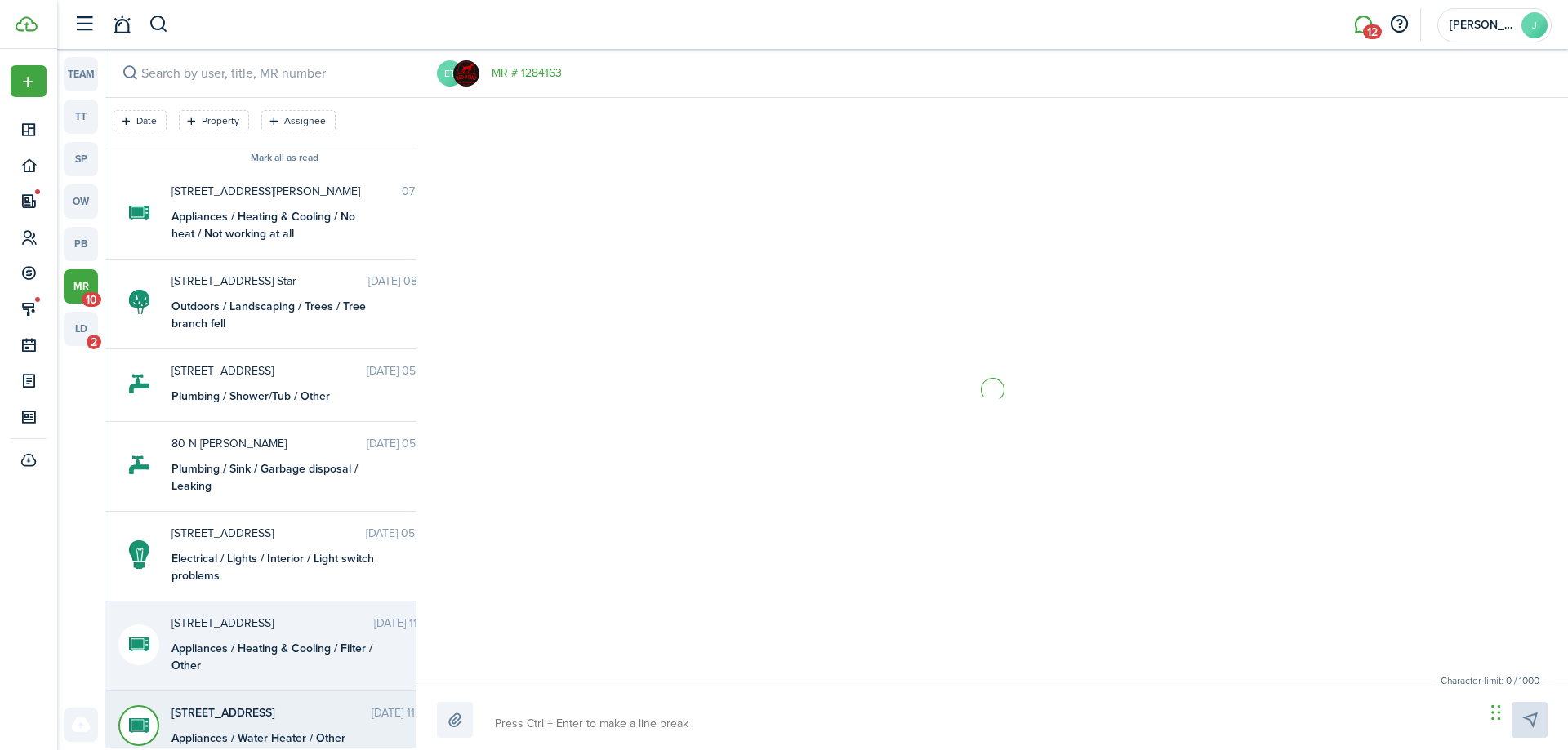
click at [214, 704] on messenger-maintenance-thread-item "[STREET_ADDRESS] Meridian [DATE] 11:07 AM Appliances / Water Heater / Other" at bounding box center [284, 728] width 358 height 73
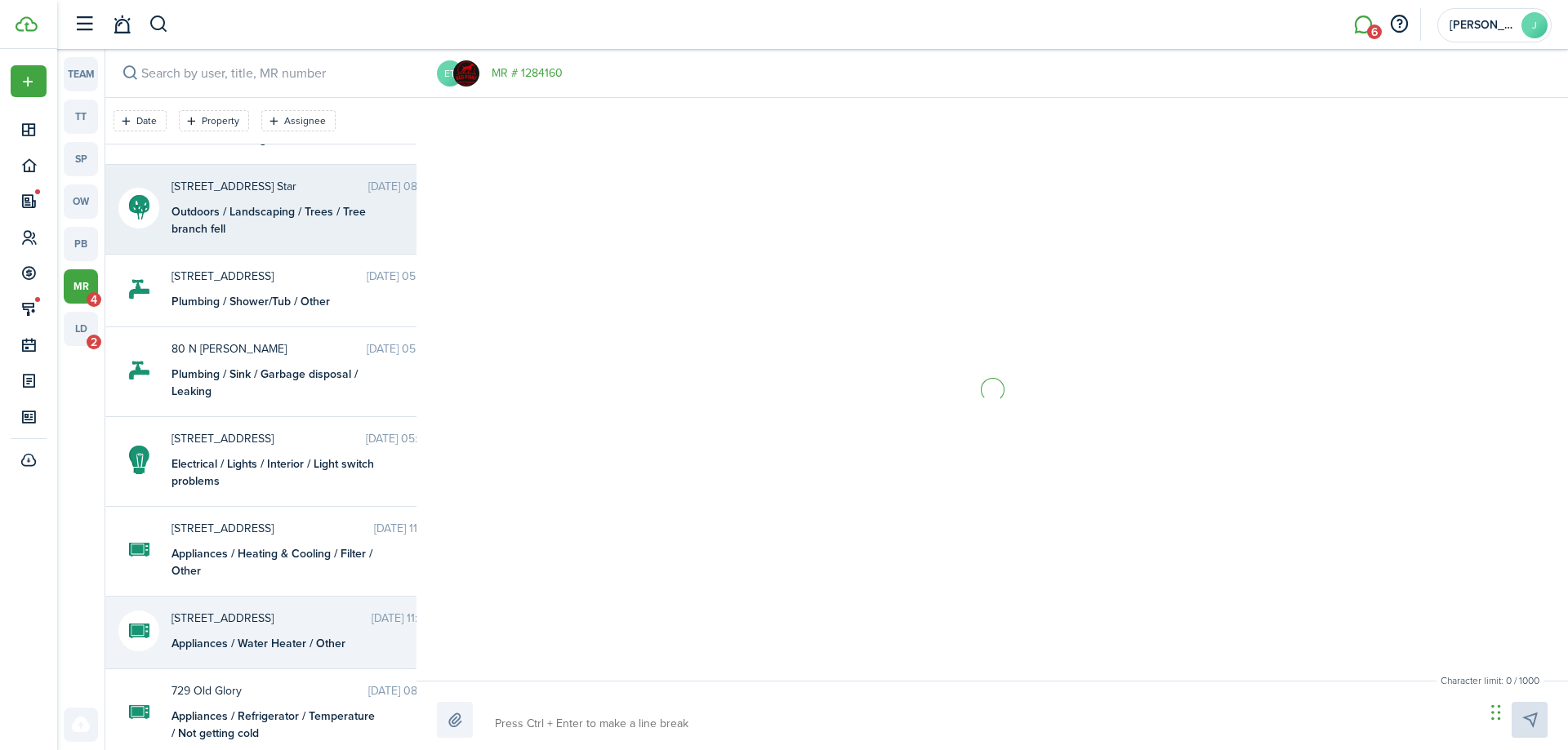
scroll to position [327, 0]
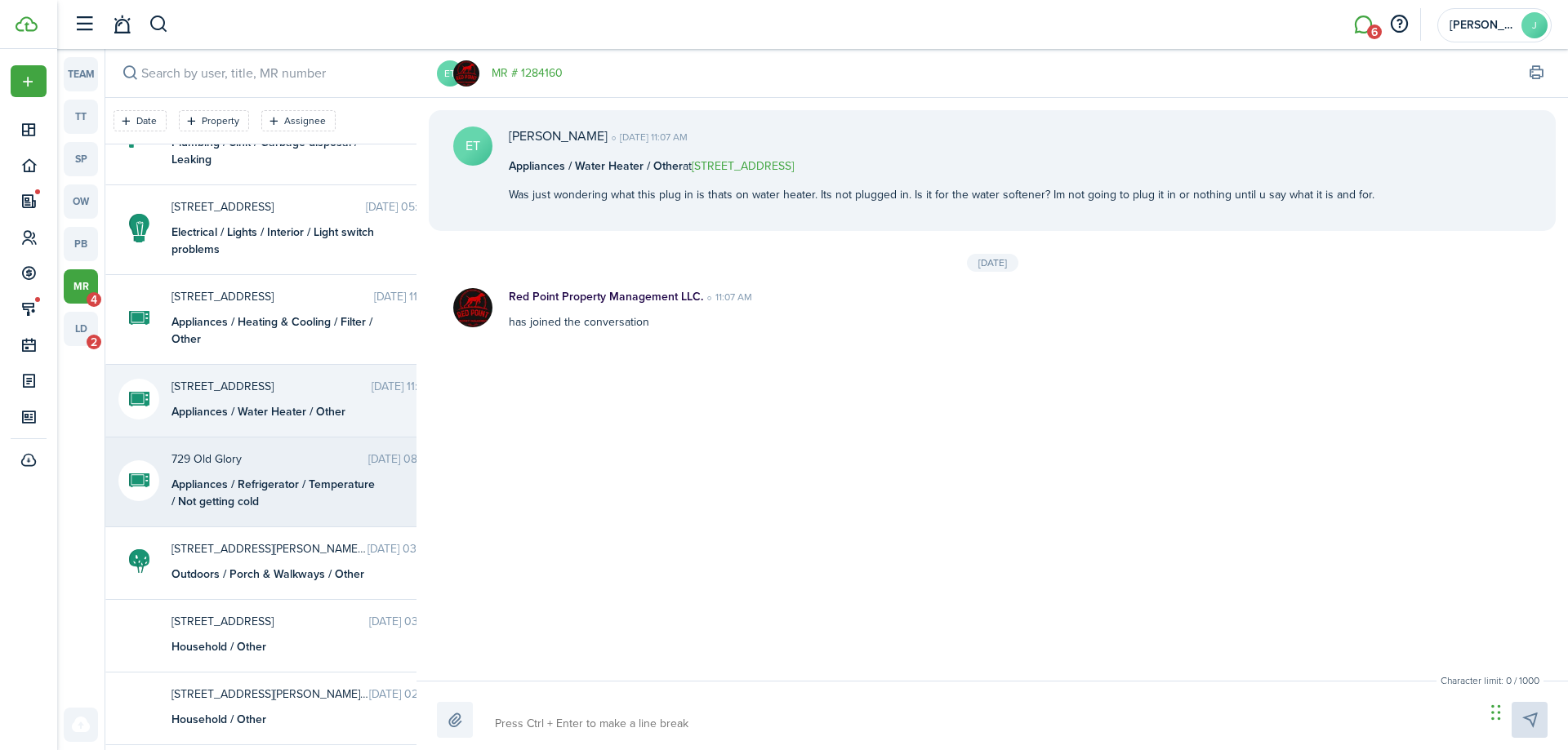
click at [368, 452] on time "[DATE] 08:15 AM" at bounding box center [409, 459] width 82 height 17
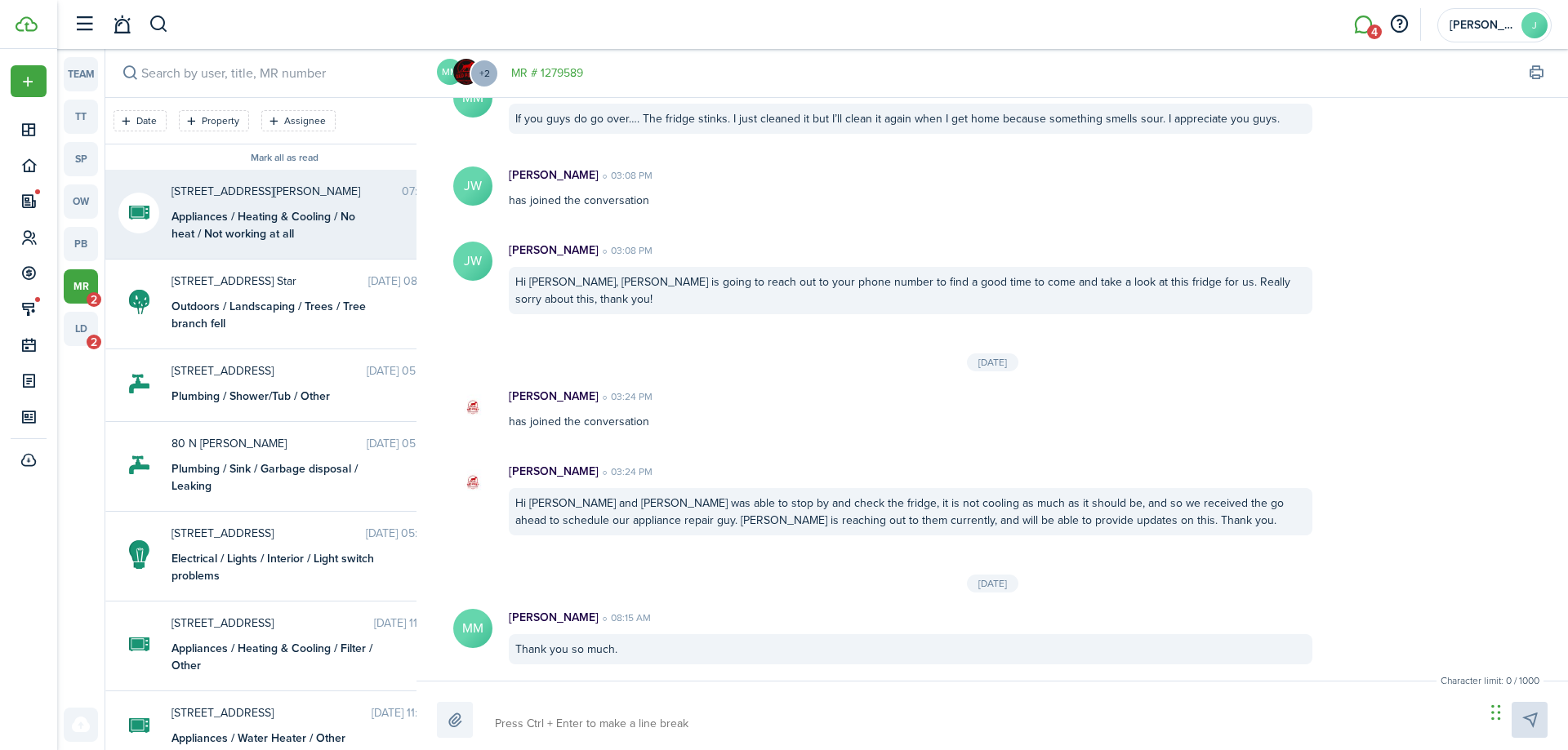
click at [229, 221] on div "Appliances / Heating & Cooling / No heat / Not working at all" at bounding box center [273, 225] width 204 height 35
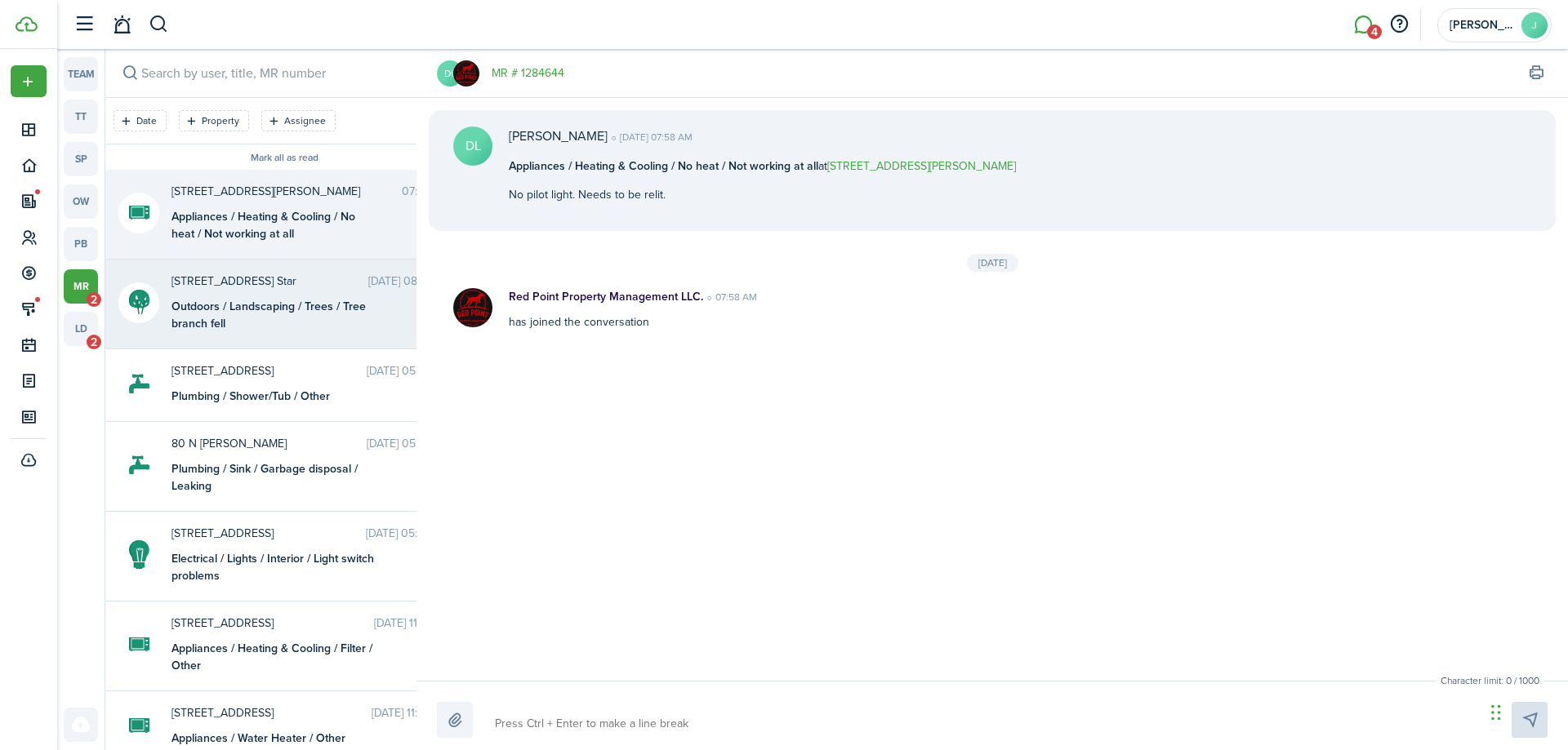
click at [253, 305] on div "Outdoors / Landscaping / Trees / Tree branch fell" at bounding box center [273, 315] width 204 height 35
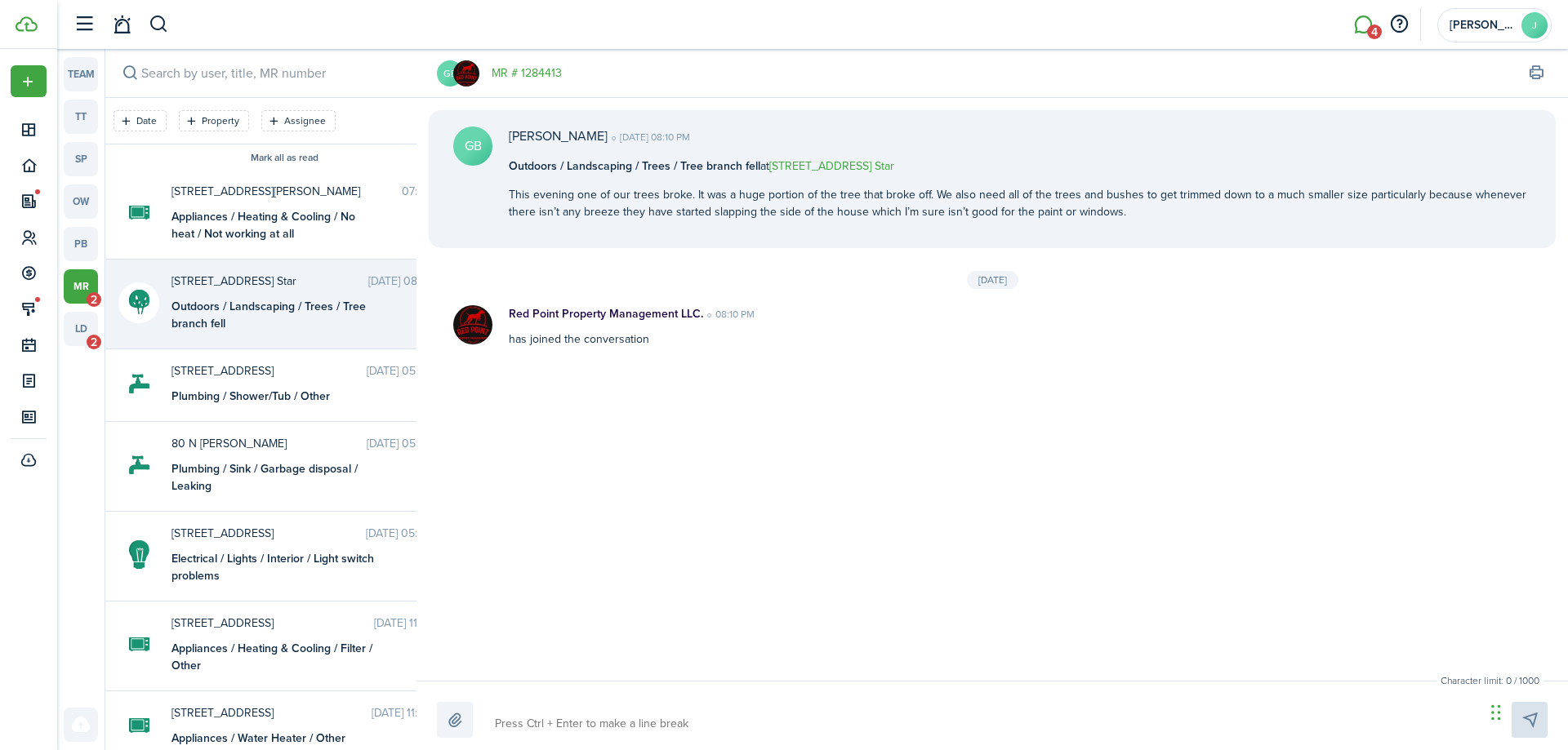
click at [251, 159] on button "Mark all as read" at bounding box center [284, 158] width 68 height 12
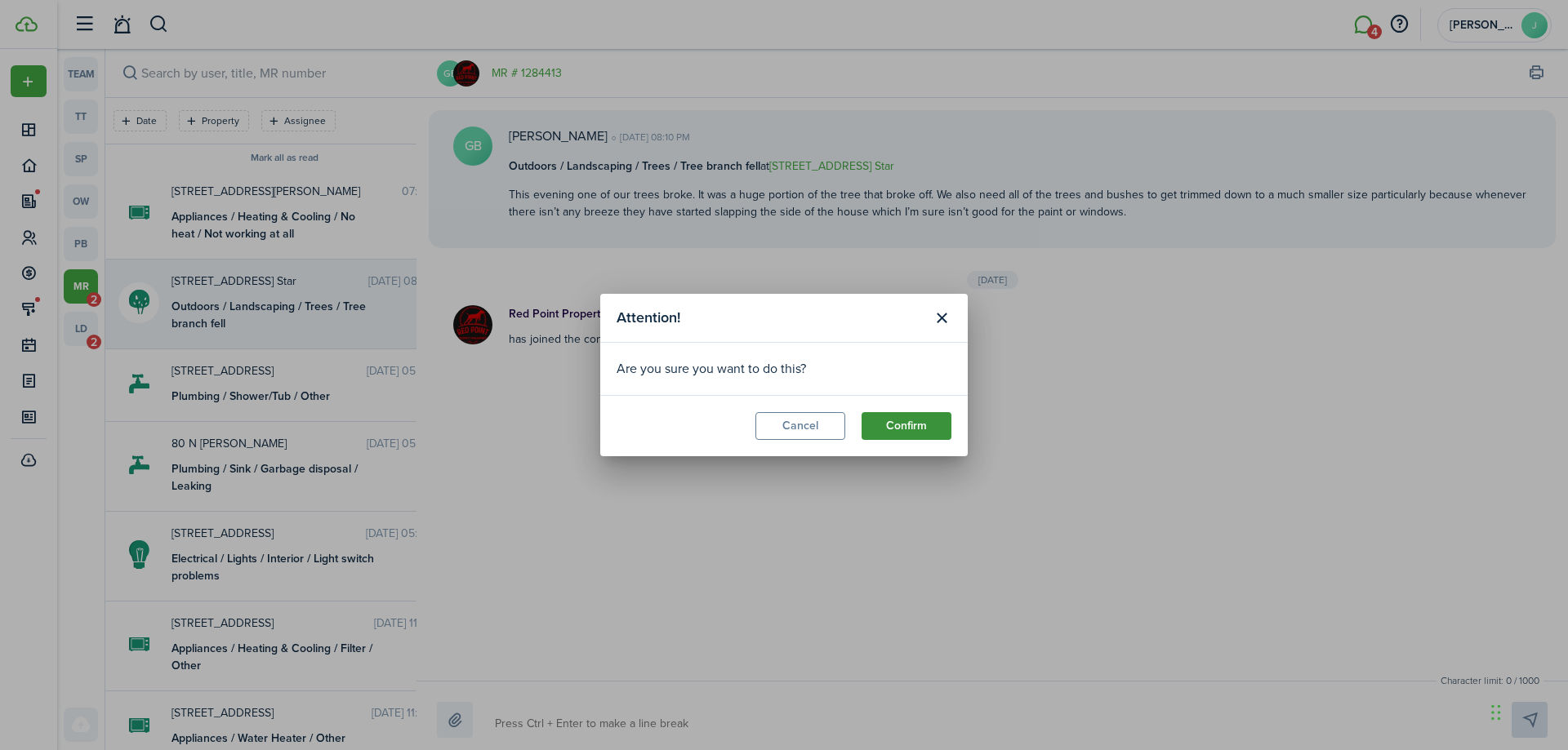
click at [899, 422] on button "Confirm" at bounding box center [907, 426] width 90 height 28
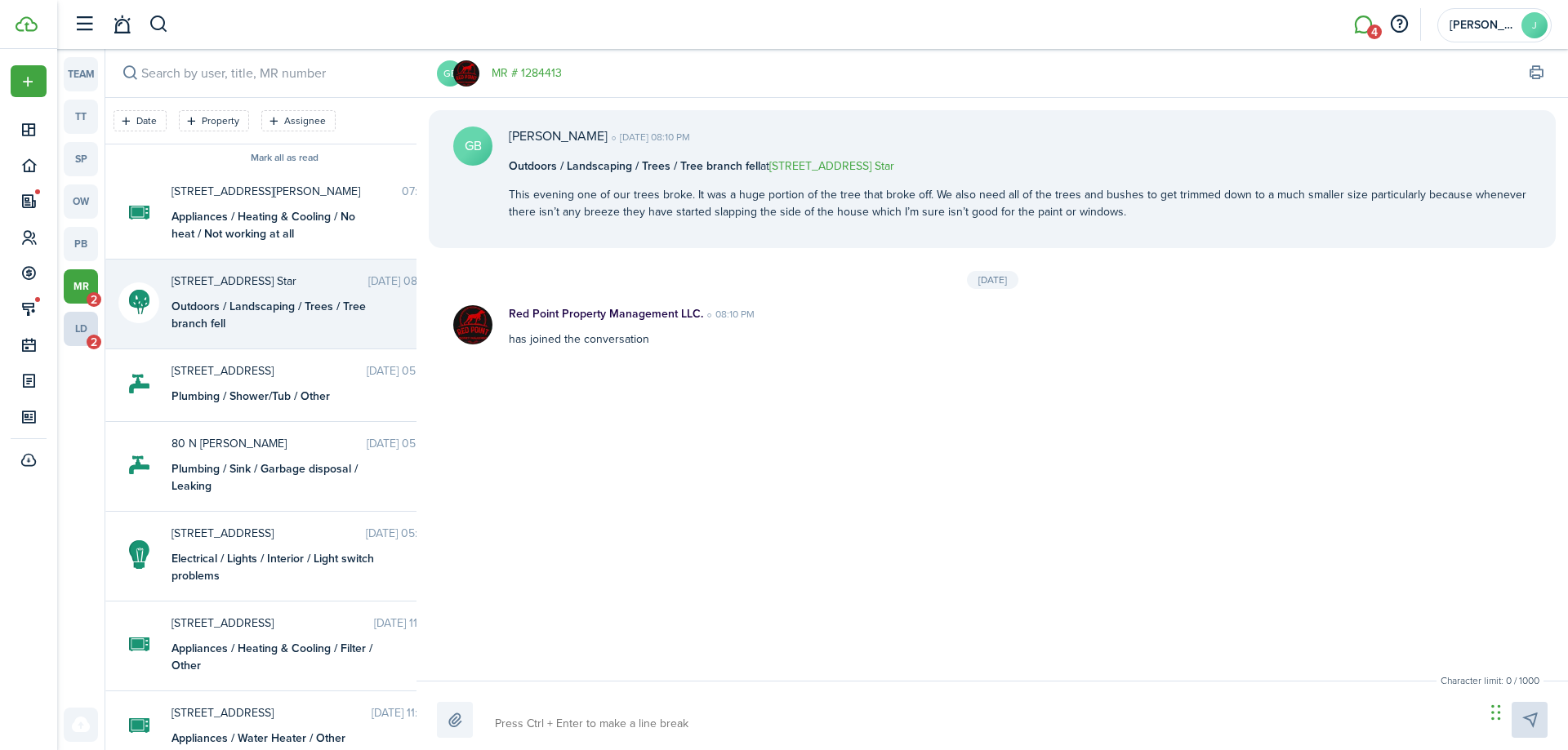
click at [84, 334] on link "ld 2" at bounding box center [81, 329] width 35 height 35
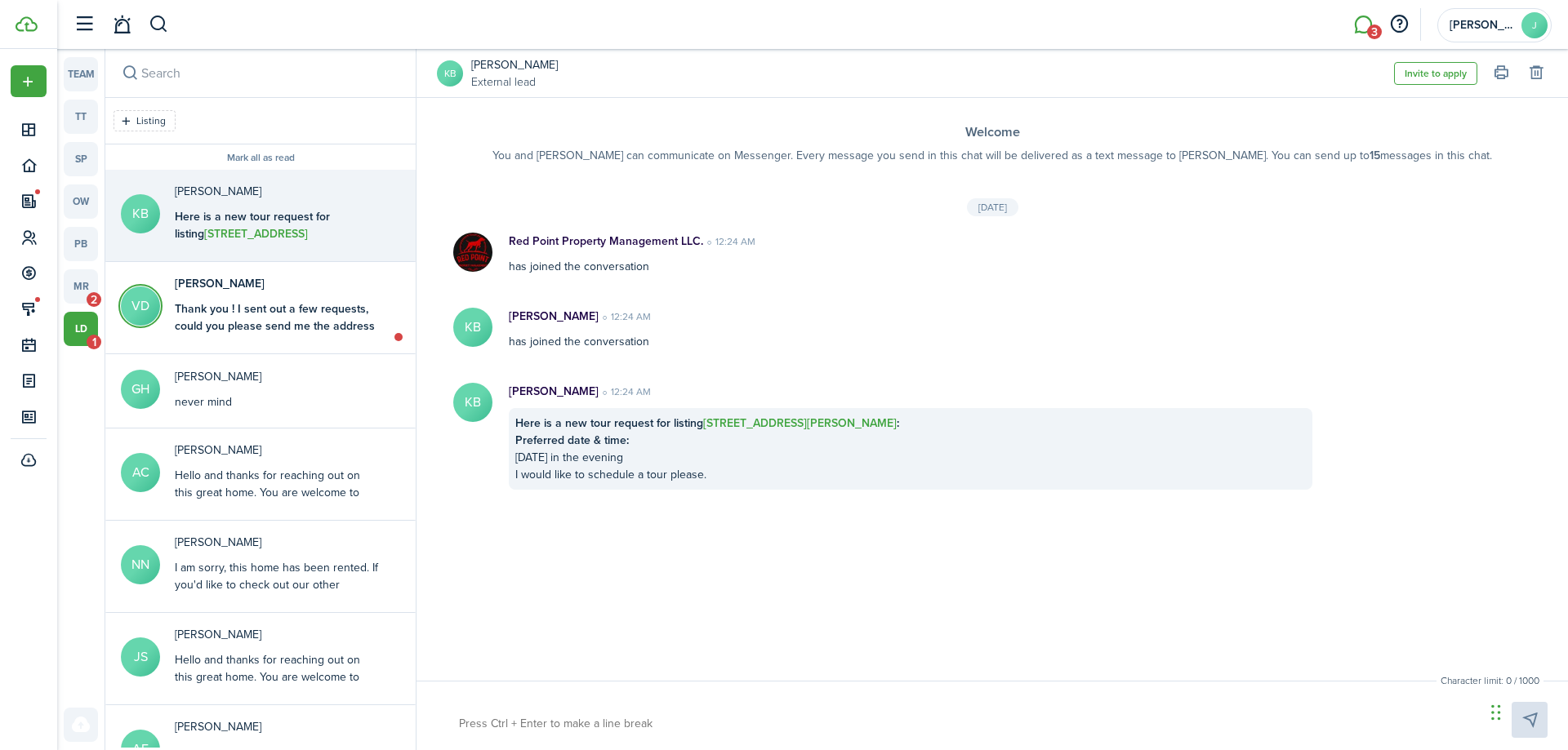
click at [350, 232] on div "Here is a new tour request for listing [STREET_ADDRESS][PERSON_NAME] : Preferre…" at bounding box center [276, 259] width 204 height 103
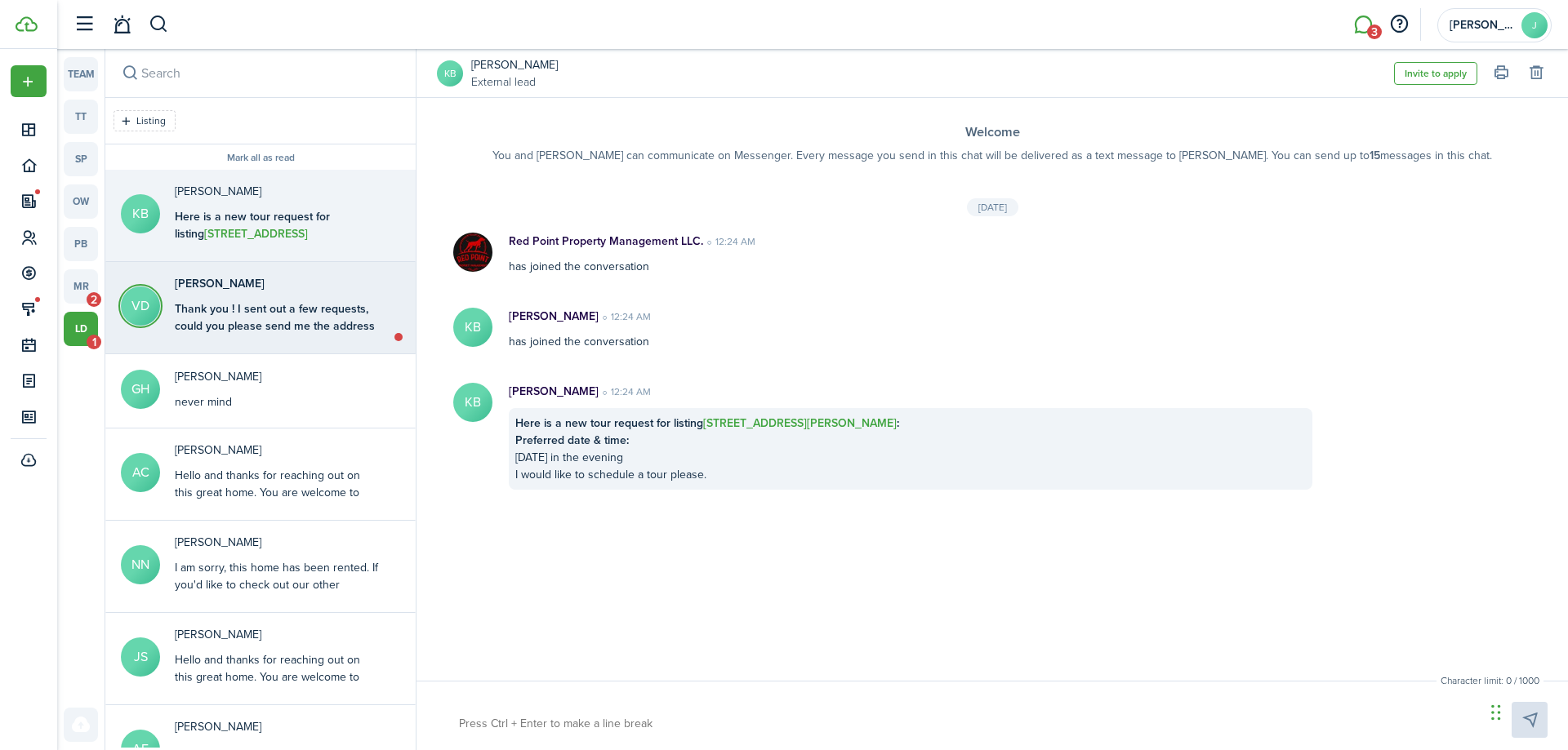
click at [328, 312] on div "Thank you ! I sent out a few requests, could you please send me the address of …" at bounding box center [276, 326] width 204 height 52
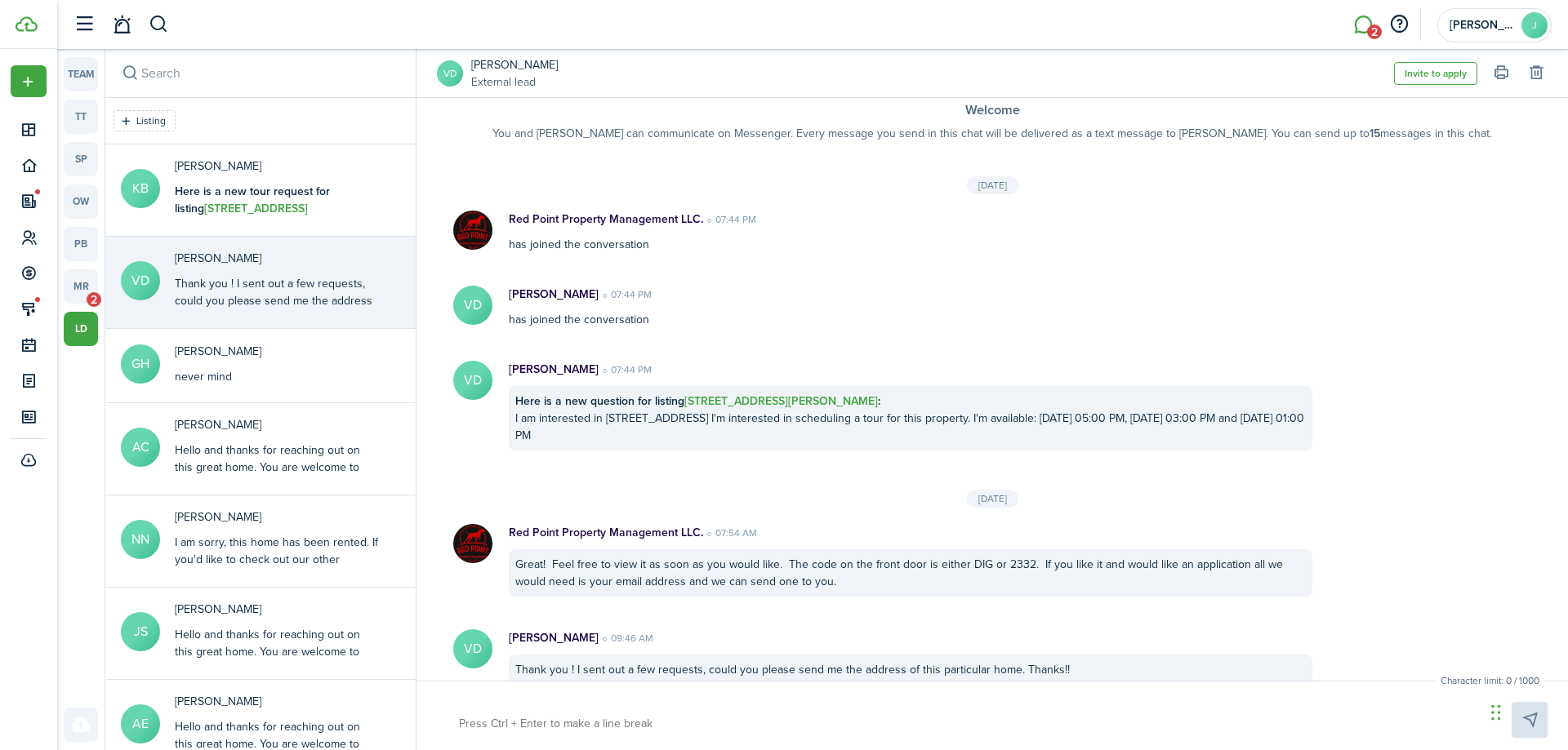
scroll to position [43, 0]
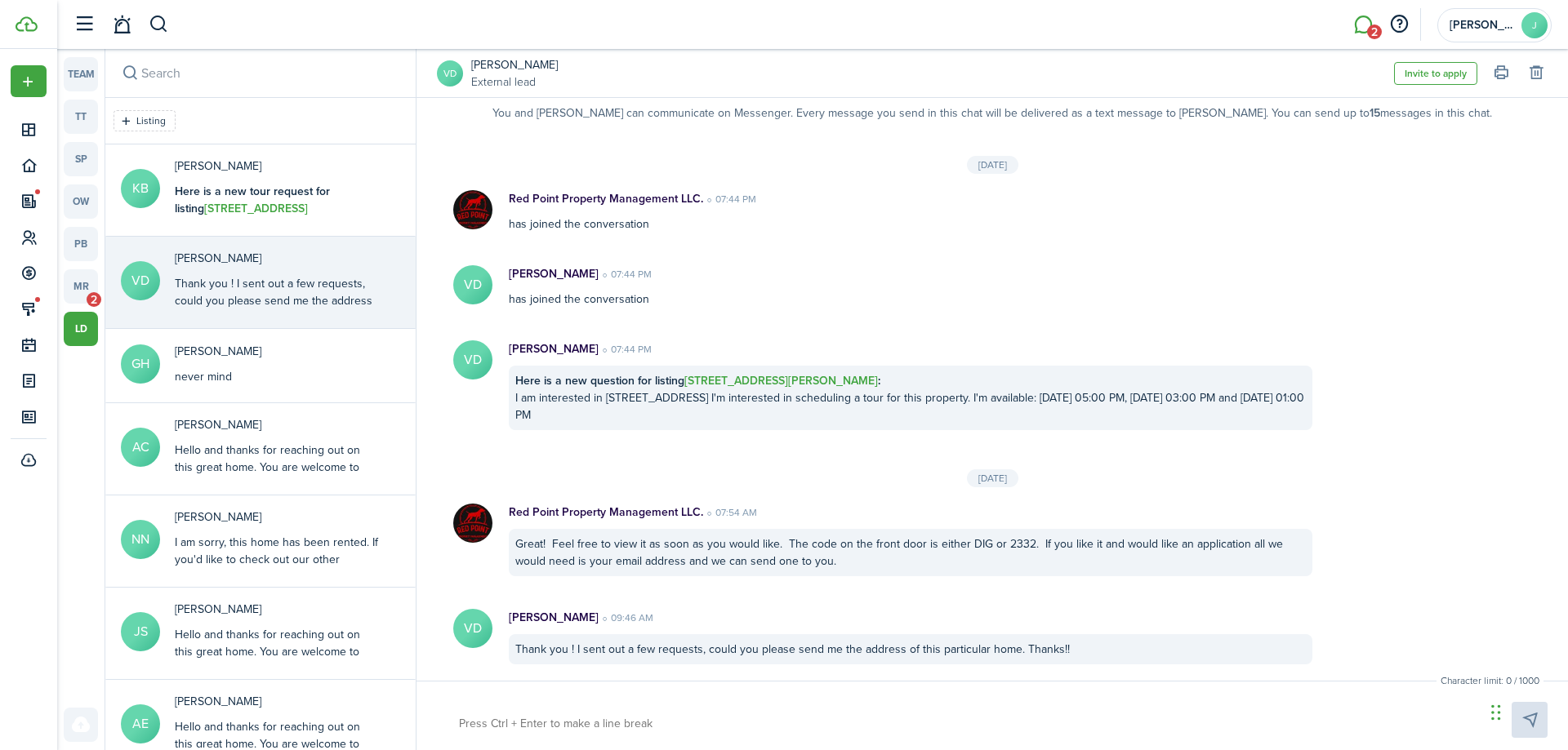
click at [710, 726] on textarea at bounding box center [966, 724] width 1026 height 28
type textarea "3"
type textarea "31"
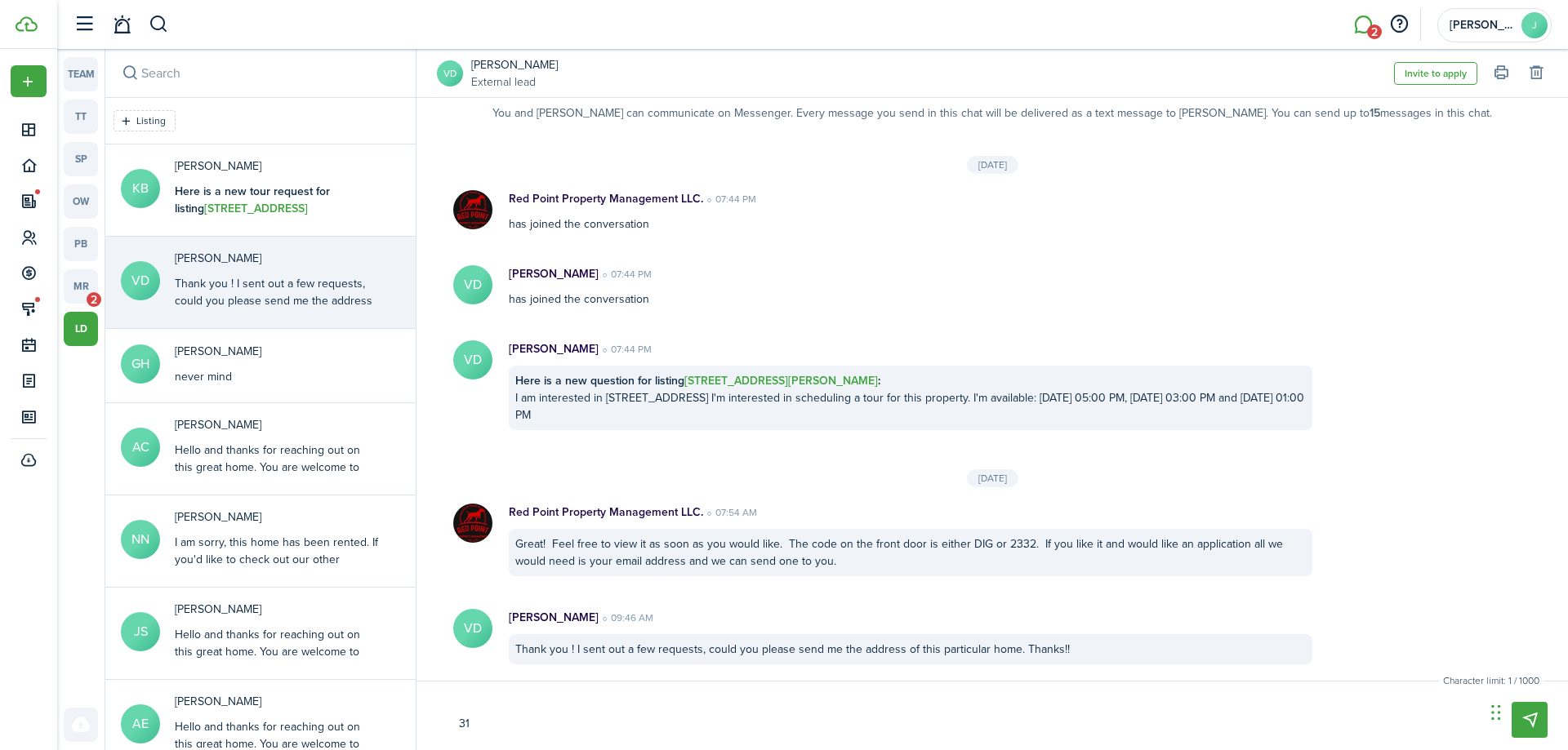
type textarea "311"
type textarea "311 j"
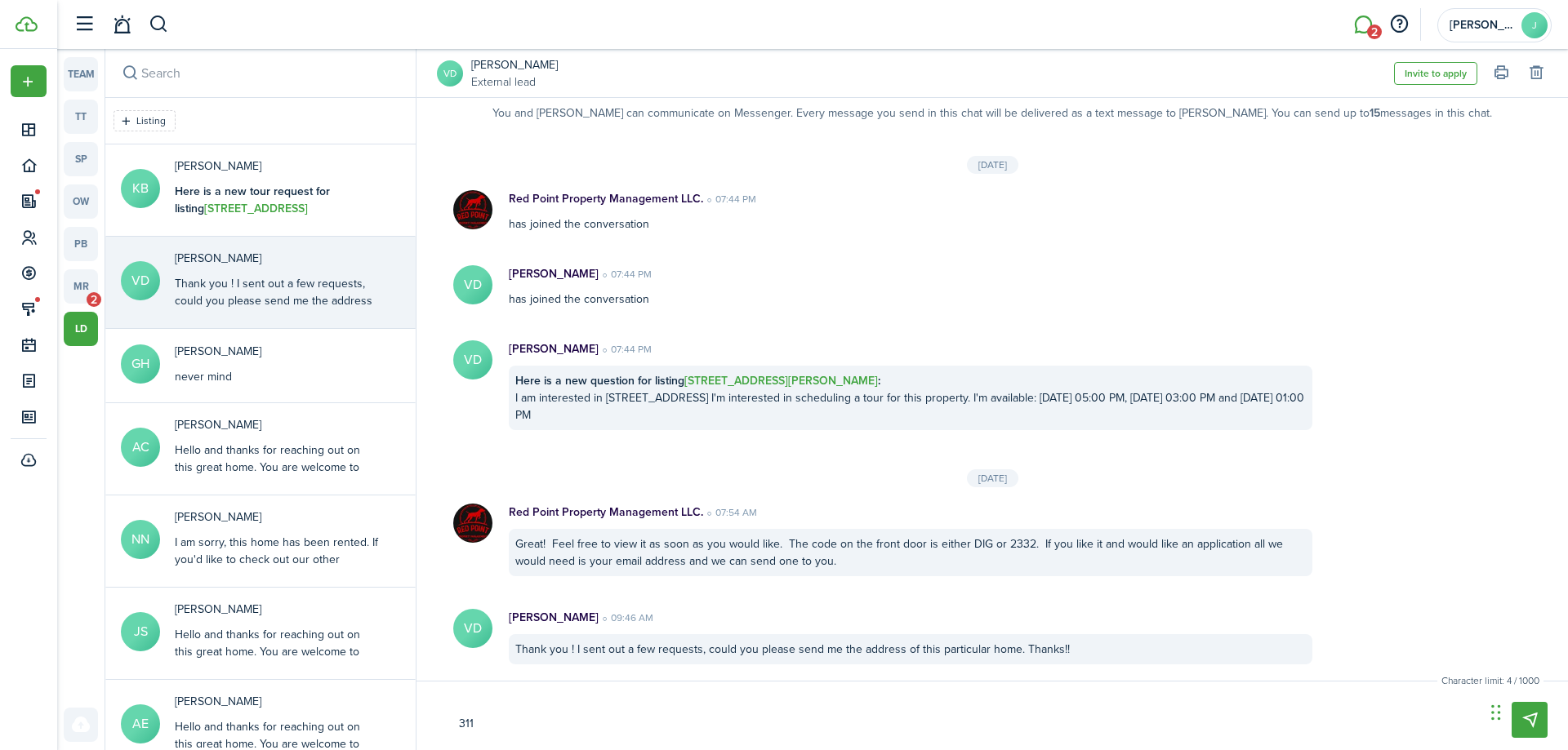
type textarea "311 j"
type textarea "311"
type textarea "311 N"
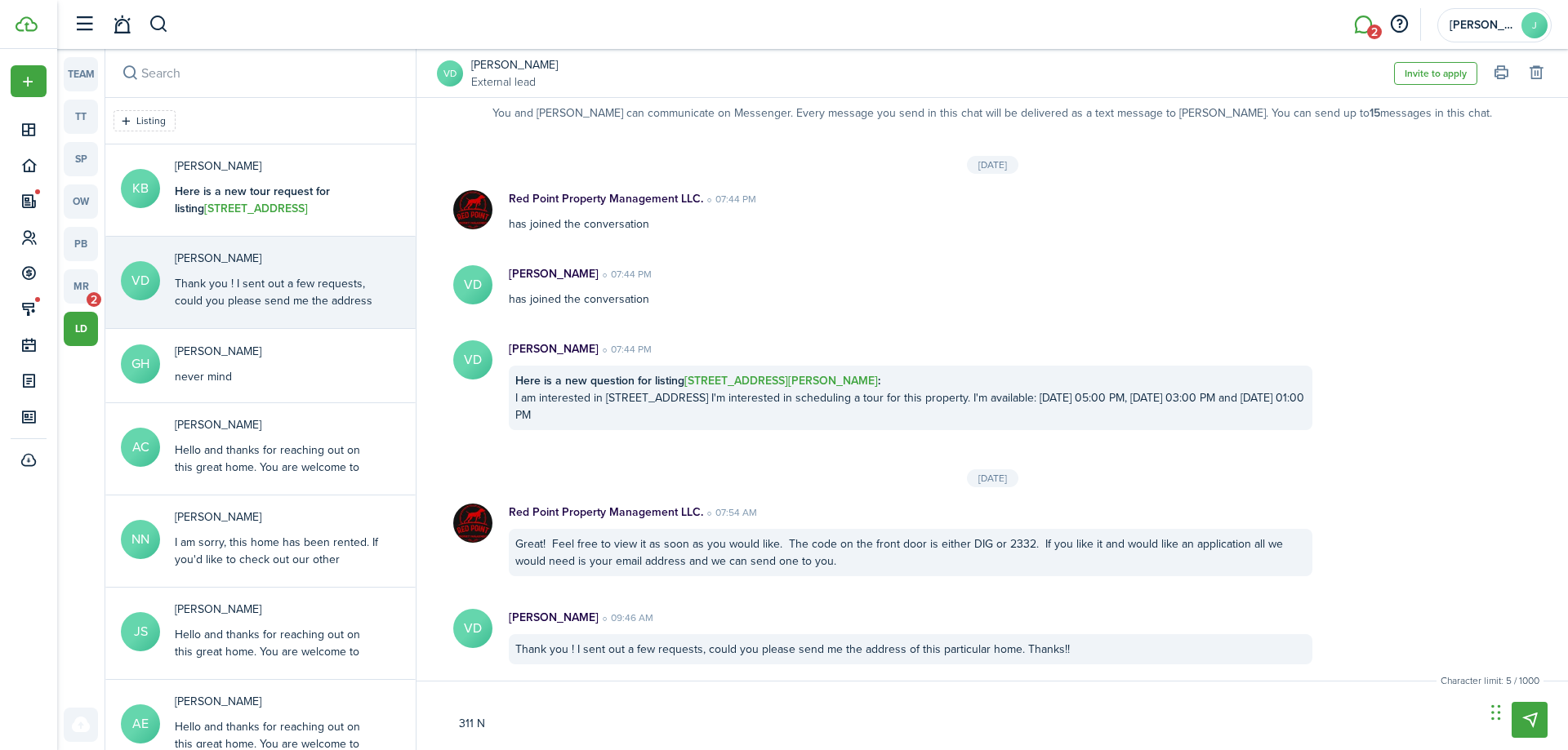
type textarea "311 N."
type textarea "311 N. C"
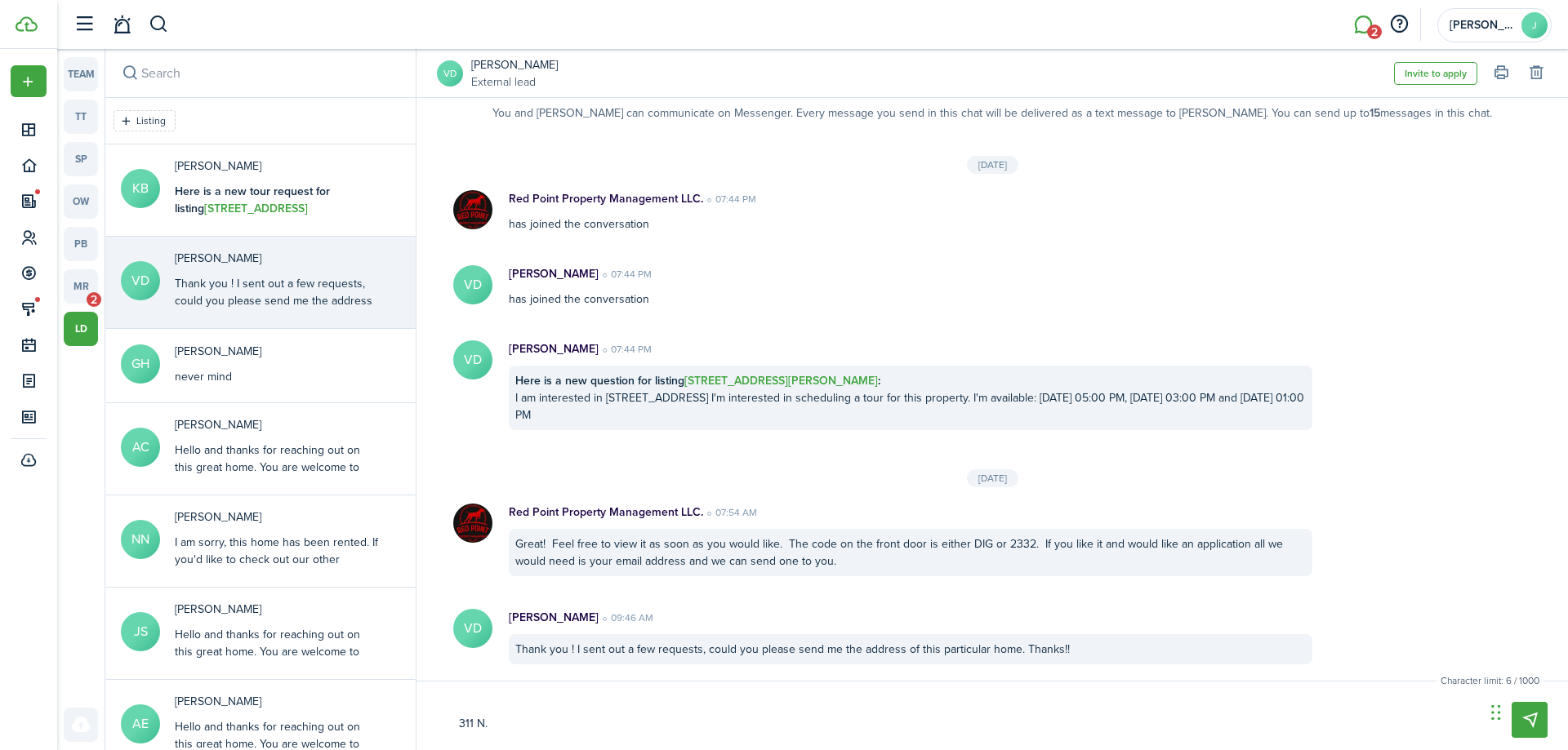
type textarea "311 N. C"
type textarea "311 N. Co"
type textarea "311 N. Com"
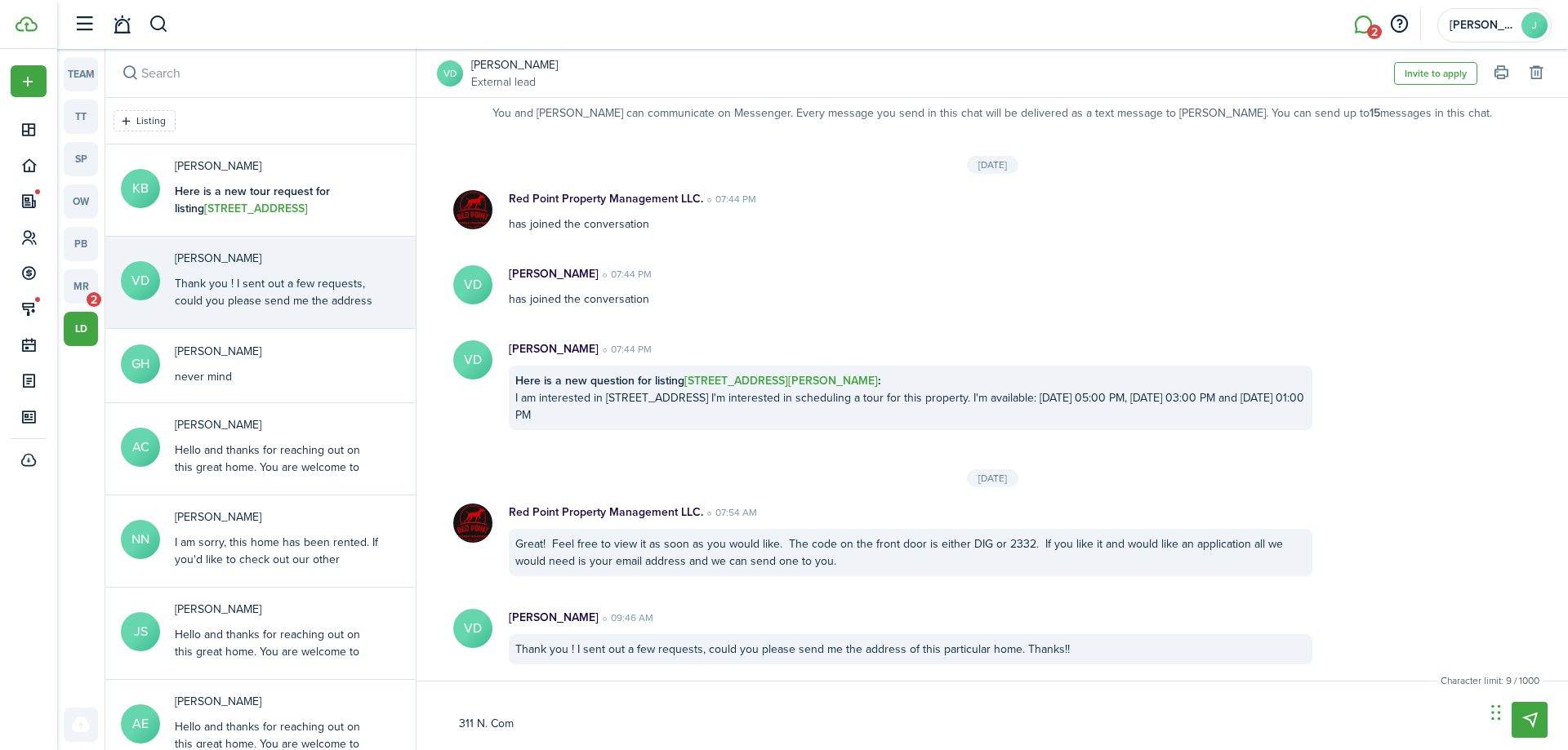
type textarea "311 N. Comm"
type textarea "311 N. Comme"
type textarea "311 [PERSON_NAME]"
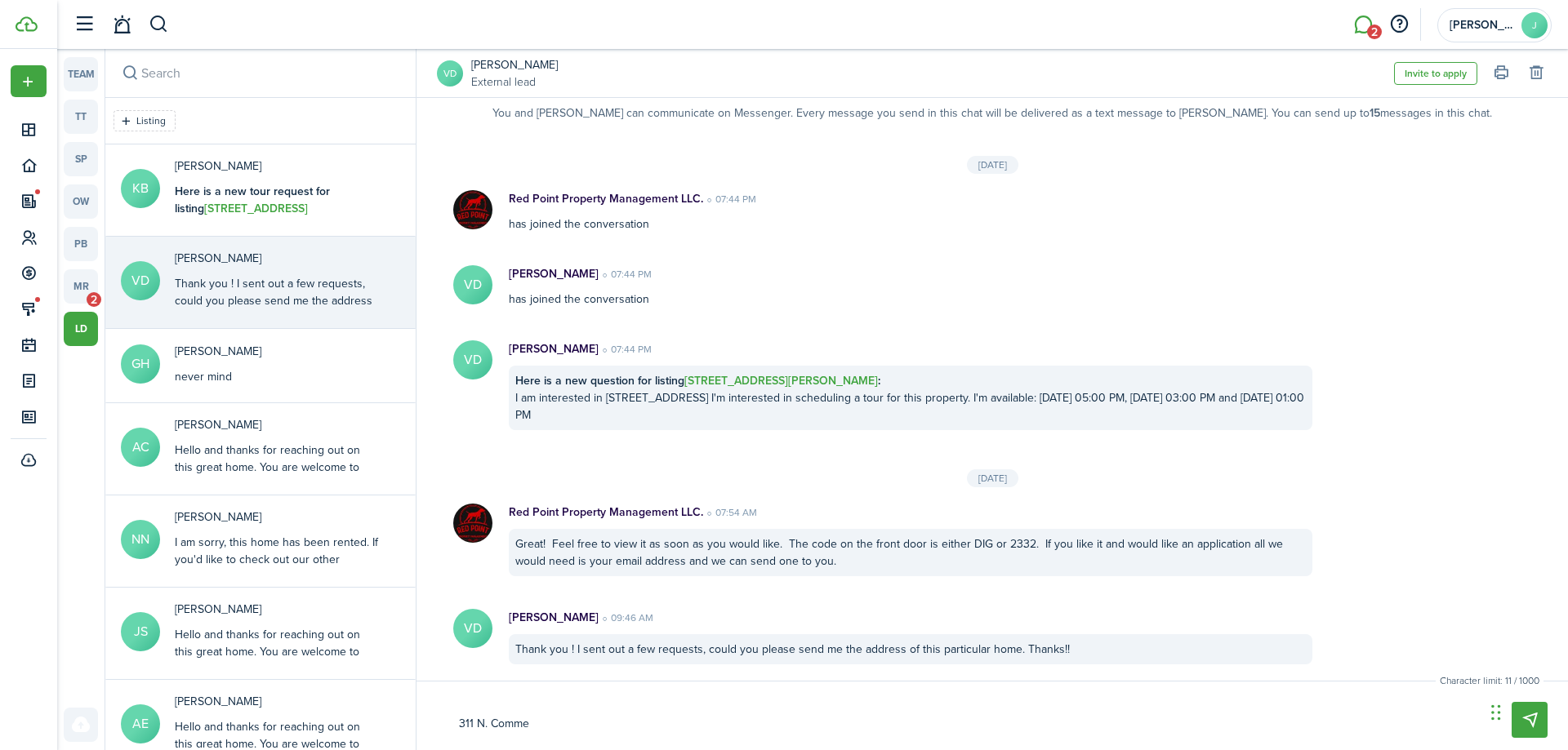
type textarea "311 [PERSON_NAME]"
type textarea "311 N. Commerc"
type textarea "311 N. Commerci"
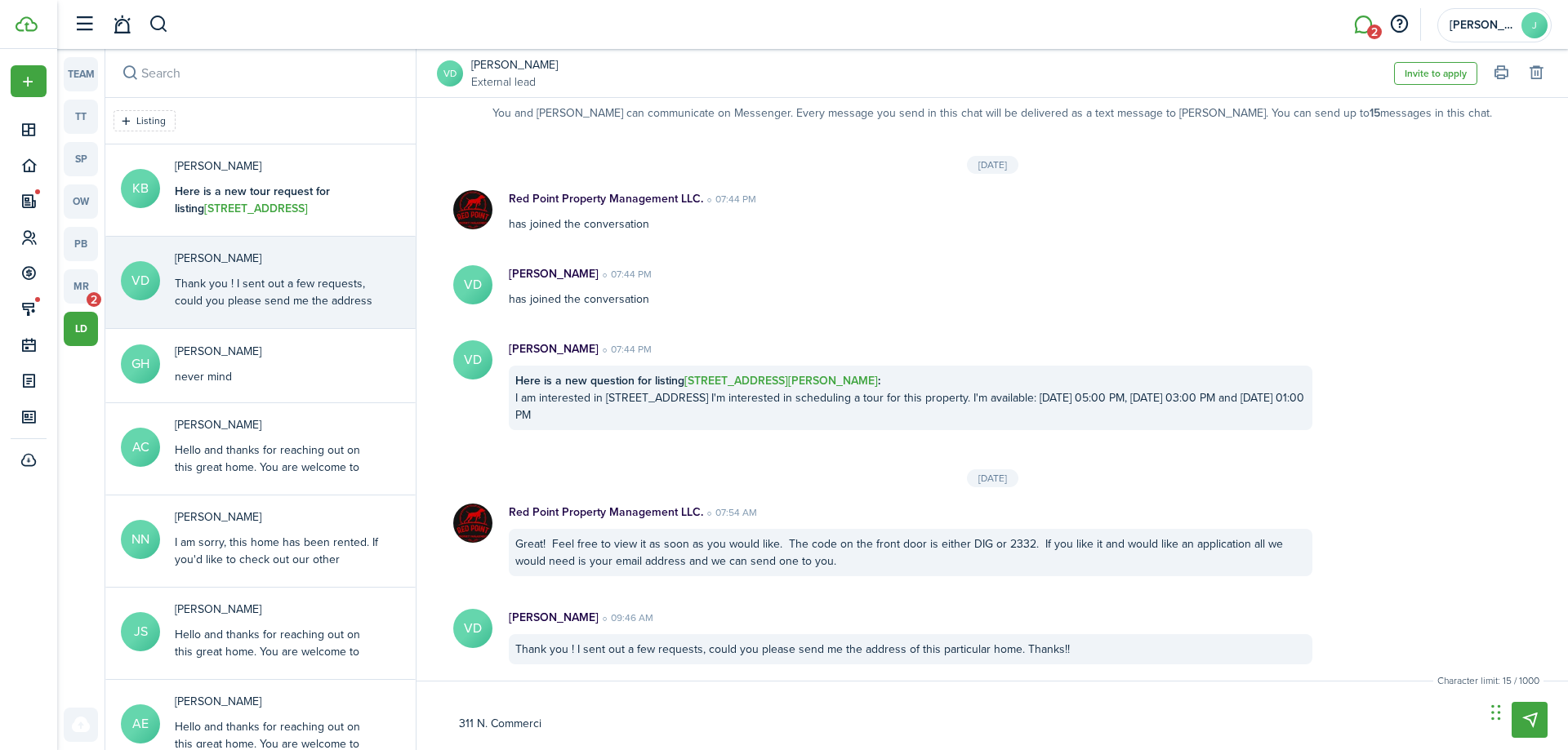
type textarea "311 N. Commercia"
type textarea "311 N. Commercial"
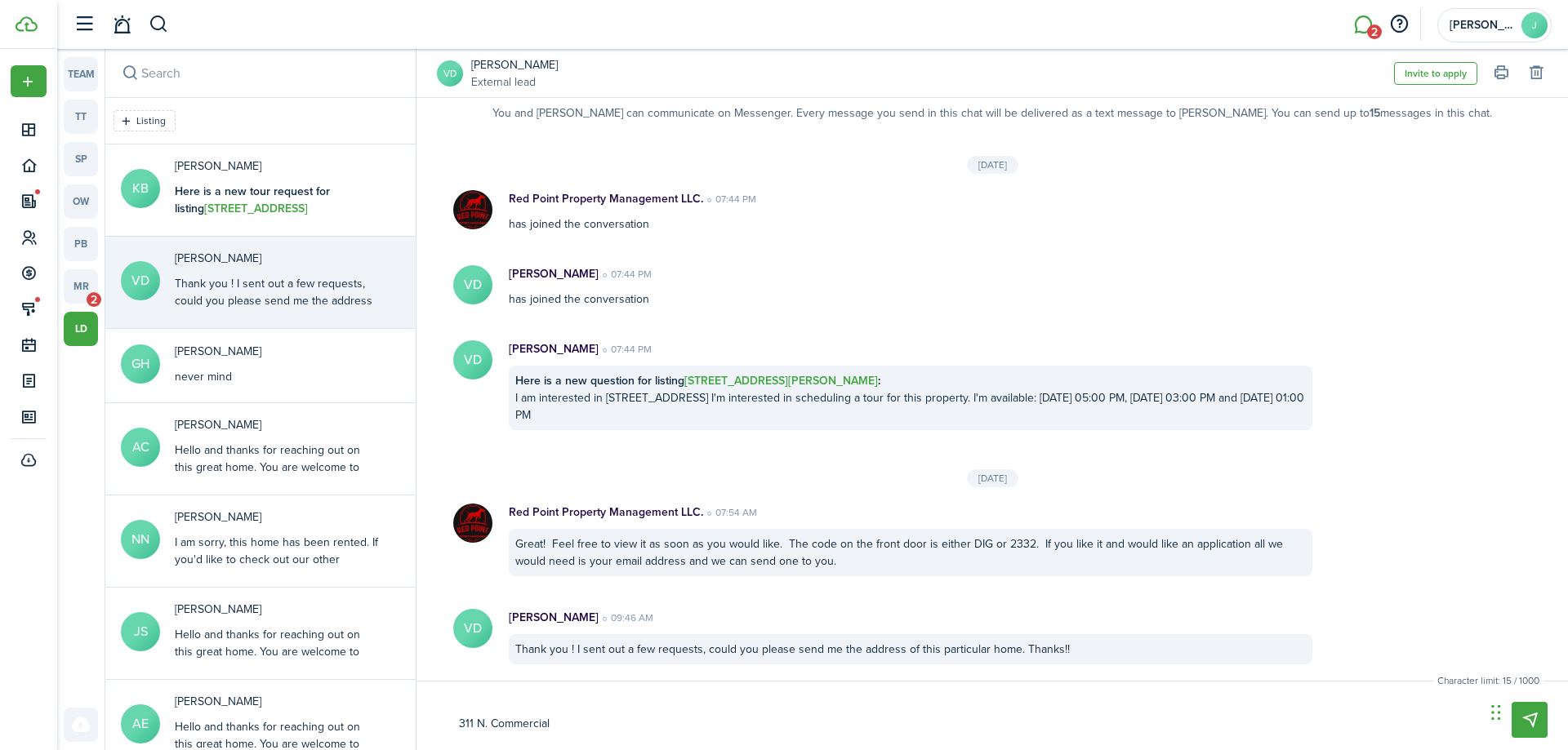
type textarea "311 N. Commercial"
type textarea "[STREET_ADDRESS]"
type textarea "311 N. Commercial"
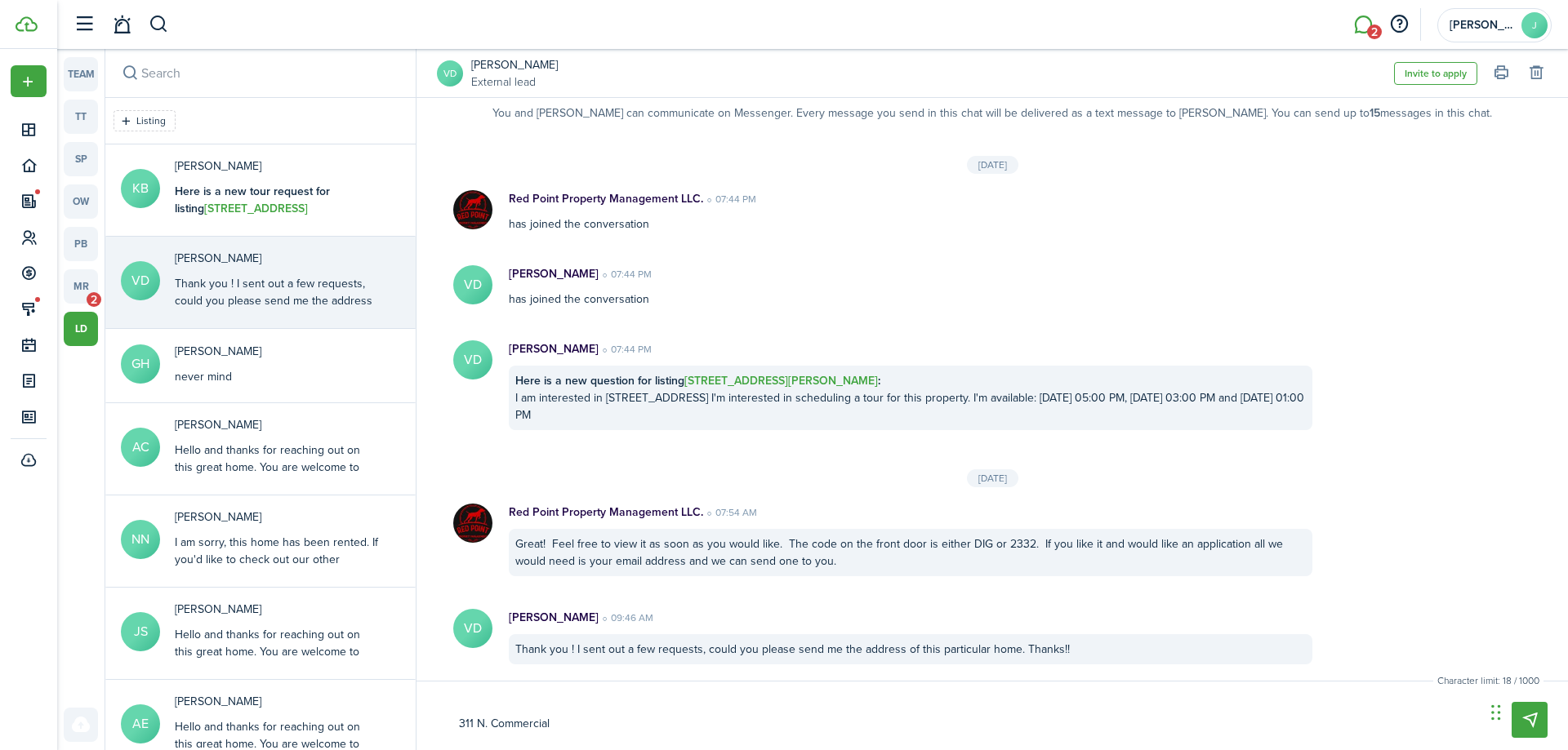
type textarea "[STREET_ADDRESS]"
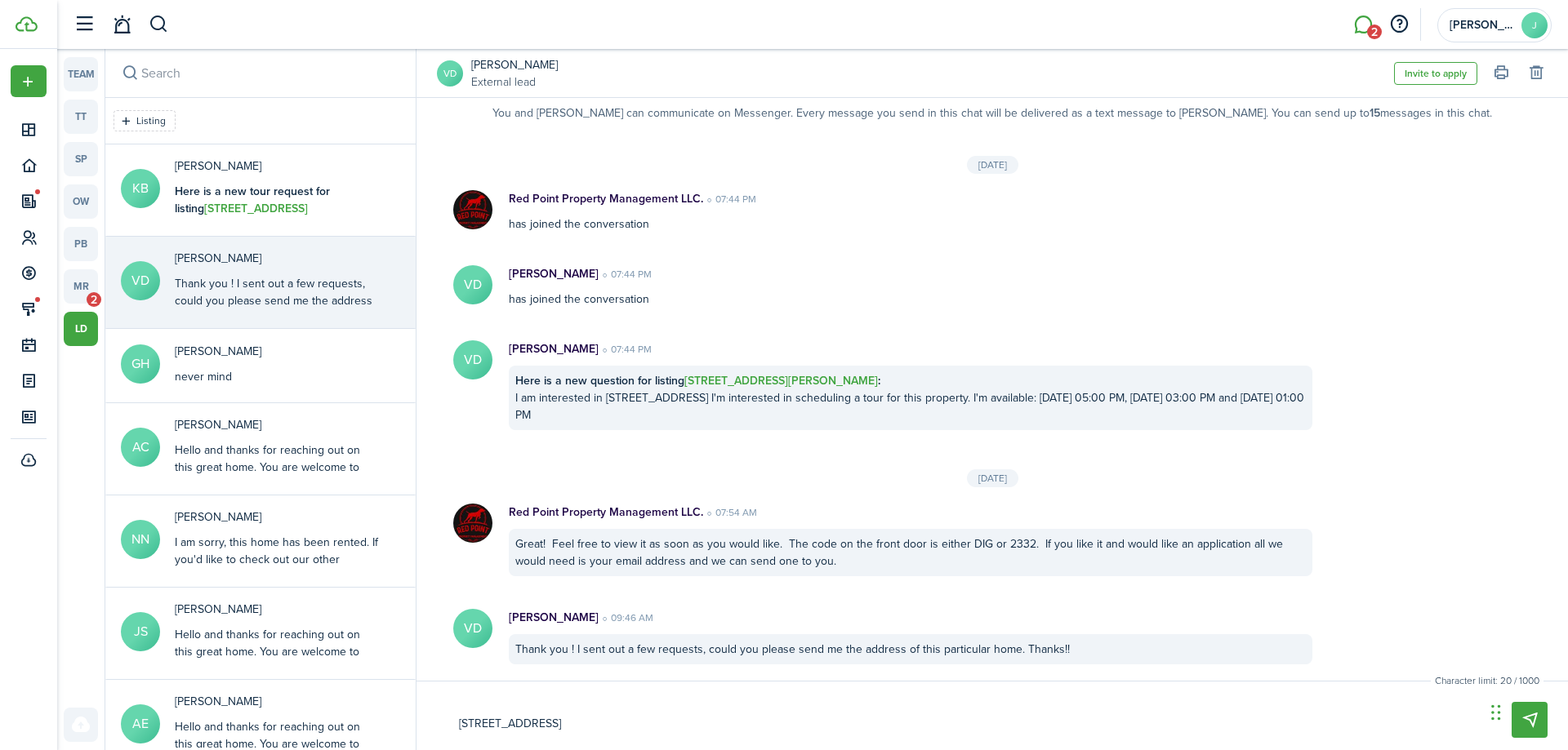
type textarea "[STREET_ADDRESS]"
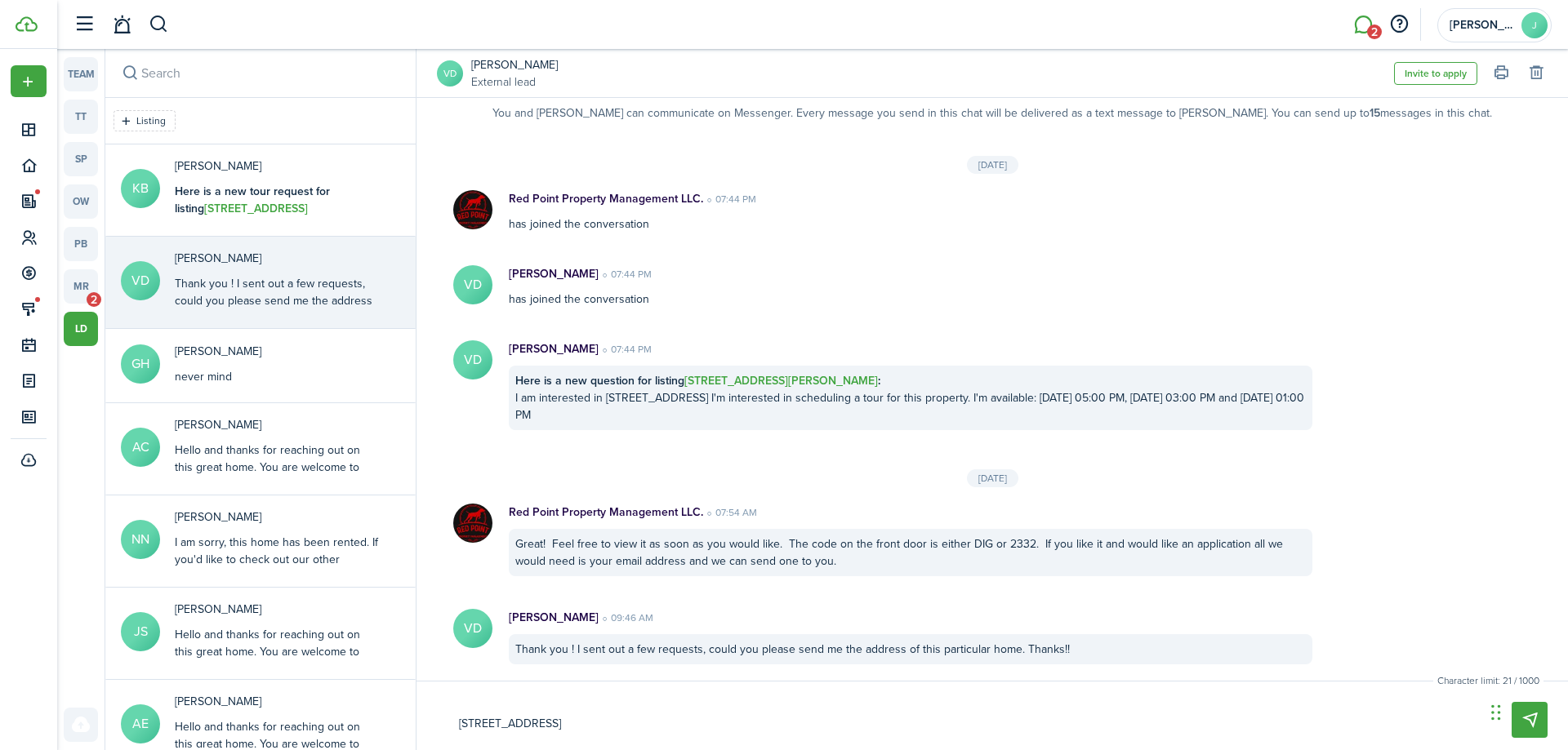
type textarea "[STREET_ADDRESS]"
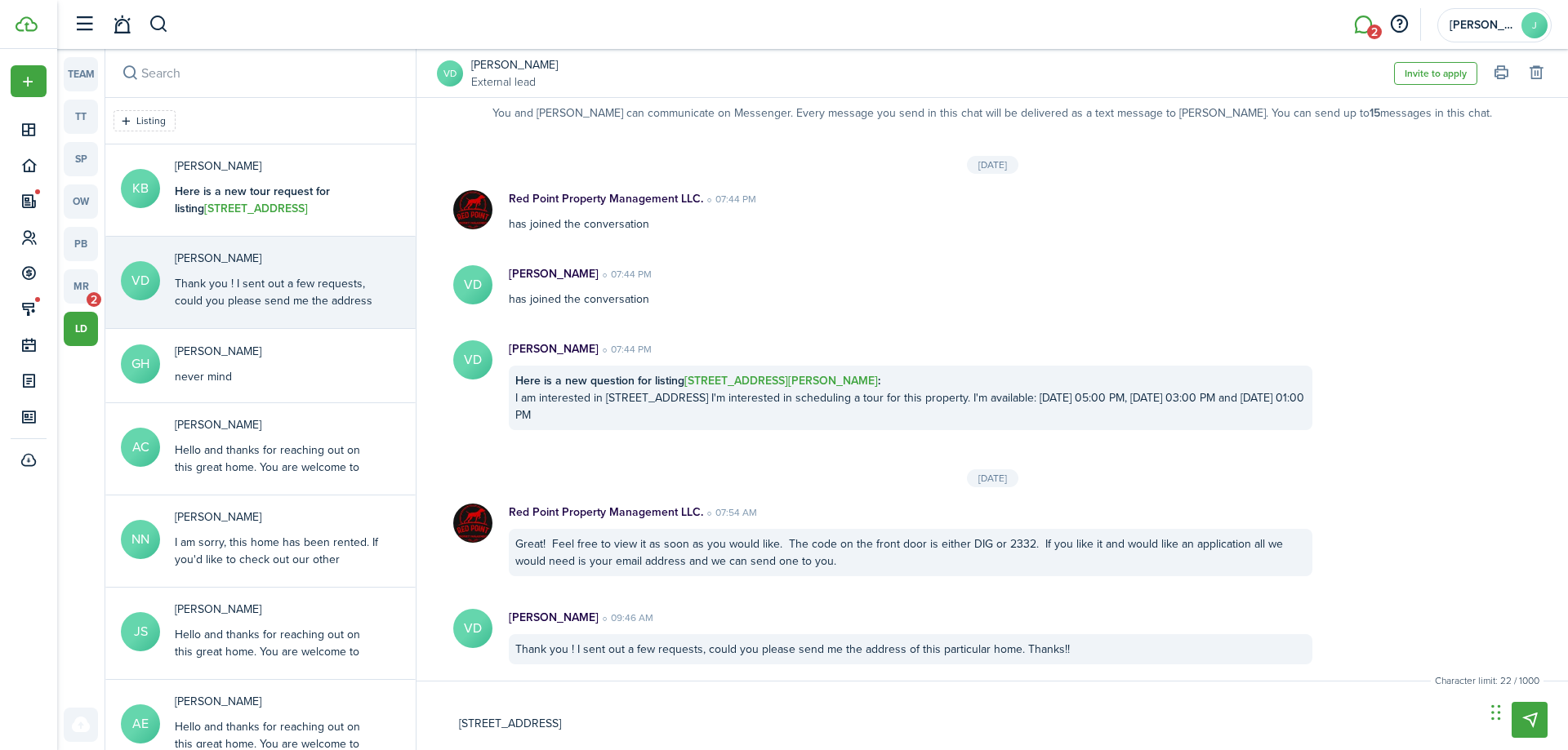
type textarea "[STREET_ADDRESS]"
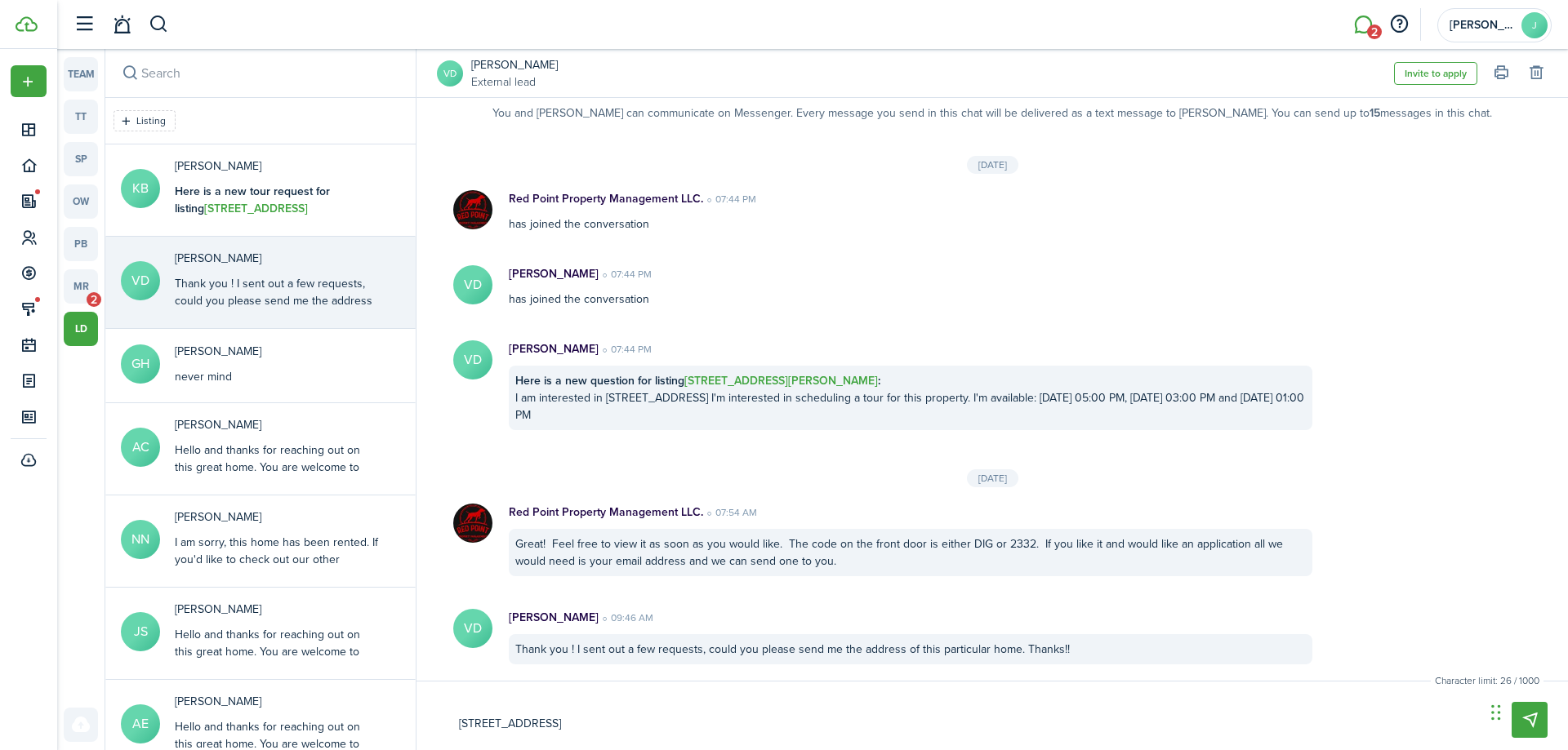
type textarea "[STREET_ADDRESS] Em"
type textarea "[STREET_ADDRESS][GEOGRAPHIC_DATA]"
type textarea "[STREET_ADDRESS]"
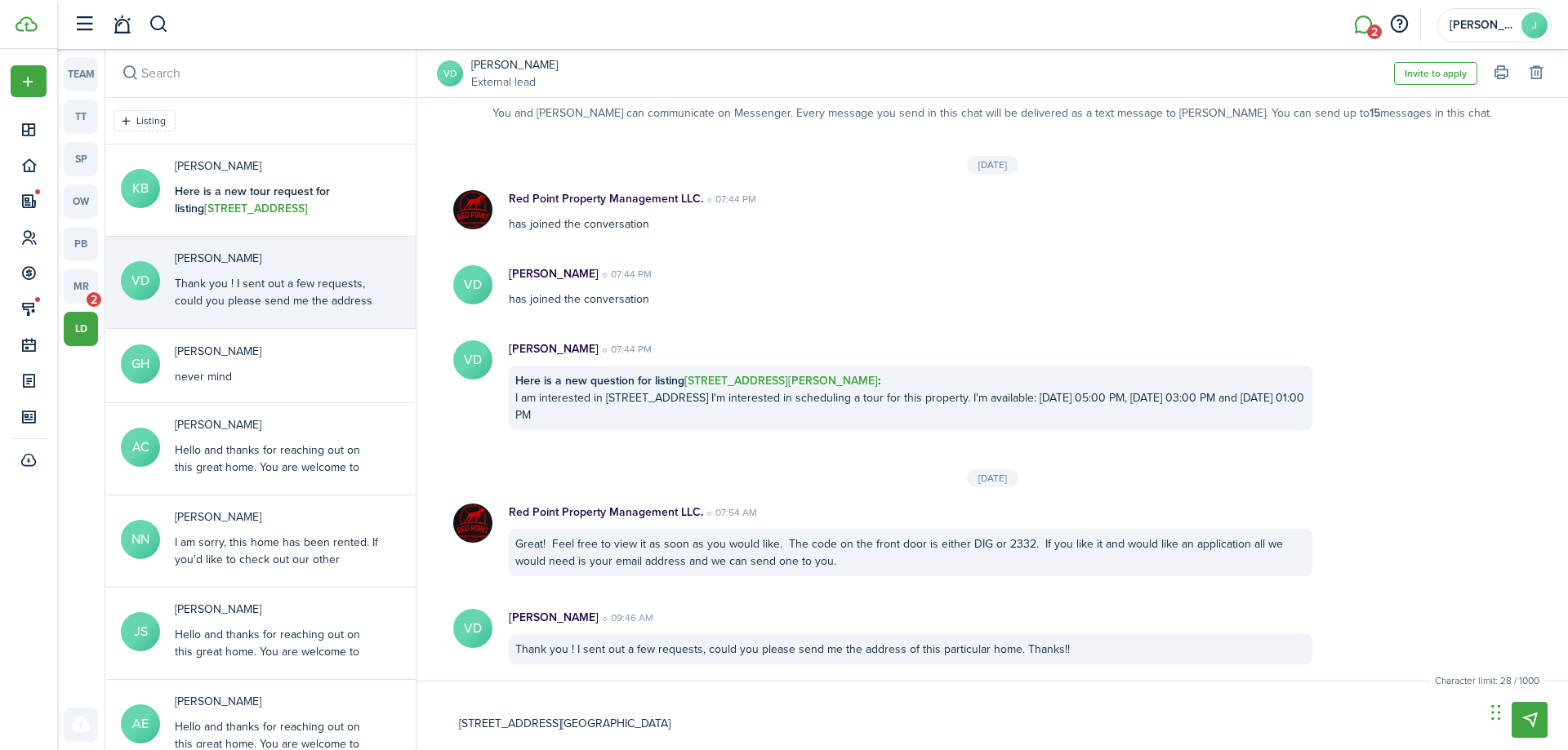
type textarea "[STREET_ADDRESS]"
type textarea "[STREET_ADDRESS][GEOGRAPHIC_DATA]"
type textarea "[STREET_ADDRESS][PERSON_NAME]"
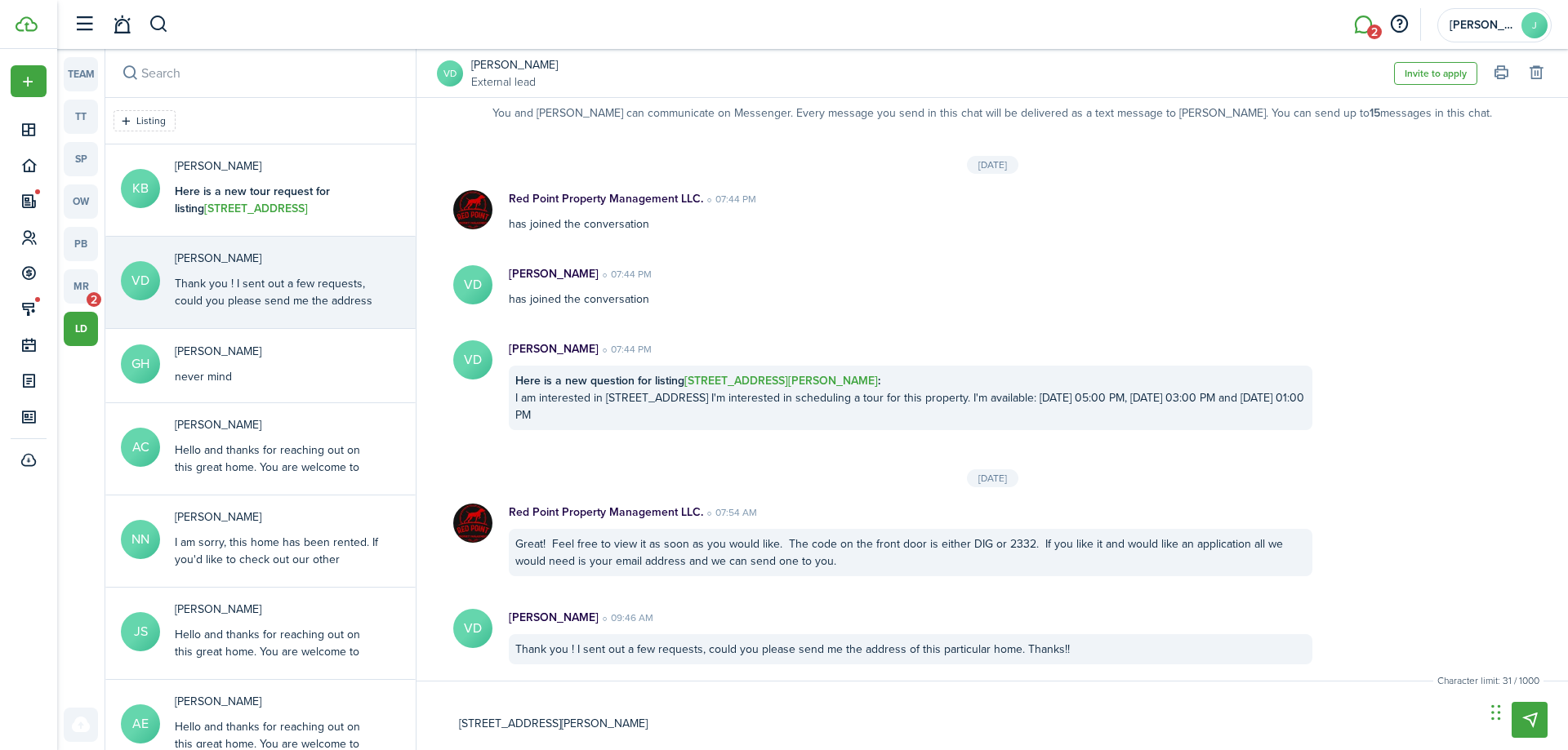
type textarea "[STREET_ADDRESS][PERSON_NAME],"
type textarea "[STREET_ADDRESS][PERSON_NAME]"
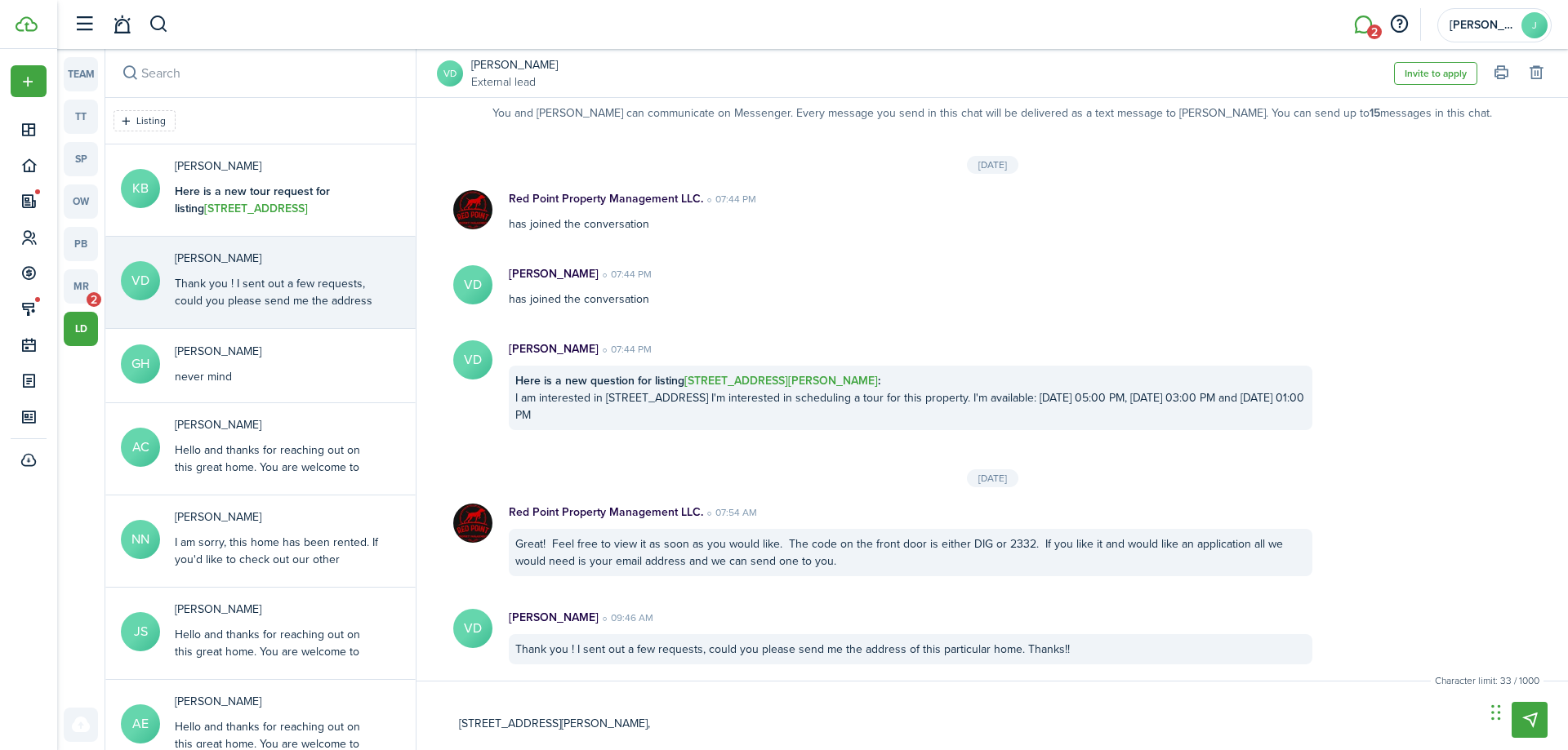
type textarea "[STREET_ADDRESS][PERSON_NAME]"
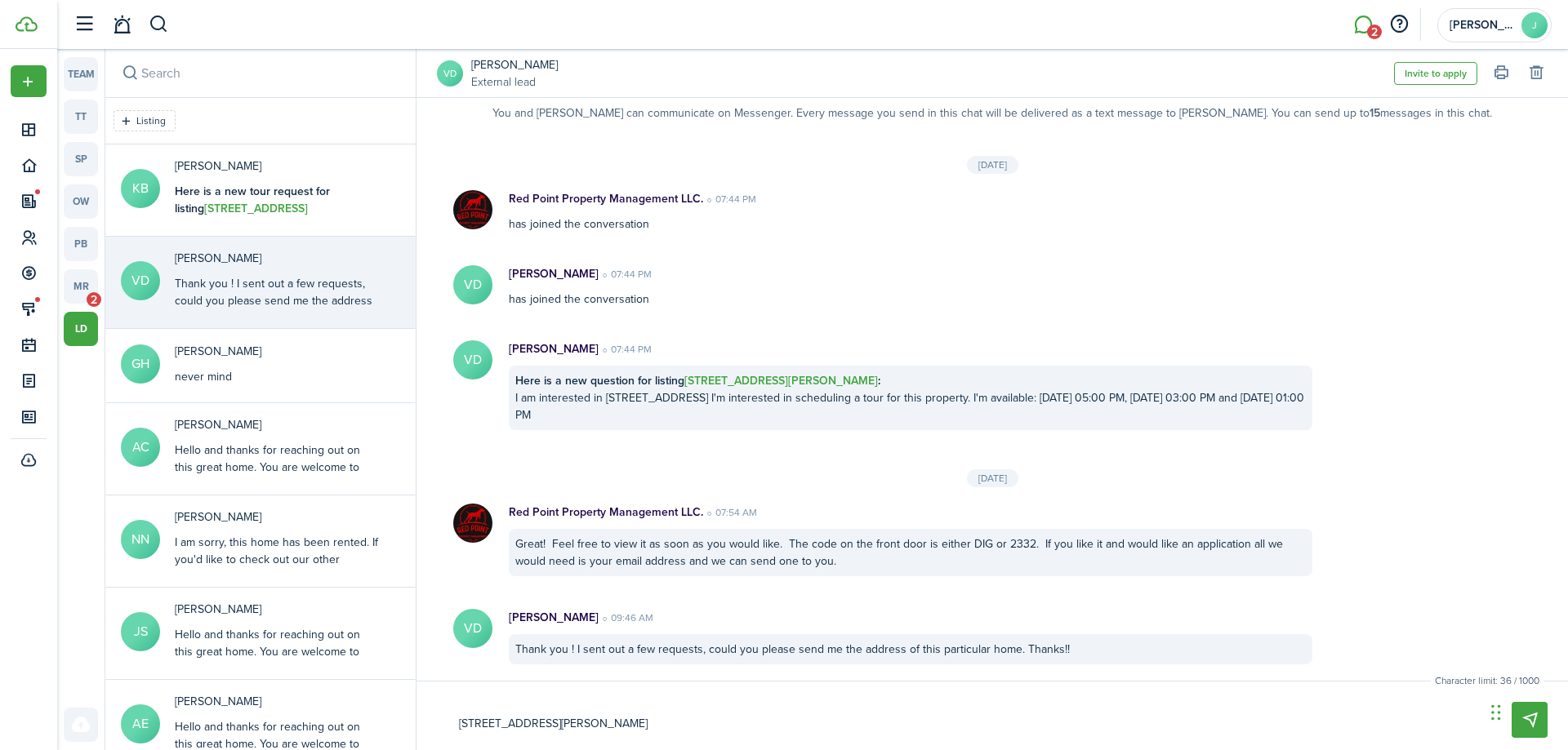
type textarea "[STREET_ADDRESS][PERSON_NAME]"
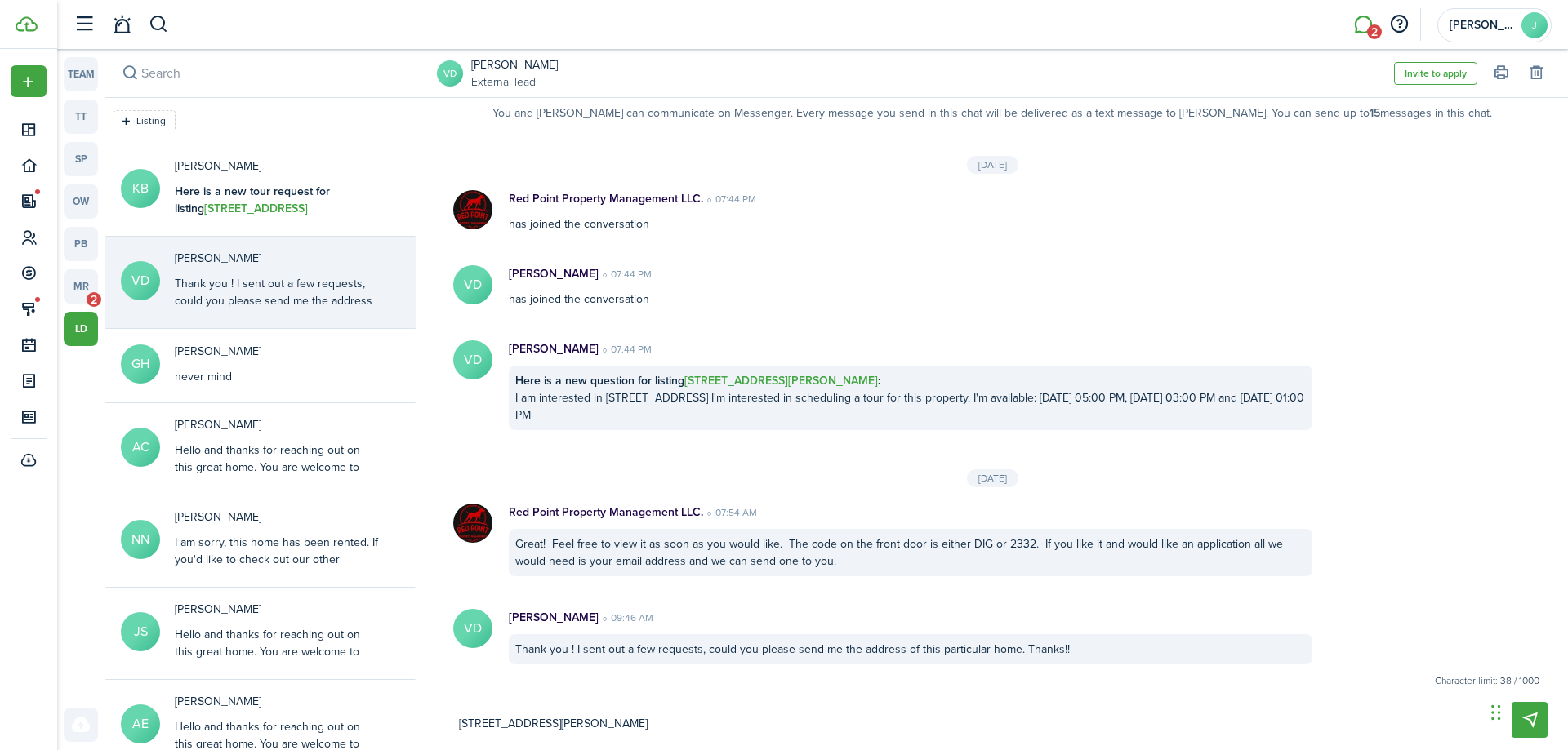
type textarea "[STREET_ADDRESS][PERSON_NAME]"
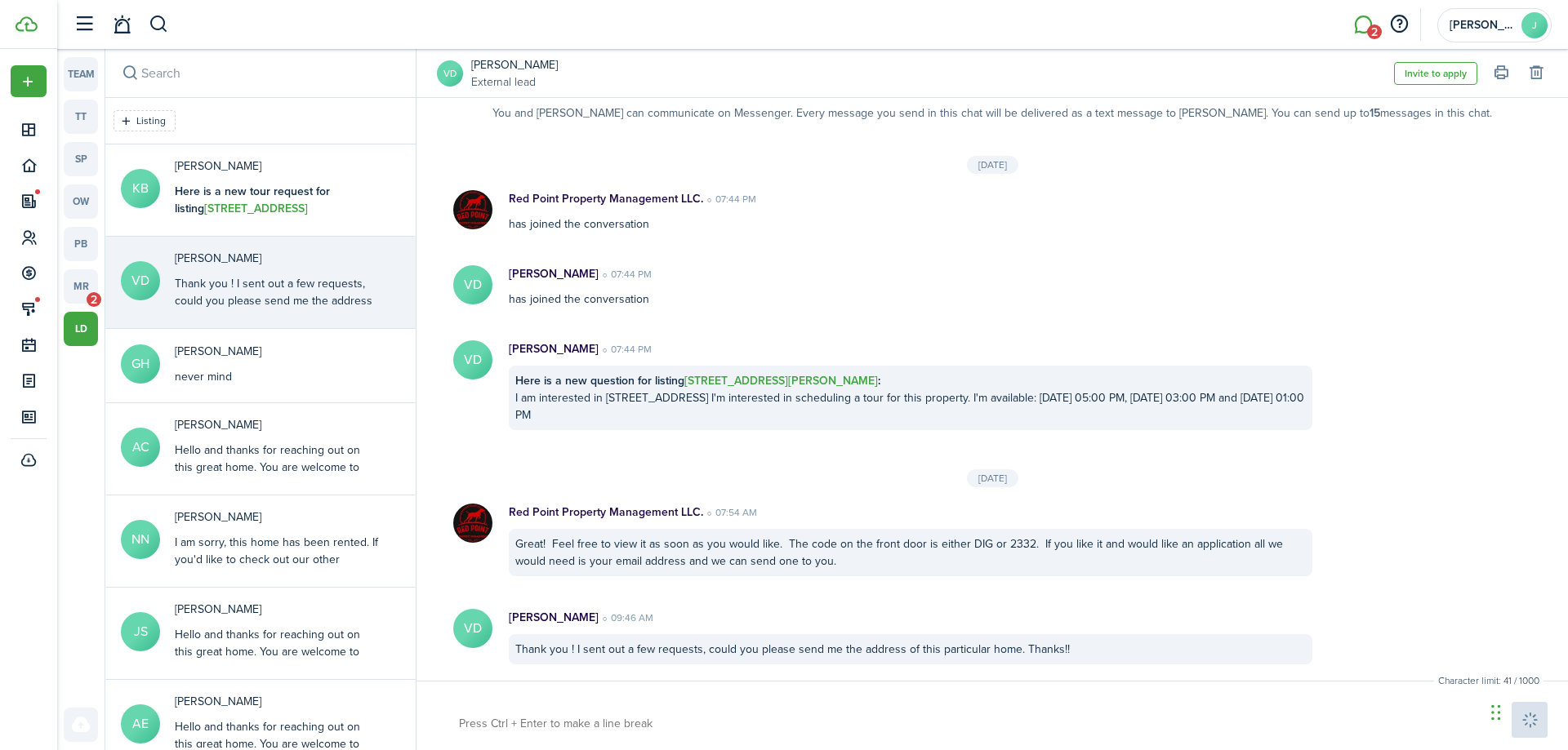
scroll to position [172, 0]
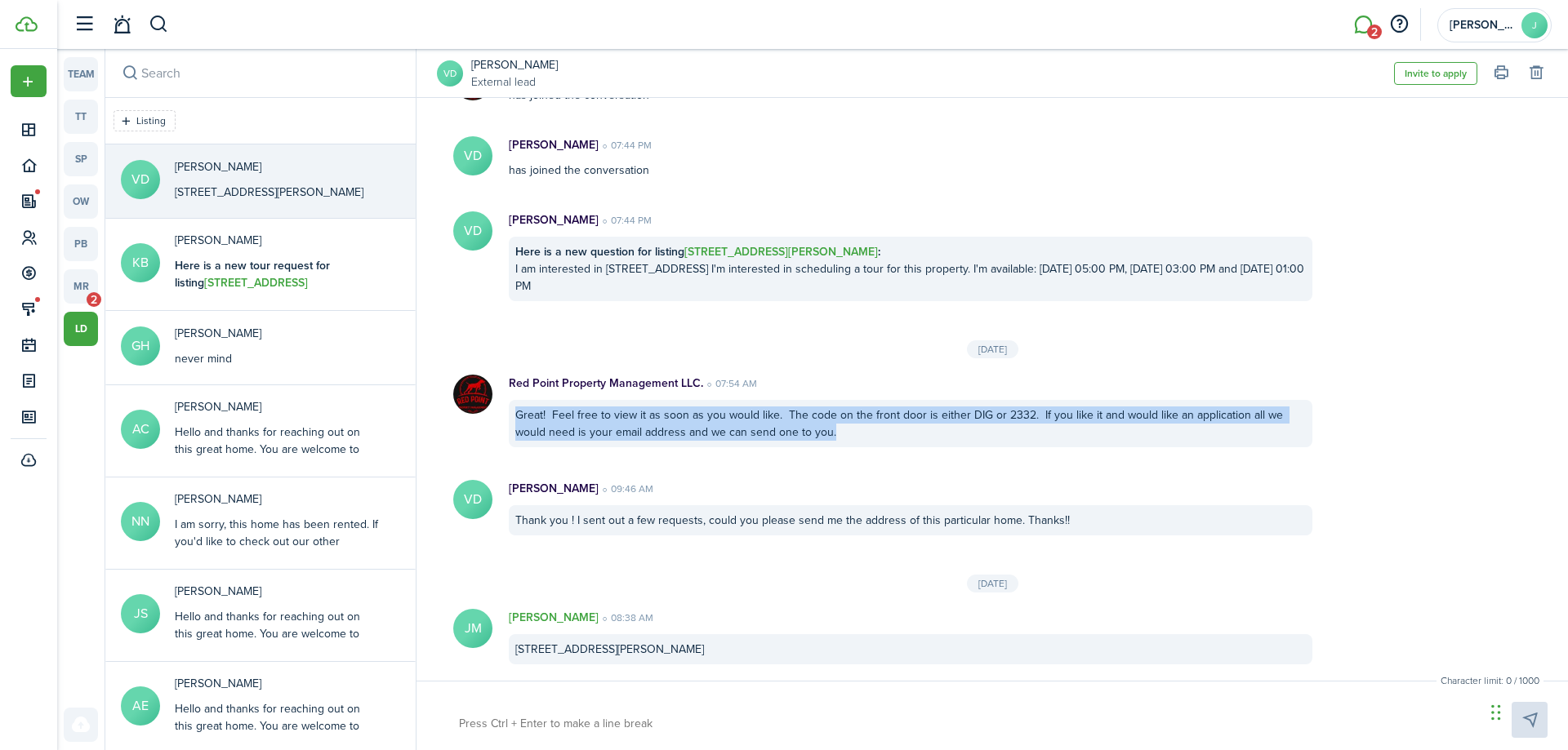
drag, startPoint x: 858, startPoint y: 431, endPoint x: 516, endPoint y: 422, distance: 342.1
click at [516, 422] on div "Great! Feel free to view it as soon as you would like. The code on the front do…" at bounding box center [910, 424] width 804 height 47
click at [571, 452] on button "Copy" at bounding box center [622, 455] width 143 height 28
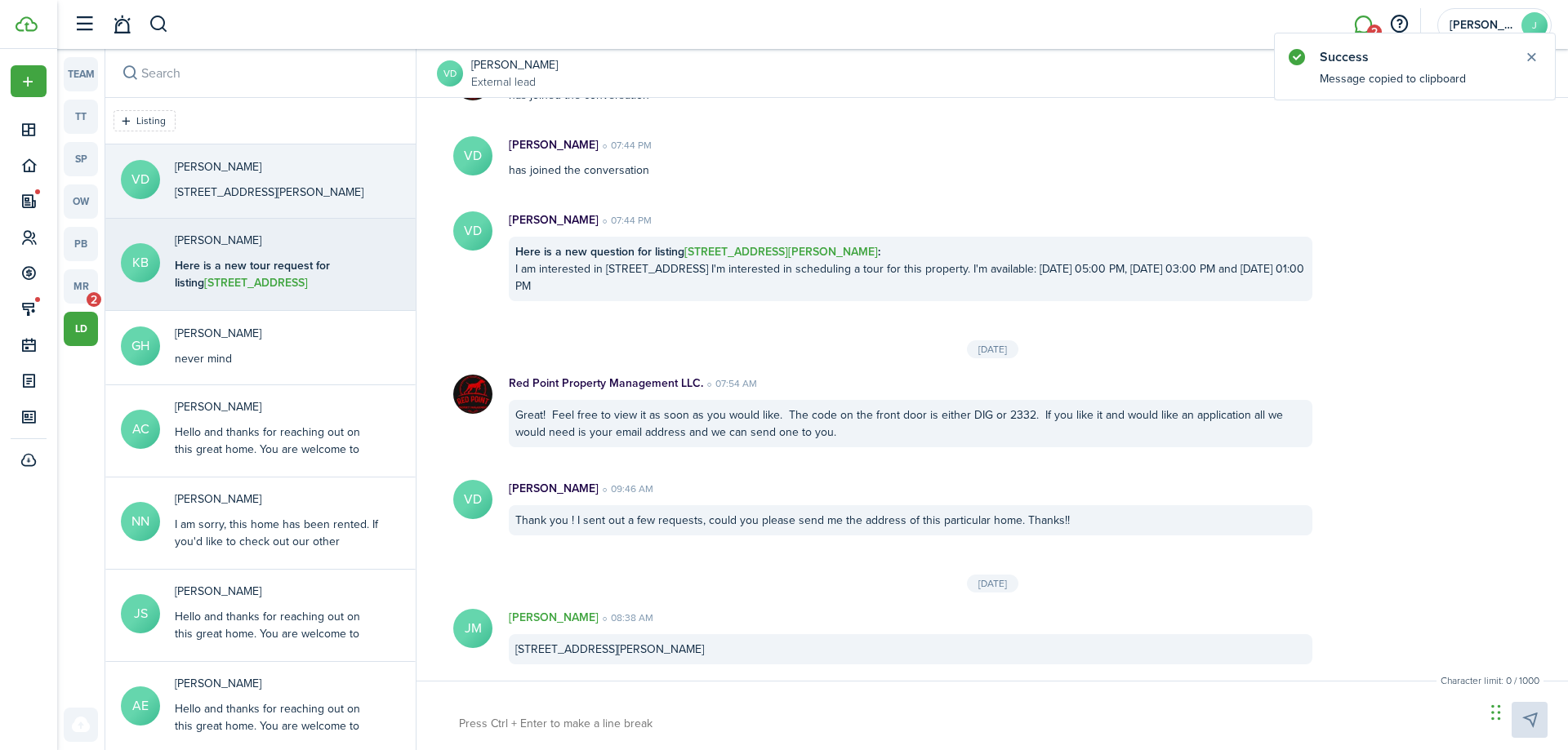
click at [339, 297] on div "Here is a new tour request for listing [STREET_ADDRESS][PERSON_NAME] : Preferre…" at bounding box center [276, 308] width 204 height 103
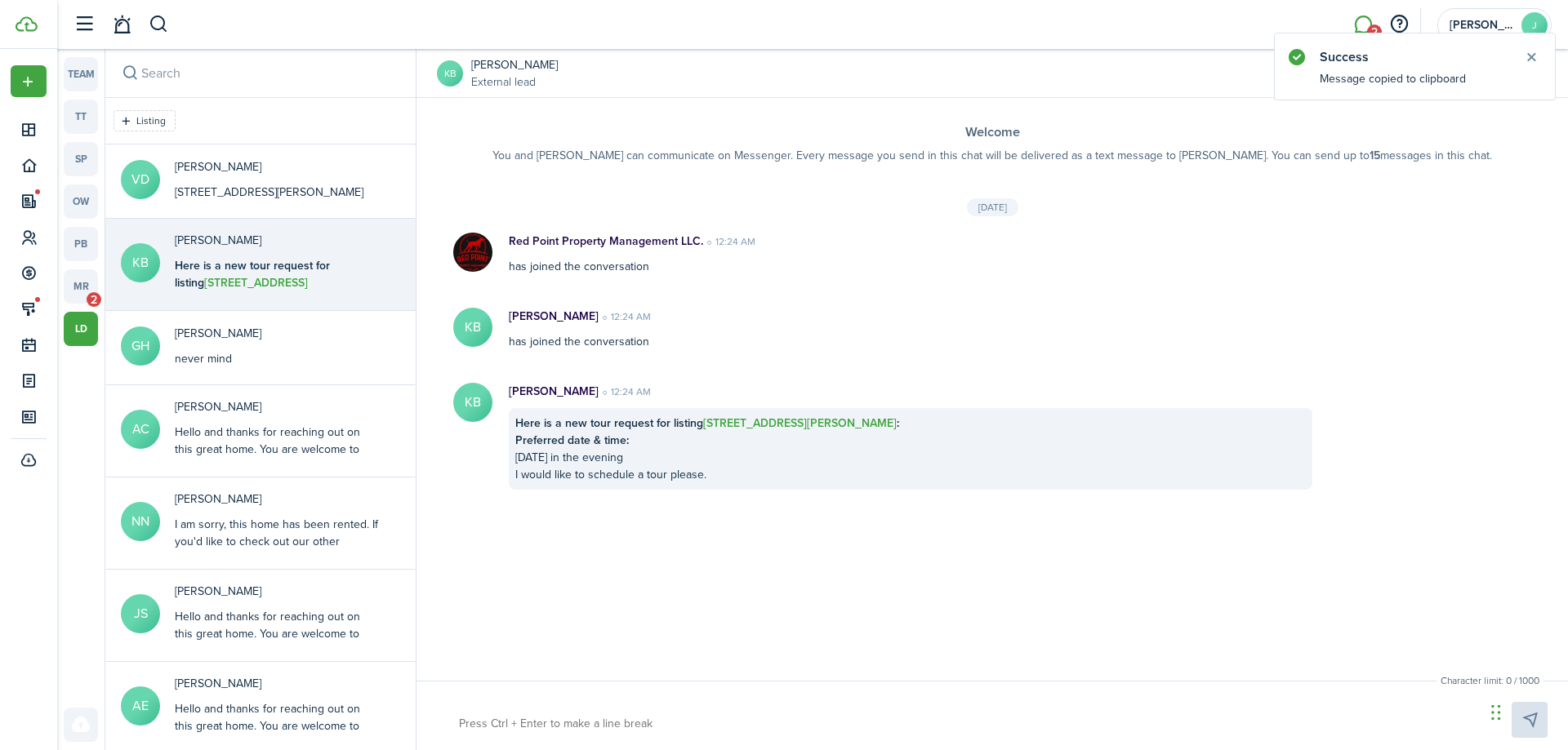
click at [665, 704] on div at bounding box center [992, 720] width 1111 height 36
click at [635, 720] on textarea at bounding box center [966, 724] width 1026 height 28
paste textarea "Great! Feel free to view it as soon as you would like. The code on the front do…"
type textarea "Great! Feel free to view it as soon as you would like. The code on the front do…"
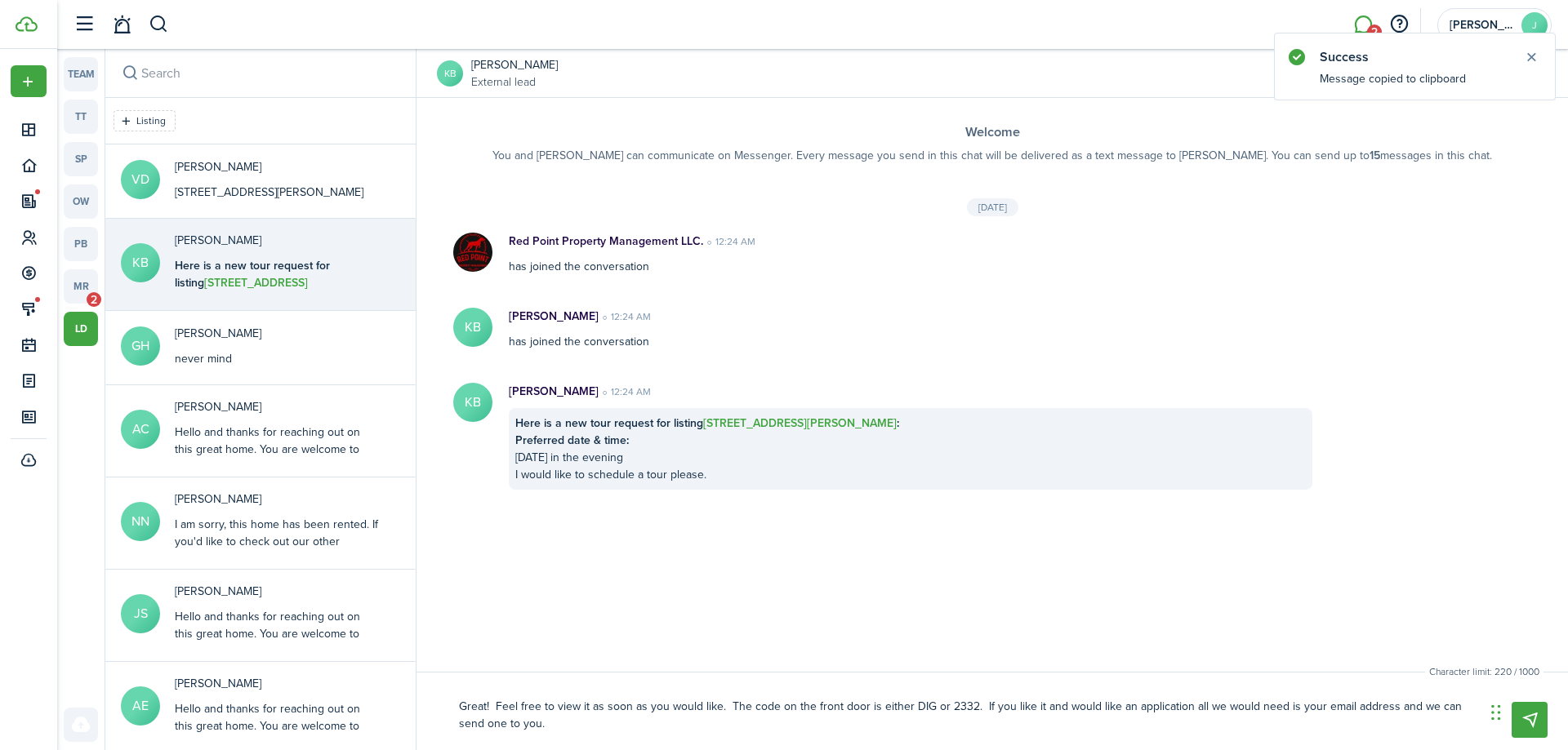
type textarea "Great! Feel free to view it as soon as you would like. The code on the front do…"
drag, startPoint x: 1497, startPoint y: 715, endPoint x: 548, endPoint y: 710, distance: 949.0
click at [3, 691] on div "Chat Widget" at bounding box center [41, 686] width 82 height 78
click at [1528, 725] on button "Send" at bounding box center [1530, 720] width 36 height 36
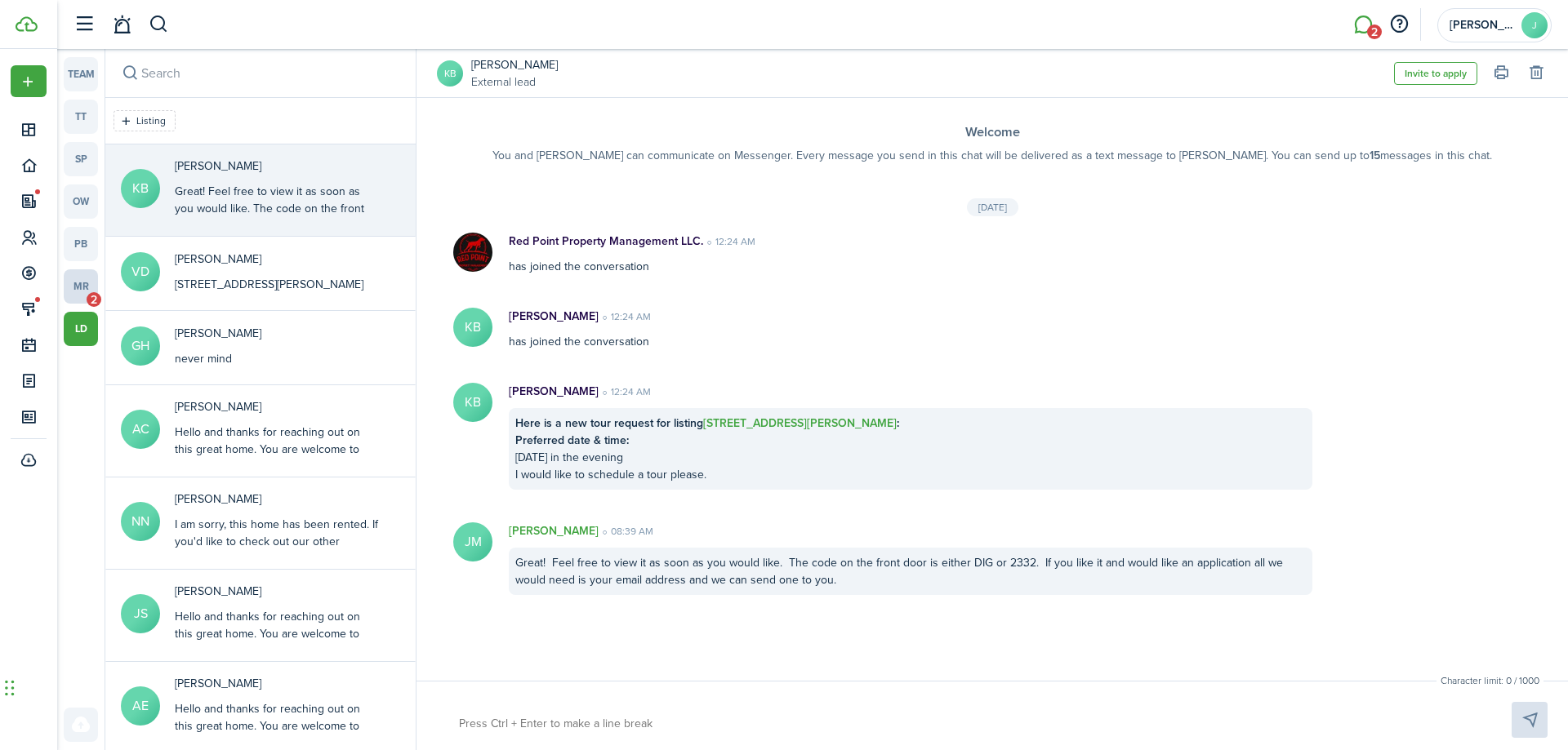
click at [84, 287] on link "mr 2" at bounding box center [81, 287] width 35 height 35
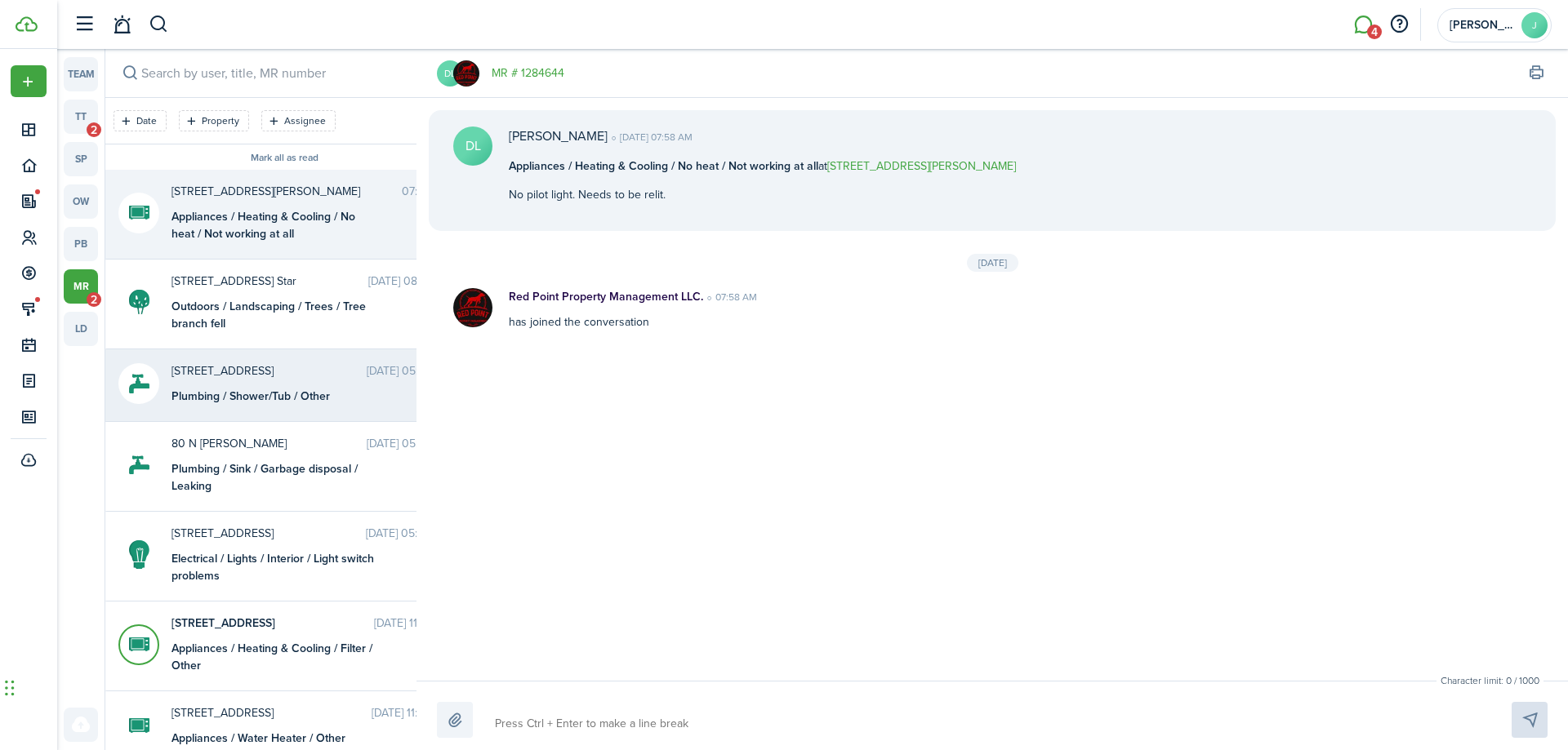
click at [253, 421] on messenger-maintenance-thread-item "[STREET_ADDRESS] [DATE] 05:59 PM Plumbing / Shower/Tub / Other" at bounding box center [284, 386] width 358 height 73
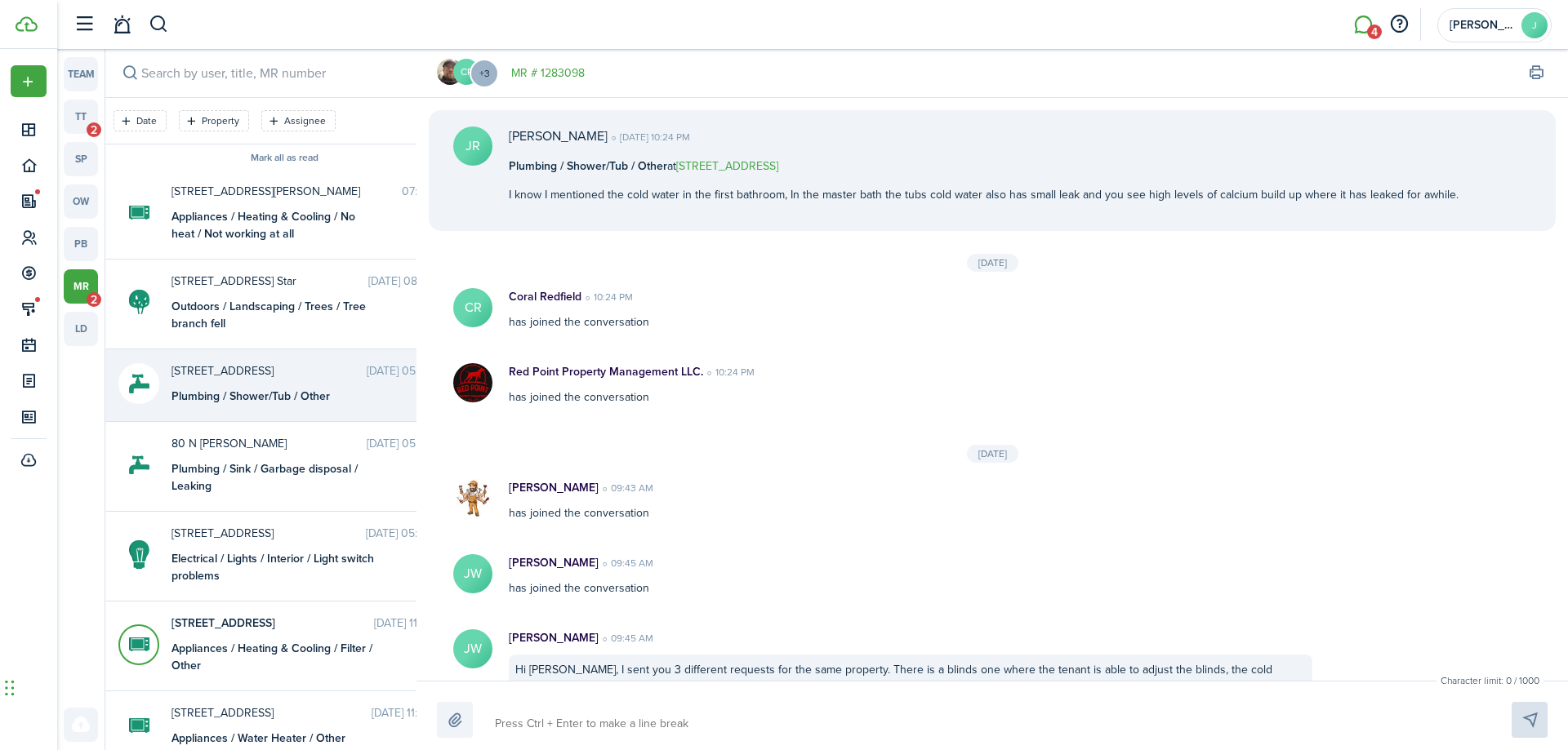
scroll to position [431, 0]
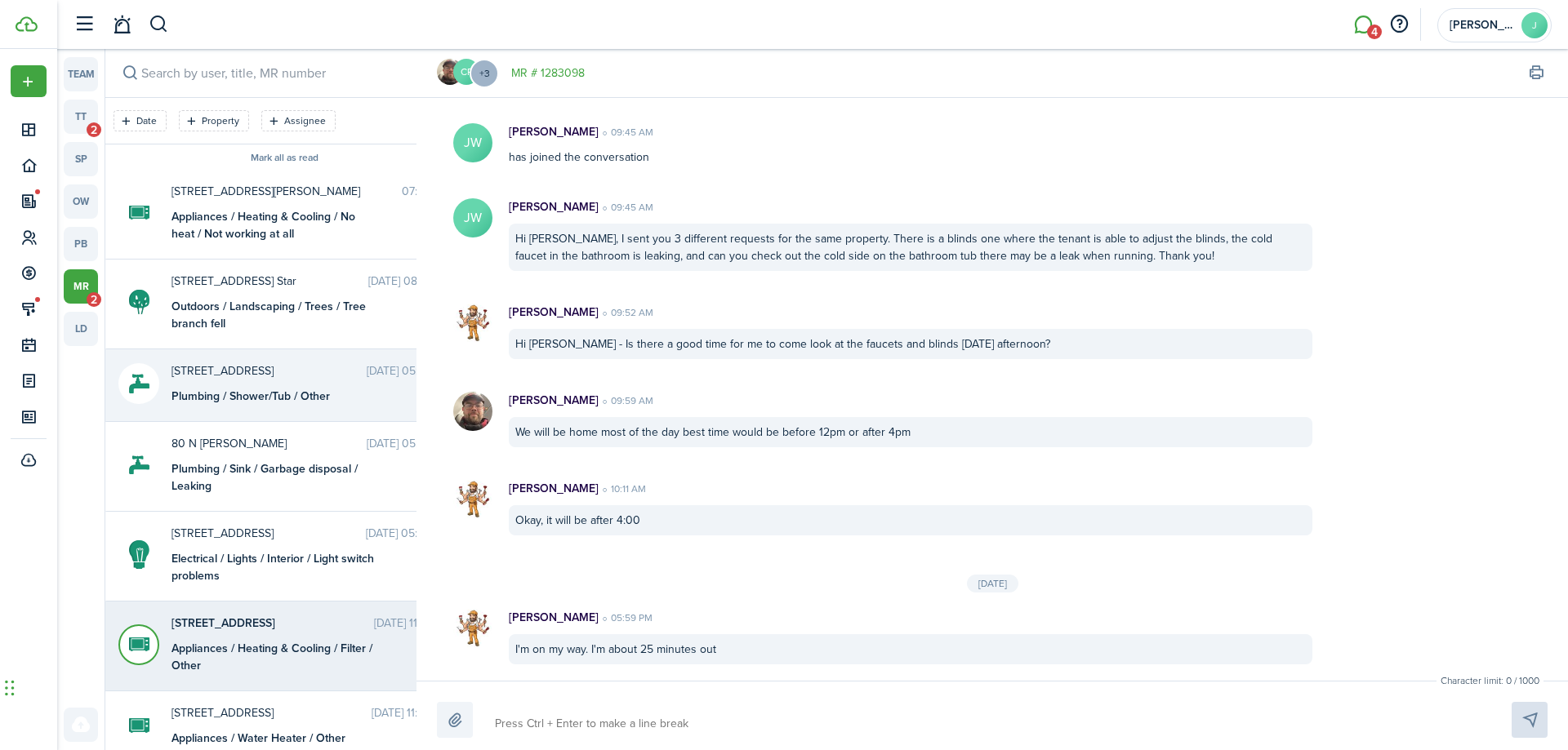
click at [279, 664] on div "Appliances / Heating & Cooling / Filter / Other" at bounding box center [273, 657] width 204 height 35
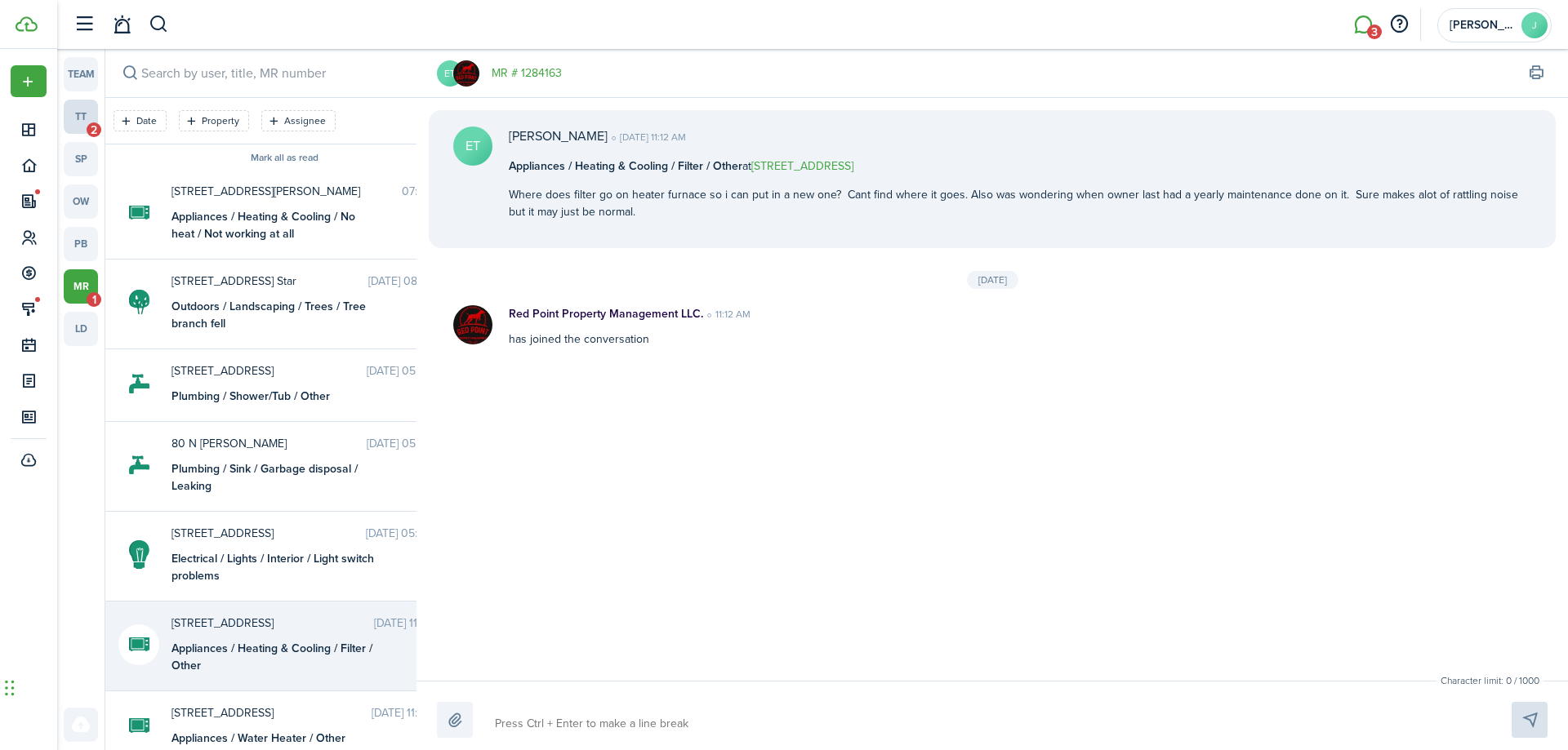
click at [86, 119] on link "tt 2" at bounding box center [81, 117] width 35 height 35
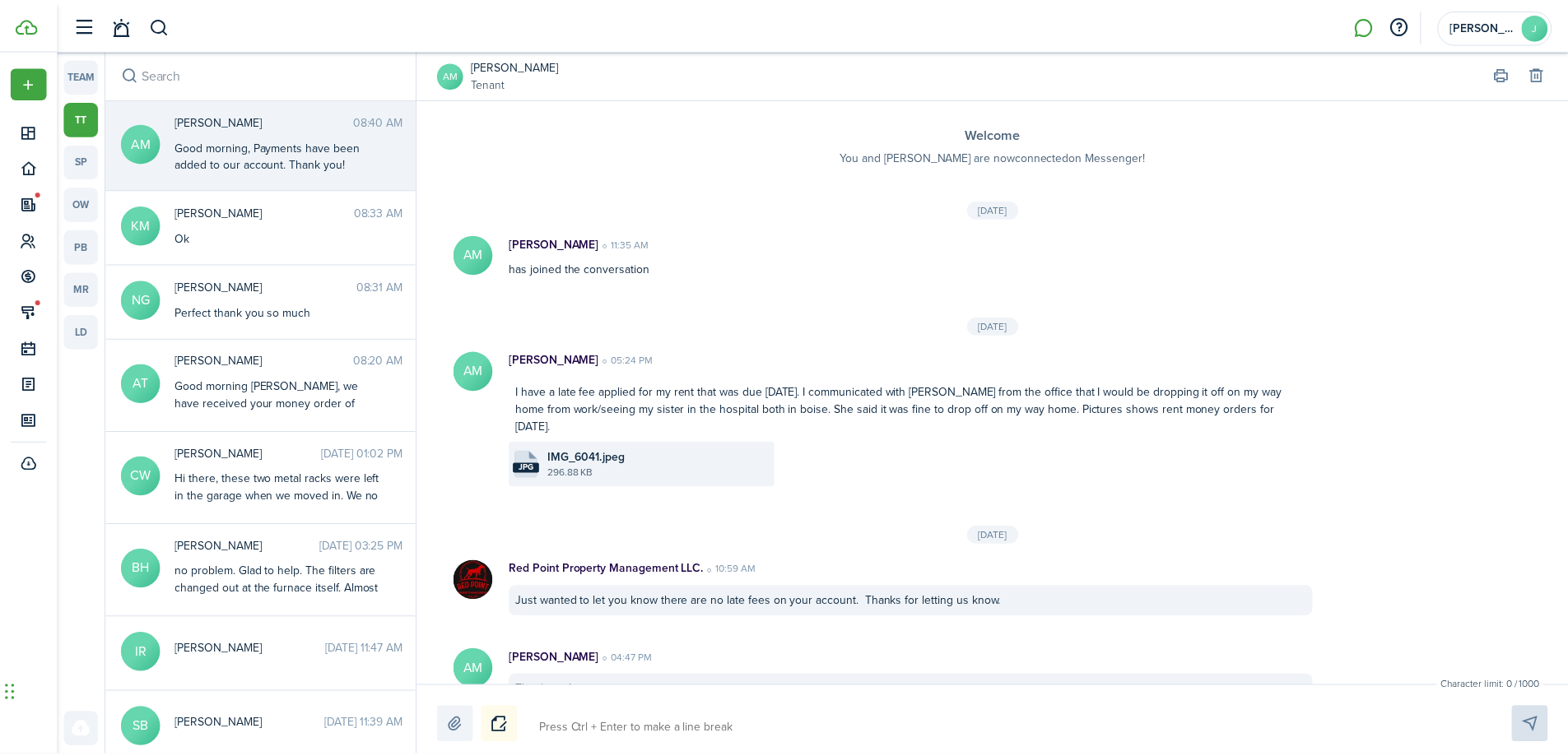
scroll to position [389, 0]
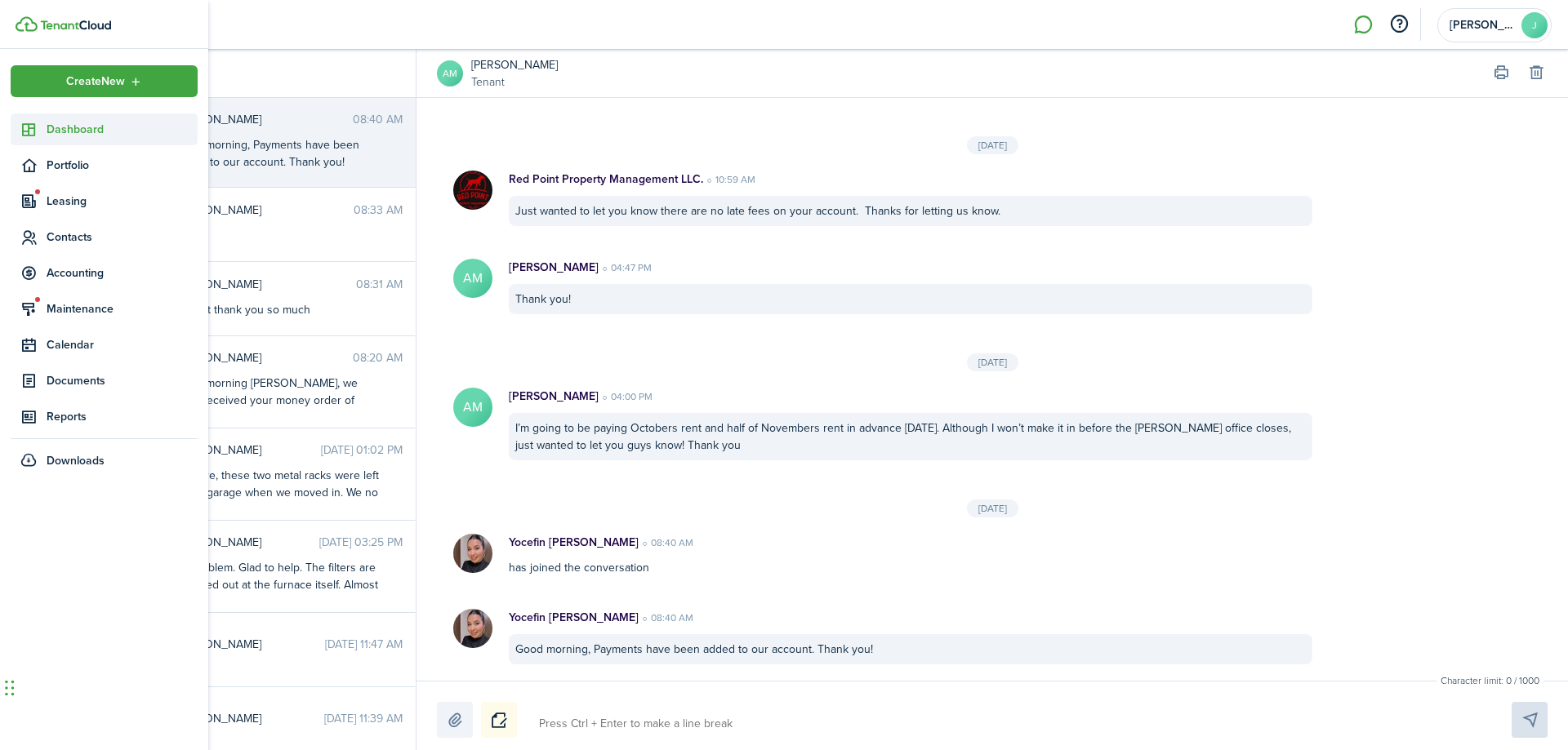
click at [36, 135] on icon at bounding box center [28, 130] width 17 height 16
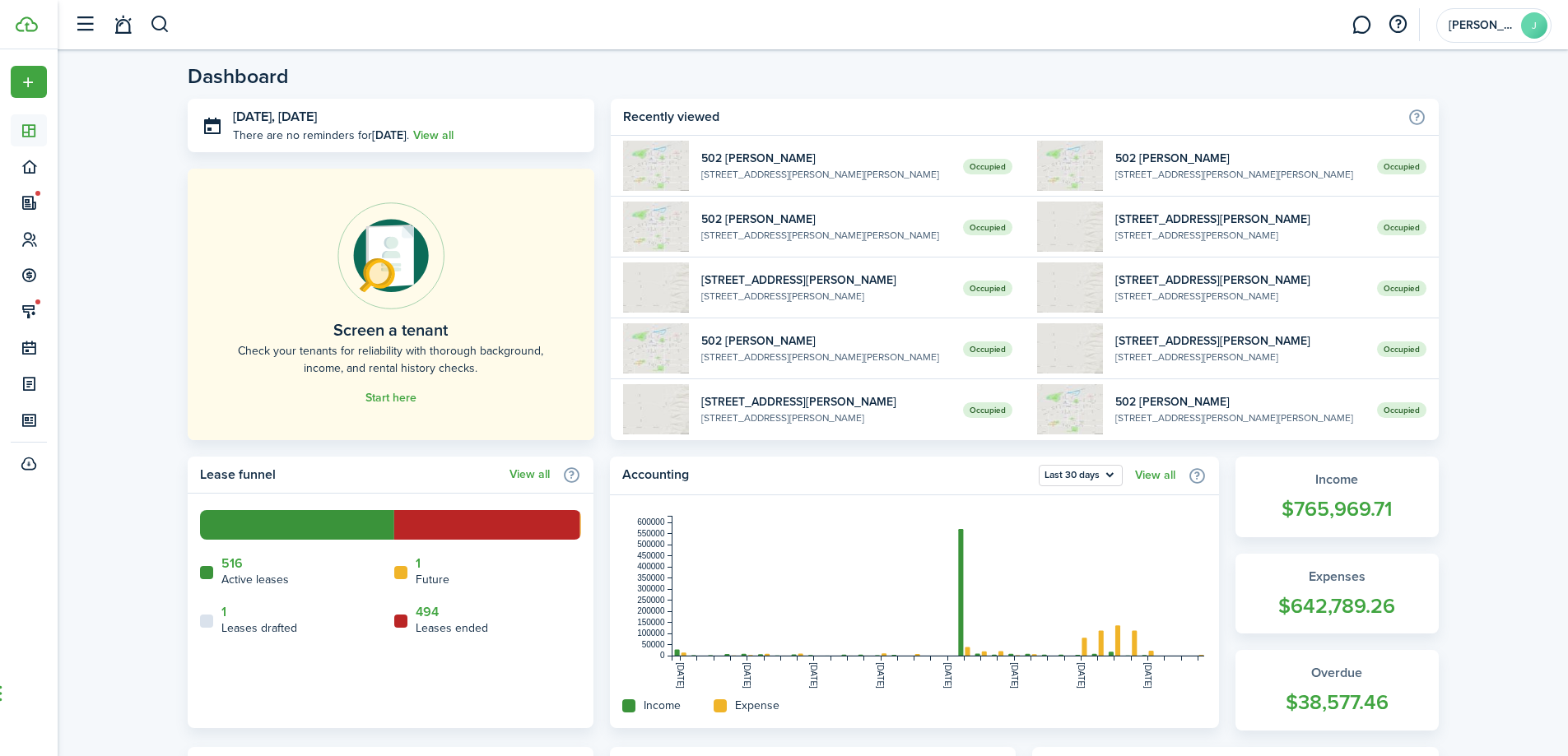
click at [172, 20] on header-wrapper "[PERSON_NAME]" at bounding box center [808, 25] width 1486 height 49
click at [169, 24] on button "button" at bounding box center [160, 25] width 20 height 28
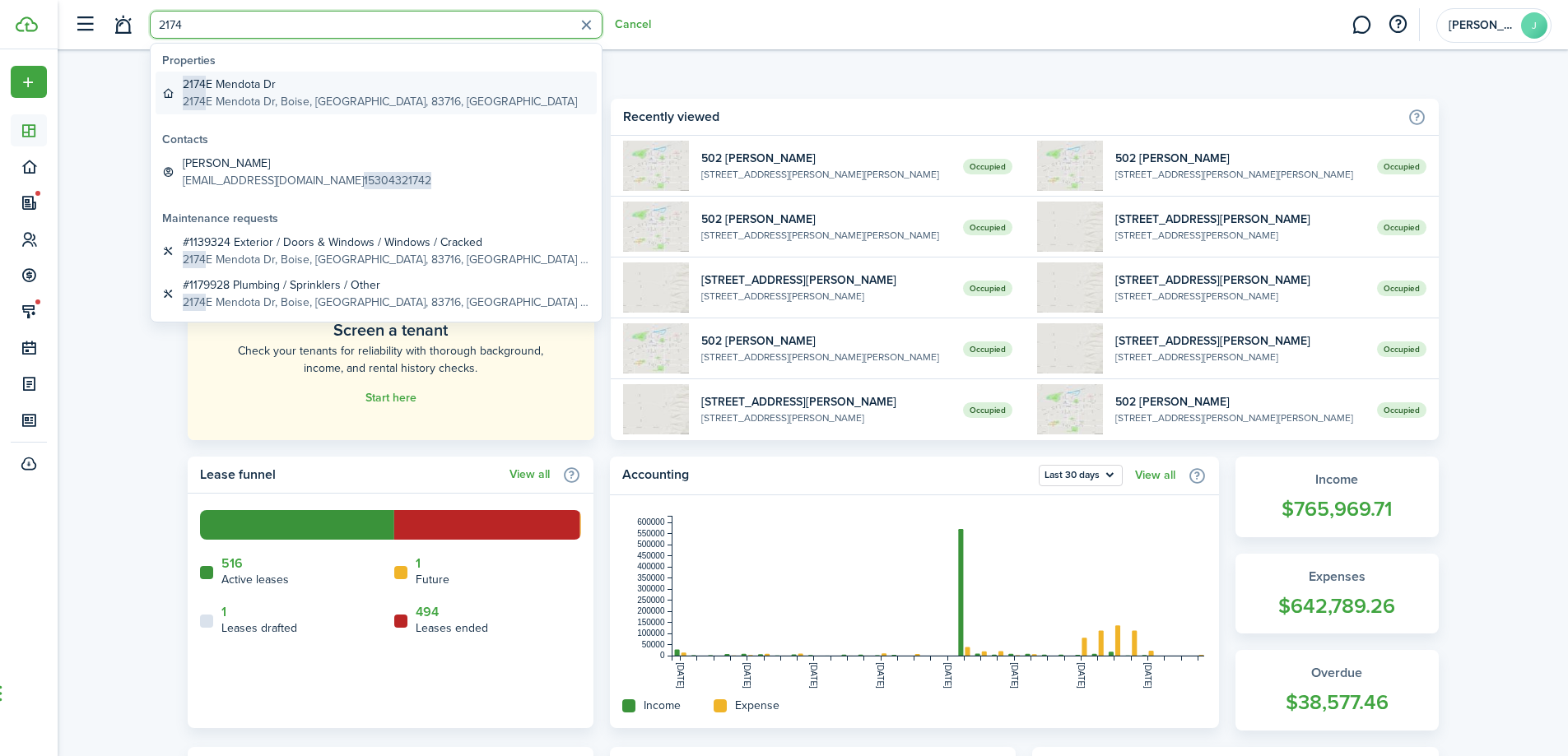
type input "2174"
click at [388, 78] on link "[STREET_ADDRESS]" at bounding box center [376, 92] width 441 height 43
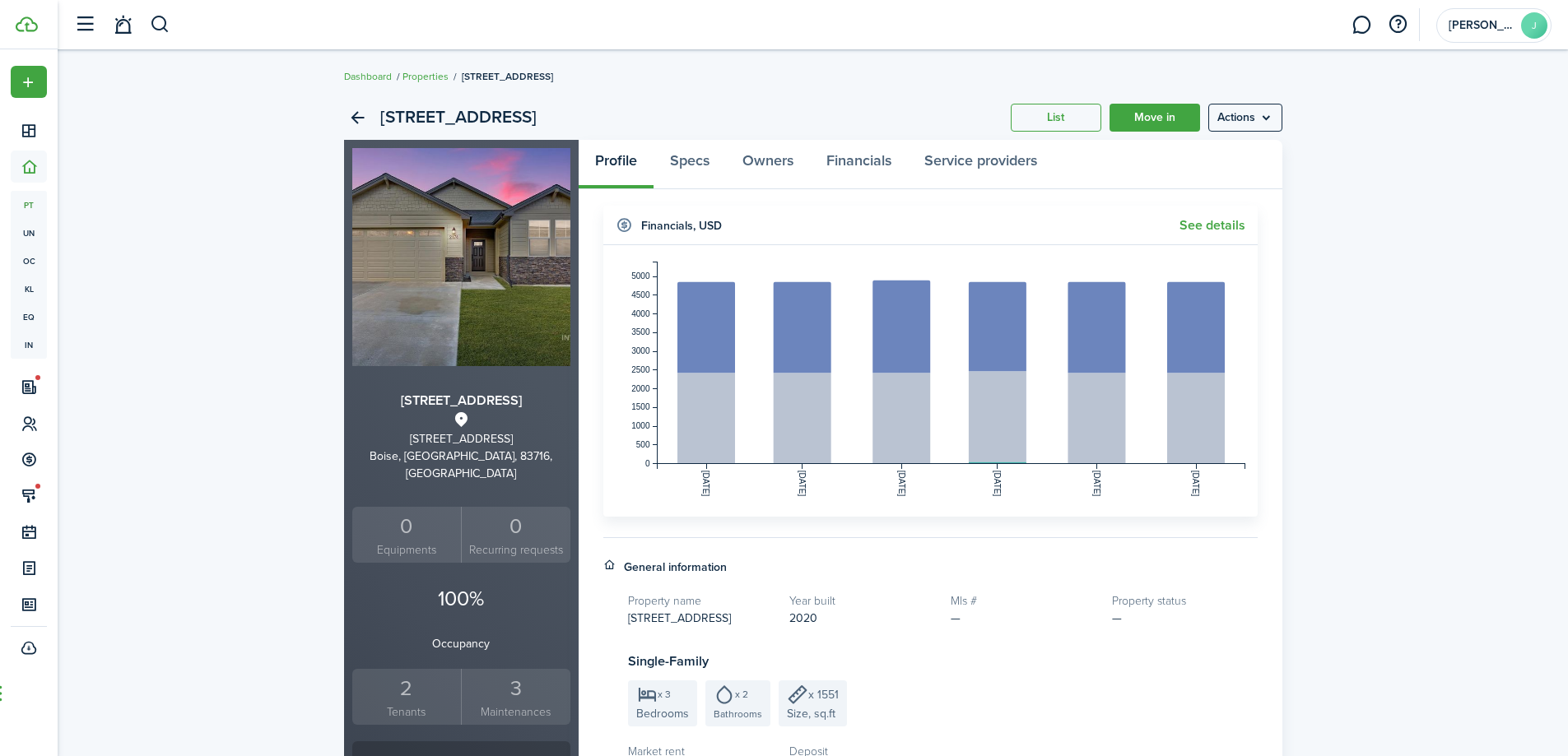
click at [387, 704] on small "Tenants" at bounding box center [406, 712] width 102 height 17
